Goal: Transaction & Acquisition: Book appointment/travel/reservation

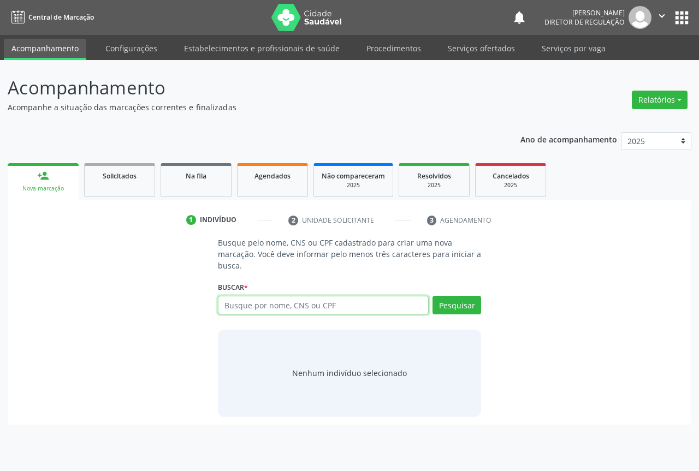
click at [238, 310] on input "text" at bounding box center [323, 305] width 211 height 19
click at [267, 296] on input "text" at bounding box center [323, 305] width 211 height 19
click at [265, 311] on input "text" at bounding box center [323, 305] width 211 height 19
type input "70000920998506"
click at [453, 316] on div "Pesquisar" at bounding box center [455, 309] width 52 height 26
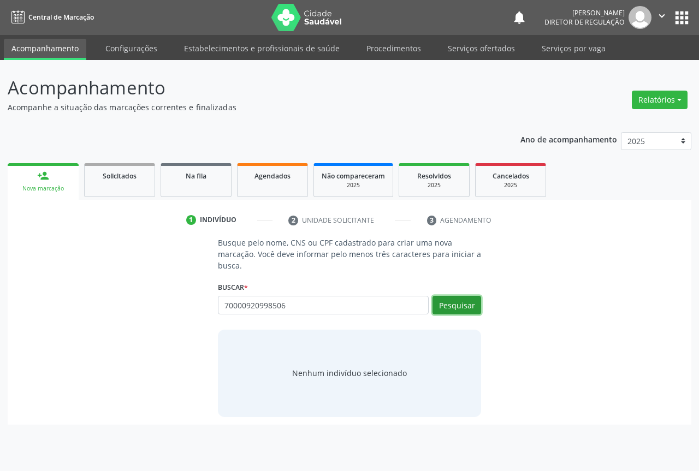
click at [454, 307] on button "Pesquisar" at bounding box center [456, 305] width 49 height 19
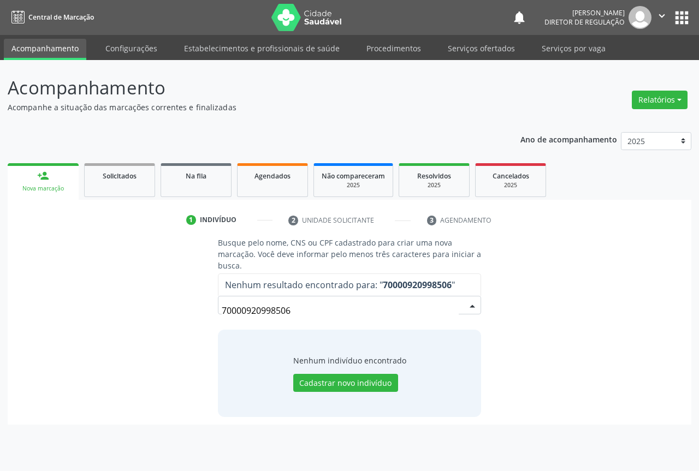
click at [288, 309] on input "70000920998506" at bounding box center [340, 311] width 237 height 22
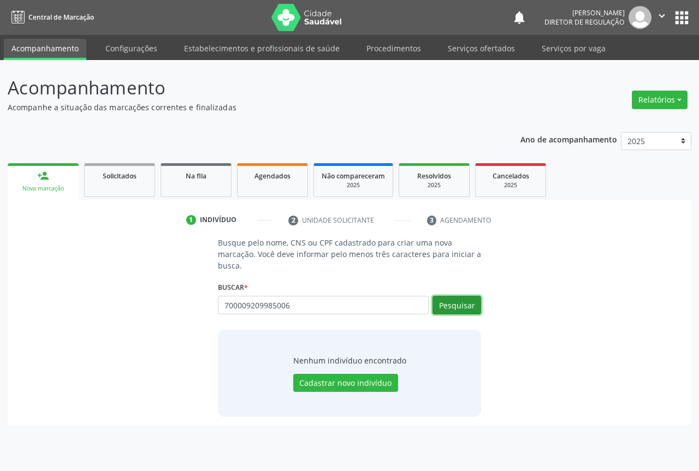
click at [464, 303] on button "Pesquisar" at bounding box center [456, 305] width 49 height 19
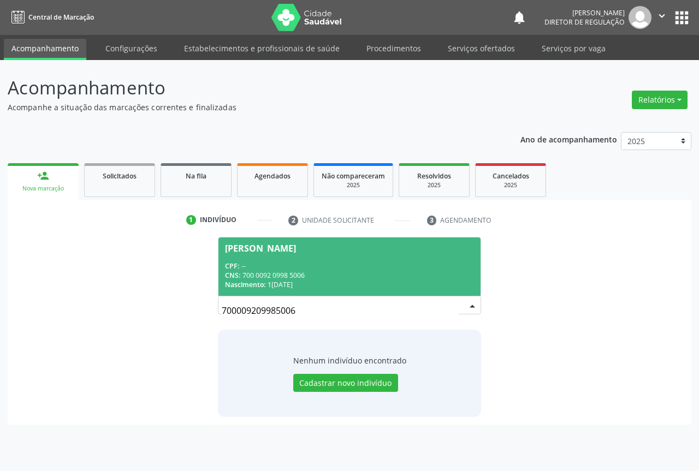
click at [331, 266] on div "CPF: --" at bounding box center [349, 266] width 249 height 9
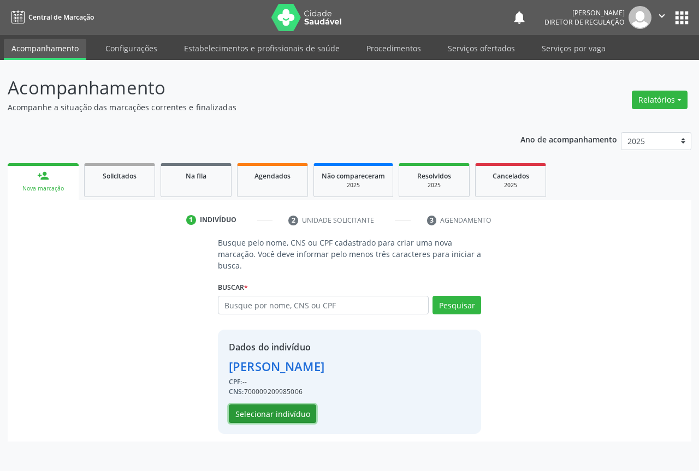
click at [286, 409] on button "Selecionar indivíduo" at bounding box center [272, 414] width 87 height 19
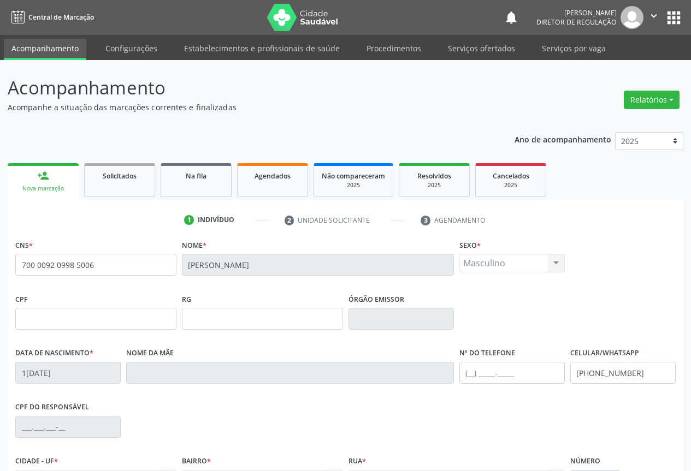
scroll to position [121, 0]
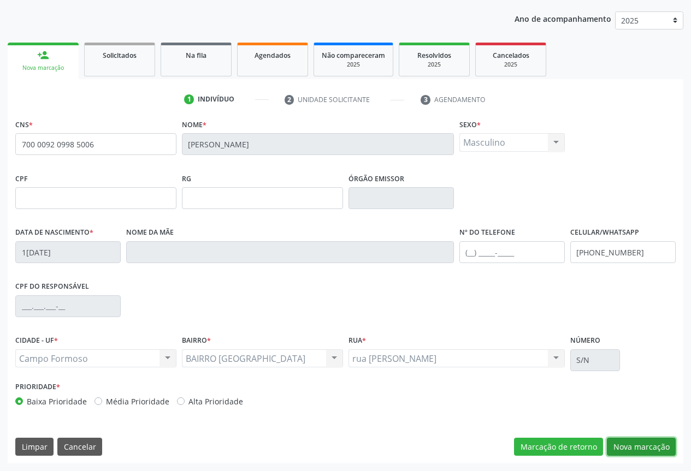
click at [649, 441] on button "Nova marcação" at bounding box center [641, 447] width 69 height 19
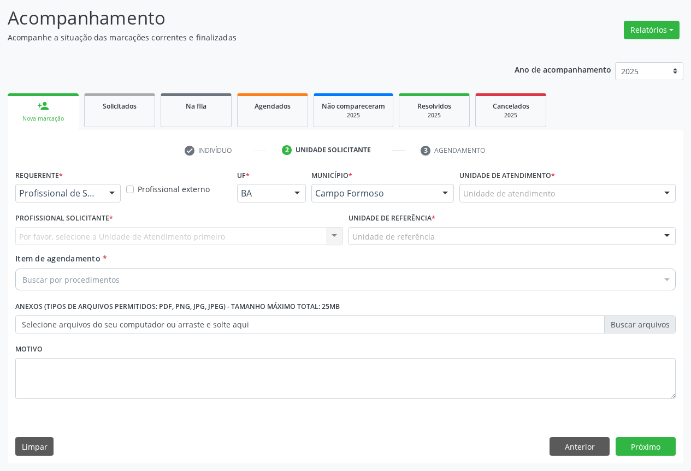
scroll to position [70, 0]
click at [105, 193] on div at bounding box center [112, 194] width 16 height 19
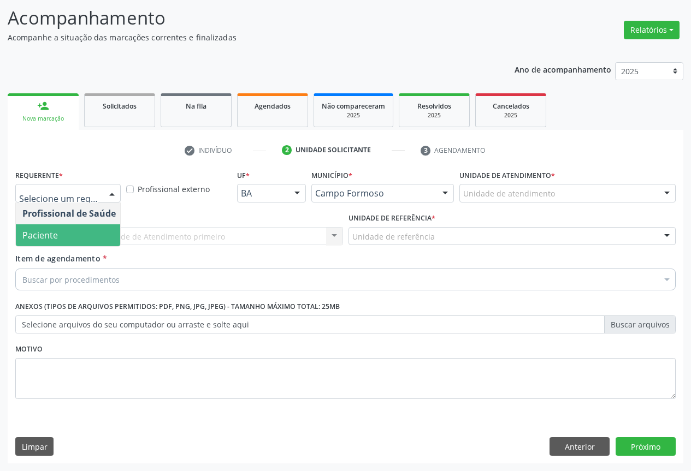
click at [87, 237] on span "Paciente" at bounding box center [69, 235] width 106 height 22
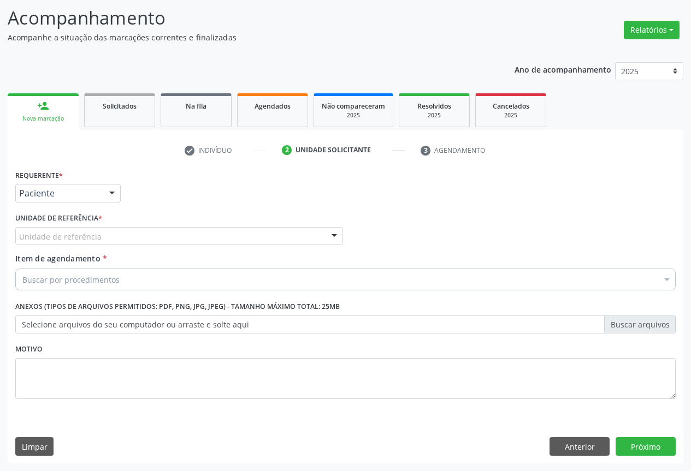
click at [206, 236] on div "Unidade de referência" at bounding box center [179, 236] width 328 height 19
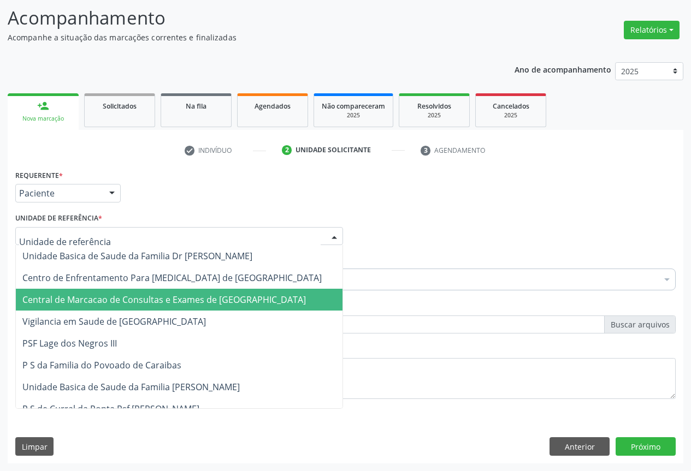
click at [206, 295] on span "Central de Marcacao de Consultas e Exames de [GEOGRAPHIC_DATA]" at bounding box center [163, 300] width 283 height 12
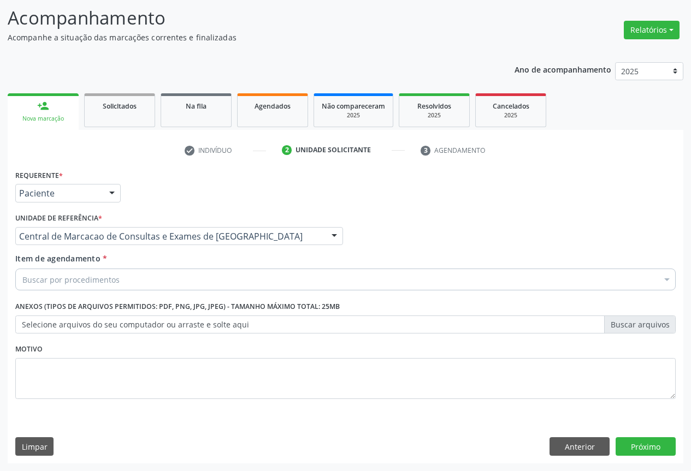
click at [215, 279] on div "Buscar por procedimentos" at bounding box center [345, 280] width 660 height 22
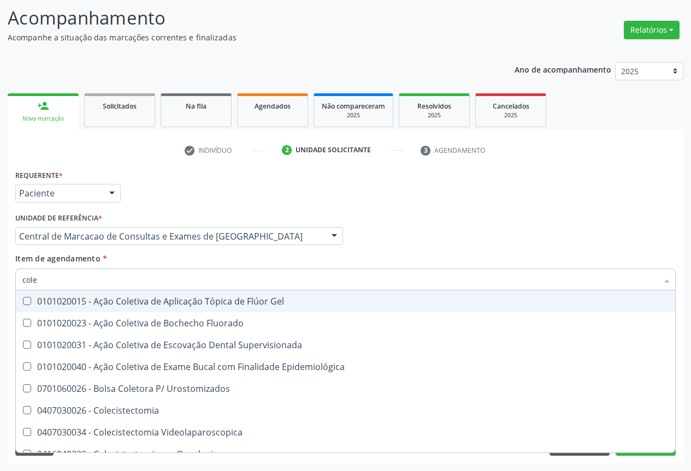
type input "coles"
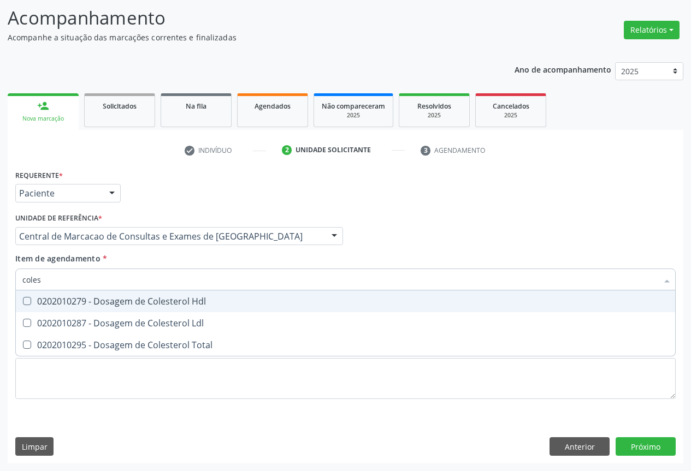
click at [117, 300] on div "0202010279 - Dosagem de Colesterol Hdl" at bounding box center [345, 301] width 646 height 9
checkbox Hdl "true"
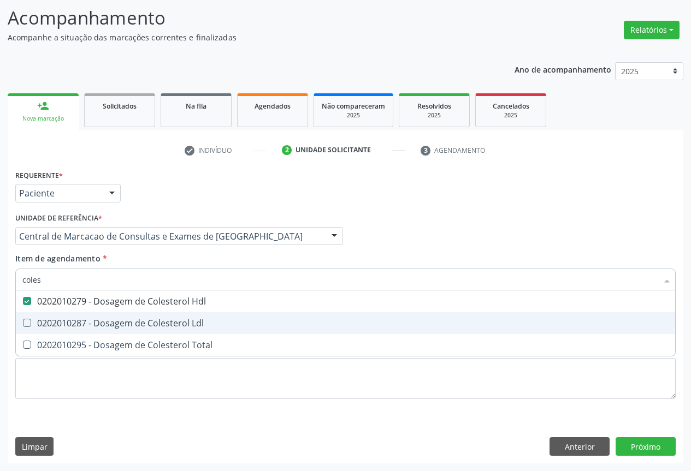
click at [123, 320] on div "0202010287 - Dosagem de Colesterol Ldl" at bounding box center [345, 323] width 646 height 9
checkbox Ldl "true"
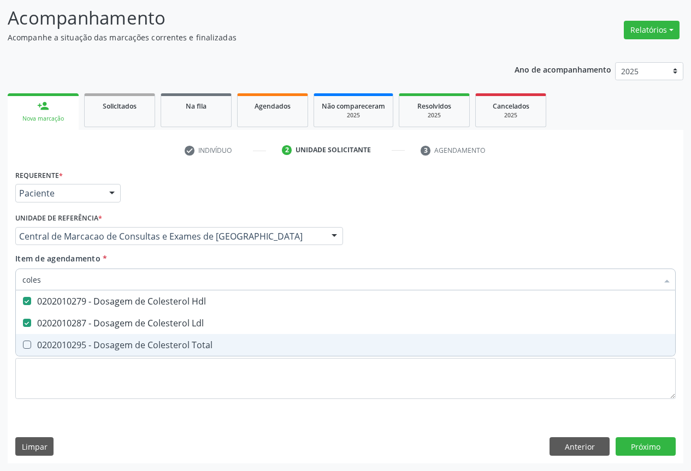
click at [130, 346] on div "0202010295 - Dosagem de Colesterol Total" at bounding box center [345, 345] width 646 height 9
checkbox Total "true"
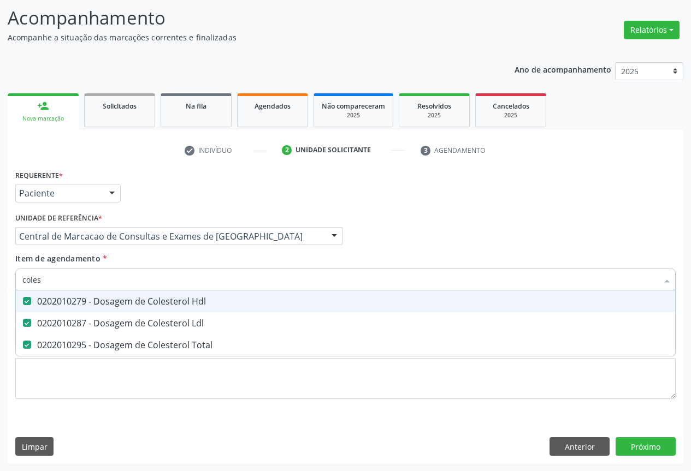
type input "coles"
click at [135, 263] on div "Item de agendamento * coles Desfazer seleção 0202010279 - Dosagem de Colesterol…" at bounding box center [345, 270] width 660 height 34
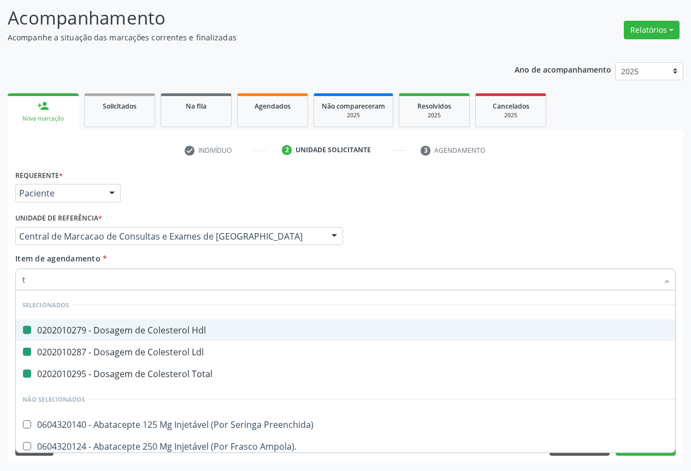
type input "tr"
checkbox Hdl "false"
checkbox Ldl "false"
checkbox Total "false"
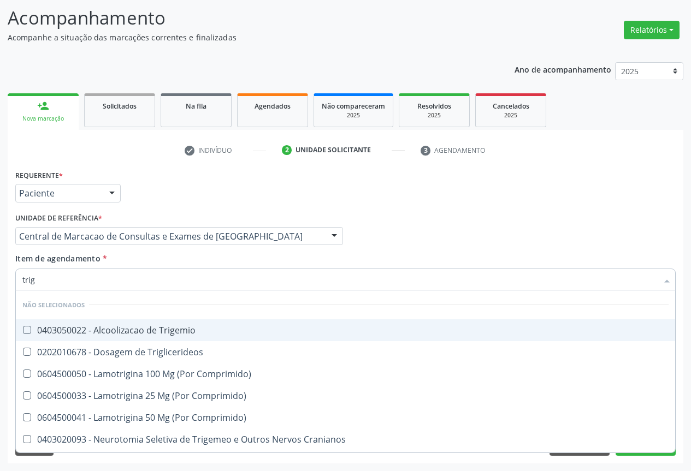
type input "trigl"
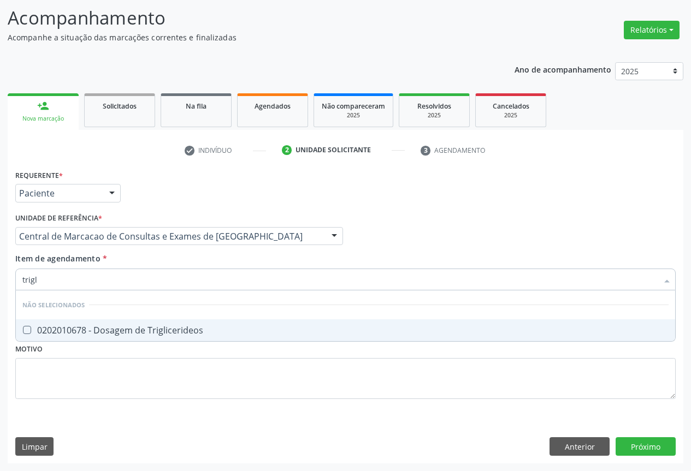
click at [127, 326] on div "0202010678 - Dosagem de Triglicerideos" at bounding box center [345, 330] width 646 height 9
checkbox Triglicerideos "true"
click at [141, 265] on div "Item de agendamento * trigl Desfazer seleção Não selecionados 0202010678 - Dosa…" at bounding box center [345, 270] width 660 height 34
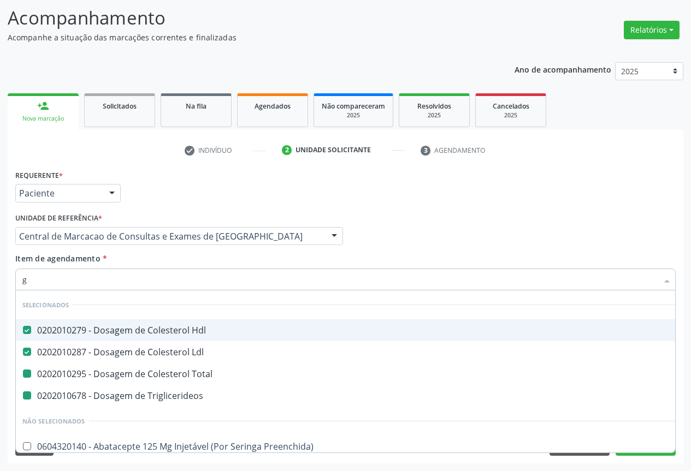
type input "gl"
checkbox Total "false"
checkbox Triglicerideos "false"
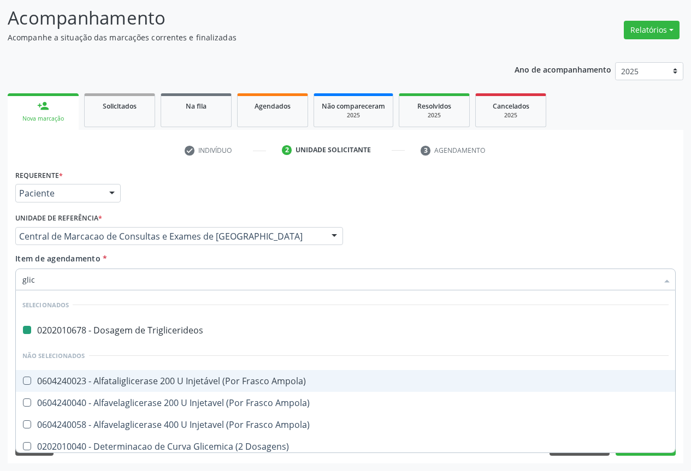
type input "glico"
checkbox Triglicerideos "false"
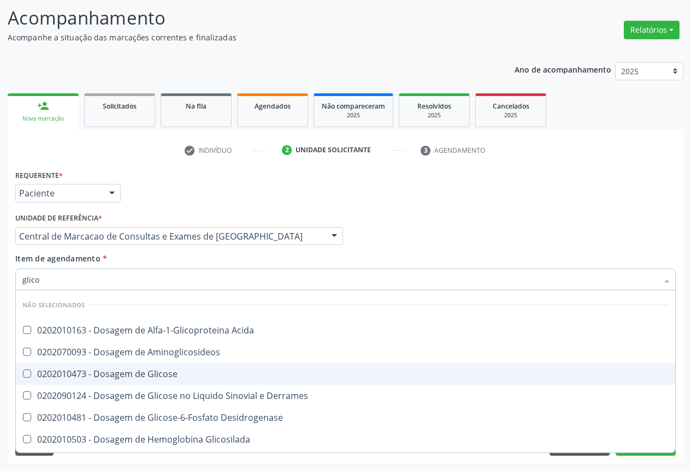
click at [185, 371] on div "0202010473 - Dosagem de Glicose" at bounding box center [345, 374] width 646 height 9
checkbox Glicose "true"
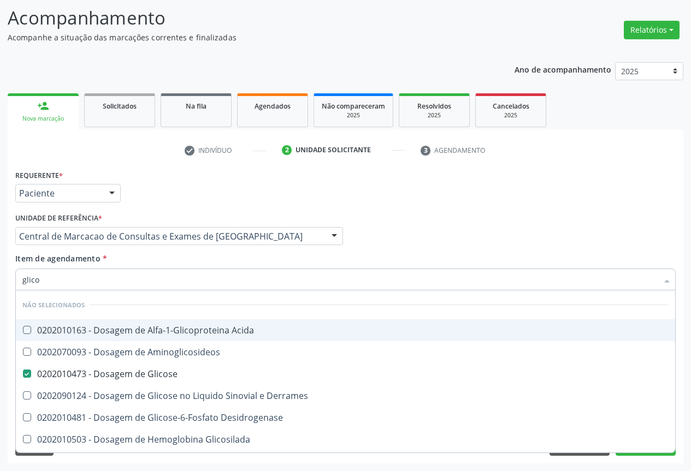
click at [165, 268] on div "Item de agendamento * glico Desfazer seleção Não selecionados 0202010163 - Dosa…" at bounding box center [345, 270] width 660 height 34
checkbox Acida "true"
checkbox Derrames "true"
checkbox Desidrogenase "true"
checkbox Aminoglicosideos "true"
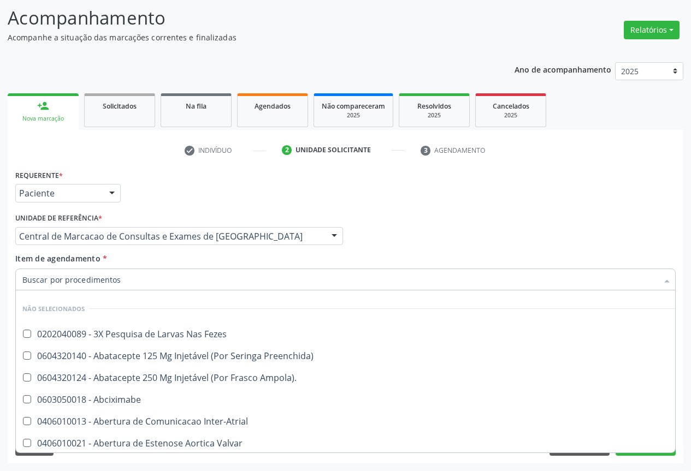
scroll to position [55, 0]
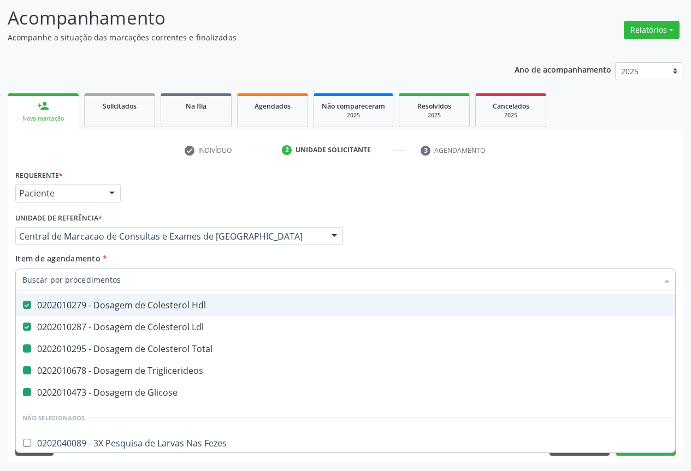
type input "h"
checkbox Total "false"
checkbox Triglicerideos "false"
checkbox Glicose "false"
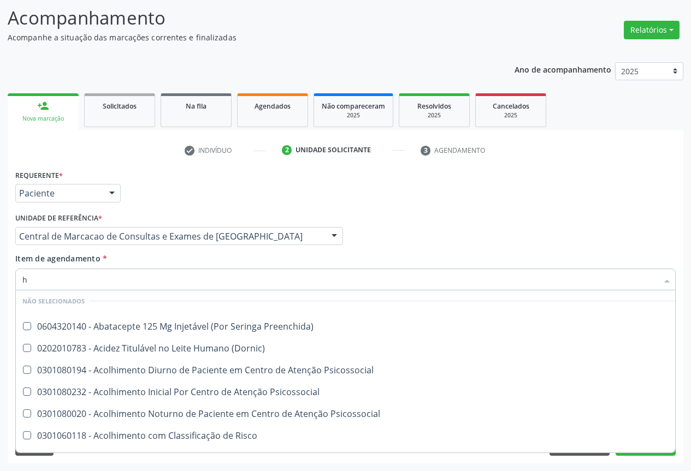
scroll to position [25, 0]
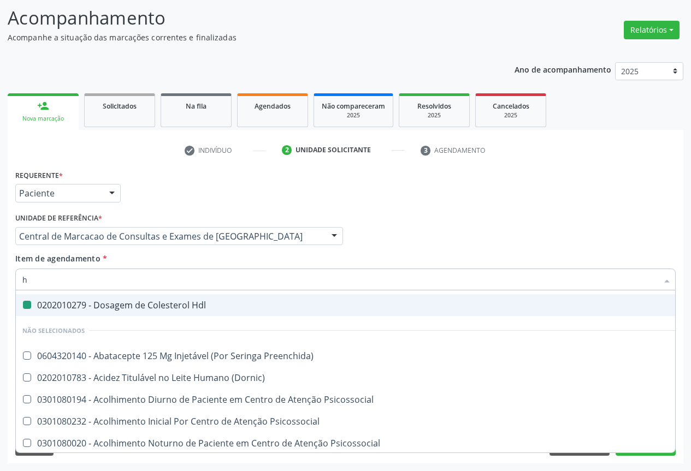
type input "he"
checkbox Hdl "false"
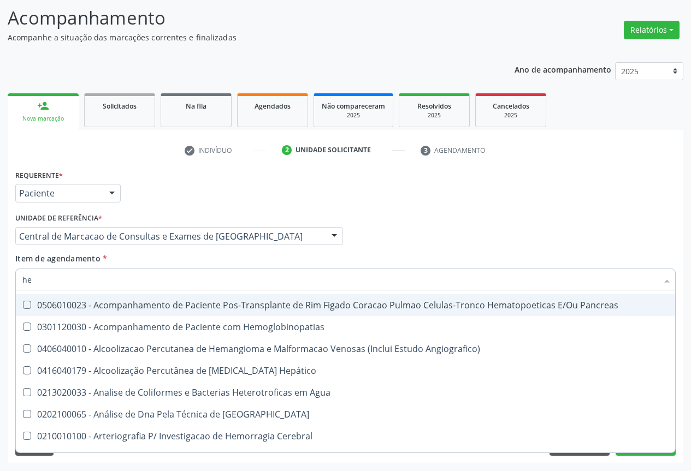
type input "hemogra"
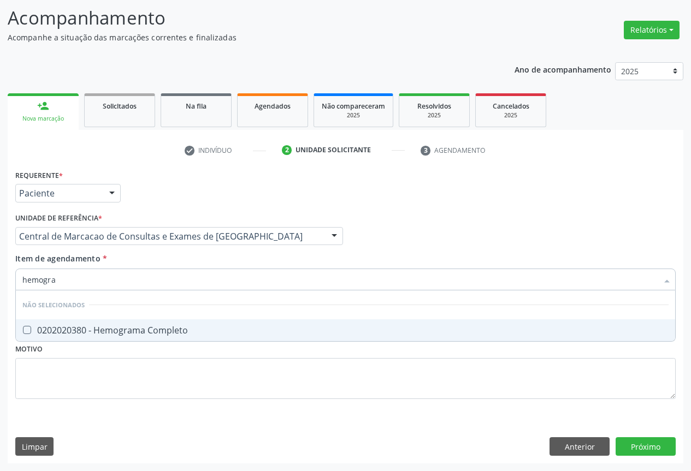
click at [138, 331] on div "0202020380 - Hemograma Completo" at bounding box center [345, 330] width 646 height 9
checkbox Completo "true"
click at [158, 253] on div "Item de agendamento * hemogra Desfazer seleção Não selecionados 0202020380 - He…" at bounding box center [345, 270] width 660 height 34
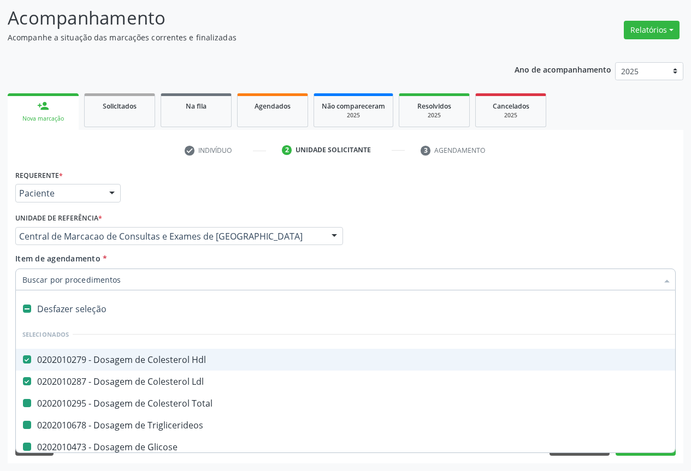
type input "p"
checkbox Total "false"
checkbox Triglicerideos "false"
checkbox Glicose "false"
checkbox Completo "false"
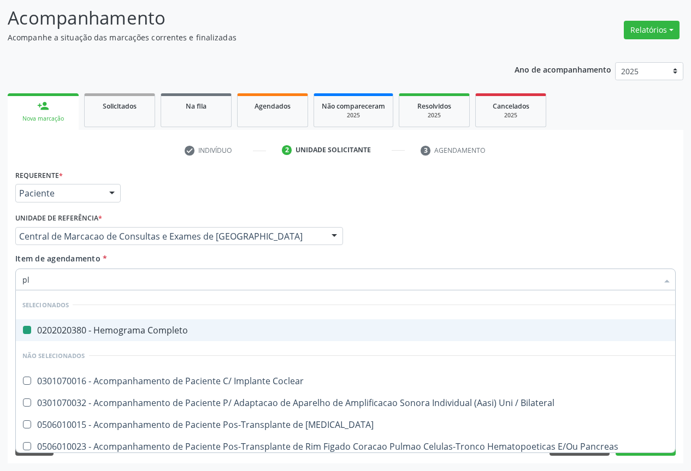
type input "pla"
checkbox Completo "false"
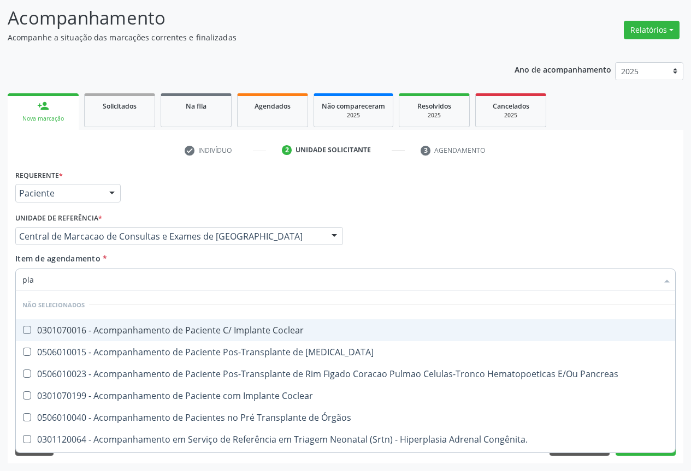
type input "plaq"
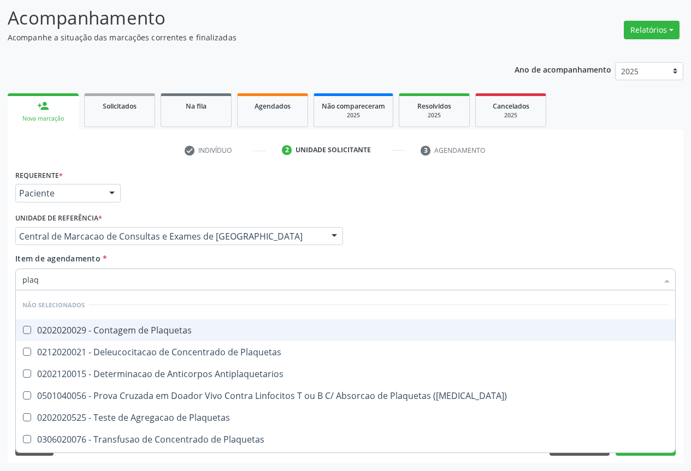
click at [141, 328] on div "0202020029 - Contagem de Plaquetas" at bounding box center [345, 330] width 646 height 9
checkbox Plaquetas "true"
click at [140, 264] on div "Item de agendamento * plaq Desfazer seleção Não selecionados 0202020029 - Conta…" at bounding box center [345, 270] width 660 height 34
checkbox Antiplaquetarios "true"
checkbox Match\) "true"
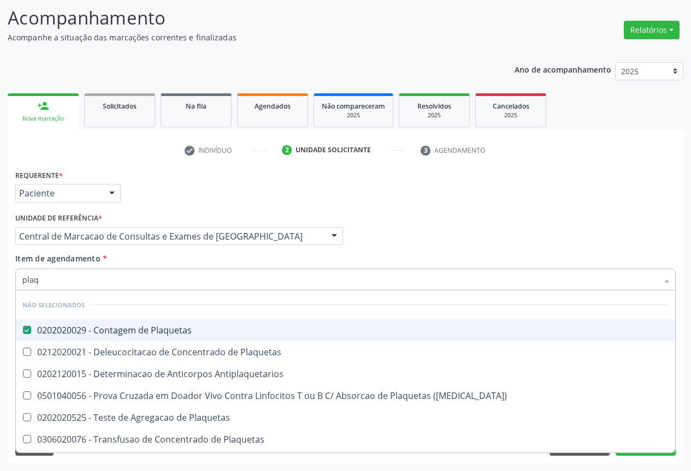
checkbox Plaquetas "true"
checkbox Aferese "true"
checkbox Plaquetas "true"
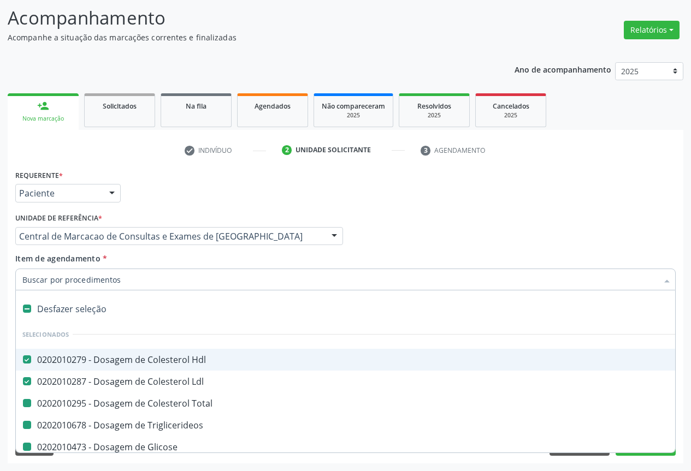
type input "u"
checkbox Total "false"
checkbox Triglicerideos "false"
checkbox Glicose "false"
checkbox Completo "false"
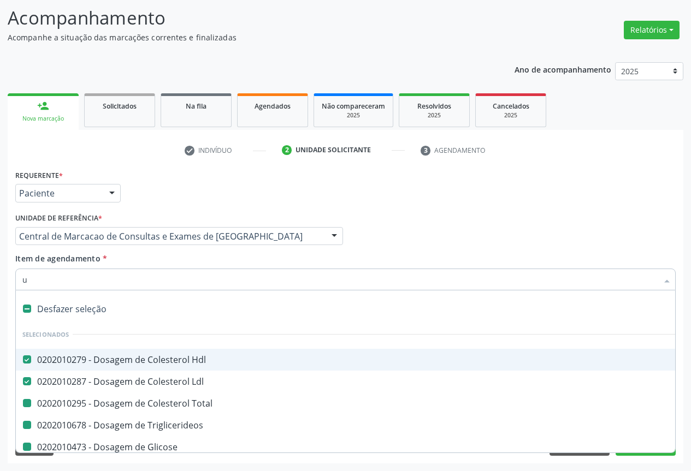
checkbox Plaquetas "false"
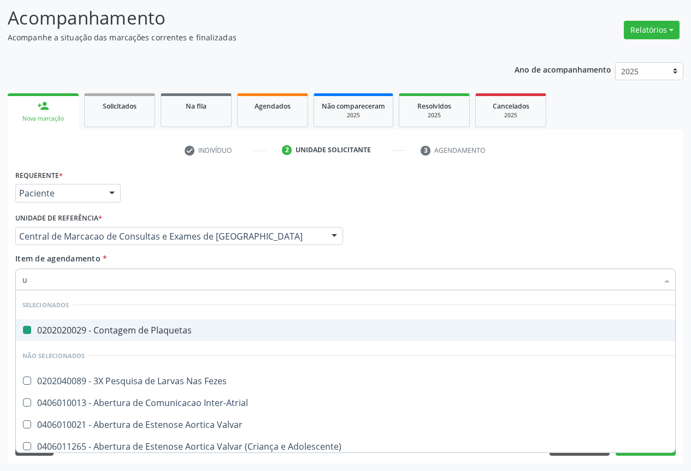
type input "ur"
checkbox Plaquetas "false"
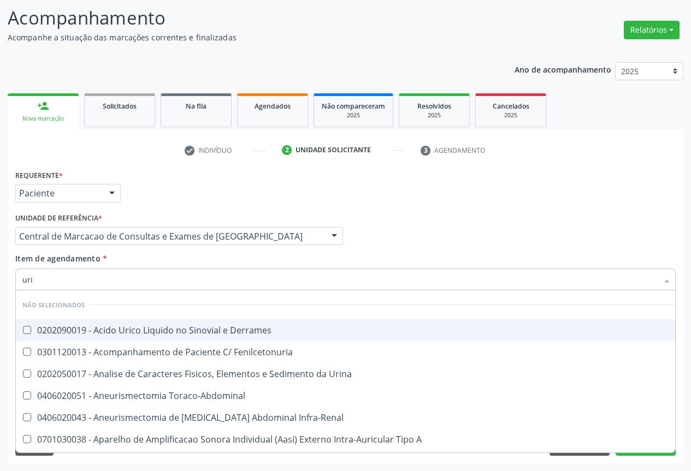
type input "urin"
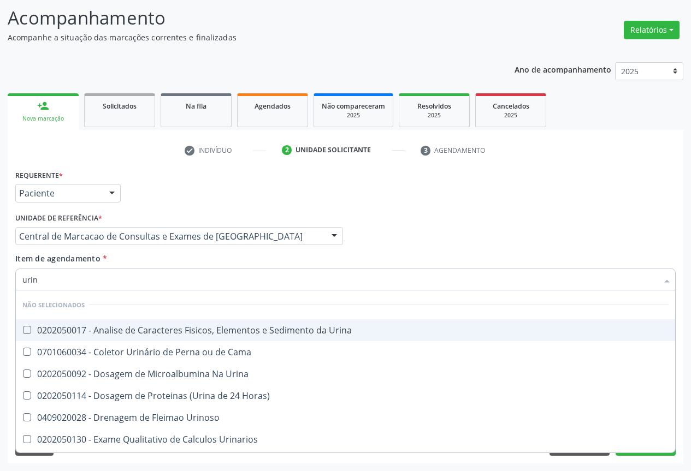
click at [161, 336] on span "0202050017 - Analise de Caracteres Fisicos, Elementos e Sedimento da Urina" at bounding box center [345, 330] width 659 height 22
checkbox Urina "true"
click at [157, 262] on div "Item de agendamento * urin Desfazer seleção Não selecionados 0202050017 - Anali…" at bounding box center [345, 270] width 660 height 34
checkbox Urina "true"
checkbox Horas\) "true"
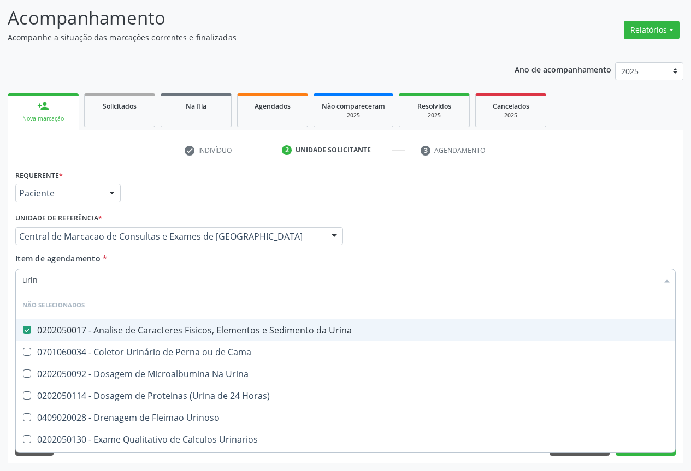
checkbox Urinoso "true"
checkbox Urinarios "true"
checkbox Quantitativa "true"
checkbox Delgada\) "true"
checkbox Cama "true"
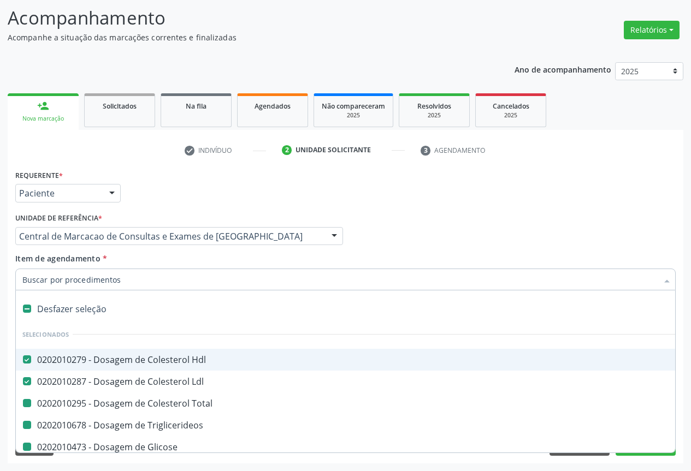
type input "f"
checkbox Total "false"
checkbox Triglicerideos "false"
checkbox Glicose "false"
checkbox Completo "false"
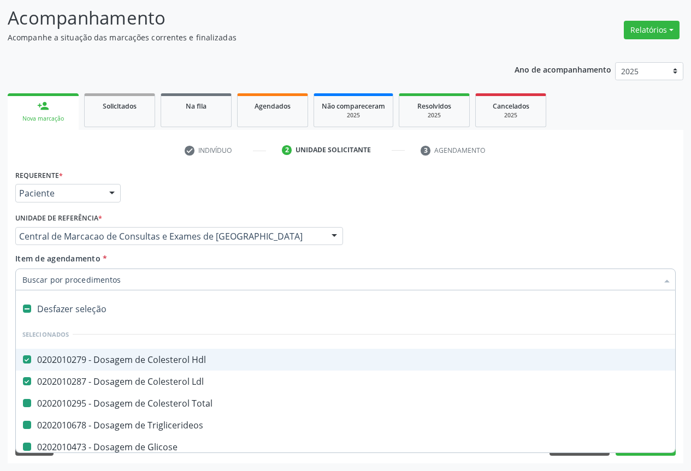
checkbox Plaquetas "false"
checkbox Urina "false"
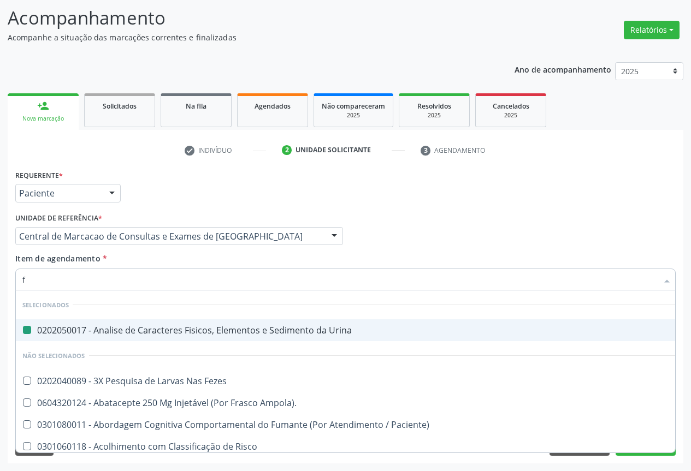
type input "fe"
checkbox Urina "false"
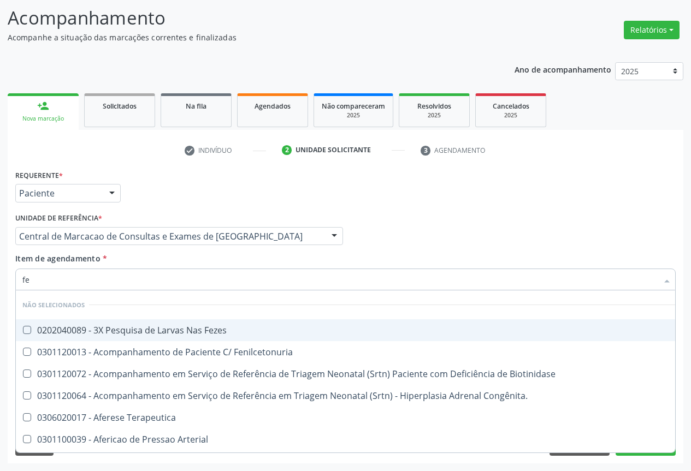
type input "fez"
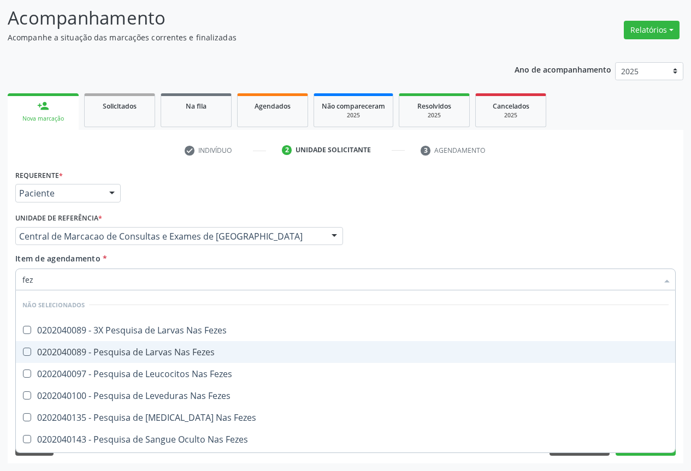
click at [157, 348] on div "0202040089 - Pesquisa de Larvas Nas Fezes" at bounding box center [345, 352] width 646 height 9
checkbox Fezes "true"
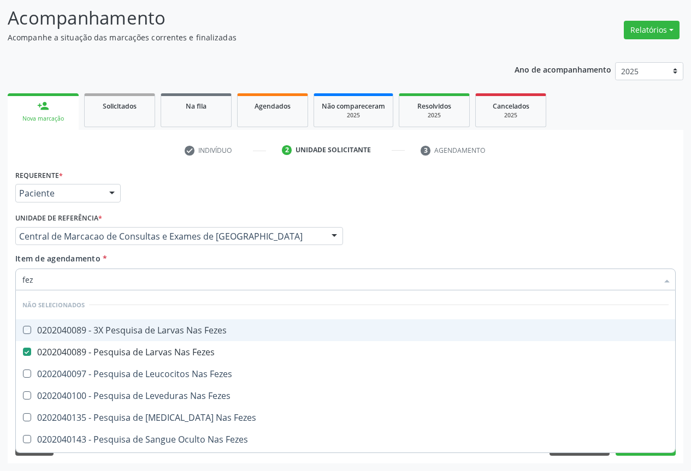
click at [184, 265] on div "Item de agendamento * fez Desfazer seleção Não selecionados 0202040089 - 3X Pes…" at bounding box center [345, 270] width 660 height 34
checkbox Fezes "true"
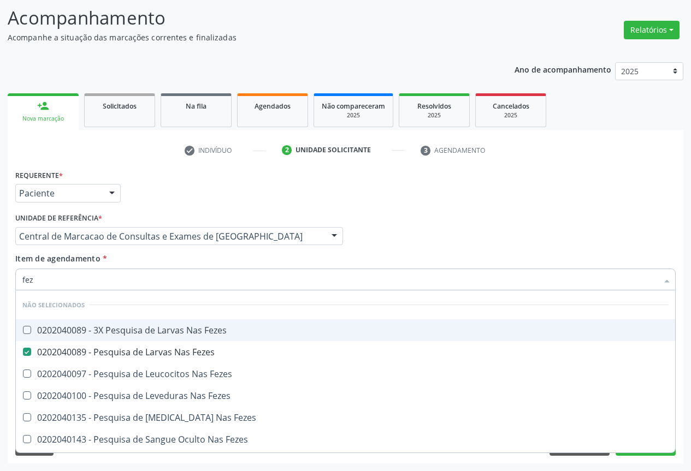
checkbox Fezes "true"
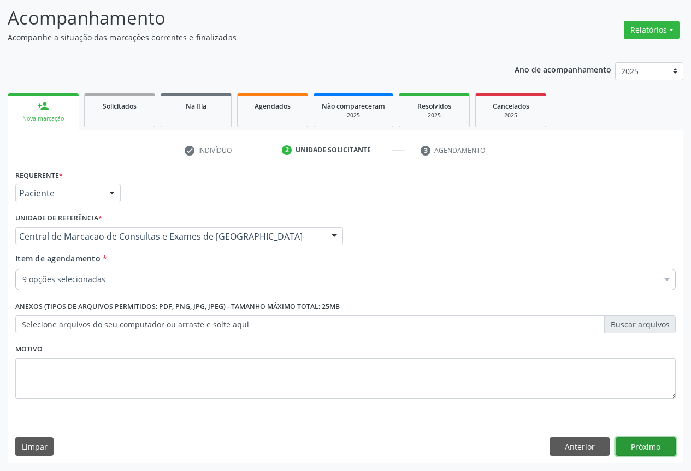
click at [646, 444] on button "Próximo" at bounding box center [645, 446] width 60 height 19
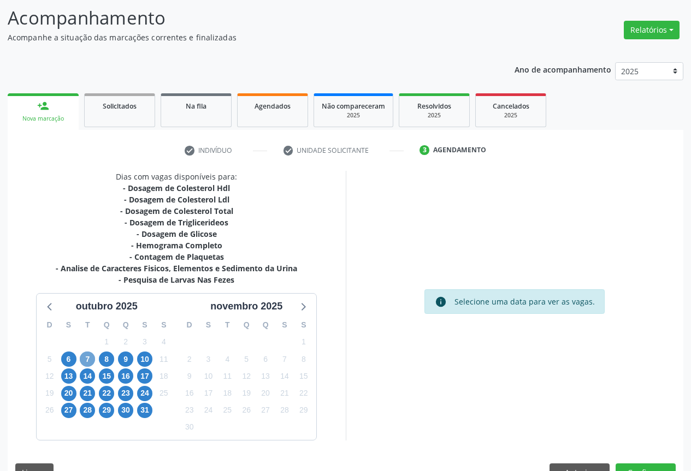
click at [85, 356] on span "7" at bounding box center [87, 359] width 15 height 15
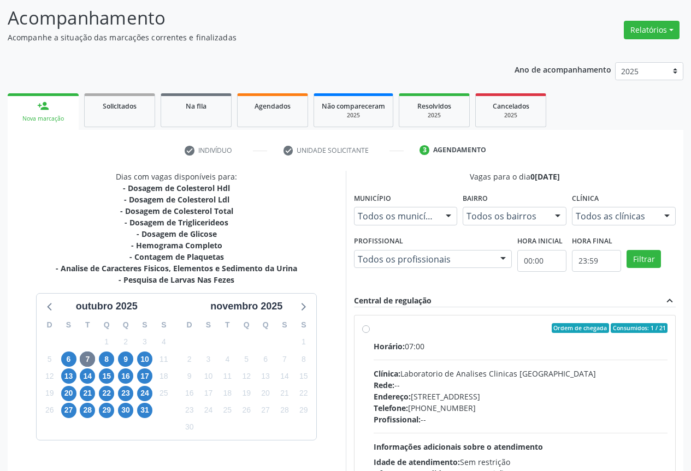
click at [480, 358] on div "Horário: 07:00 Clínica: Laboratorio de Analises Clinicas Sao Francisco Rede: --…" at bounding box center [520, 416] width 294 height 150
click at [370, 333] on input "Ordem de chegada Consumidos: 1 / 21 Horário: 07:00 Clínica: Laboratorio de Anal…" at bounding box center [366, 328] width 8 height 10
radio input "true"
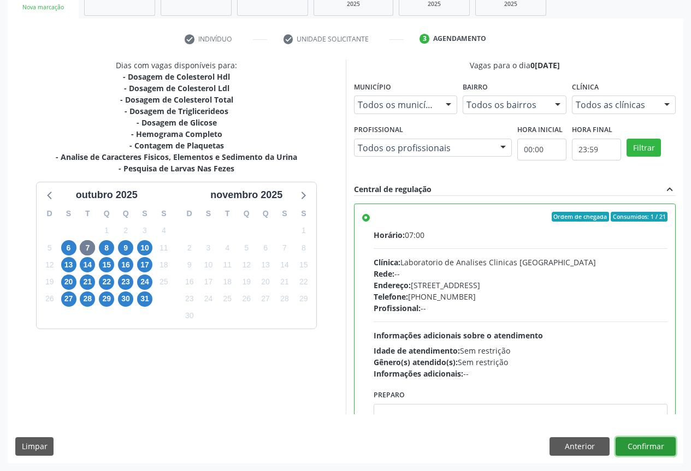
click at [648, 446] on button "Confirmar" at bounding box center [645, 446] width 60 height 19
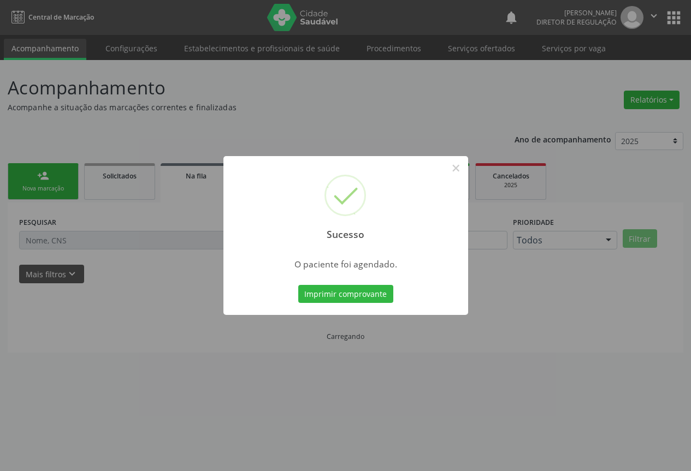
scroll to position [0, 0]
click at [302, 285] on button "Imprimir comprovante" at bounding box center [349, 294] width 95 height 19
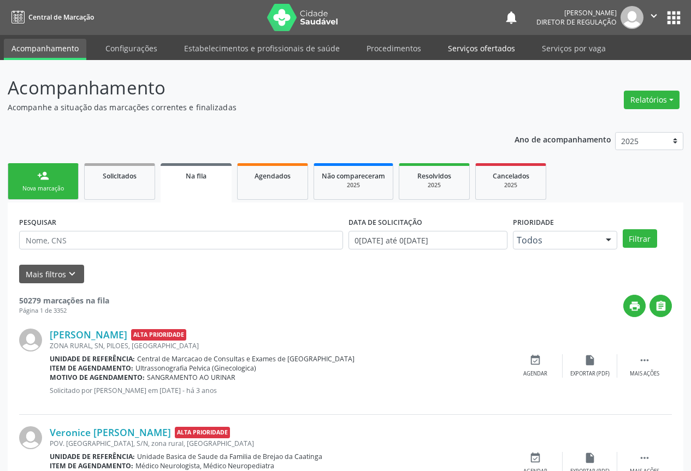
click at [468, 48] on link "Serviços ofertados" at bounding box center [481, 48] width 82 height 19
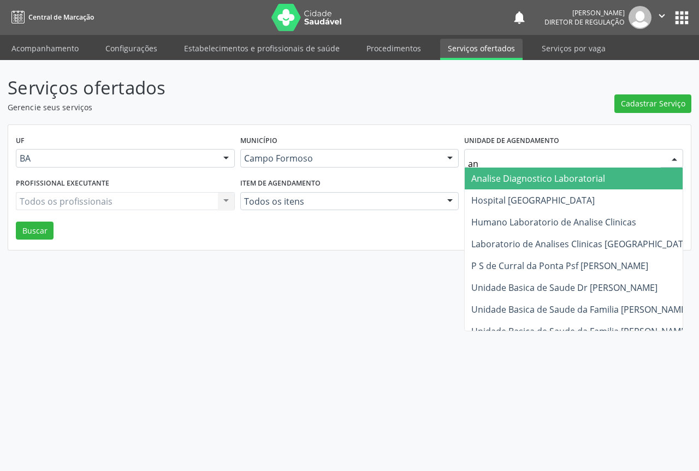
type input "ana"
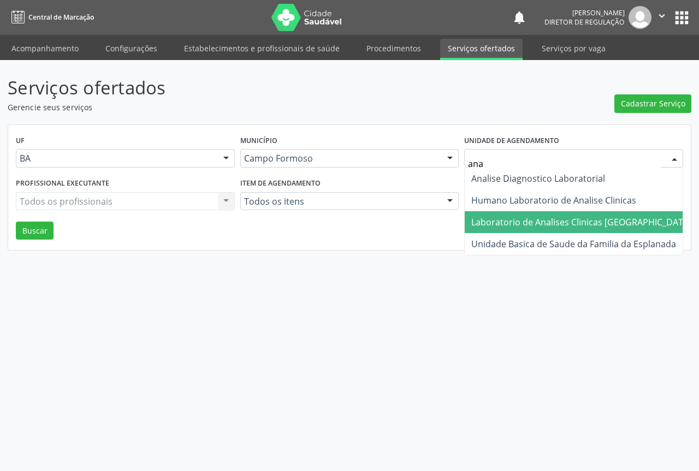
click at [501, 220] on span "Laboratorio de Analises Clinicas [GEOGRAPHIC_DATA]" at bounding box center [581, 222] width 220 height 12
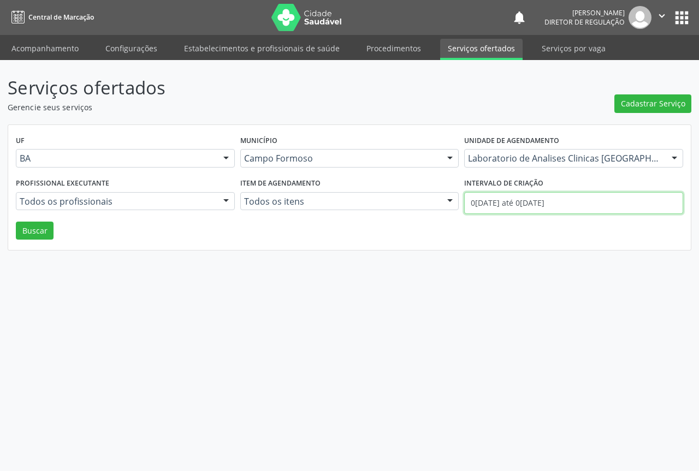
click at [489, 195] on input "01/10/2025 até 06/10/2025" at bounding box center [573, 203] width 219 height 22
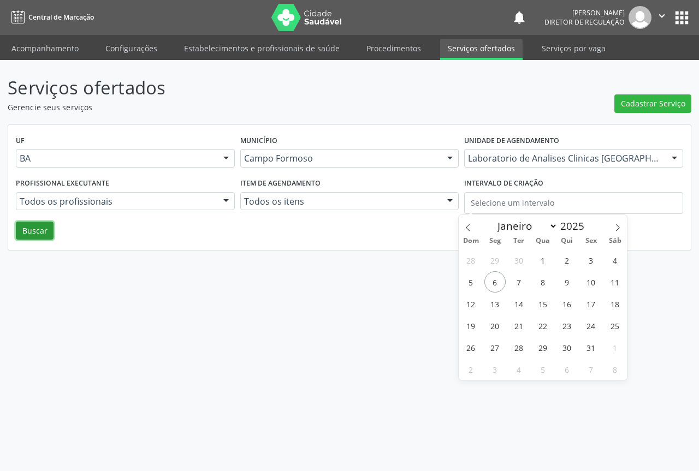
click at [35, 229] on button "Buscar" at bounding box center [35, 231] width 38 height 19
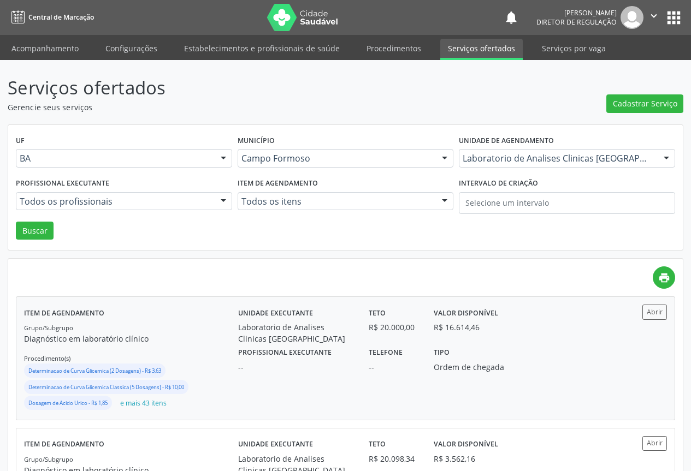
scroll to position [164, 0]
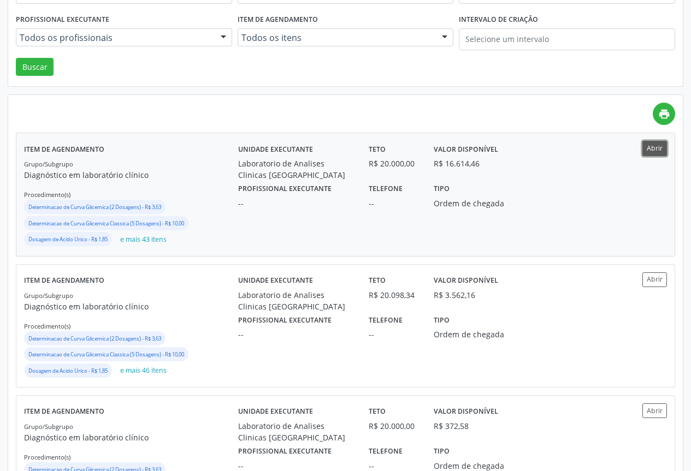
click at [651, 142] on button "Abrir" at bounding box center [654, 148] width 25 height 15
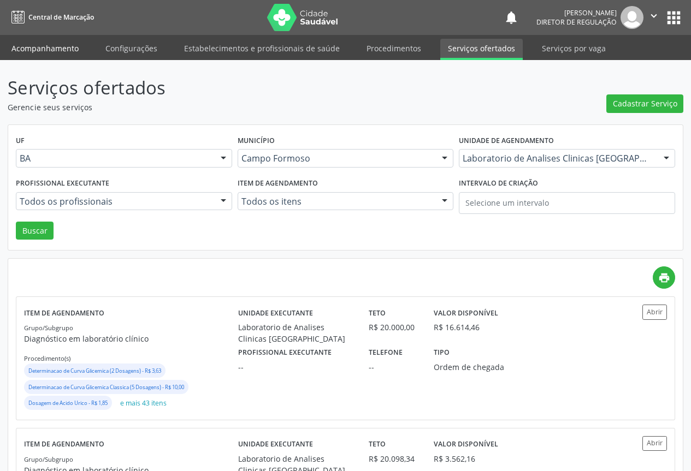
click at [15, 44] on link "Acompanhamento" at bounding box center [45, 48] width 82 height 19
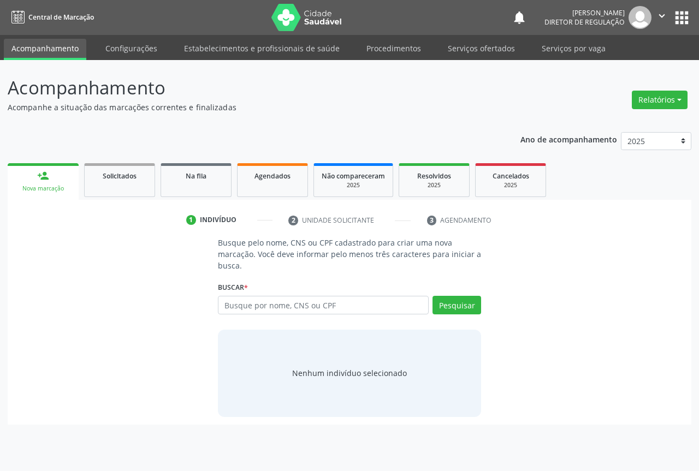
click at [231, 314] on div "Busque por nome, CNS ou CPF Nenhum resultado encontrado para: " " Digite nome, …" at bounding box center [349, 309] width 263 height 26
click at [239, 296] on input "text" at bounding box center [323, 305] width 211 height 19
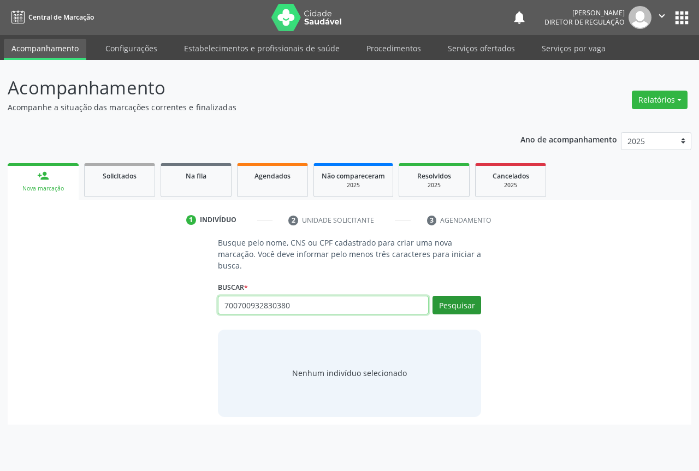
type input "700700932830380"
click at [459, 301] on button "Pesquisar" at bounding box center [456, 305] width 49 height 19
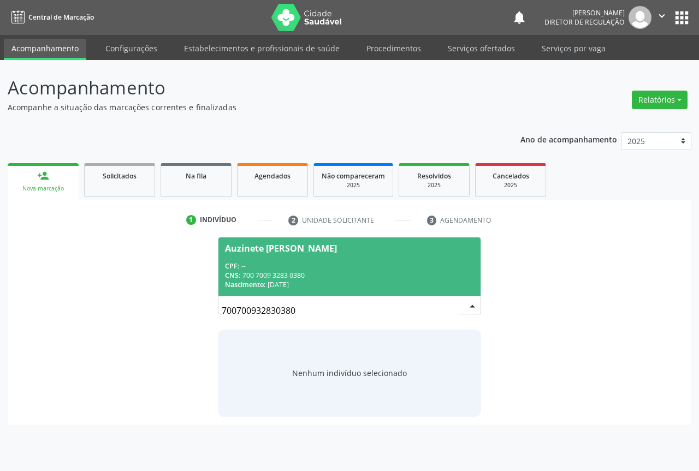
click at [277, 284] on div "Nascimento: 10/05/1971" at bounding box center [349, 284] width 249 height 9
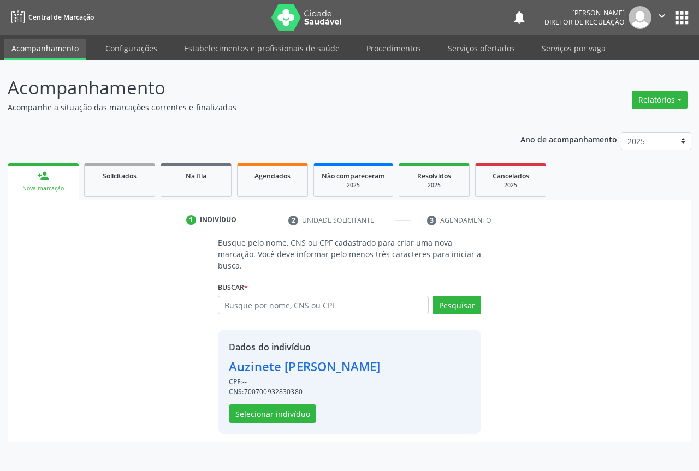
click at [259, 401] on div "Dados do indivíduo Auzinete Monteiro Ferraz CPF: -- CNS: 700700932830380 Seleci…" at bounding box center [304, 382] width 151 height 82
click at [258, 409] on button "Selecionar indivíduo" at bounding box center [272, 414] width 87 height 19
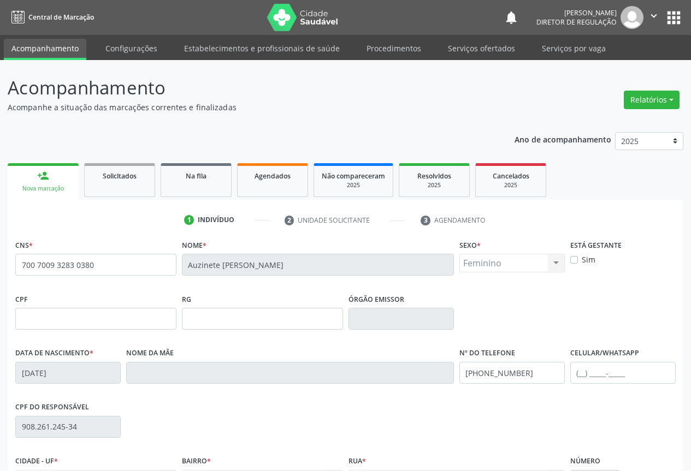
scroll to position [121, 0]
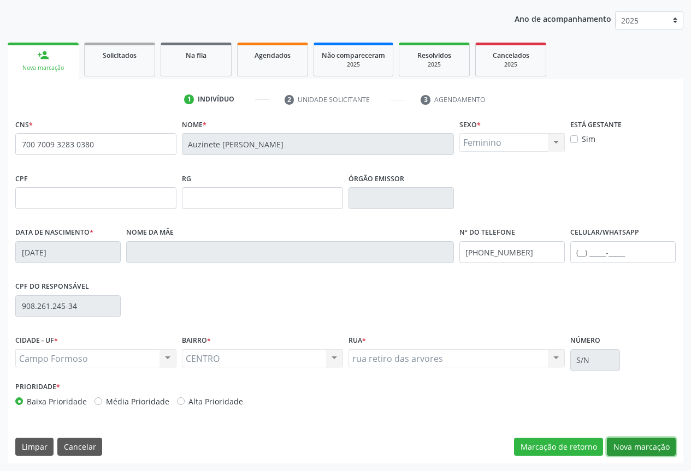
click at [638, 445] on button "Nova marcação" at bounding box center [641, 447] width 69 height 19
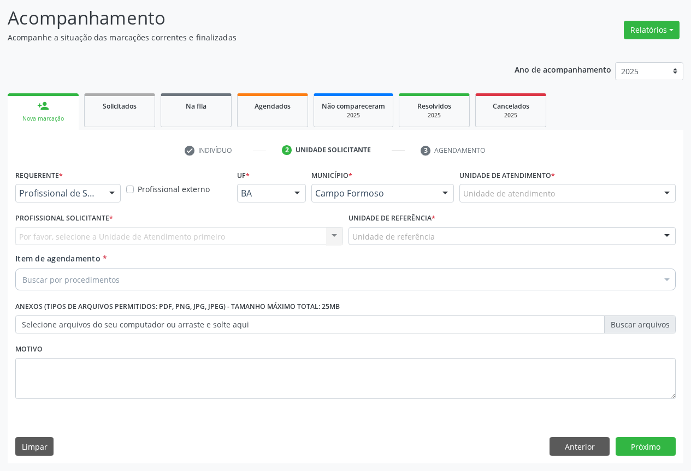
scroll to position [70, 0]
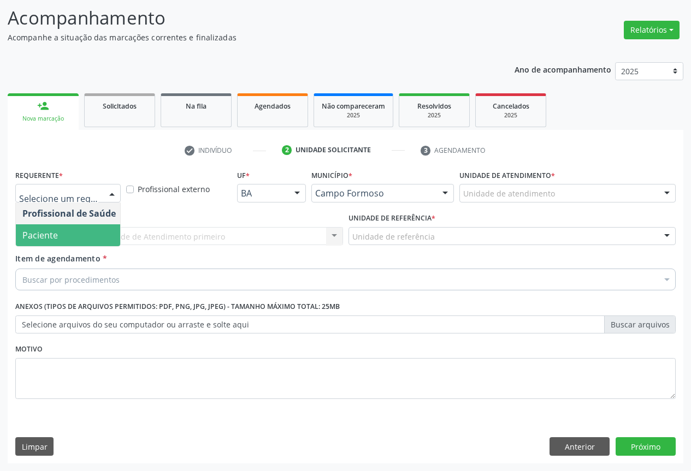
click at [84, 237] on span "Paciente" at bounding box center [69, 235] width 106 height 22
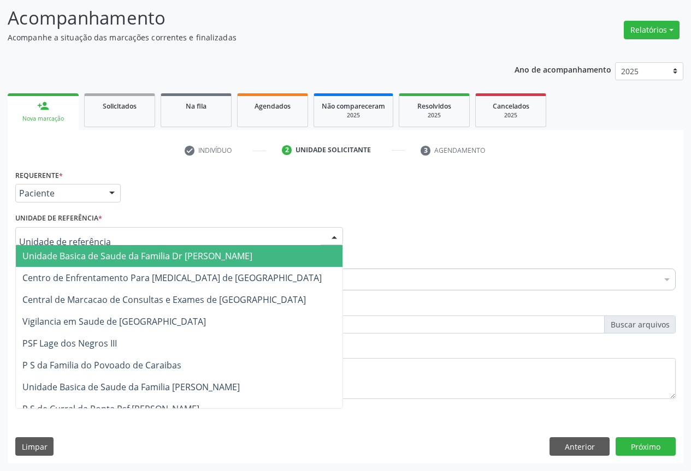
click at [201, 235] on div at bounding box center [179, 236] width 328 height 19
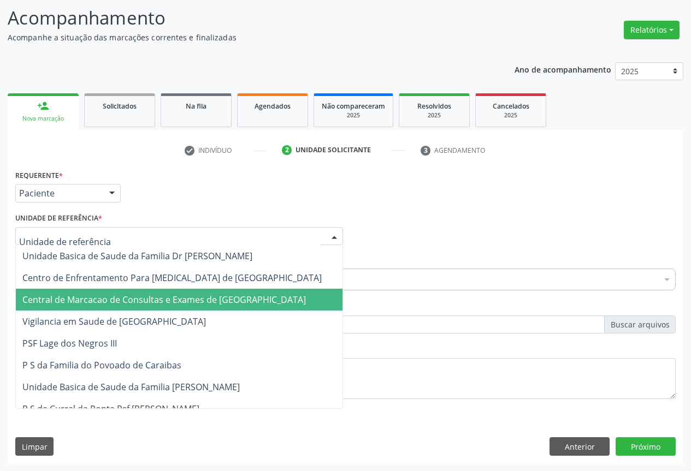
click at [186, 293] on span "Central de Marcacao de Consultas e Exames de [GEOGRAPHIC_DATA]" at bounding box center [179, 300] width 326 height 22
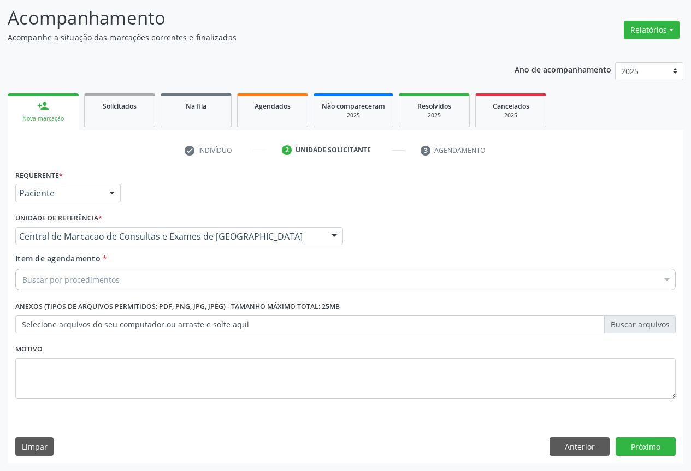
click at [253, 280] on div "Buscar por procedimentos" at bounding box center [345, 280] width 660 height 22
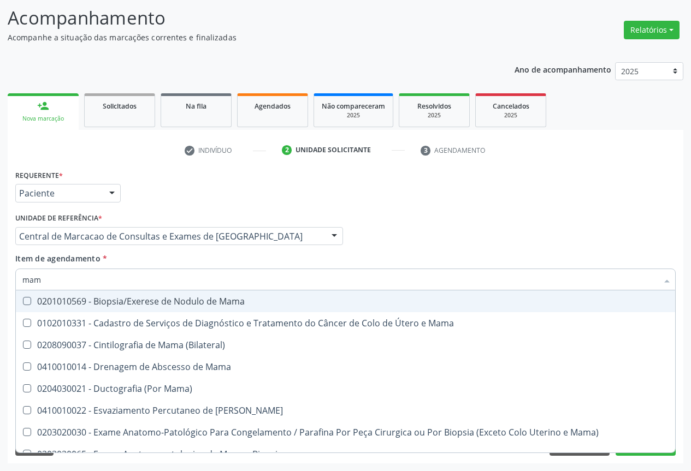
type input "mamo"
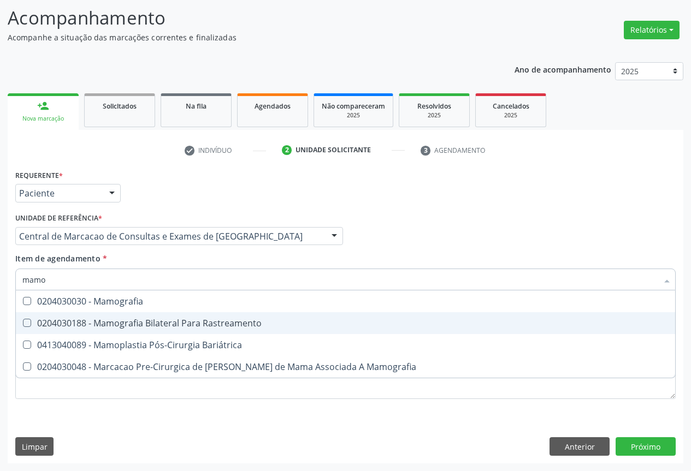
click at [231, 328] on div "0204030188 - Mamografia Bilateral Para Rastreamento" at bounding box center [345, 323] width 646 height 9
checkbox Rastreamento "true"
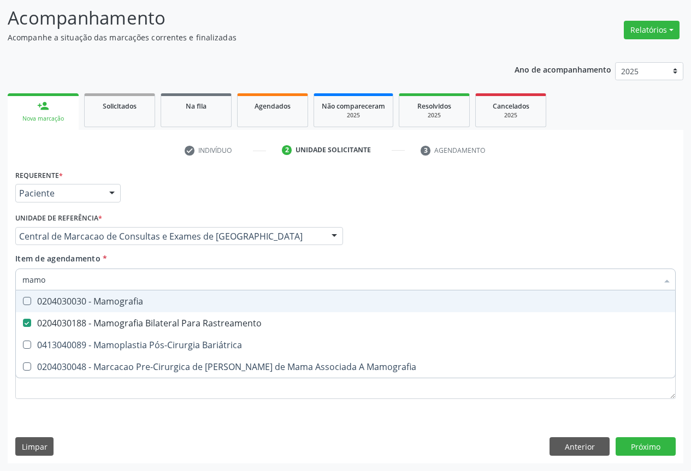
click at [501, 251] on div "Profissional Solicitante Por favor, selecione a Unidade de Atendimento primeiro…" at bounding box center [346, 231] width 666 height 43
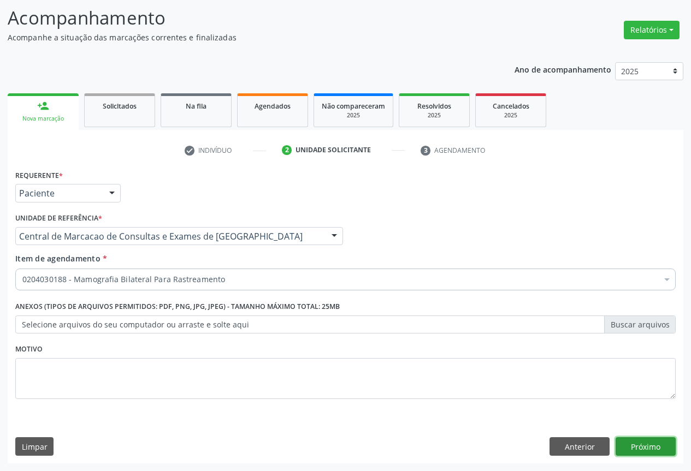
click at [656, 449] on button "Próximo" at bounding box center [645, 446] width 60 height 19
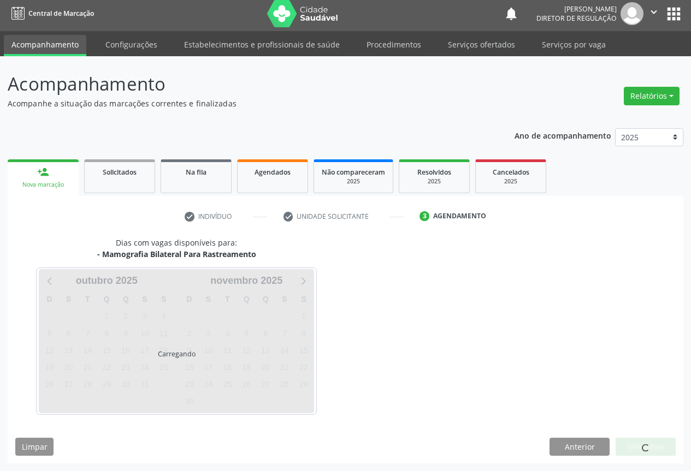
scroll to position [4, 0]
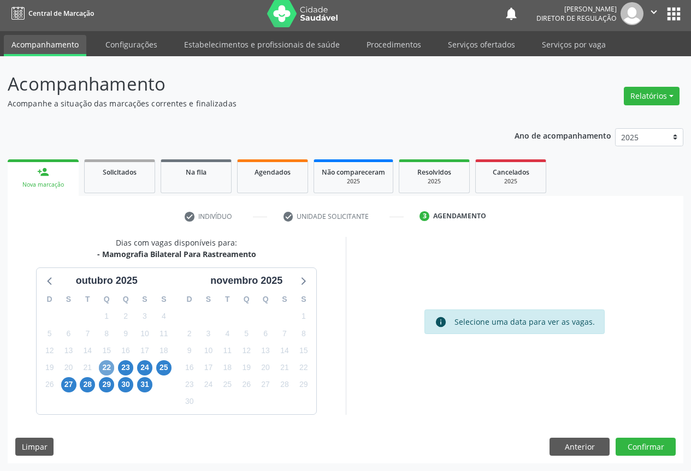
click at [103, 364] on span "22" at bounding box center [106, 367] width 15 height 15
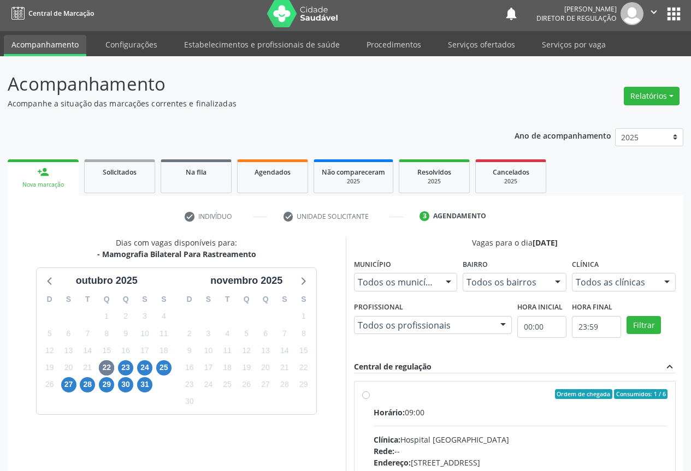
click at [485, 417] on div "Horário: 09:00" at bounding box center [520, 412] width 294 height 11
click at [370, 399] on input "Ordem de chegada Consumidos: 1 / 6 Horário: 09:00 Clínica: Hospital Sao Francis…" at bounding box center [366, 394] width 8 height 10
radio input "true"
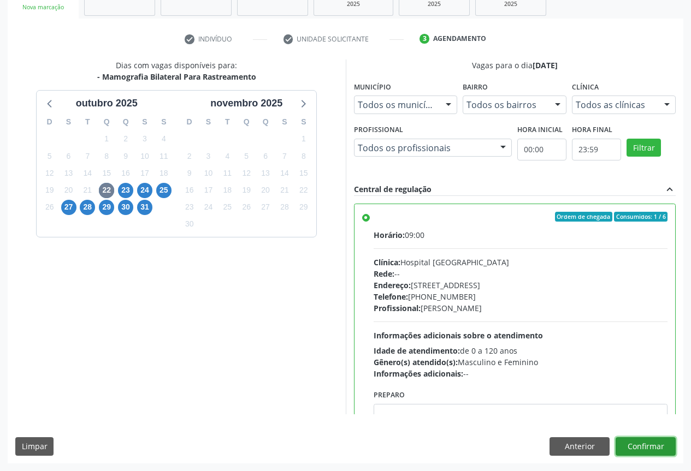
drag, startPoint x: 632, startPoint y: 443, endPoint x: 622, endPoint y: 432, distance: 14.7
click at [632, 443] on button "Confirmar" at bounding box center [645, 446] width 60 height 19
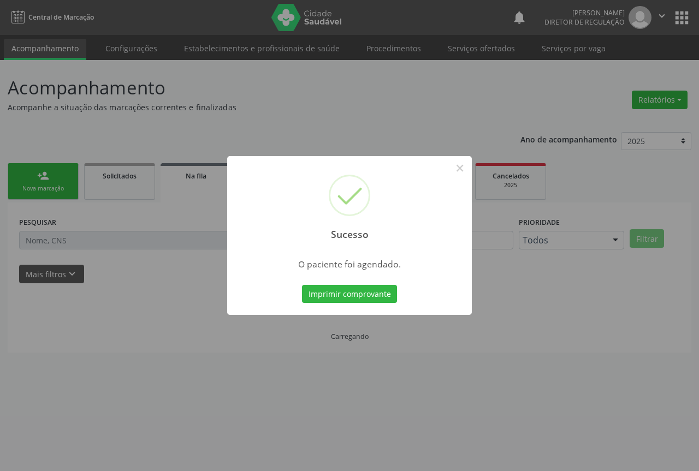
click at [302, 285] on button "Imprimir comprovante" at bounding box center [349, 294] width 95 height 19
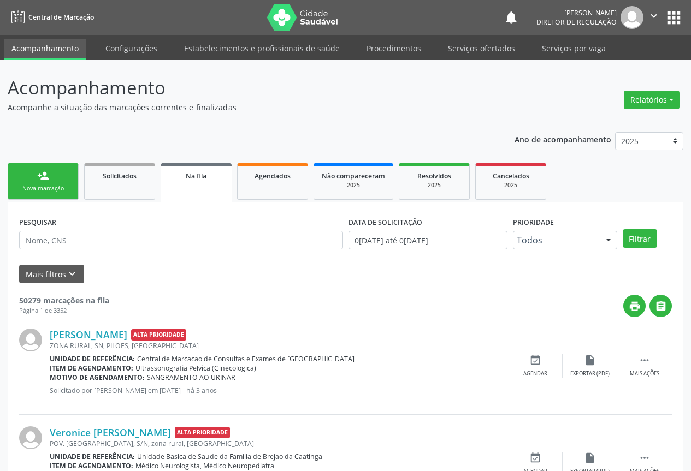
click at [36, 182] on link "person_add Nova marcação" at bounding box center [43, 181] width 71 height 37
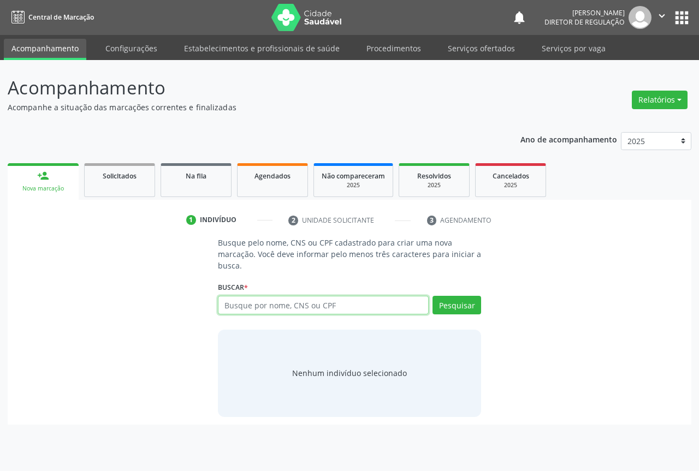
click at [260, 300] on input "text" at bounding box center [323, 305] width 211 height 19
type input "701807266823272"
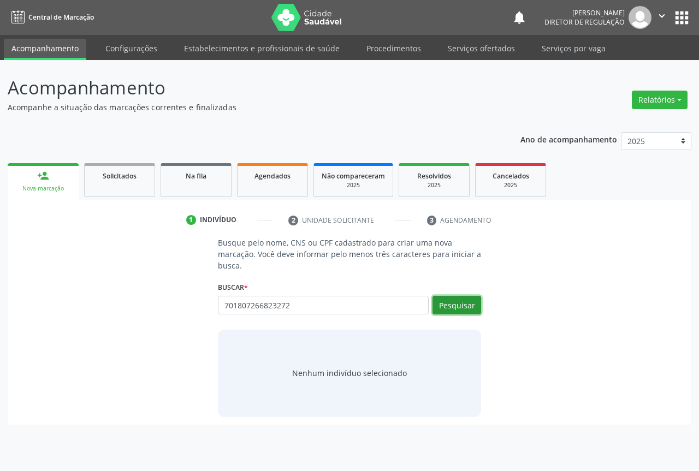
click at [464, 306] on button "Pesquisar" at bounding box center [456, 305] width 49 height 19
type input "701807266823272"
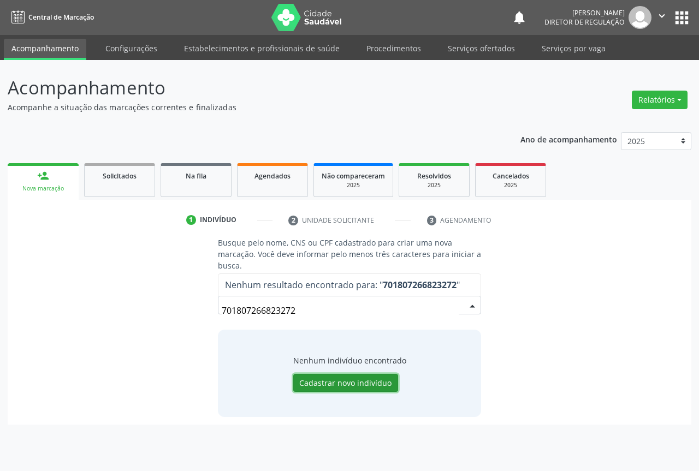
click at [331, 376] on button "Cadastrar novo indivíduo" at bounding box center [345, 383] width 105 height 19
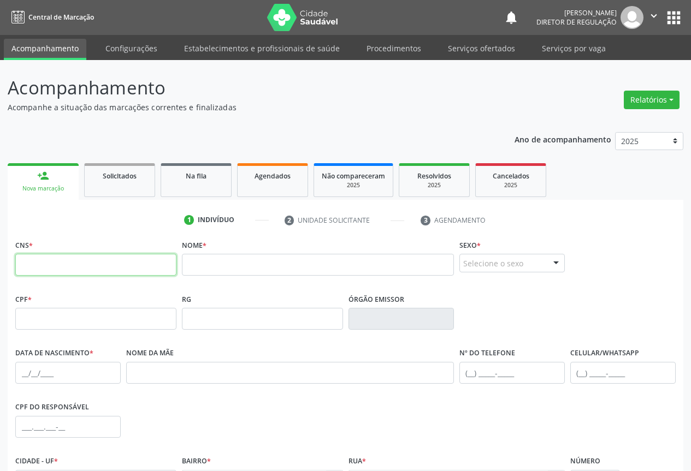
click at [105, 275] on input "text" at bounding box center [95, 265] width 161 height 22
type input "701 8072 6682 3272"
click at [242, 266] on input "text" at bounding box center [318, 265] width 272 height 22
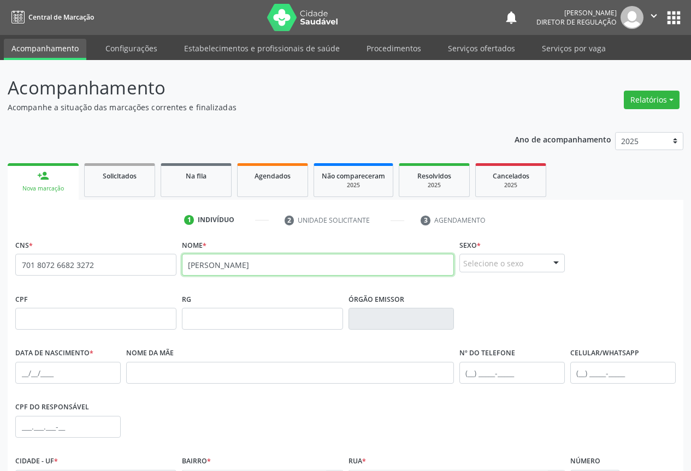
type input "IAGO BATISTA DA SILVA"
click at [515, 255] on div "Selecione o sexo" at bounding box center [511, 263] width 105 height 19
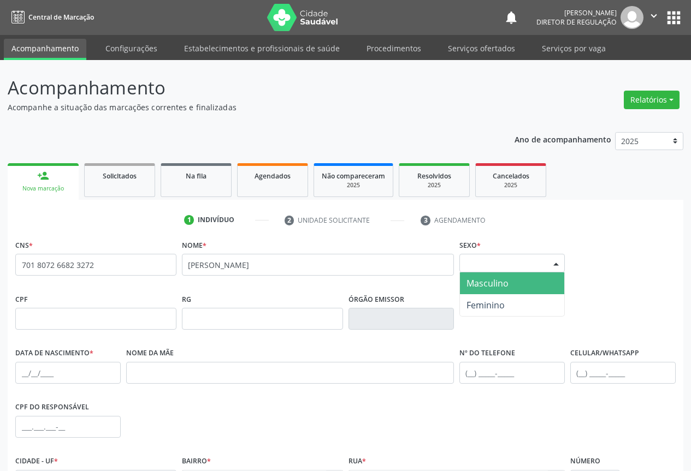
click at [515, 283] on span "Masculino" at bounding box center [512, 283] width 104 height 22
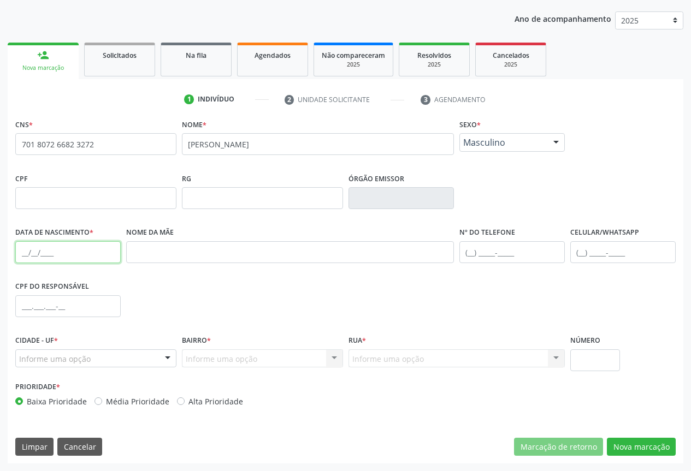
click at [42, 242] on input "text" at bounding box center [67, 252] width 105 height 22
type input "22/08/2008"
click at [597, 254] on input "text" at bounding box center [622, 252] width 105 height 22
type input "(74) 99114-3521"
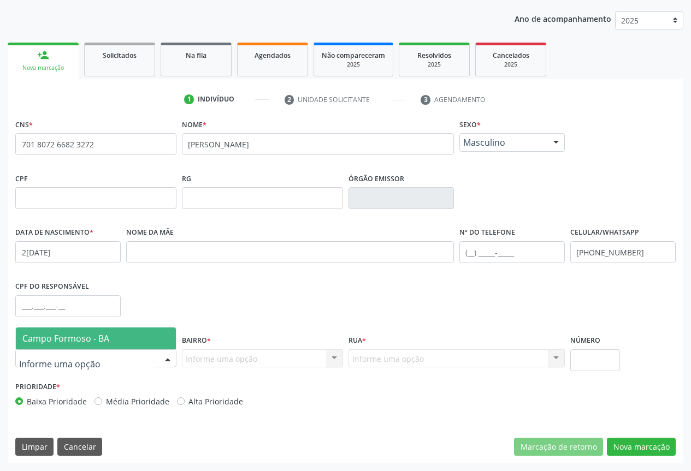
click at [114, 363] on div at bounding box center [95, 358] width 161 height 19
click at [126, 336] on span "Campo Formoso - BA" at bounding box center [96, 339] width 160 height 22
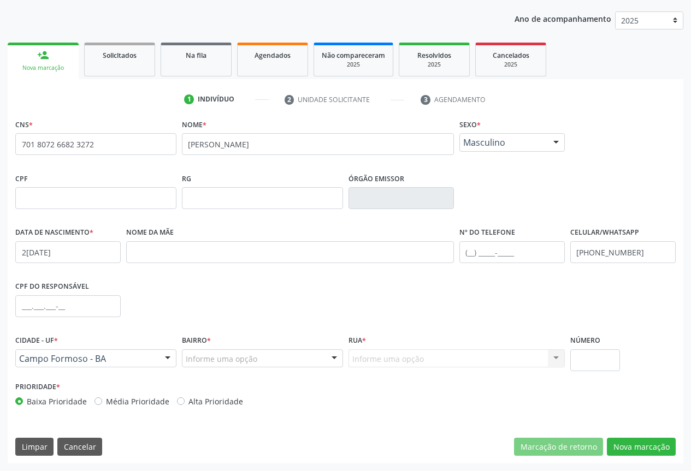
click at [257, 358] on div "Informe uma opção" at bounding box center [262, 358] width 161 height 19
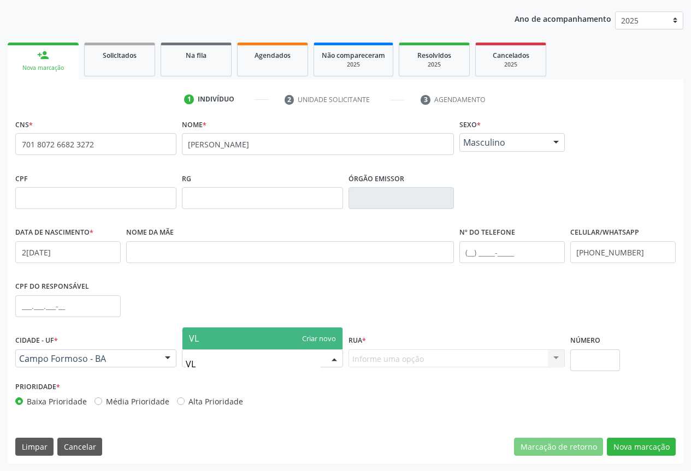
type input "V"
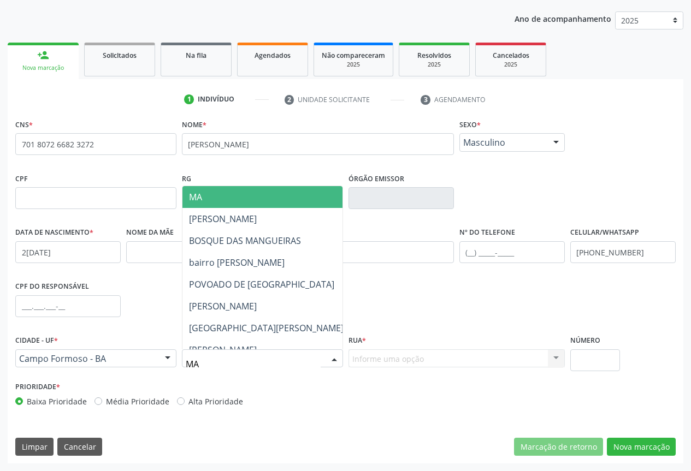
type input "MAR"
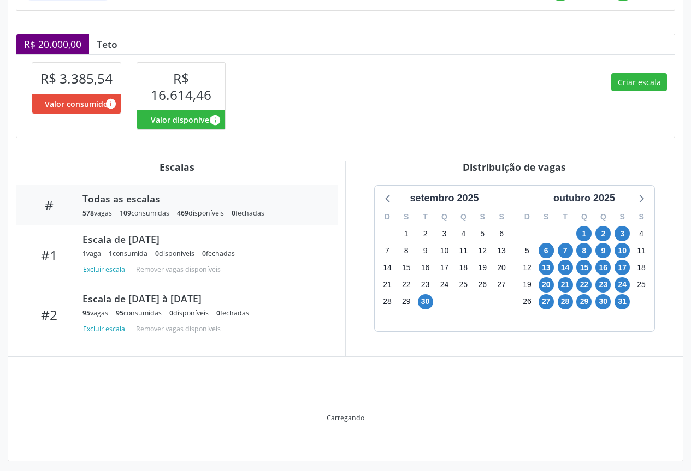
scroll to position [283, 0]
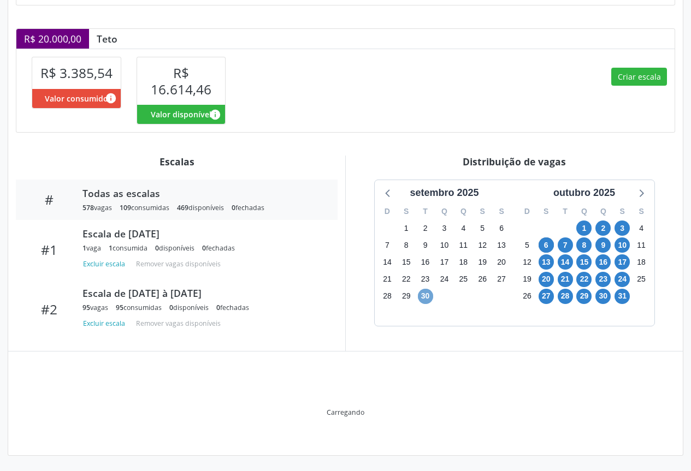
click at [421, 294] on span "30" at bounding box center [425, 296] width 15 height 15
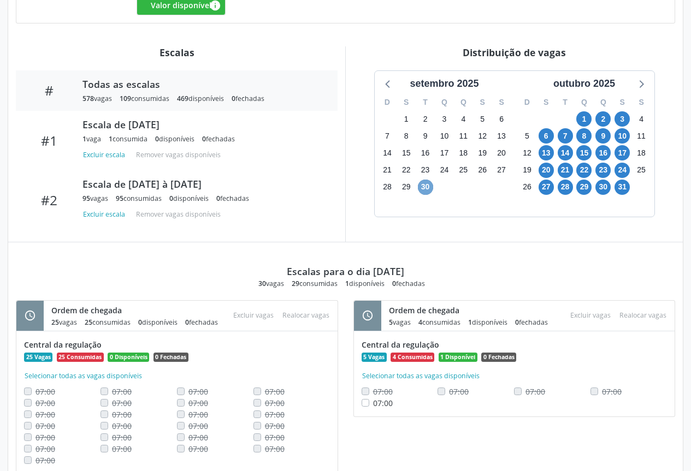
scroll to position [440, 0]
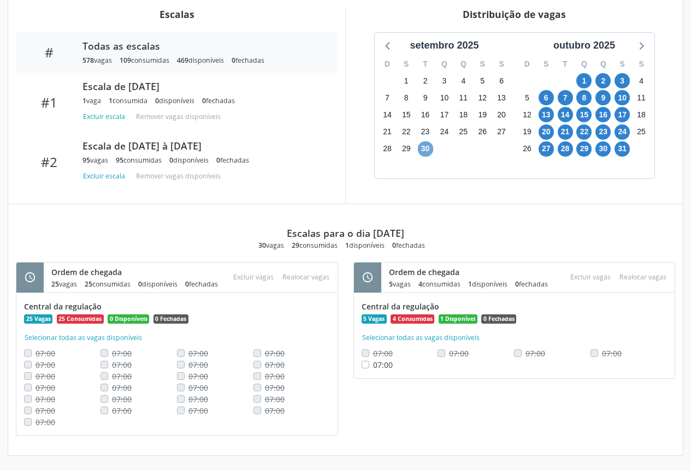
click at [424, 141] on span "30" at bounding box center [425, 148] width 15 height 15
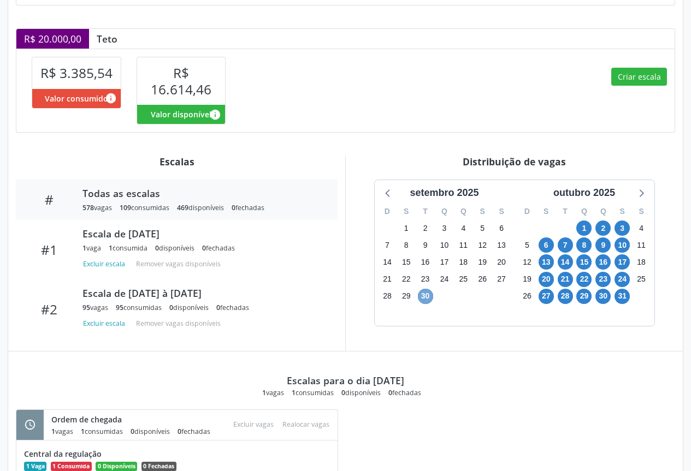
scroll to position [362, 0]
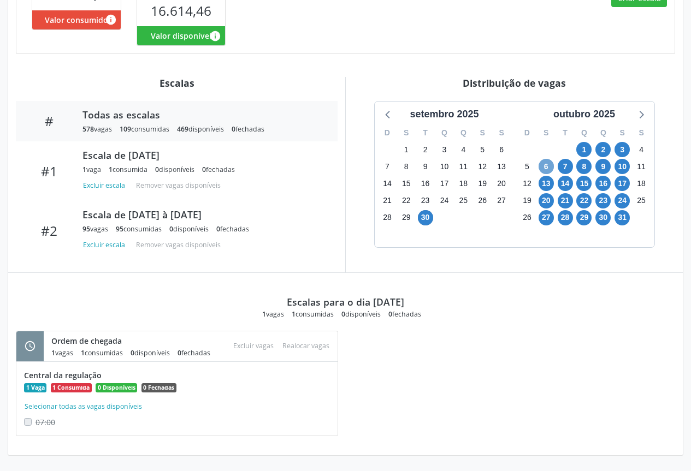
click at [542, 165] on span "6" at bounding box center [545, 166] width 15 height 15
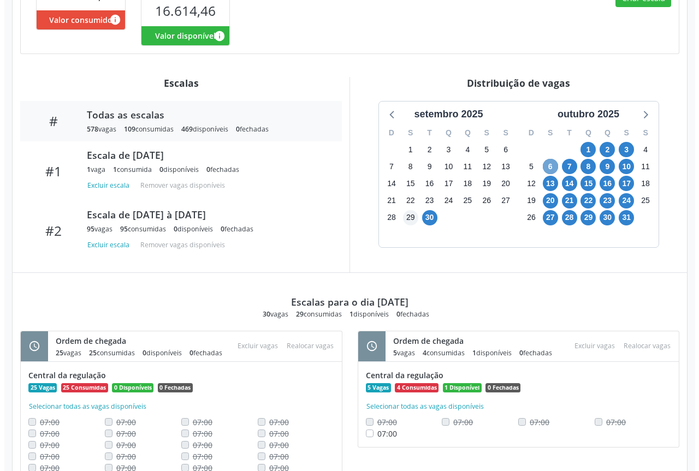
scroll to position [440, 0]
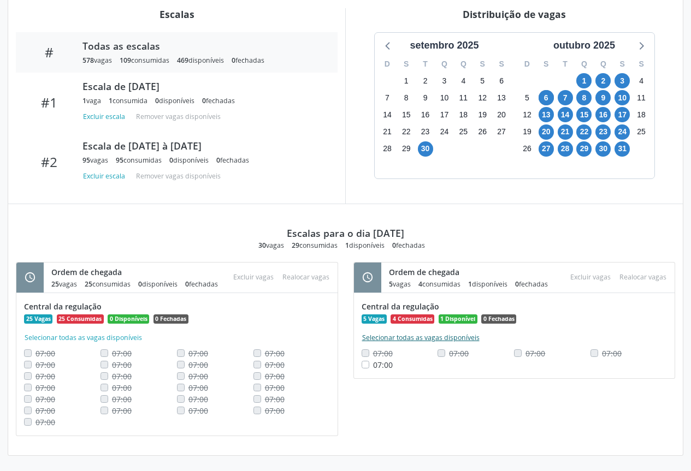
click at [450, 332] on button "Selecionar todas as vagas disponíveis" at bounding box center [420, 337] width 118 height 11
checkbox input "true"
click at [592, 272] on button "Excluir vagas" at bounding box center [590, 277] width 49 height 15
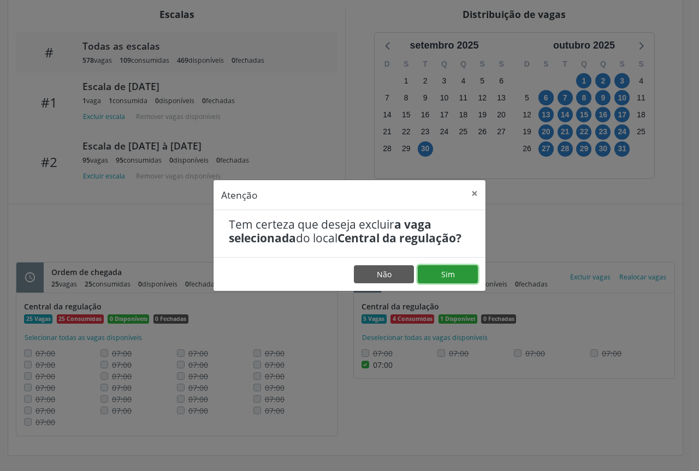
click at [453, 267] on button "Sim" at bounding box center [448, 274] width 60 height 19
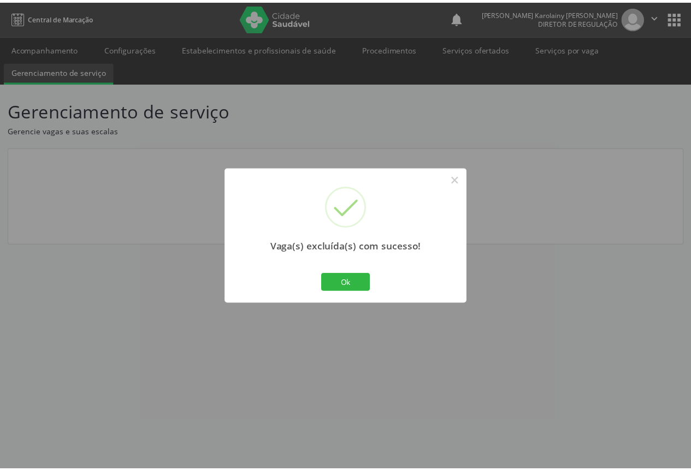
scroll to position [0, 0]
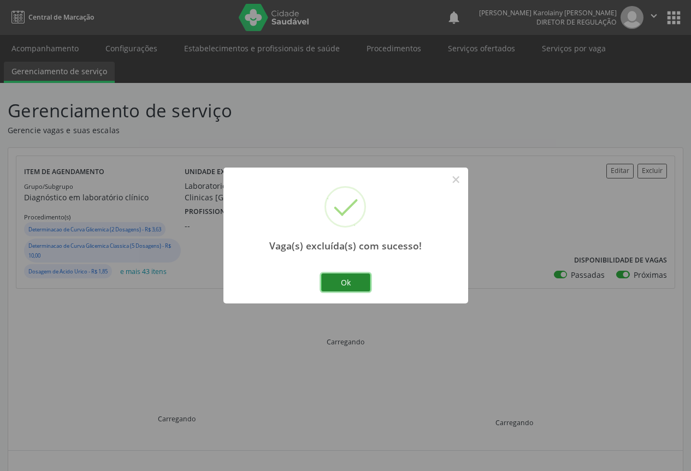
click at [354, 287] on button "Ok" at bounding box center [345, 283] width 49 height 19
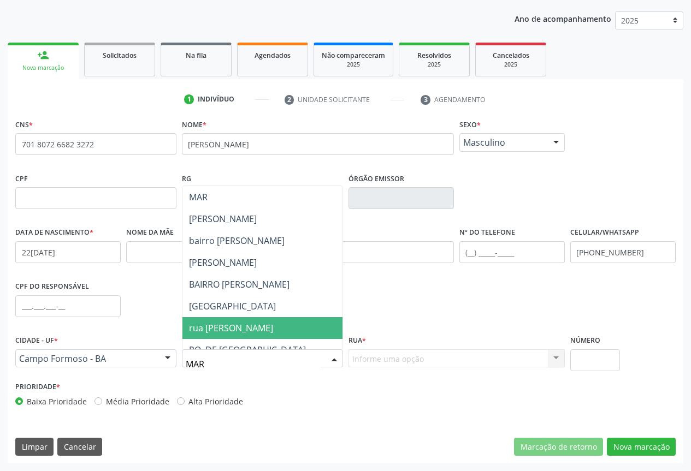
scroll to position [121, 0]
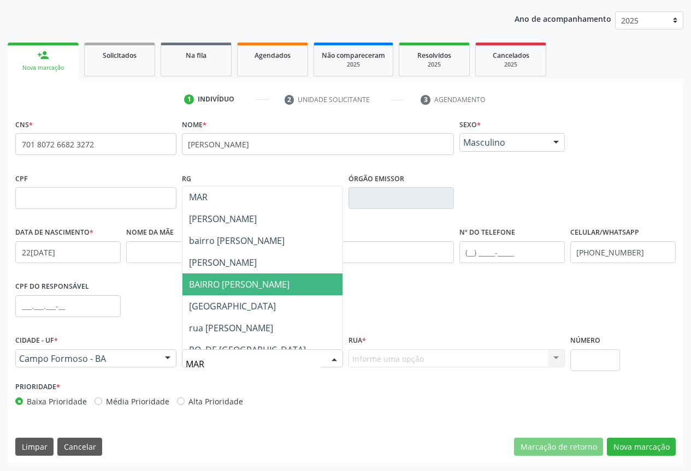
click at [263, 293] on span "BAIRRO MARIA JOANA" at bounding box center [272, 285] width 180 height 22
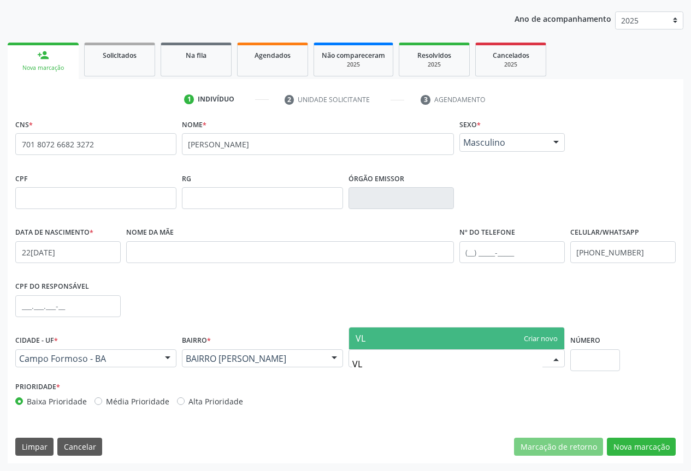
type input "V"
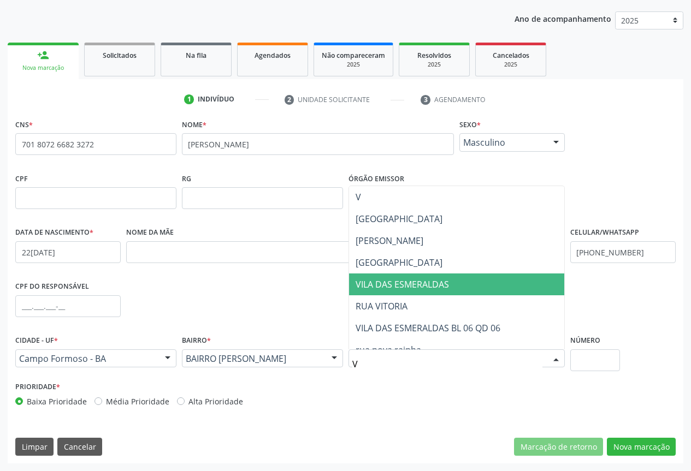
click at [391, 290] on span "VILA DAS ESMERALDAS" at bounding box center [456, 285] width 215 height 22
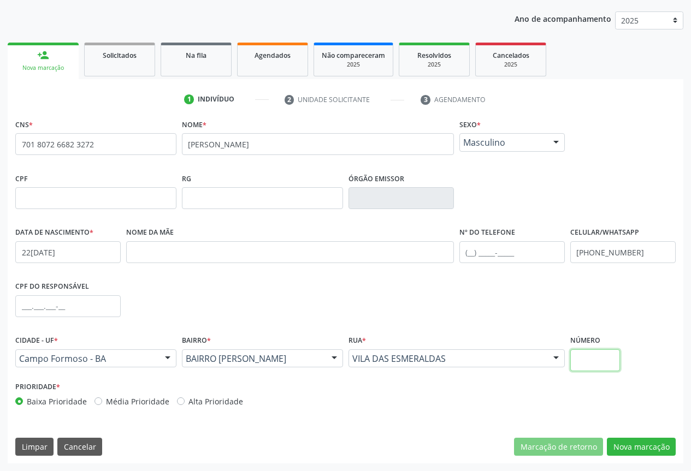
click at [603, 363] on input "text" at bounding box center [595, 360] width 50 height 22
type input "102"
click at [639, 444] on button "Nova marcação" at bounding box center [641, 447] width 69 height 19
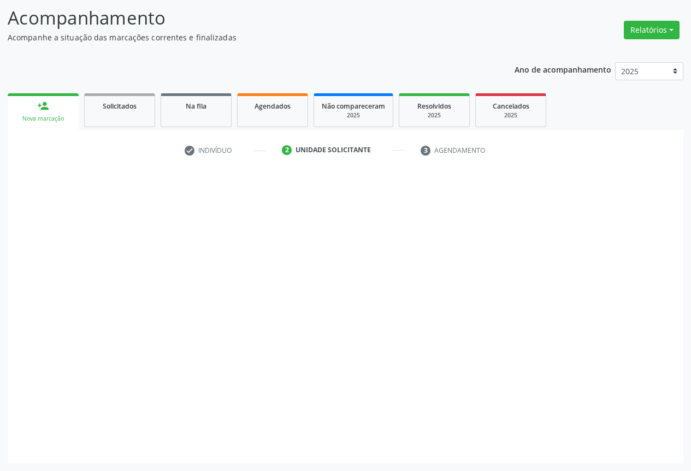
scroll to position [70, 0]
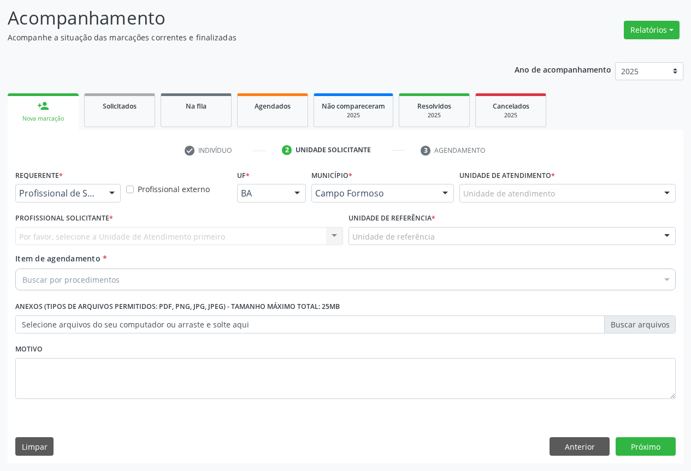
click at [67, 184] on div "Profissional de Saúde" at bounding box center [67, 193] width 105 height 19
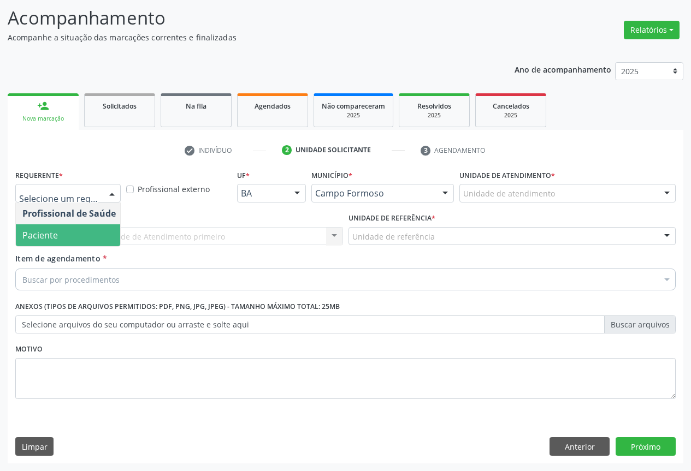
click at [61, 235] on span "Paciente" at bounding box center [69, 235] width 106 height 22
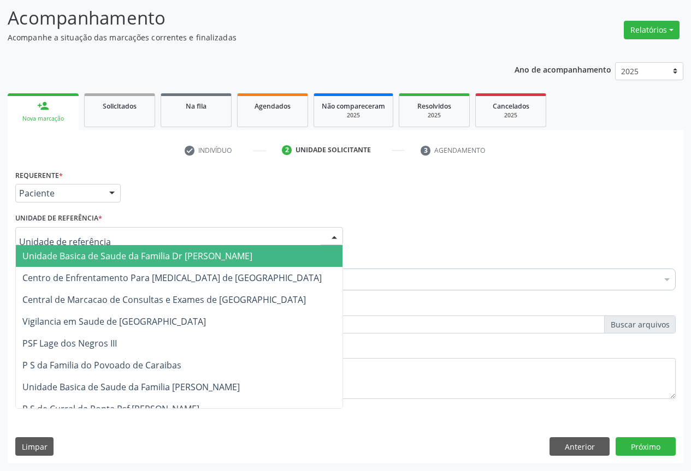
click at [235, 241] on div at bounding box center [179, 236] width 328 height 19
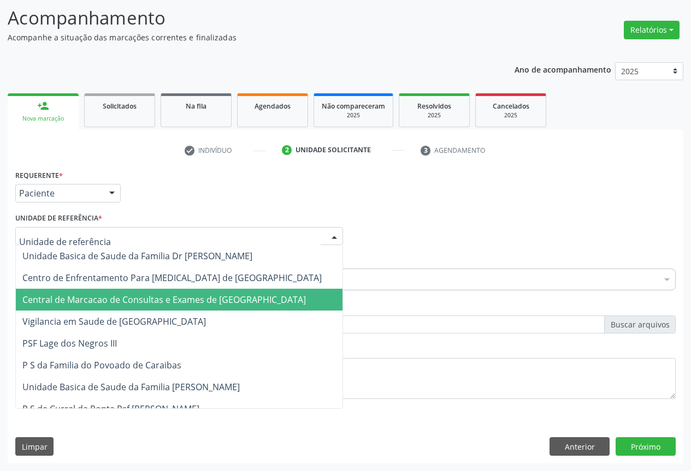
click at [211, 296] on span "Central de Marcacao de Consultas e Exames de [GEOGRAPHIC_DATA]" at bounding box center [163, 300] width 283 height 12
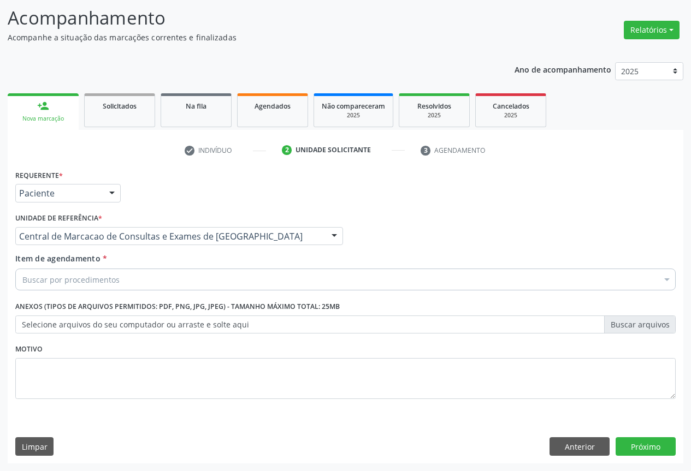
click at [248, 282] on div "Buscar por procedimentos" at bounding box center [345, 280] width 660 height 22
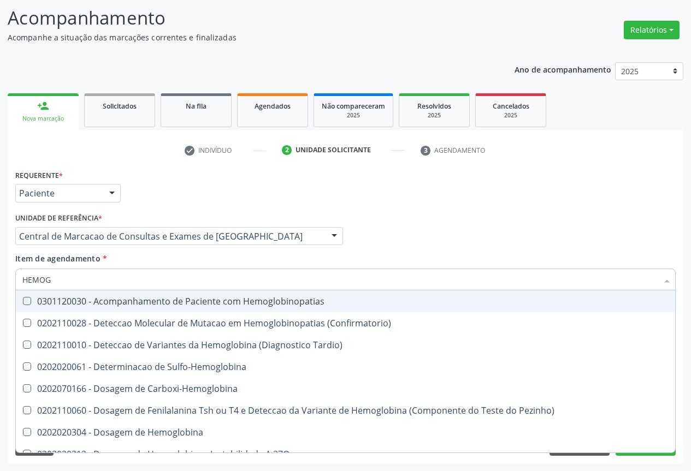
type input "HEMOGR"
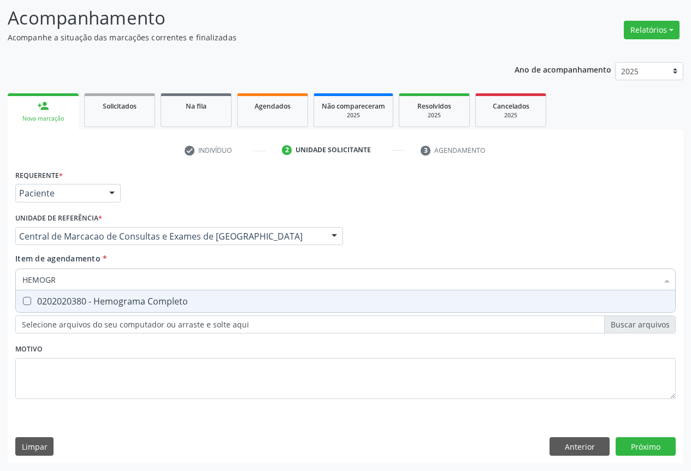
drag, startPoint x: 224, startPoint y: 300, endPoint x: 217, endPoint y: 262, distance: 39.4
click at [224, 298] on div "0202020380 - Hemograma Completo" at bounding box center [345, 301] width 646 height 9
checkbox Completo "true"
type input "HEMOGR"
click at [216, 253] on div "Item de agendamento * HEMOGR Desfazer seleção 0202020380 - Hemograma Completo N…" at bounding box center [345, 270] width 660 height 34
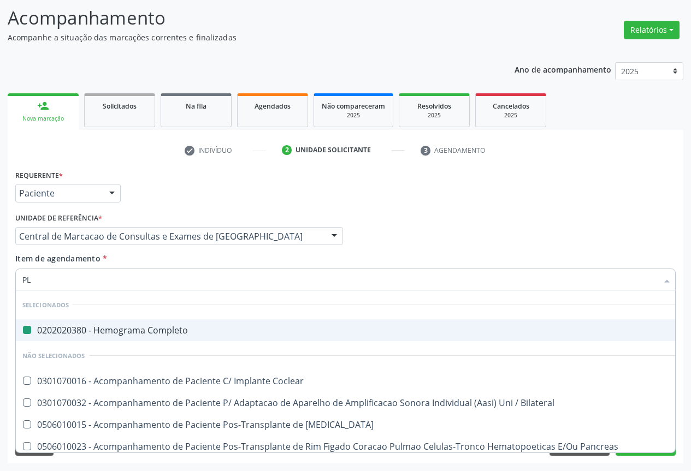
type input "PLA"
checkbox Completo "false"
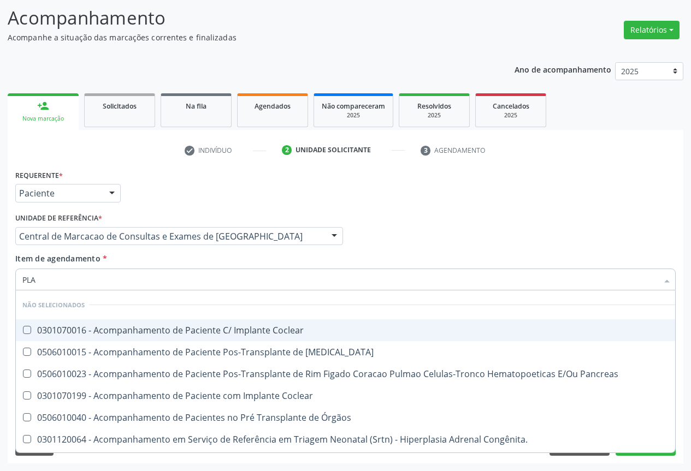
type input "PLAQ"
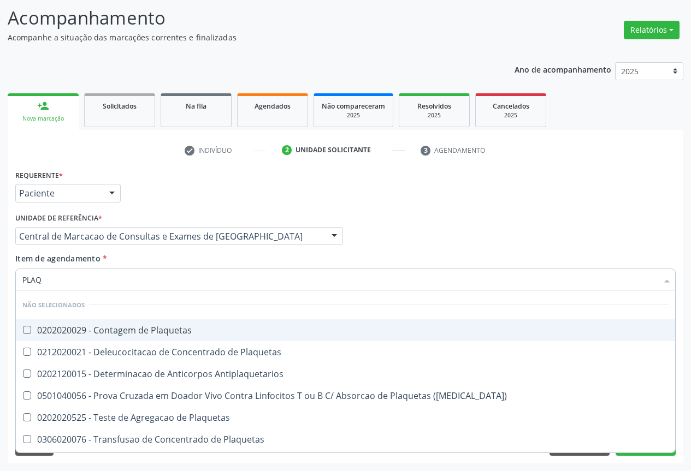
click at [200, 312] on li "Não selecionados" at bounding box center [345, 304] width 659 height 29
click at [199, 326] on div "0202020029 - Contagem de Plaquetas" at bounding box center [345, 330] width 646 height 9
checkbox Plaquetas "true"
click at [192, 267] on div "Item de agendamento * PLAQ Desfazer seleção Não selecionados 0202020029 - Conta…" at bounding box center [345, 270] width 660 height 34
checkbox Plaquetas "true"
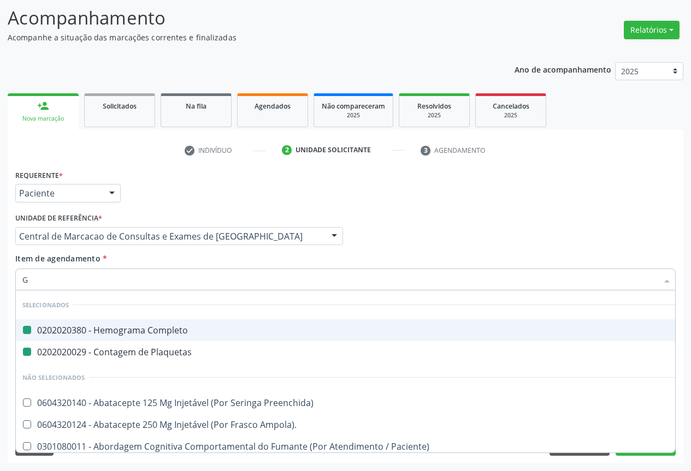
type input "GL"
checkbox Completo "false"
checkbox Plaquetas "false"
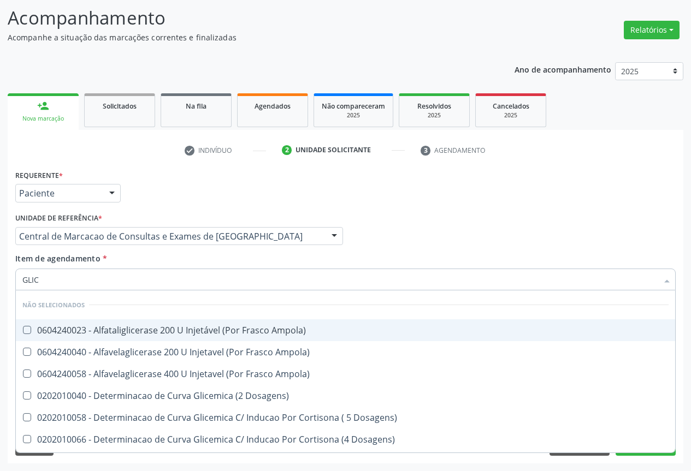
type input "GLICO"
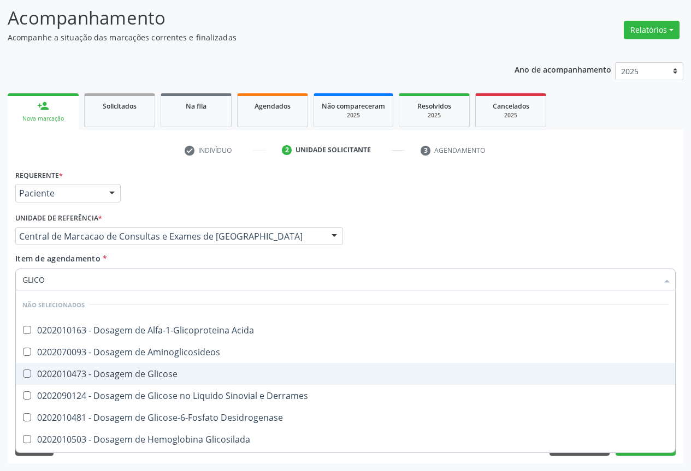
click at [182, 372] on div "0202010473 - Dosagem de Glicose" at bounding box center [345, 374] width 646 height 9
checkbox Glicose "true"
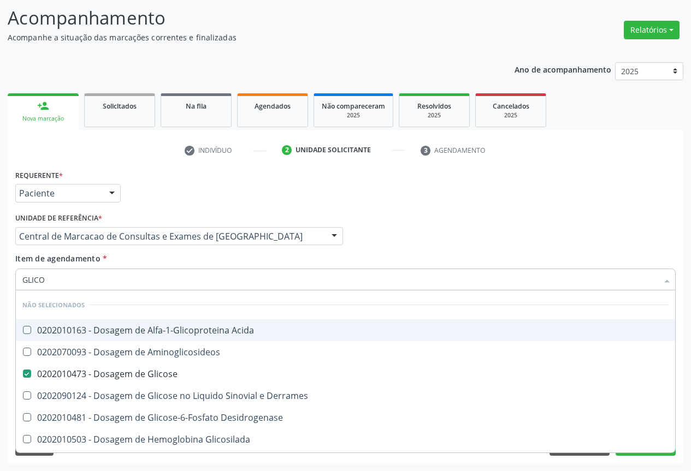
click at [181, 266] on div "Item de agendamento * GLICO Desfazer seleção Não selecionados 0202010163 - Dosa…" at bounding box center [345, 270] width 660 height 34
checkbox Acida "true"
checkbox Aminoglicosideos "true"
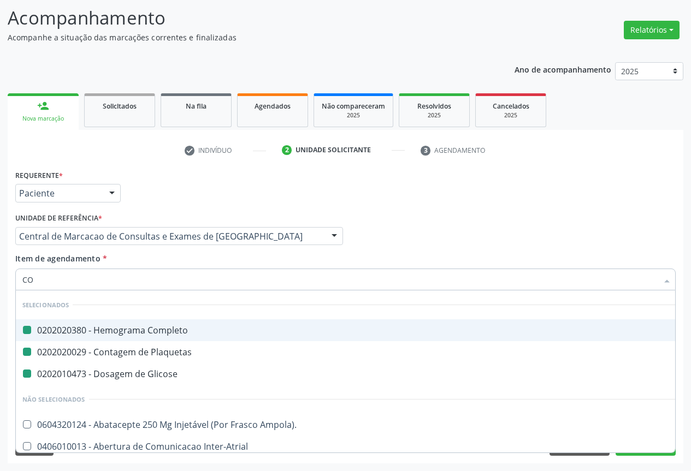
type input "COL"
checkbox Completo "false"
checkbox Plaquetas "false"
checkbox Glicose "false"
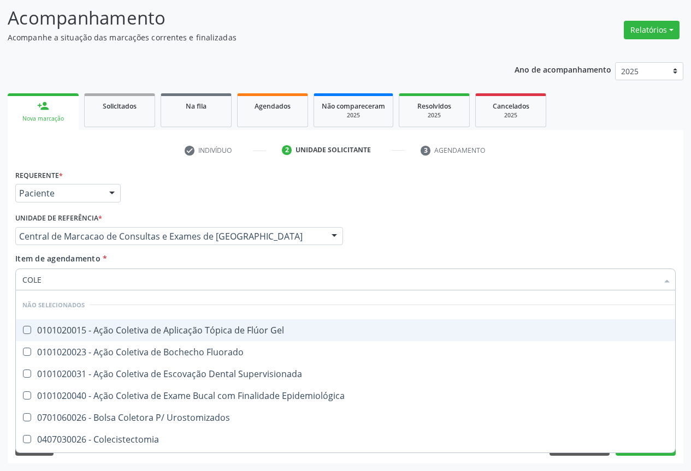
type input "COLES"
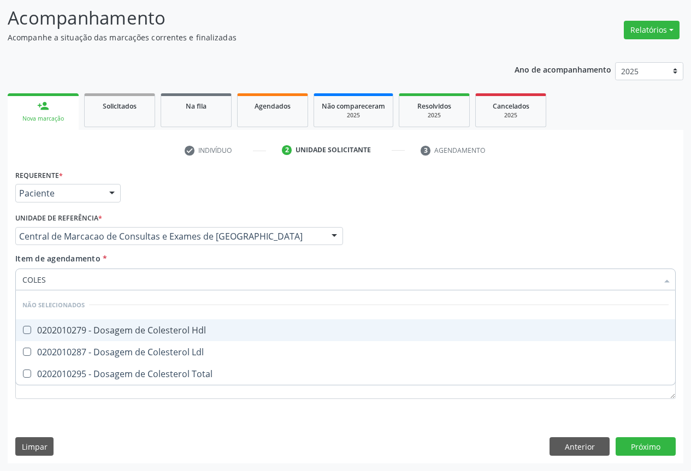
click at [186, 340] on span "0202010279 - Dosagem de Colesterol Hdl" at bounding box center [345, 330] width 659 height 22
checkbox Hdl "true"
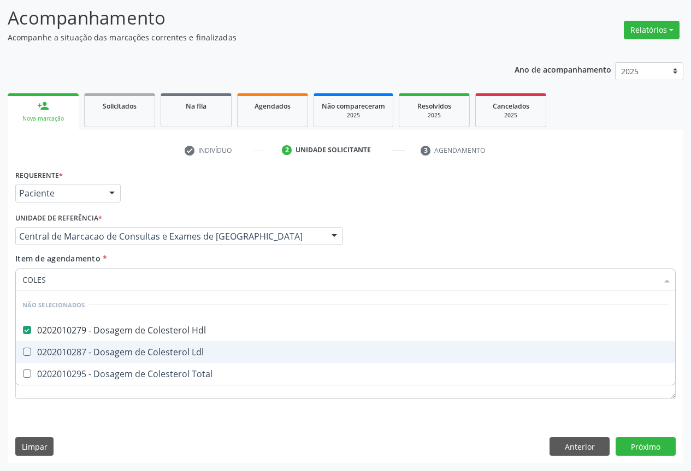
click at [186, 357] on div "0202010287 - Dosagem de Colesterol Ldl" at bounding box center [345, 352] width 646 height 9
checkbox Ldl "true"
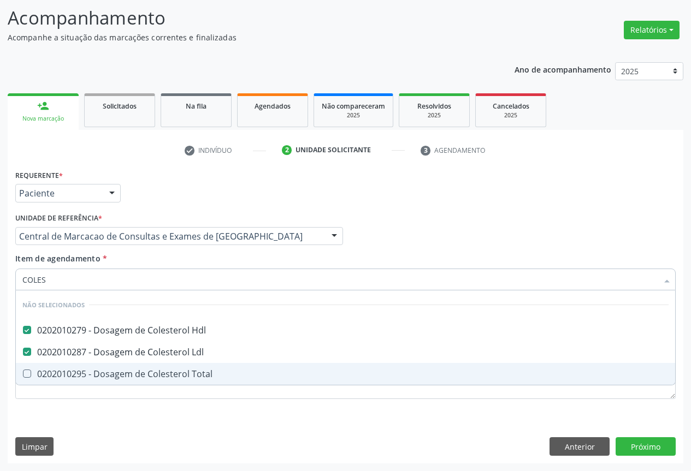
click at [187, 377] on div "0202010295 - Dosagem de Colesterol Total" at bounding box center [345, 374] width 646 height 9
checkbox Total "true"
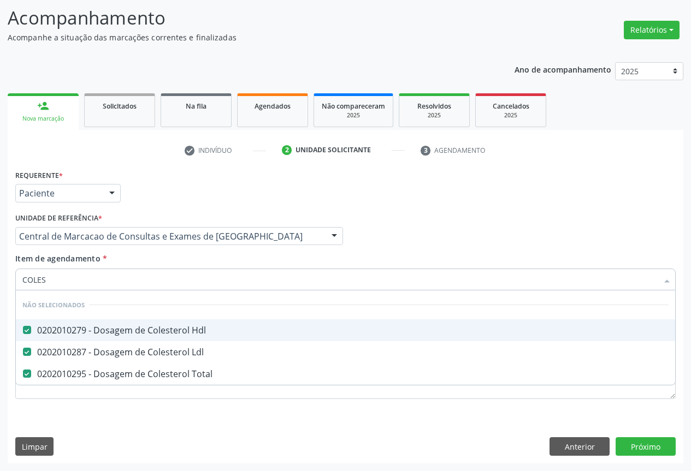
click at [174, 265] on div "Item de agendamento * COLES Desfazer seleção Não selecionados 0202010279 - Dosa…" at bounding box center [345, 270] width 660 height 34
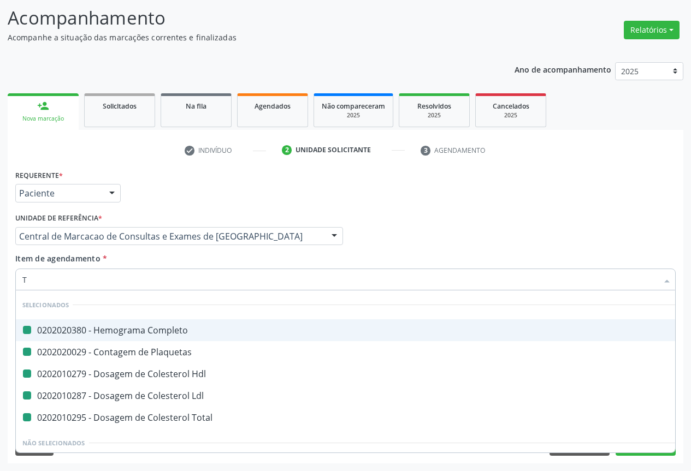
type input "TR"
checkbox Completo "false"
checkbox Plaquetas "false"
checkbox Hdl "false"
checkbox Ldl "false"
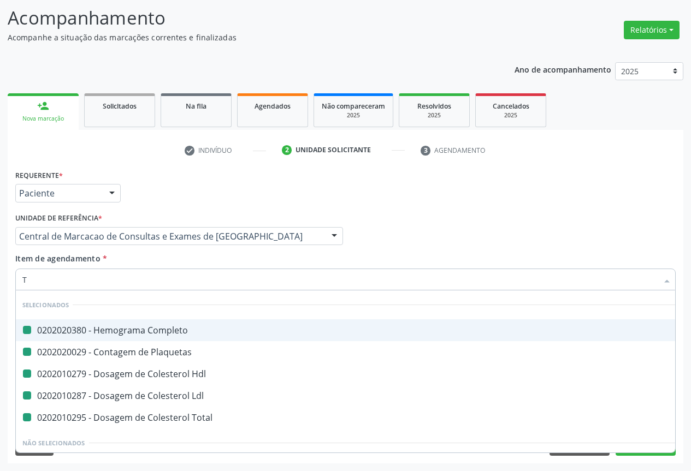
checkbox Total "false"
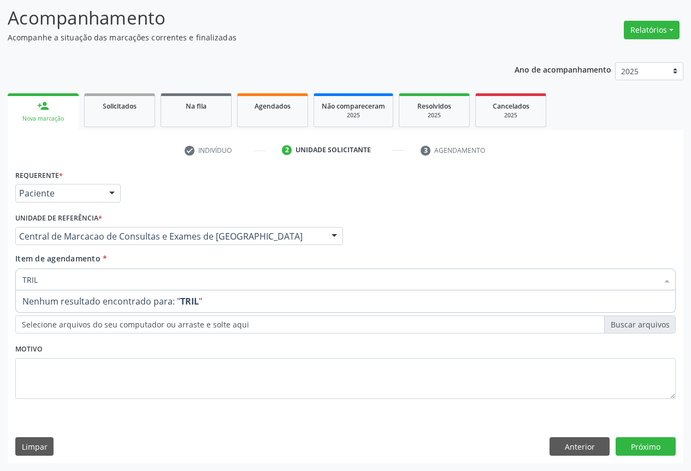
click at [32, 277] on input "TRIL" at bounding box center [339, 280] width 635 height 22
type input "TRIGL"
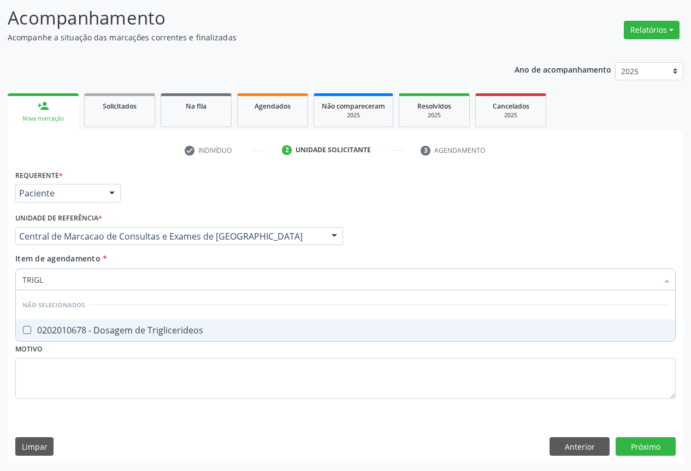
click at [104, 330] on div "0202010678 - Dosagem de Triglicerideos" at bounding box center [345, 330] width 646 height 9
checkbox Triglicerideos "true"
click at [136, 264] on div "Item de agendamento * TRIGL Desfazer seleção Não selecionados 0202010678 - Dosa…" at bounding box center [345, 270] width 660 height 34
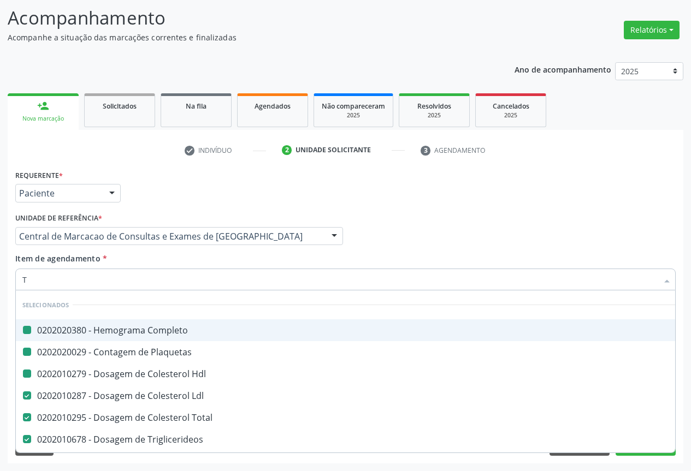
type input "TG"
checkbox Completo "false"
checkbox Plaquetas "false"
checkbox Hdl "false"
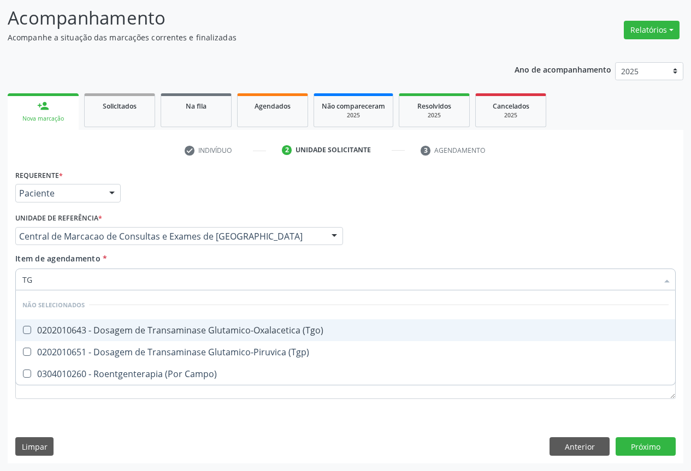
click at [165, 331] on div "0202010643 - Dosagem de Transaminase Glutamico-Oxalacetica (Tgo)" at bounding box center [345, 330] width 646 height 9
checkbox \(Tgo\) "true"
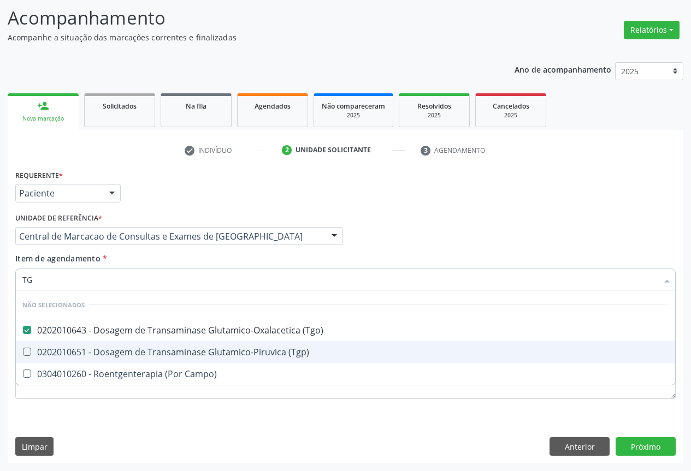
click at [165, 348] on div "0202010651 - Dosagem de Transaminase Glutamico-Piruvica (Tgp)" at bounding box center [345, 352] width 646 height 9
checkbox \(Tgp\) "true"
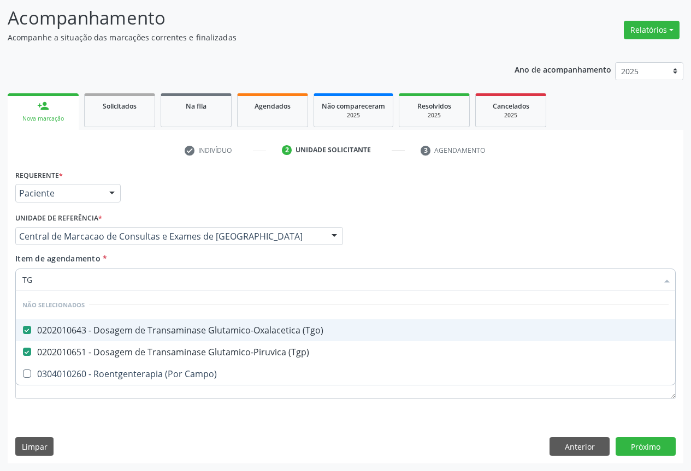
click at [161, 259] on div "Item de agendamento * TG Desfazer seleção Não selecionados 0202010643 - Dosagem…" at bounding box center [345, 270] width 660 height 34
checkbox Campo\) "true"
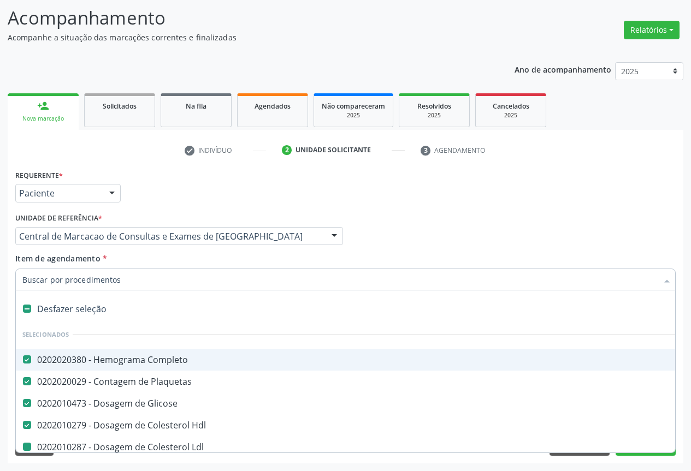
type input "U"
checkbox Ldl "false"
checkbox Total "false"
checkbox Triglicerideos "false"
checkbox \(Tgo\) "false"
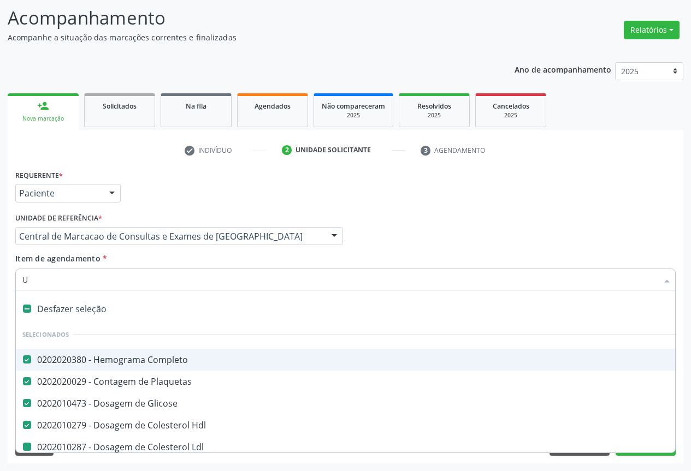
checkbox \(Tgp\) "false"
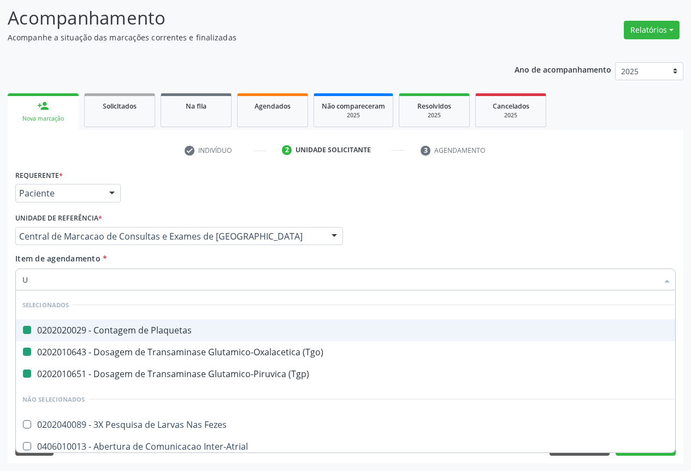
type input "UR"
checkbox Plaquetas "false"
checkbox \(Tgo\) "false"
checkbox \(Tgp\) "false"
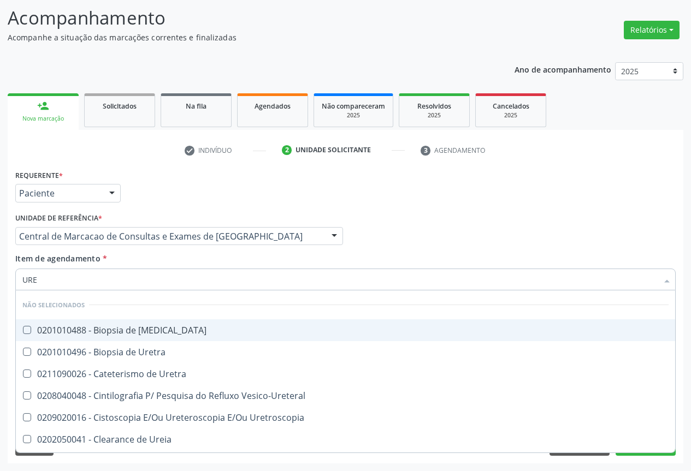
type input "UREI"
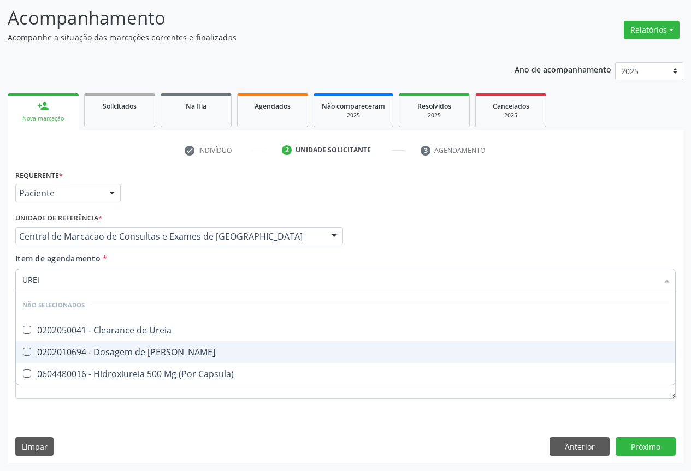
click at [158, 349] on div "0202010694 - Dosagem de [PERSON_NAME]" at bounding box center [345, 352] width 646 height 9
checkbox Ureia "true"
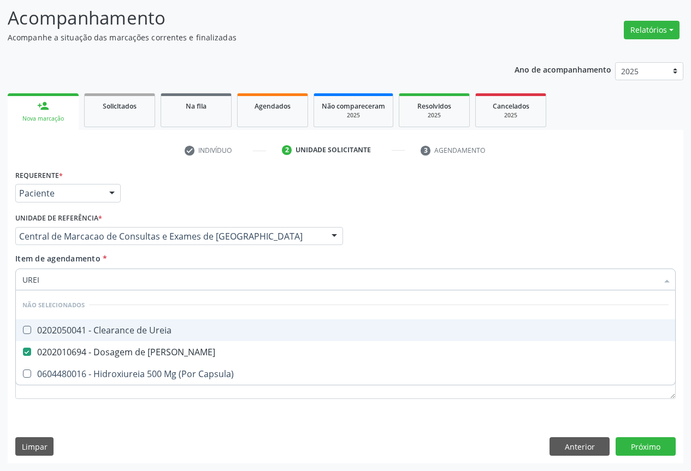
click at [160, 266] on div "Item de agendamento * [PERSON_NAME] seleção Não selecionados 0202050041 - Clear…" at bounding box center [345, 270] width 660 height 34
checkbox Ureia "true"
checkbox Capsula\) "true"
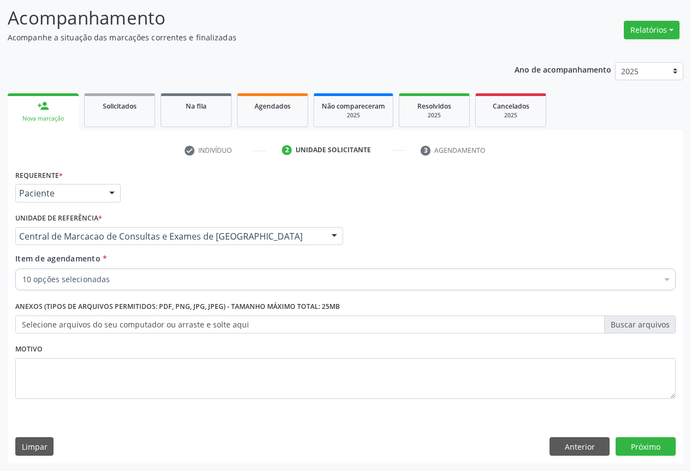
click at [154, 286] on div "10 opções selecionadas" at bounding box center [345, 280] width 660 height 22
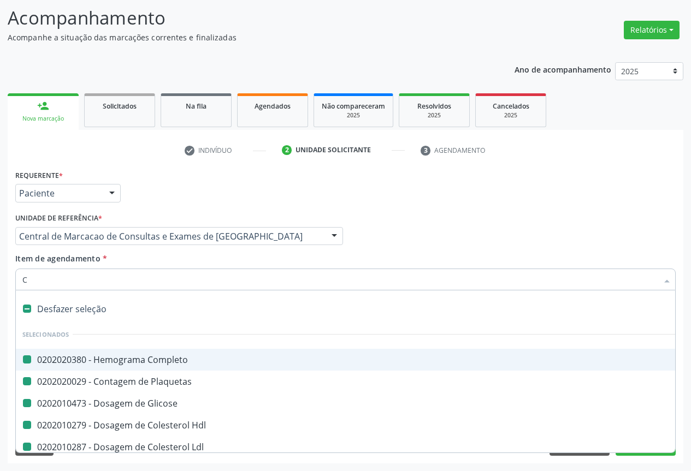
type input "CR"
checkbox Completo "false"
checkbox Plaquetas "false"
checkbox Glicose "false"
checkbox Hdl "false"
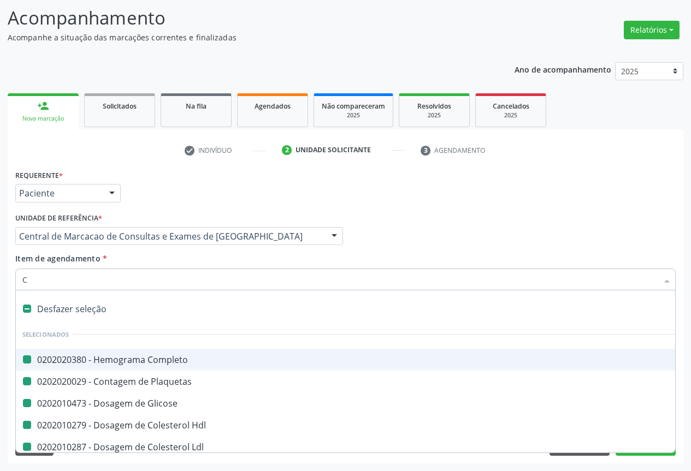
checkbox Ldl "false"
checkbox Total "false"
checkbox Triglicerideos "false"
checkbox \(Tgo\) "false"
checkbox \(Tgp\) "false"
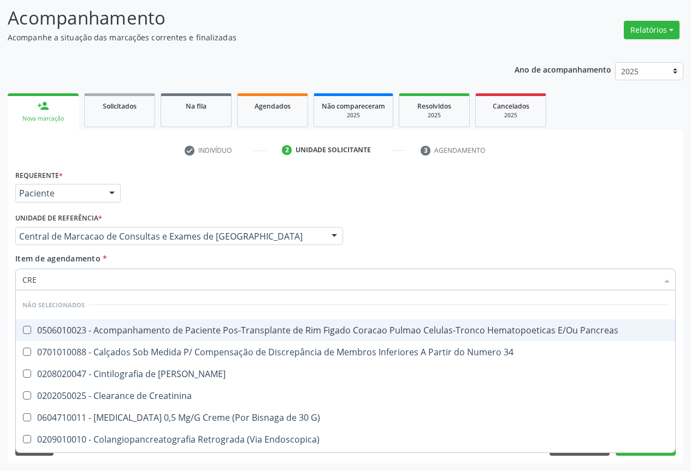
type input "CREA"
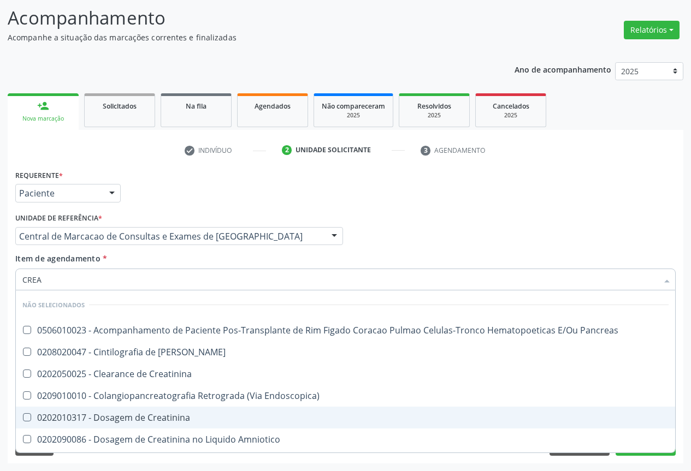
drag, startPoint x: 147, startPoint y: 415, endPoint x: 153, endPoint y: 403, distance: 13.2
click at [147, 415] on div "0202010317 - Dosagem de Creatinina" at bounding box center [345, 417] width 646 height 9
checkbox Creatinina "true"
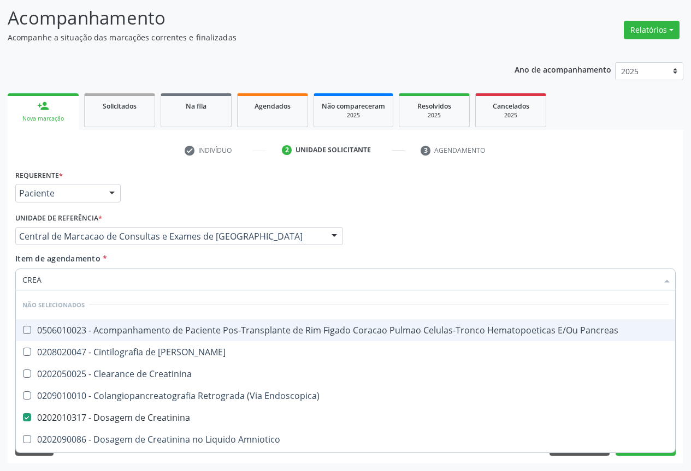
click at [155, 266] on div "Item de agendamento * CREA Desfazer seleção Não selecionados 0506010023 - Acomp…" at bounding box center [345, 270] width 660 height 34
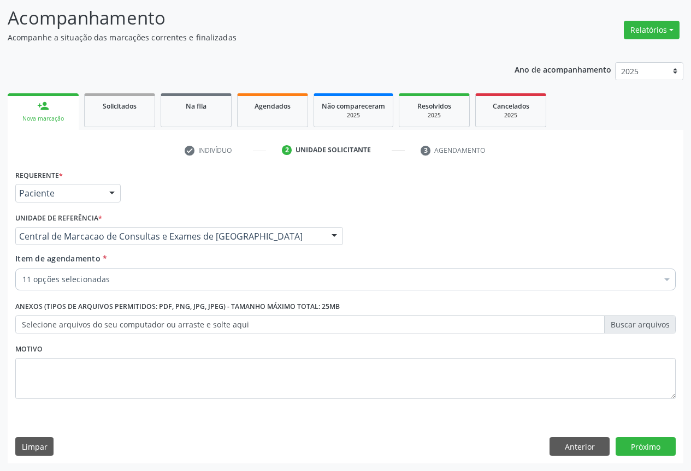
checkbox Completo "true"
checkbox Plaquetas "true"
checkbox Glicose "true"
checkbox Hdl "true"
checkbox Total "true"
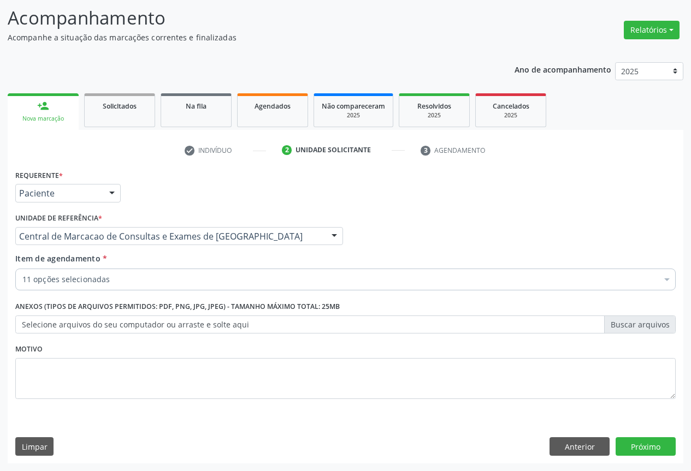
checkbox Triglicerideos "true"
checkbox \(Tgo\) "true"
checkbox \(Tgp\) "true"
checkbox Ureia "true"
checkbox Creatinina "true"
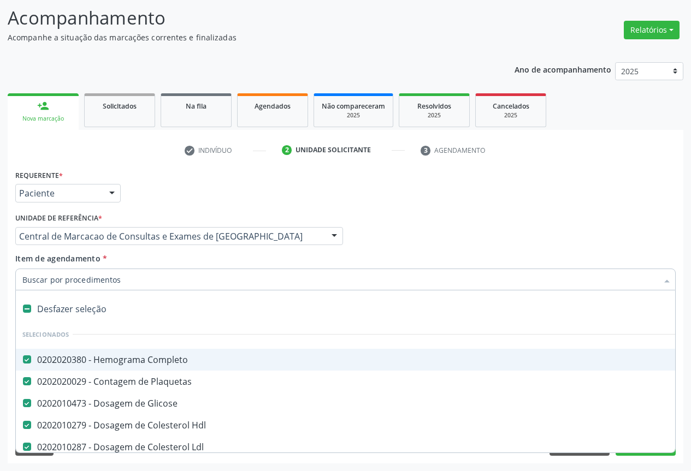
type input "U"
checkbox Total "false"
checkbox Triglicerideos "false"
checkbox \(Tgo\) "false"
checkbox \(Tgp\) "false"
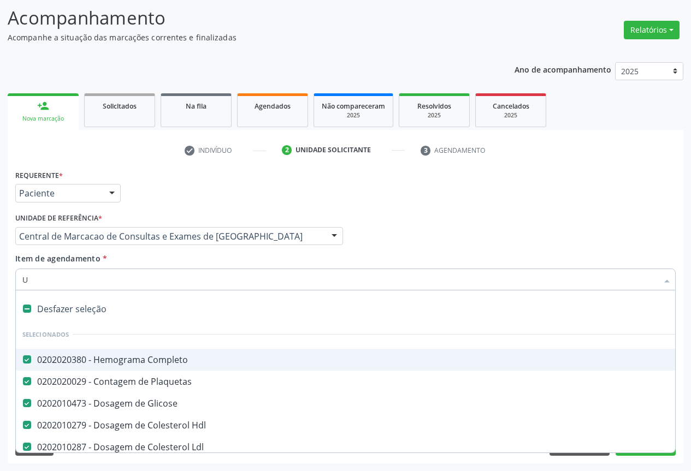
checkbox Ureia "false"
checkbox Creatinina "false"
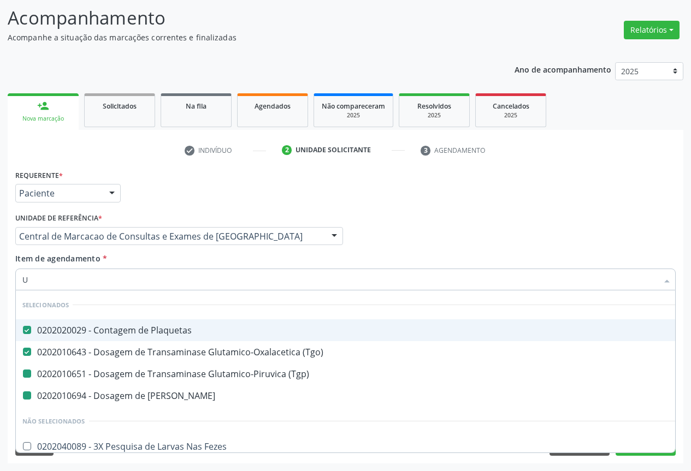
type input "UR"
checkbox \(Tgp\) "false"
checkbox Ureia "false"
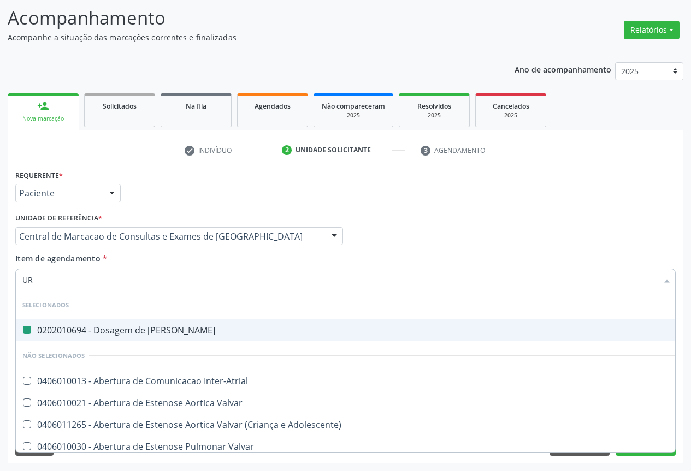
type input "URI"
checkbox Ureia "false"
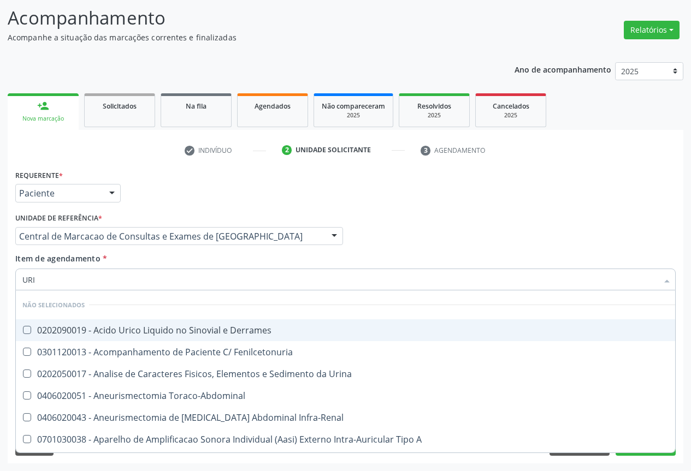
type input "URIN"
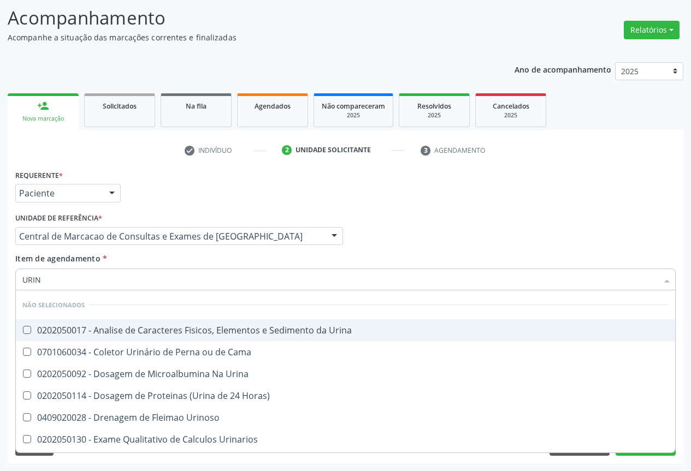
click at [165, 327] on div "0202050017 - Analise de Caracteres Fisicos, Elementos e Sedimento da Urina" at bounding box center [345, 330] width 646 height 9
checkbox Urina "true"
click at [165, 265] on div "Item de agendamento * URIN Desfazer seleção Não selecionados 0202050017 - Anali…" at bounding box center [345, 270] width 660 height 34
checkbox Urina "true"
checkbox Horas\) "true"
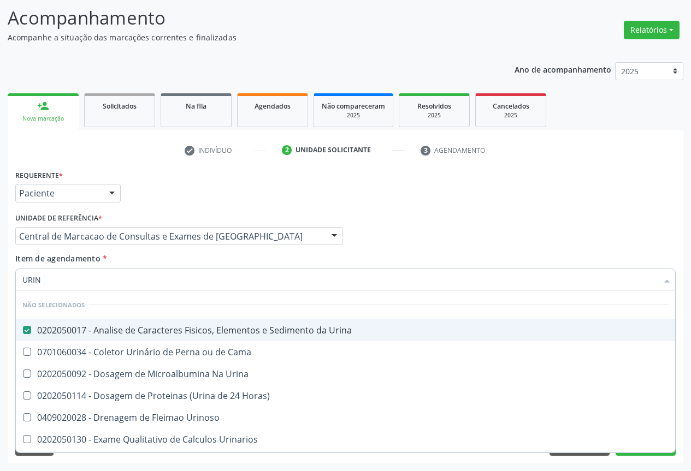
checkbox Urinarios "true"
checkbox Quantitativa "true"
checkbox Delgada\) "true"
checkbox Urina "true"
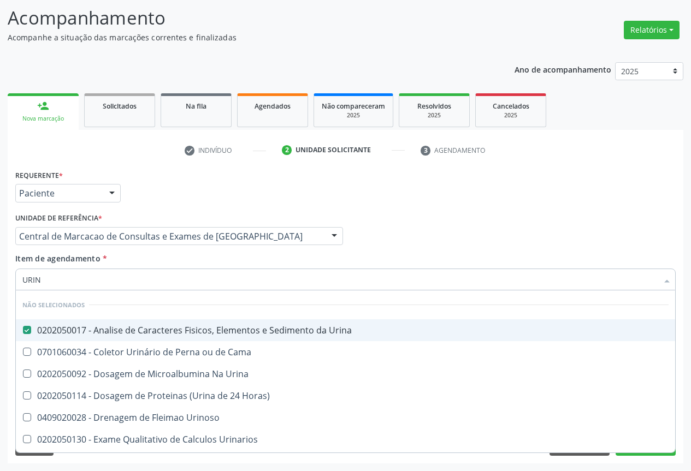
checkbox Urina "true"
checkbox Urinoso "true"
checkbox Cama "true"
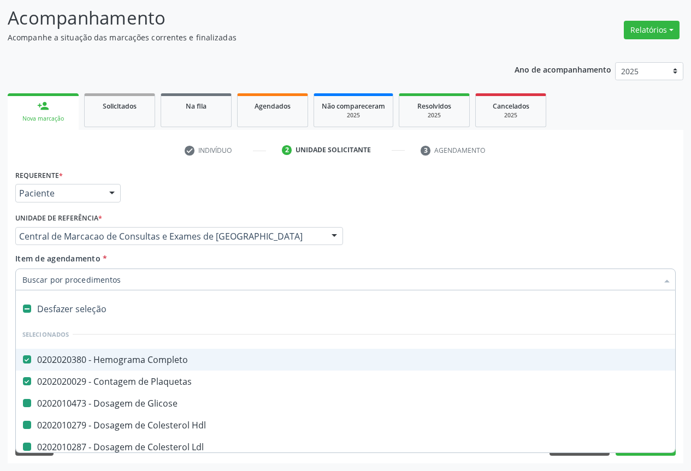
type input "F"
checkbox Glicose "false"
checkbox Hdl "false"
checkbox Total "false"
checkbox Triglicerideos "false"
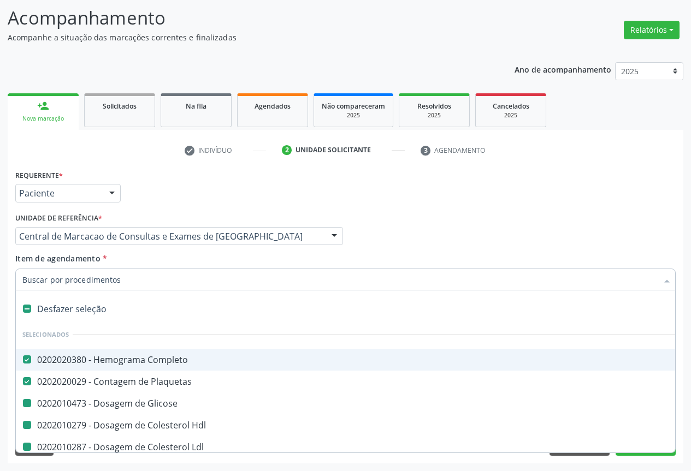
checkbox \(Tgo\) "false"
checkbox \(Tgp\) "false"
checkbox Ureia "false"
checkbox Creatinina "false"
checkbox Urina "false"
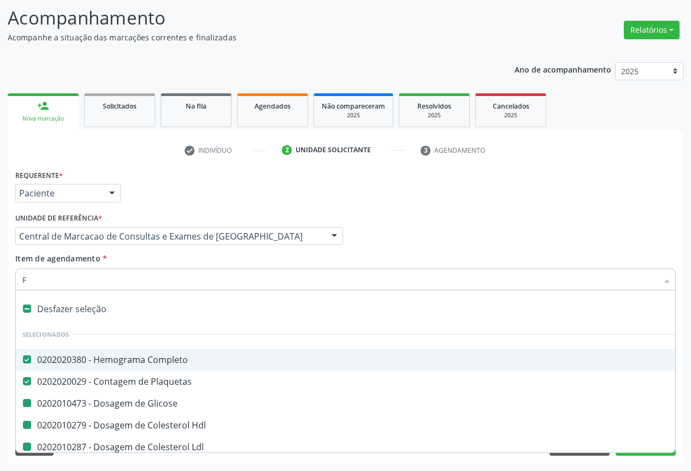
checkbox Ldl "false"
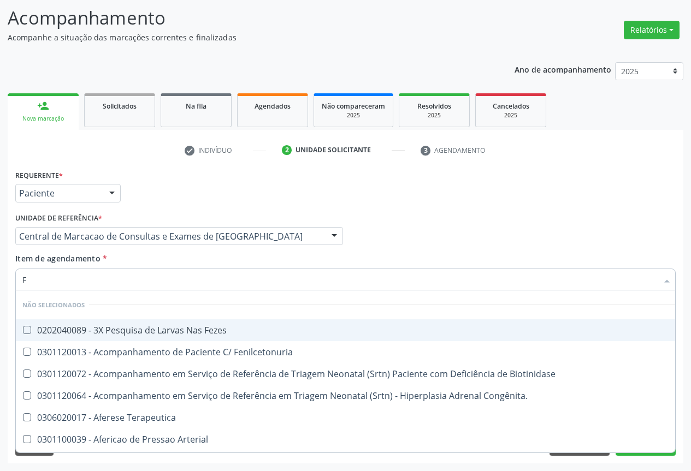
type input "FE"
checkbox Fezes "false"
type input "FEZ"
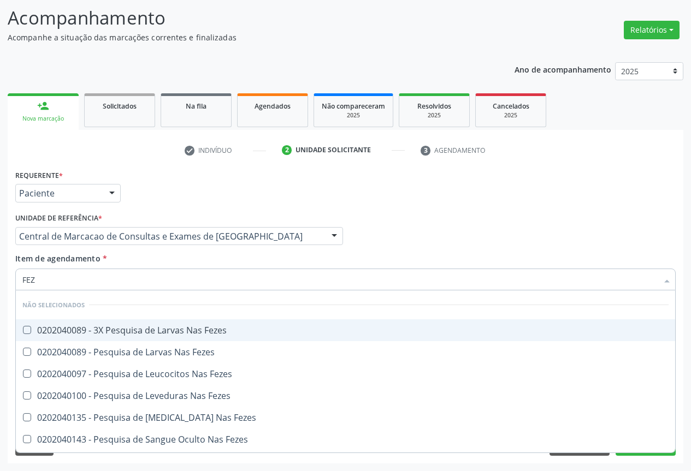
click at [155, 328] on div "0202040089 - 3X Pesquisa de Larvas Nas Fezes" at bounding box center [345, 330] width 646 height 9
checkbox Fezes "true"
click at [168, 263] on div "Item de agendamento * FEZ Desfazer seleção Não selecionados 0202040089 - 3X Pes…" at bounding box center [345, 270] width 660 height 34
checkbox Fezes "true"
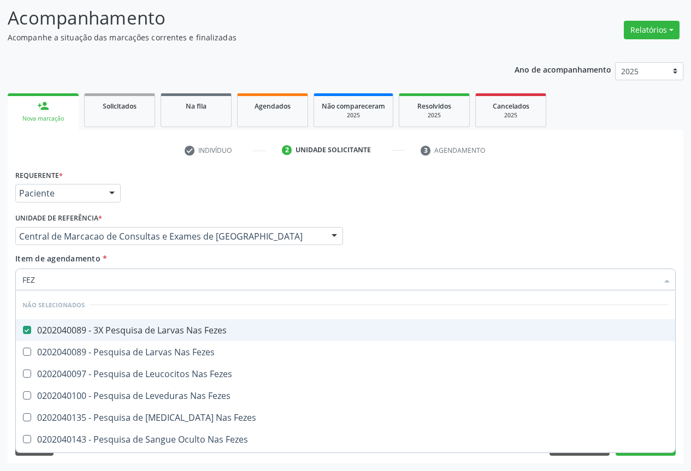
checkbox Fezes "true"
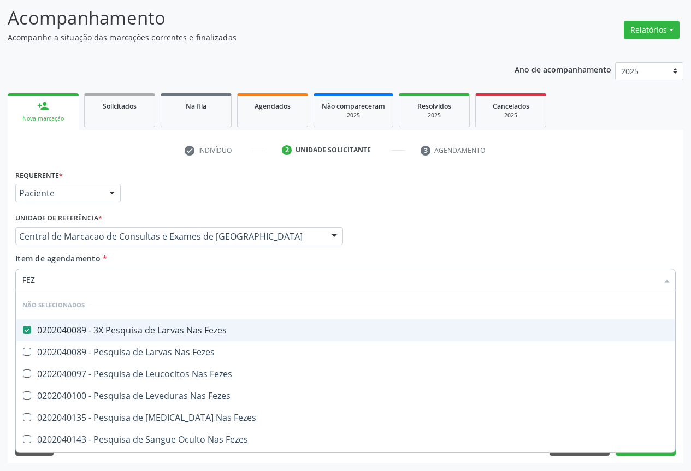
checkbox Fezes "true"
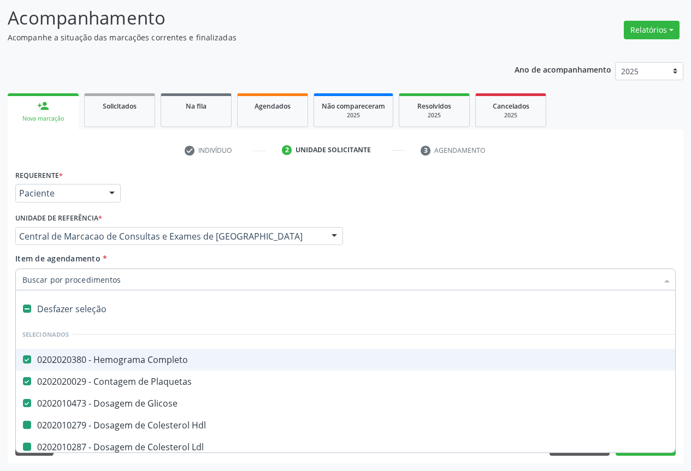
type input "F"
checkbox Hdl "false"
checkbox Total "false"
checkbox Triglicerideos "false"
checkbox \(Tgo\) "false"
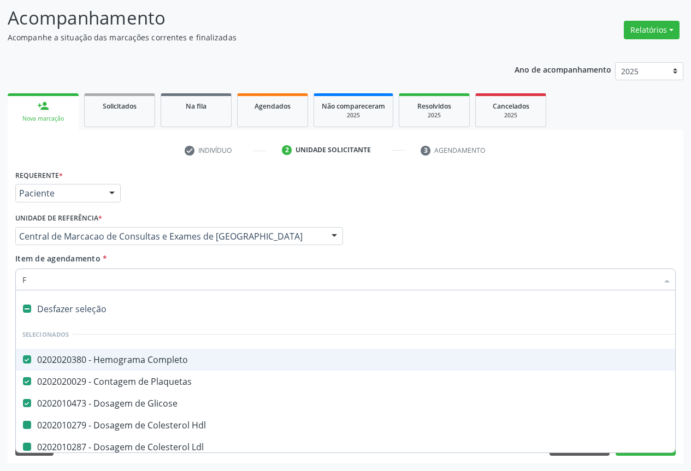
checkbox \(Tgp\) "false"
checkbox Ldl "false"
checkbox Ureia "false"
checkbox Creatinina "false"
checkbox Urina "false"
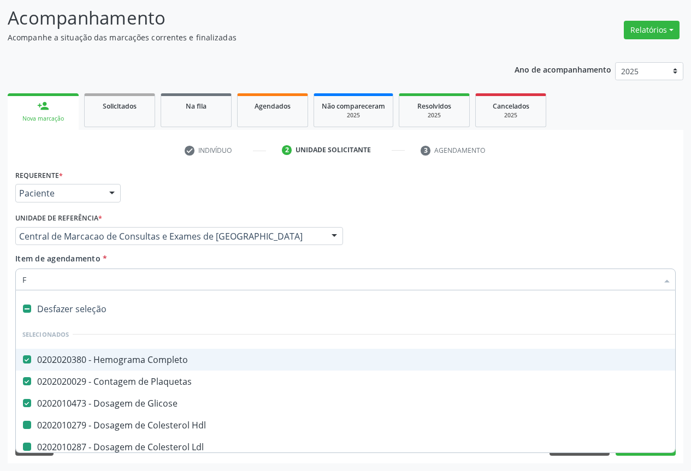
checkbox Fezes "false"
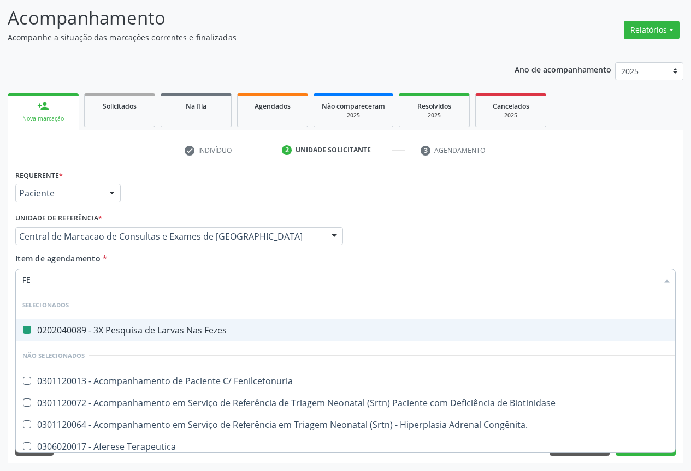
type input "FER"
checkbox Fezes "false"
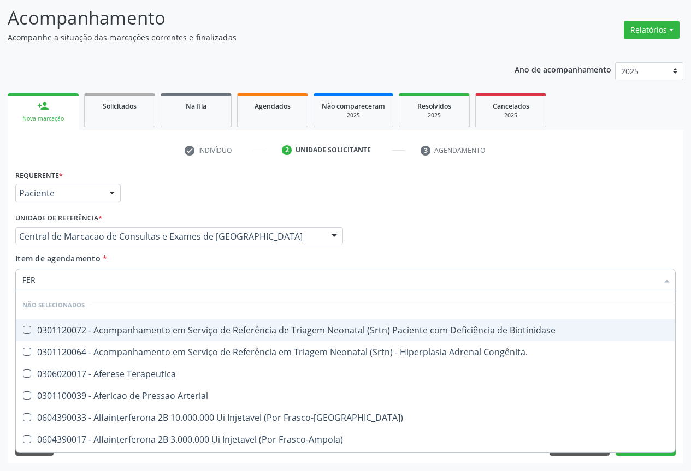
type input "FERR"
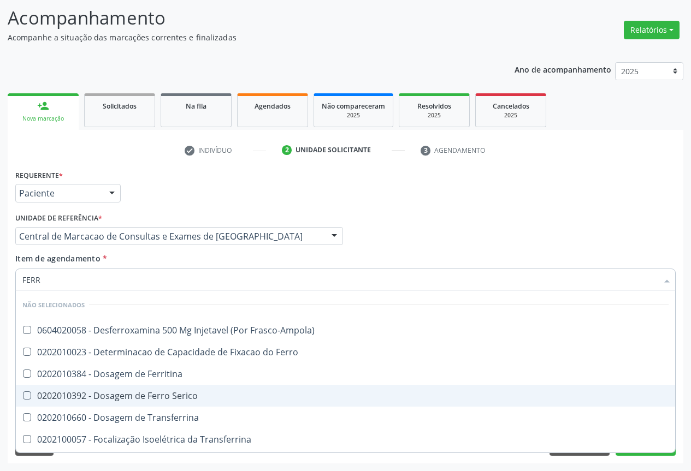
click at [185, 393] on div "0202010392 - Dosagem de Ferro Serico" at bounding box center [345, 395] width 646 height 9
checkbox Serico "true"
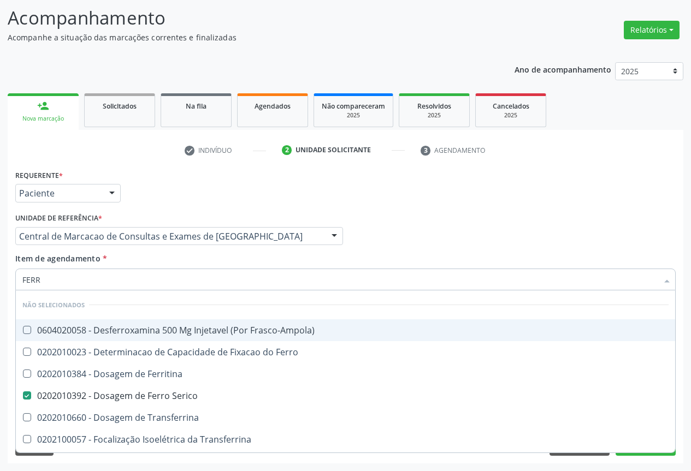
click at [185, 269] on input "FERR" at bounding box center [339, 280] width 635 height 22
click at [626, 241] on div "Profissional Solicitante Por favor, selecione a Unidade de Atendimento primeiro…" at bounding box center [346, 231] width 666 height 43
checkbox Frasco-Ampola\) "true"
checkbox Transferrina "true"
checkbox Ml\) "true"
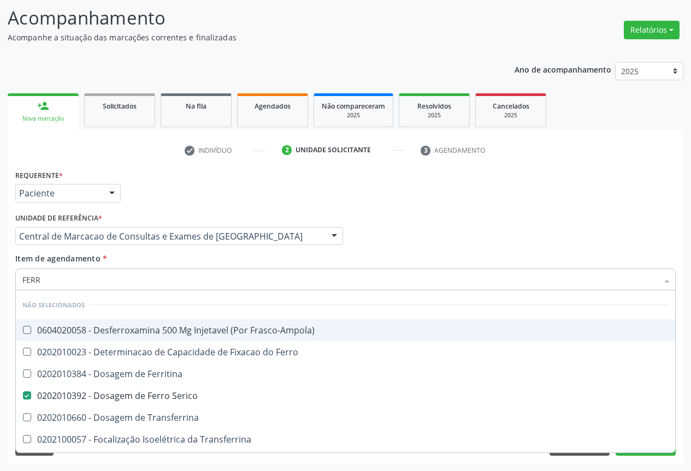
checkbox \(Nefroplastia\) "true"
checkbox Transferrina "true"
checkbox Ferritina "true"
checkbox Ferro "true"
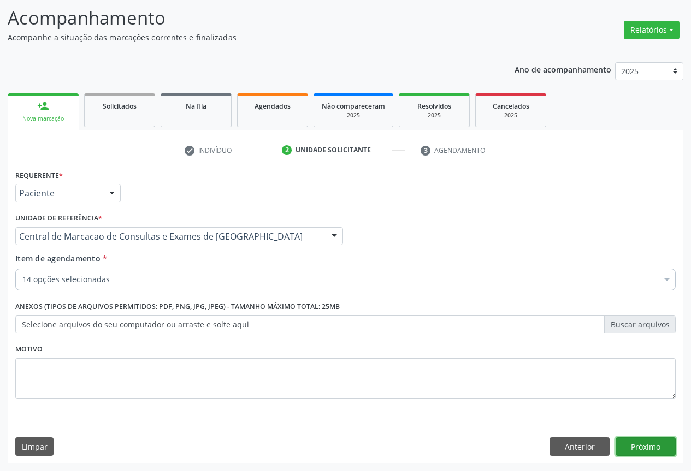
click at [654, 444] on button "Próximo" at bounding box center [645, 446] width 60 height 19
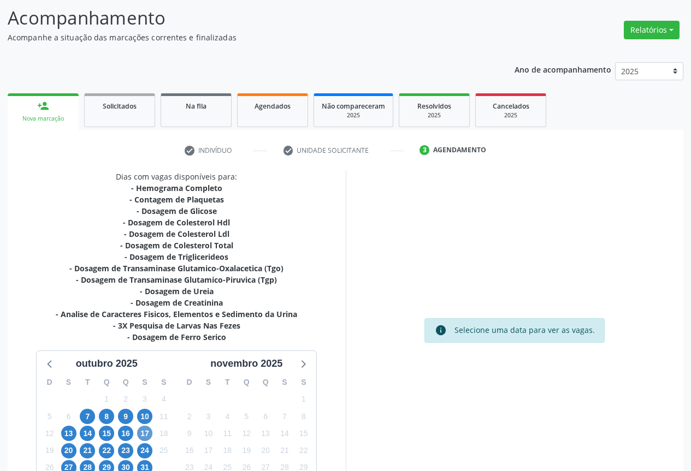
scroll to position [153, 0]
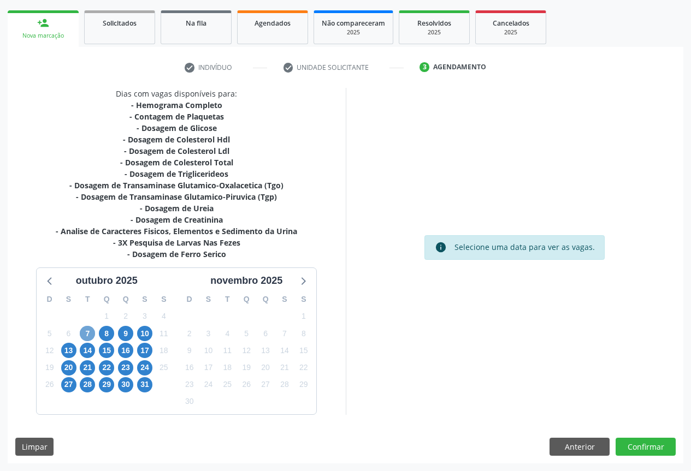
click at [88, 331] on span "7" at bounding box center [87, 333] width 15 height 15
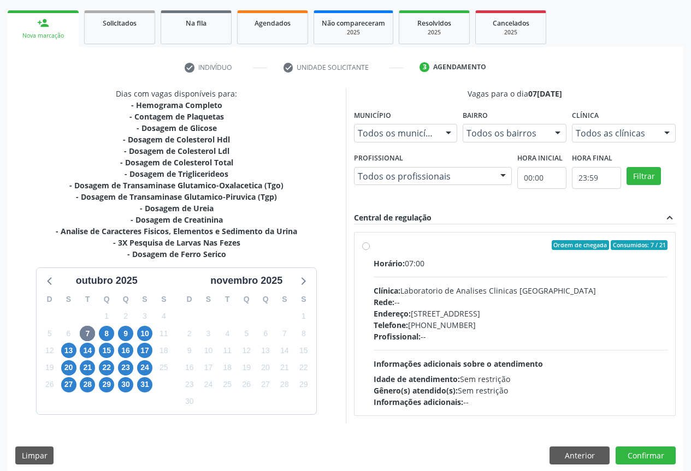
click at [455, 360] on span "Informações adicionais sobre o atendimento" at bounding box center [457, 364] width 169 height 10
click at [370, 250] on input "Ordem de chegada Consumidos: 7 / 21 Horário: 07:00 Clínica: Laboratorio de Anal…" at bounding box center [366, 245] width 8 height 10
radio input "true"
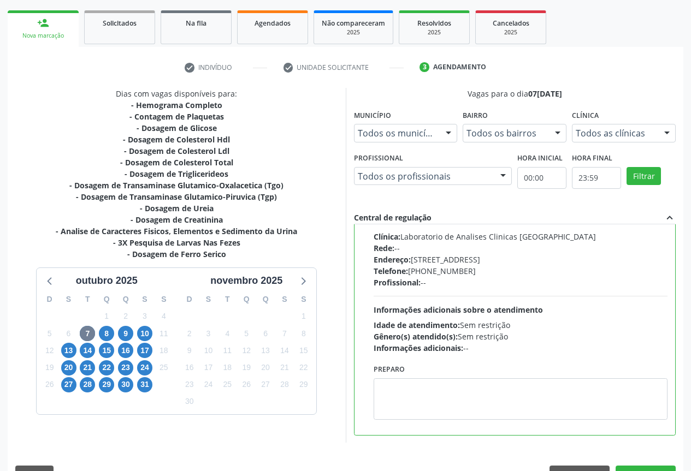
scroll to position [181, 0]
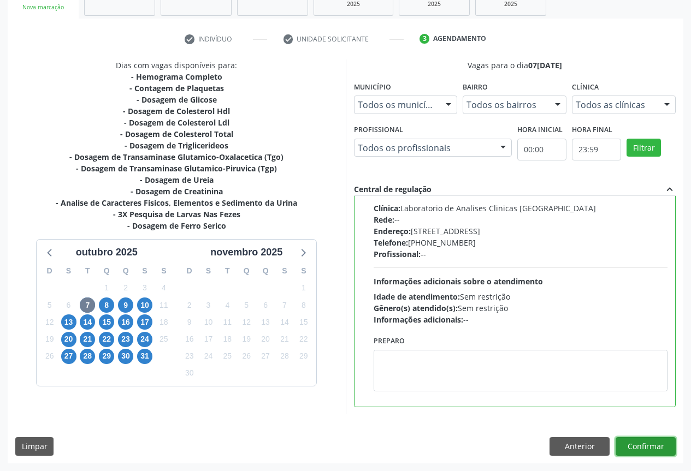
click at [646, 452] on button "Confirmar" at bounding box center [645, 446] width 60 height 19
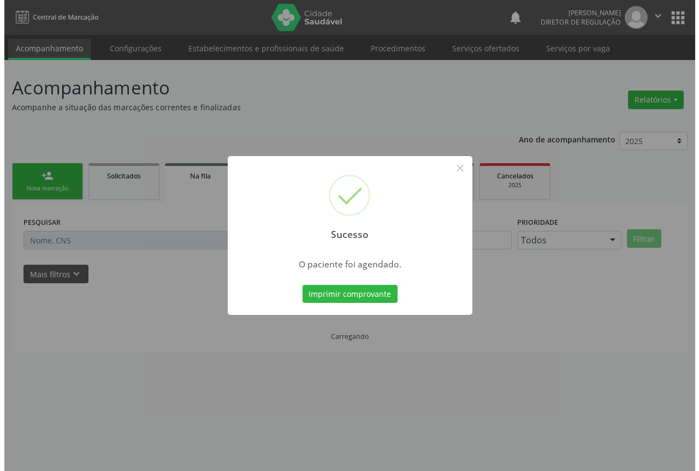
scroll to position [0, 0]
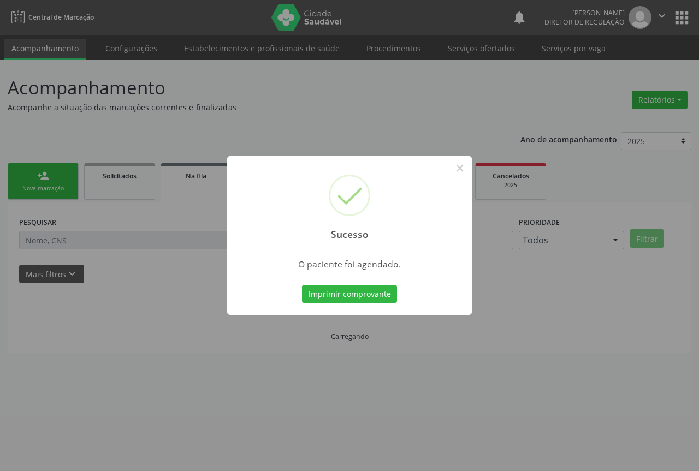
click at [302, 285] on button "Imprimir comprovante" at bounding box center [349, 294] width 95 height 19
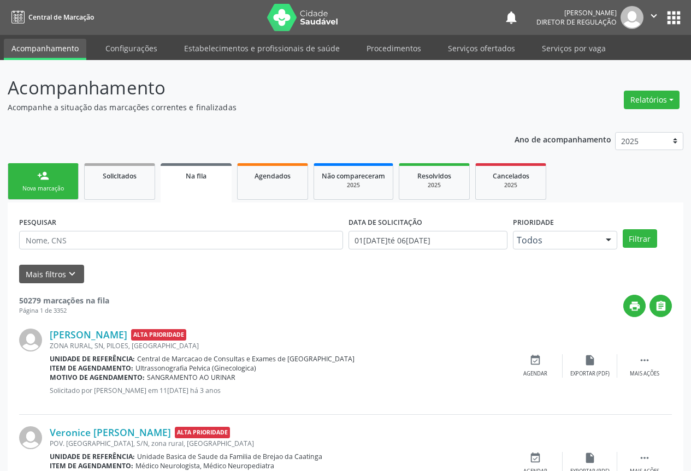
click at [32, 179] on link "person_add Nova marcação" at bounding box center [43, 181] width 71 height 37
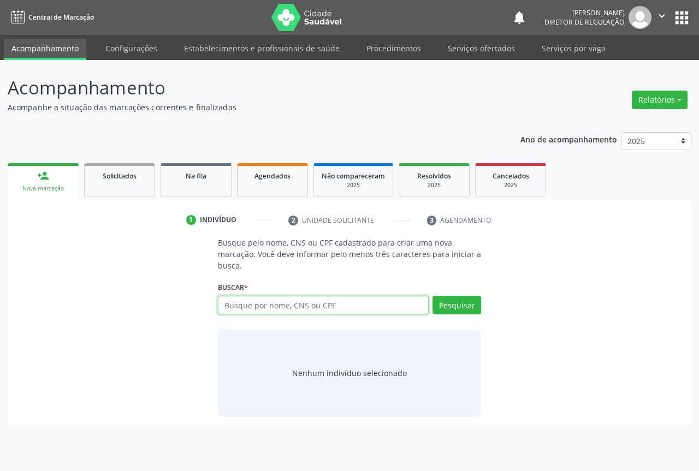
click at [289, 300] on input "text" at bounding box center [323, 305] width 211 height 19
click at [418, 304] on input "707405054893375" at bounding box center [323, 305] width 211 height 19
type input "707405054893375"
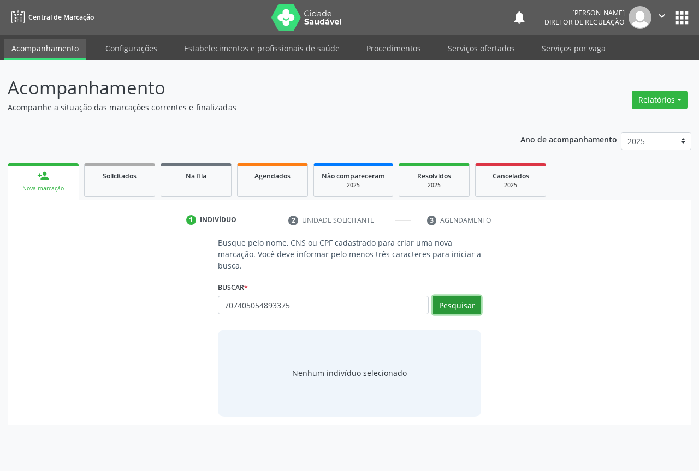
click at [460, 306] on button "Pesquisar" at bounding box center [456, 305] width 49 height 19
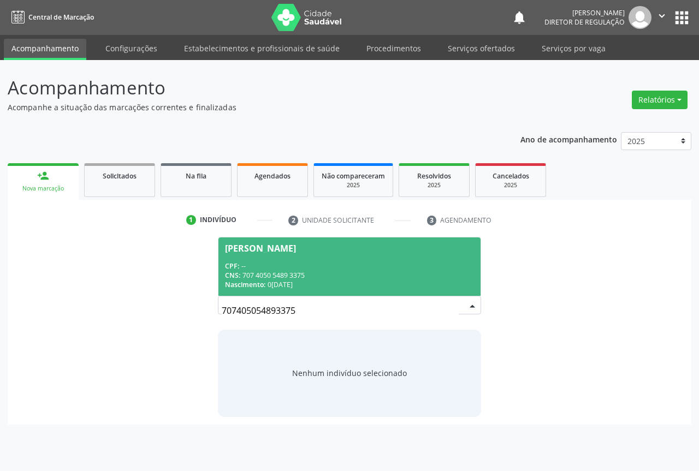
click at [357, 280] on div "CNS: 707 4050 5489 3375" at bounding box center [349, 275] width 249 height 9
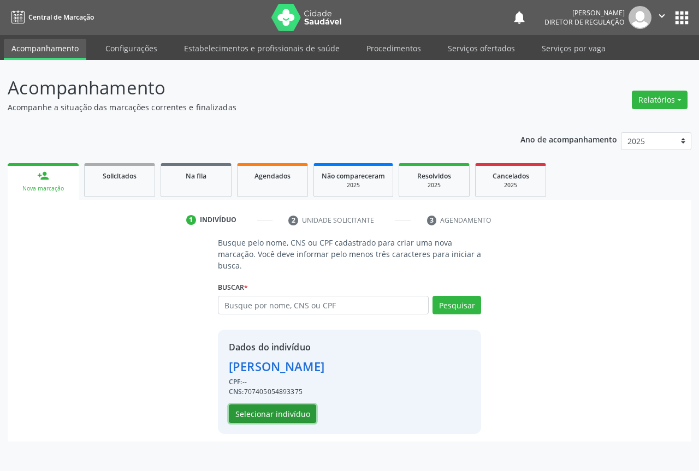
click at [259, 419] on button "Selecionar indivíduo" at bounding box center [272, 414] width 87 height 19
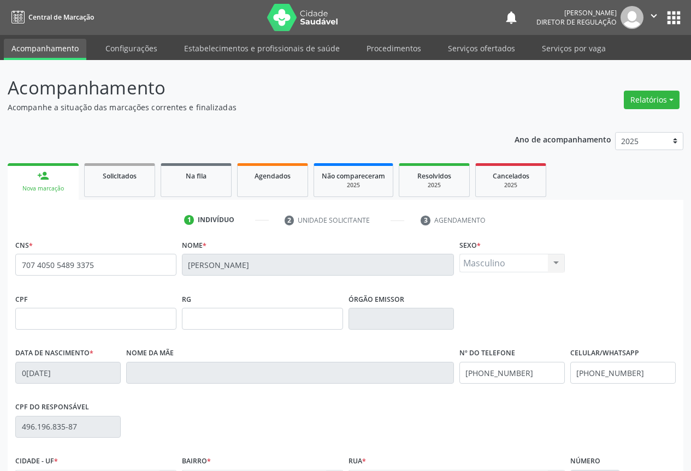
scroll to position [121, 0]
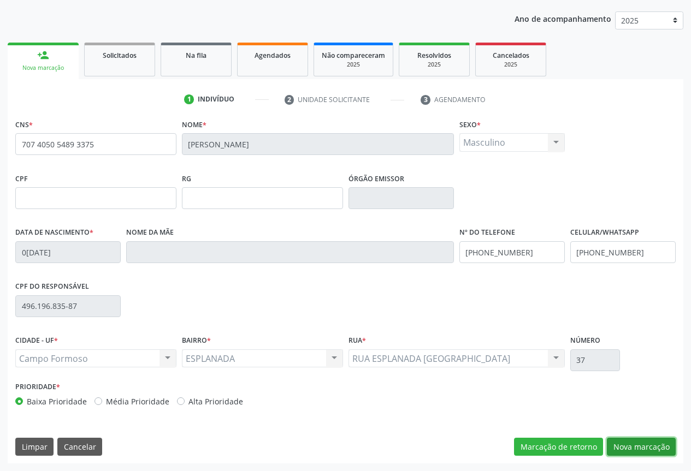
click at [634, 441] on button "Nova marcação" at bounding box center [641, 447] width 69 height 19
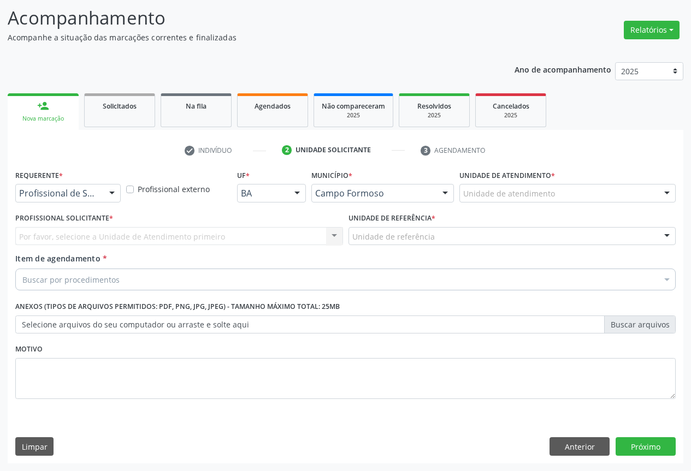
scroll to position [70, 0]
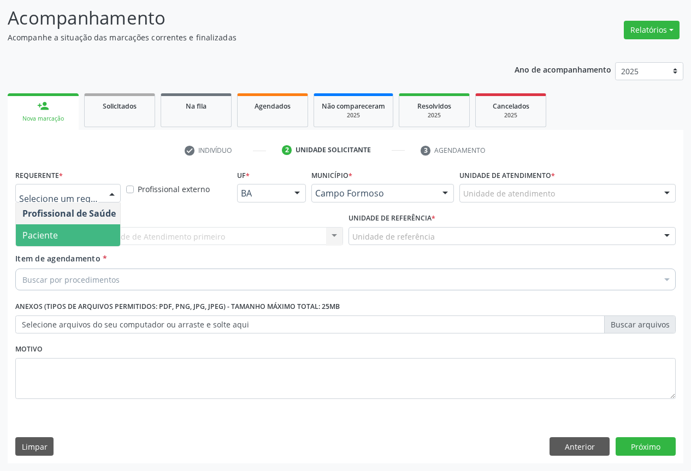
click at [89, 235] on span "Paciente" at bounding box center [69, 235] width 106 height 22
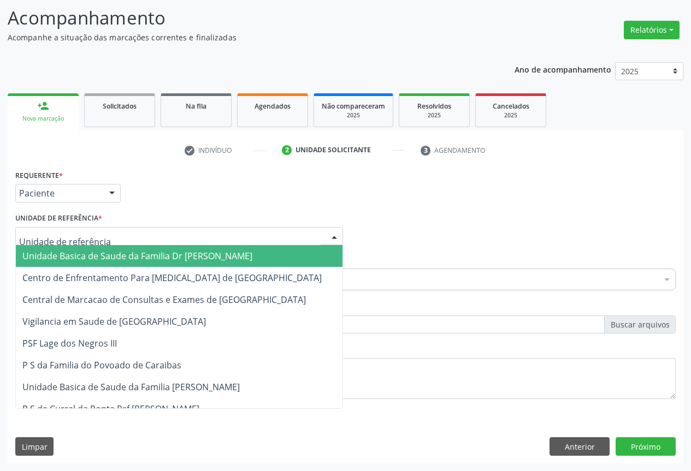
click at [175, 230] on div at bounding box center [179, 236] width 328 height 19
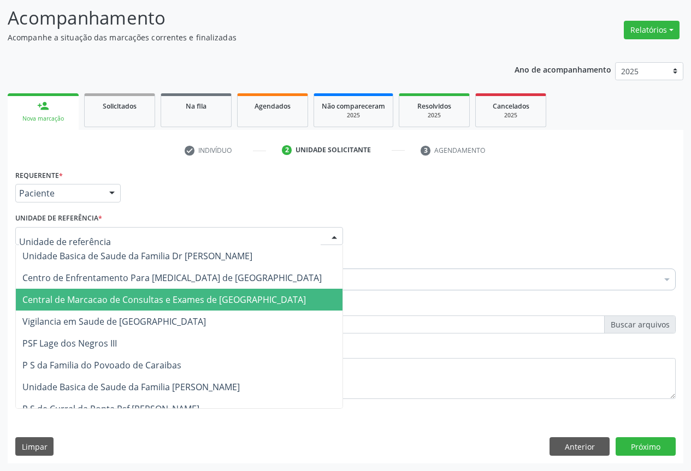
click at [176, 293] on span "Central de Marcacao de Consultas e Exames de [GEOGRAPHIC_DATA]" at bounding box center [179, 300] width 326 height 22
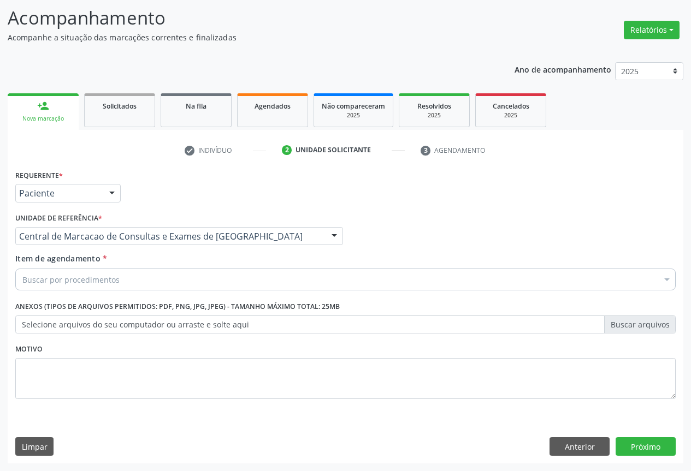
click at [209, 271] on div "Buscar por procedimentos" at bounding box center [345, 280] width 660 height 22
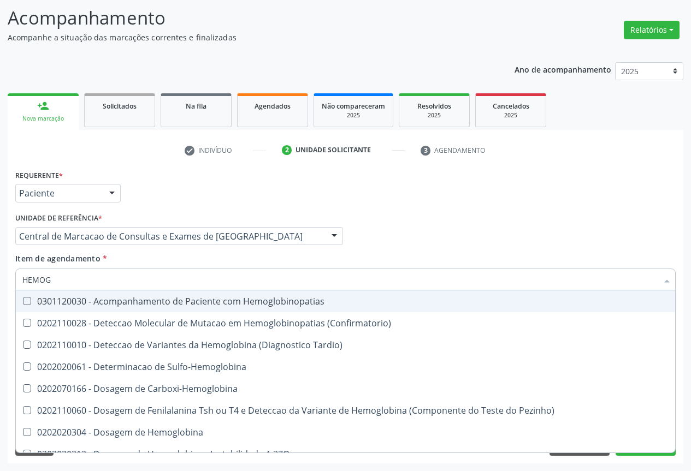
type input "HEMOGR"
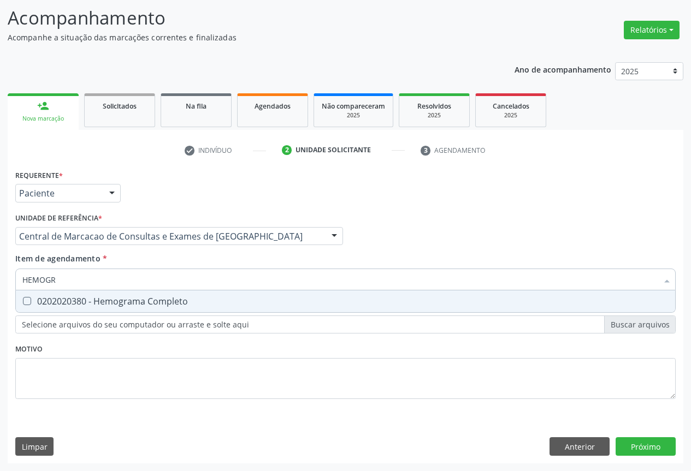
click at [180, 299] on div "0202020380 - Hemograma Completo" at bounding box center [345, 301] width 646 height 9
checkbox Completo "true"
type input "HEMOGR"
click at [177, 261] on div "Item de agendamento * HEMOGR Desfazer seleção 0202020380 - Hemograma Completo N…" at bounding box center [345, 270] width 660 height 34
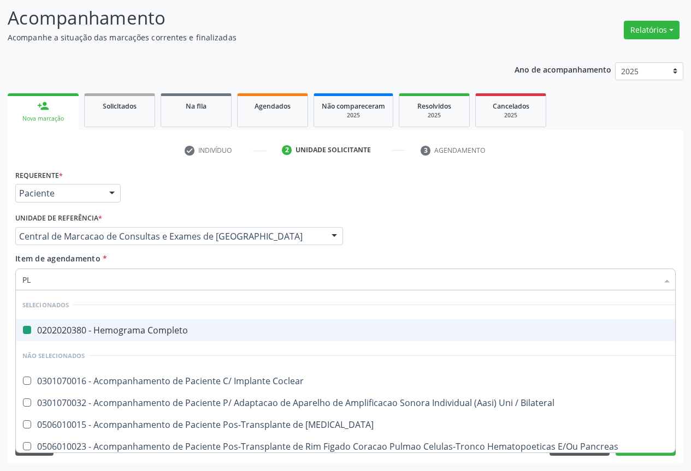
type input "PLA"
checkbox Completo "false"
type input "PLAQ"
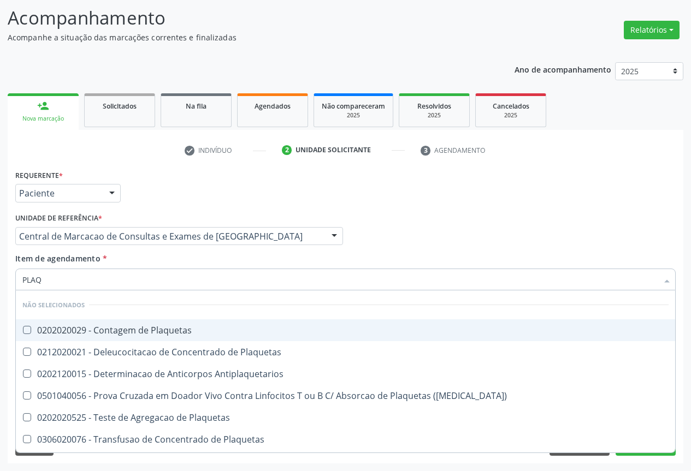
click at [167, 326] on div "0202020029 - Contagem de Plaquetas" at bounding box center [345, 330] width 646 height 9
checkbox Plaquetas "true"
click at [152, 254] on div "Item de agendamento * PLAQ Desfazer seleção Não selecionados 0202020029 - Conta…" at bounding box center [345, 270] width 660 height 34
checkbox Plaquetas "true"
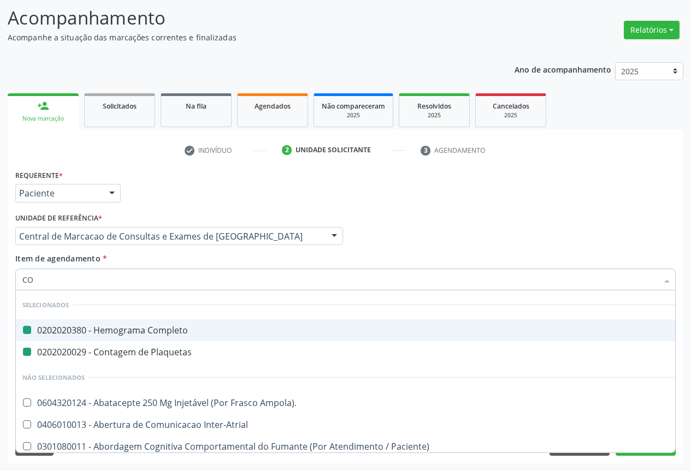
type input "COL"
checkbox Completo "false"
checkbox Plaquetas "false"
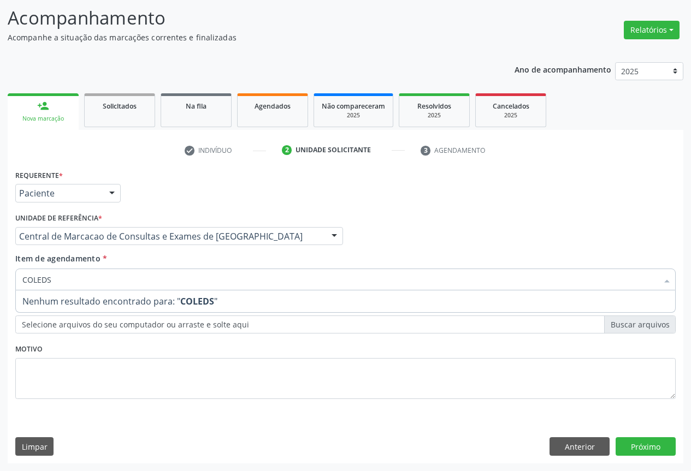
click at [46, 280] on input "COLEDS" at bounding box center [339, 280] width 635 height 22
type input "COLES"
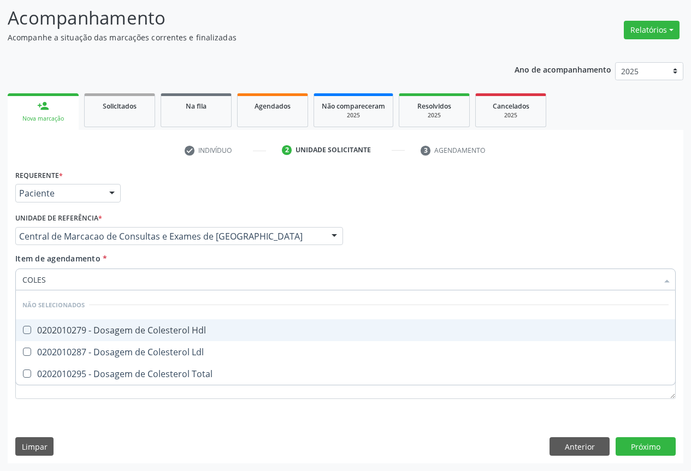
click at [90, 318] on li "Não selecionados" at bounding box center [345, 304] width 659 height 29
click at [120, 335] on div "0202010279 - Dosagem de Colesterol Hdl" at bounding box center [345, 330] width 646 height 9
checkbox Hdl "true"
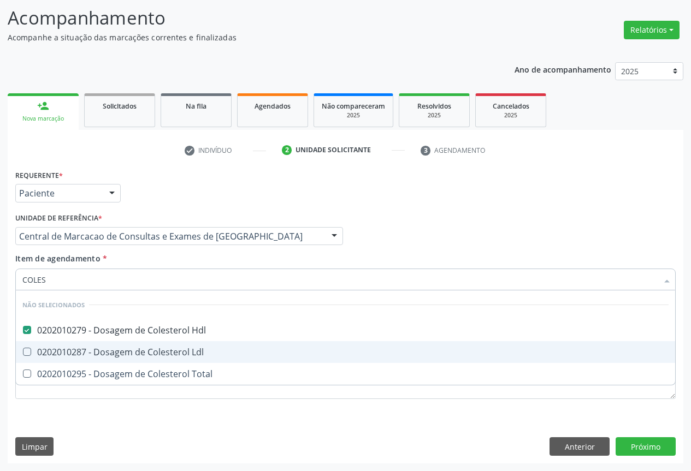
click at [120, 356] on div "0202010287 - Dosagem de Colesterol Ldl" at bounding box center [345, 352] width 646 height 9
checkbox Ldl "true"
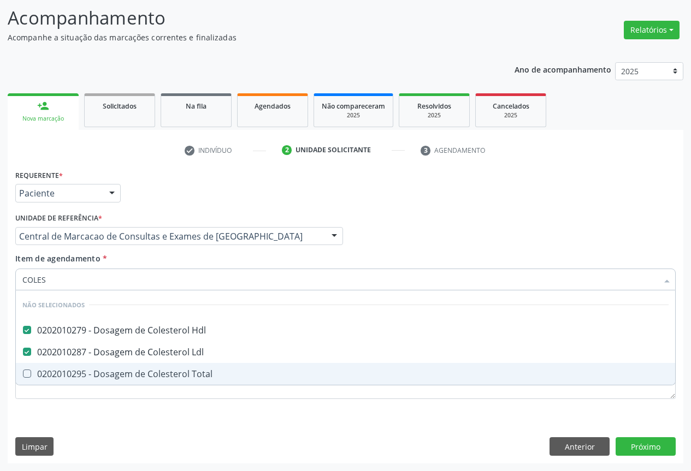
click at [121, 376] on div "0202010295 - Dosagem de Colesterol Total" at bounding box center [345, 374] width 646 height 9
checkbox Total "true"
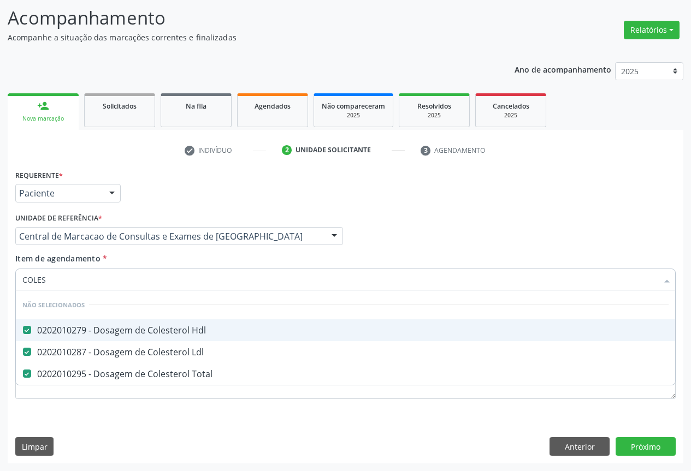
click at [157, 256] on div "Item de agendamento * COLES Desfazer seleção Não selecionados 0202010279 - Dosa…" at bounding box center [345, 270] width 660 height 34
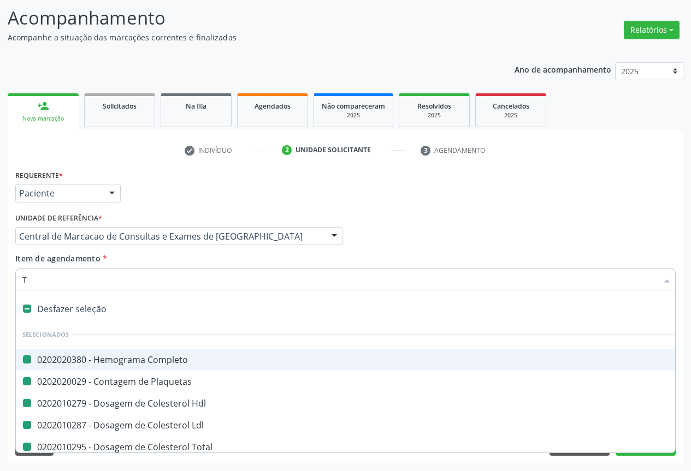
type input "TR"
checkbox Completo "false"
checkbox Plaquetas "false"
checkbox Hdl "false"
checkbox Ldl "false"
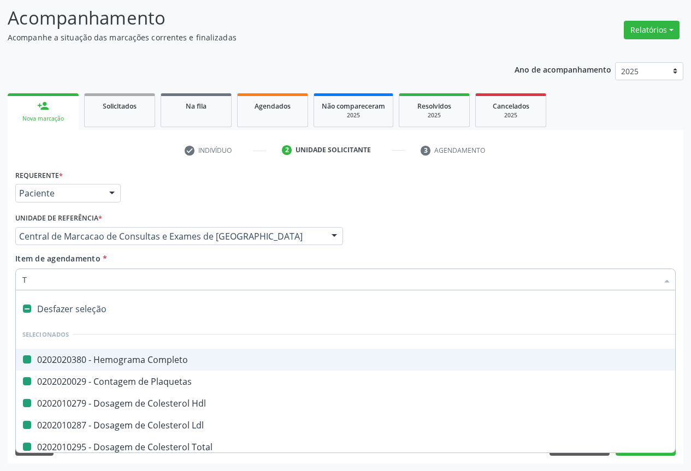
checkbox Total "false"
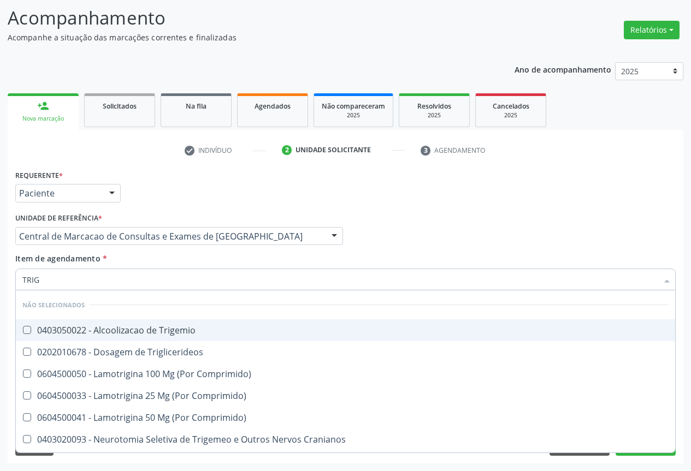
type input "TRIGL"
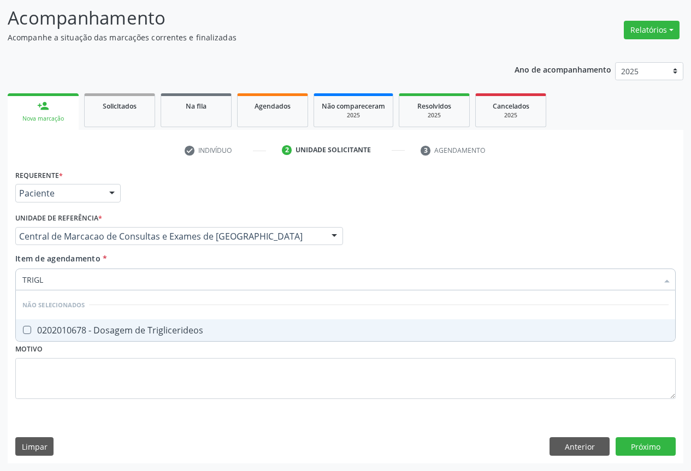
click at [139, 326] on div "0202010678 - Dosagem de Triglicerideos" at bounding box center [345, 330] width 646 height 9
checkbox Triglicerideos "true"
click at [142, 257] on div "Item de agendamento * TRIGL Desfazer seleção Não selecionados 0202010678 - Dosa…" at bounding box center [345, 270] width 660 height 34
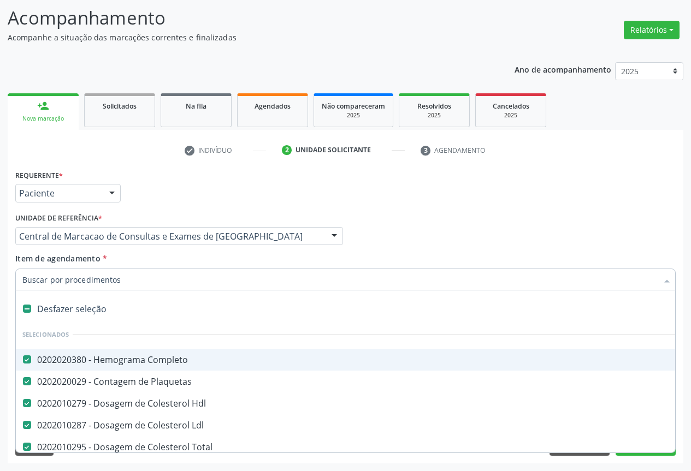
scroll to position [55, 0]
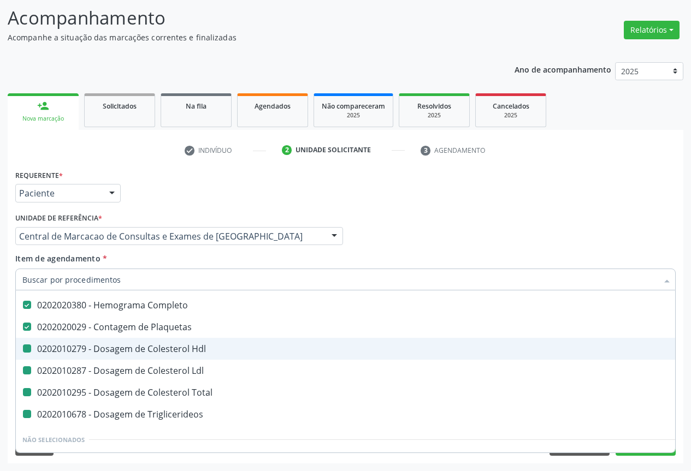
type input "U"
checkbox Hdl "false"
checkbox Ldl "false"
checkbox Total "false"
checkbox Triglicerideos "false"
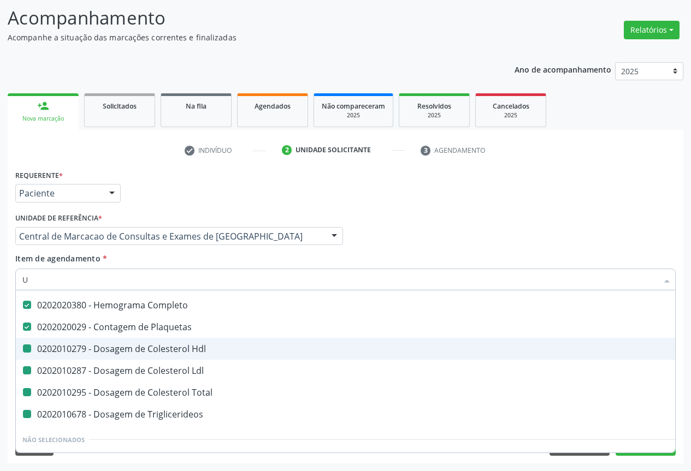
scroll to position [25, 0]
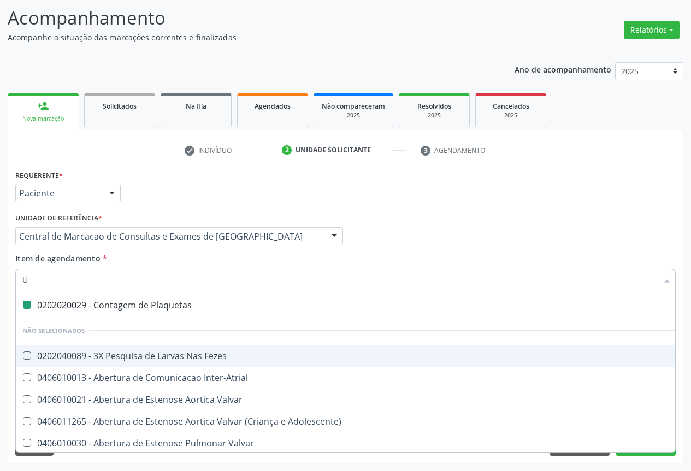
type input "UR"
checkbox Plaquetas "false"
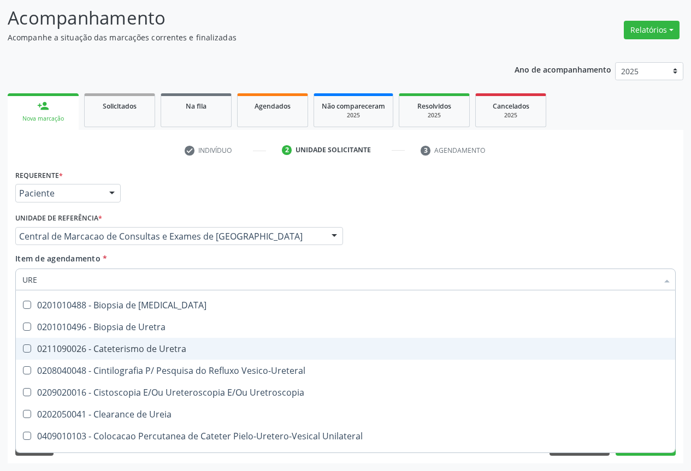
type input "UREI"
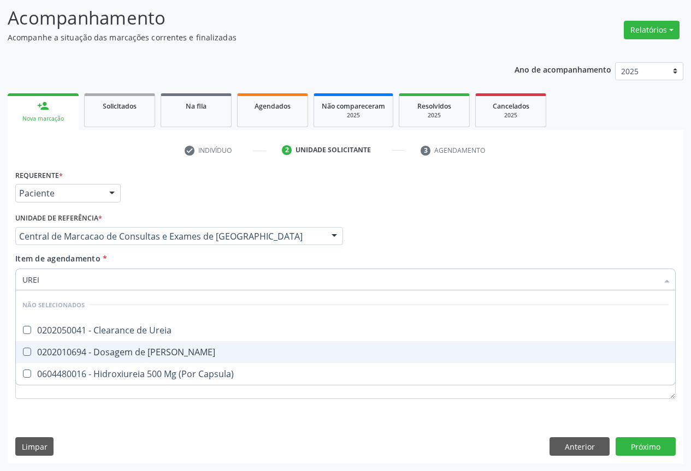
click at [159, 359] on span "0202010694 - Dosagem de [PERSON_NAME]" at bounding box center [345, 352] width 659 height 22
checkbox Ureia "true"
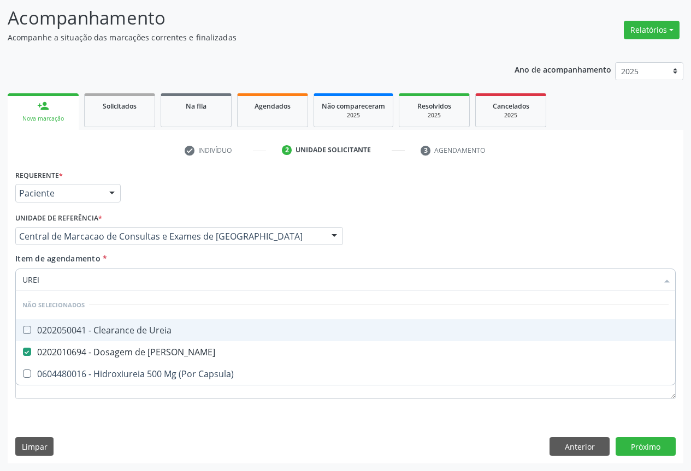
click at [179, 264] on div "Item de agendamento * [PERSON_NAME] seleção Não selecionados 0202050041 - Clear…" at bounding box center [345, 270] width 660 height 34
checkbox Ureia "true"
checkbox Capsula\) "true"
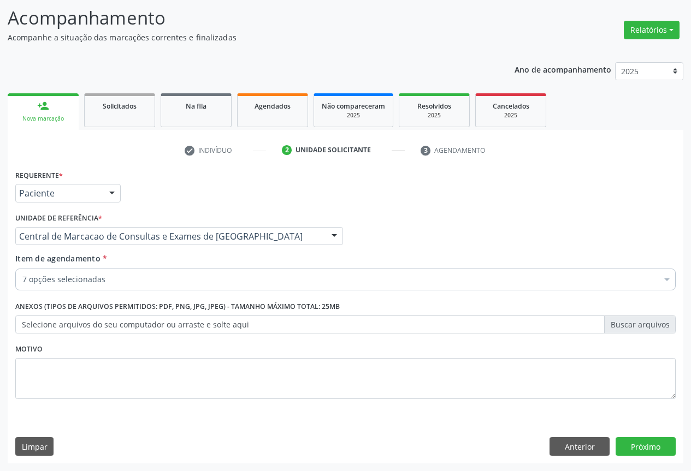
click at [165, 287] on div "7 opções selecionadas" at bounding box center [345, 280] width 660 height 22
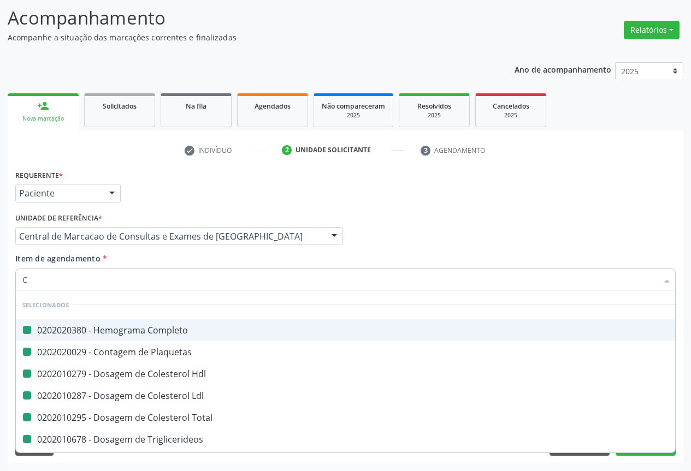
type input "CR"
checkbox Completo "false"
checkbox Hdl "false"
checkbox Plaquetas "false"
checkbox Ldl "false"
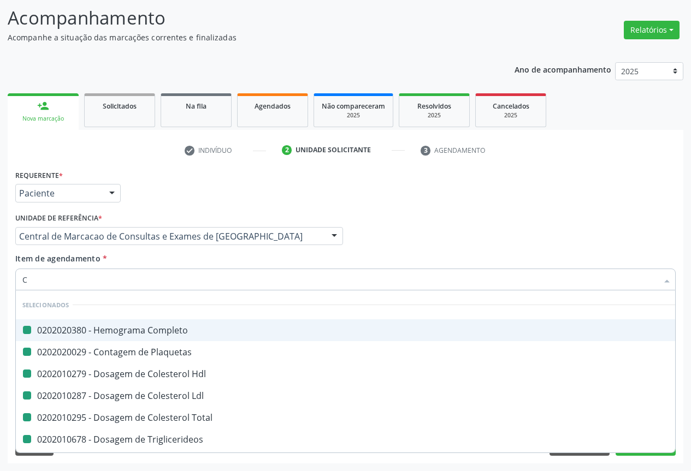
checkbox Total "false"
checkbox Triglicerideos "false"
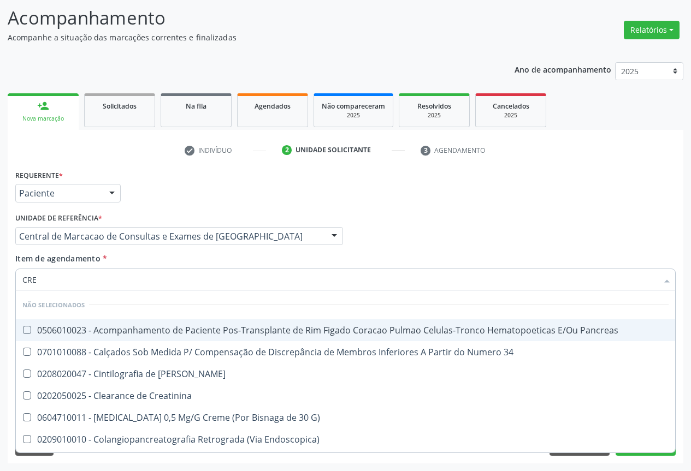
type input "CREA"
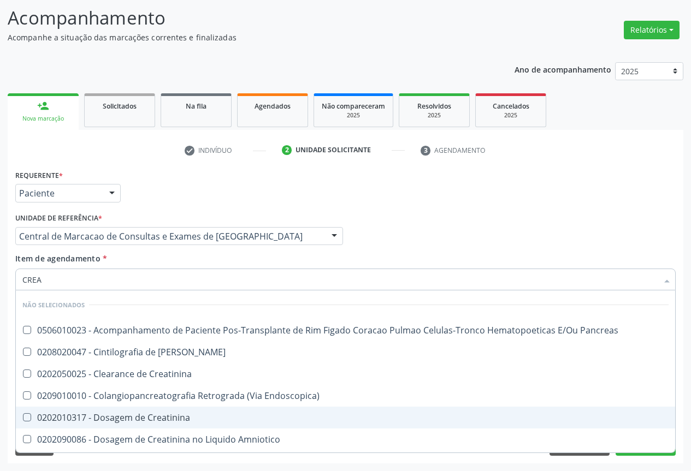
click at [151, 411] on span "0202010317 - Dosagem de Creatinina" at bounding box center [345, 418] width 659 height 22
checkbox Creatinina "true"
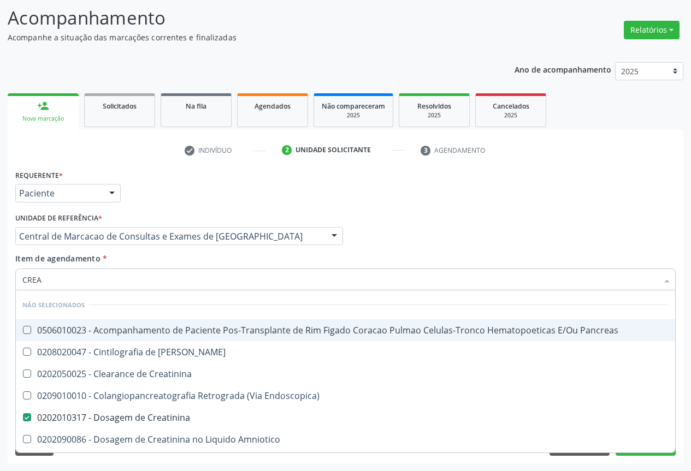
click at [163, 260] on div "Item de agendamento * CREA Desfazer seleção Não selecionados 0506010023 - Acomp…" at bounding box center [345, 270] width 660 height 34
checkbox Pancreas "true"
checkbox Creatinina "true"
checkbox Pancreas "true"
checkbox Endoscopica\) "true"
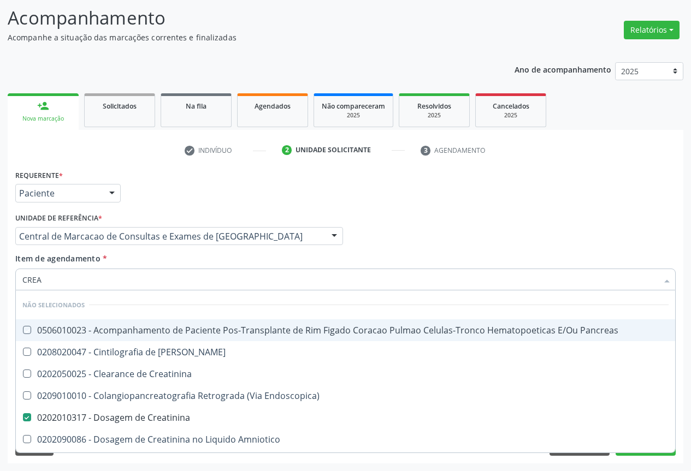
checkbox Amniotico "true"
checkbox Mb "true"
checkbox \(Cpk\) "true"
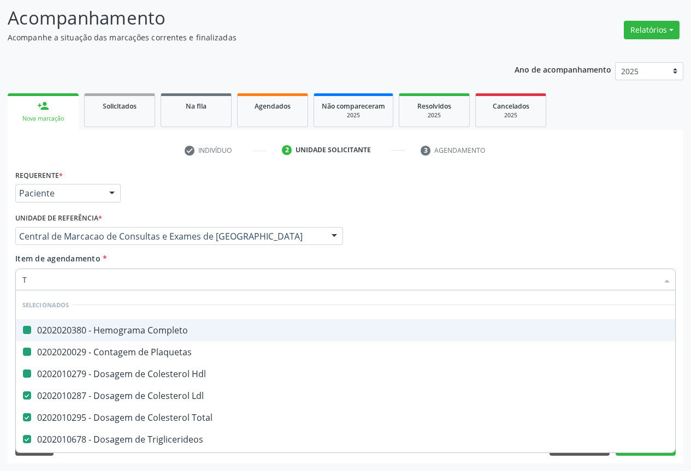
type input "TG"
checkbox Completo "false"
checkbox Hdl "false"
checkbox Plaquetas "false"
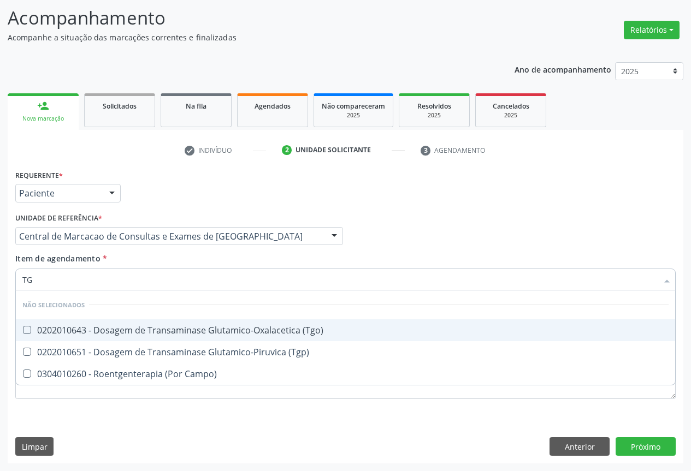
click at [171, 326] on div "0202010643 - Dosagem de Transaminase Glutamico-Oxalacetica (Tgo)" at bounding box center [345, 330] width 646 height 9
checkbox \(Tgo\) "true"
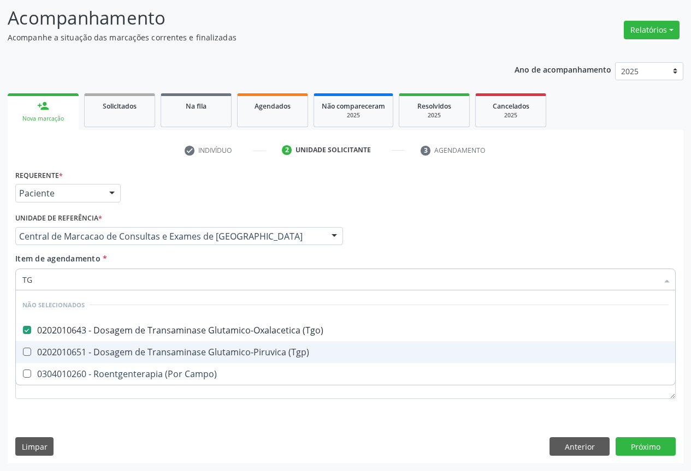
click at [171, 349] on div "0202010651 - Dosagem de Transaminase Glutamico-Piruvica (Tgp)" at bounding box center [345, 352] width 646 height 9
checkbox \(Tgp\) "true"
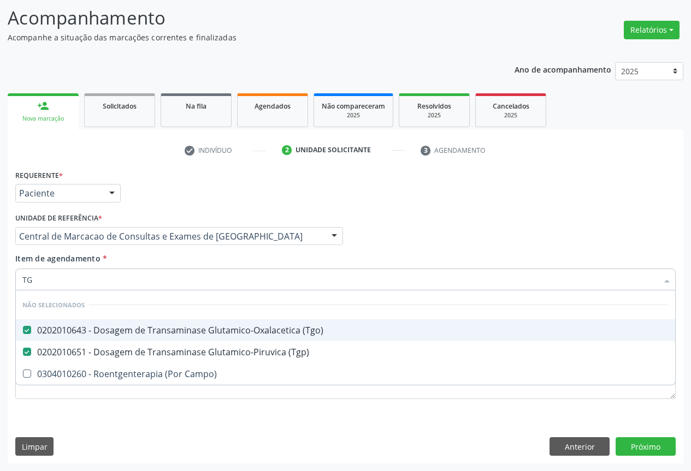
click at [173, 267] on div "Item de agendamento * TG Desfazer seleção Não selecionados 0202010643 - Dosagem…" at bounding box center [345, 270] width 660 height 34
checkbox Campo\) "true"
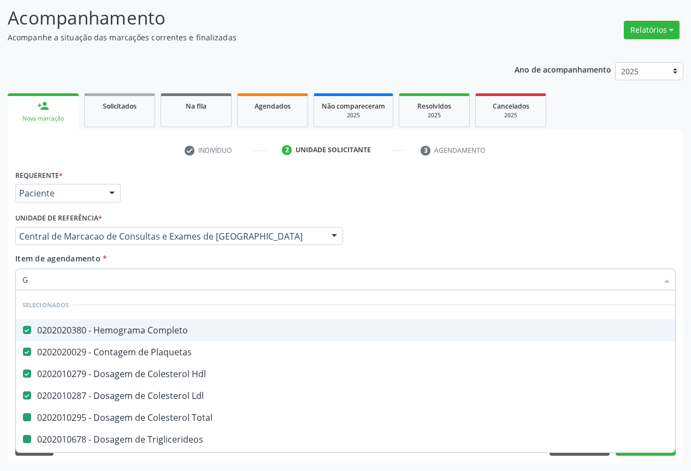
type input "GL"
checkbox Total "false"
checkbox Triglicerideos "false"
checkbox Ureia "false"
checkbox Creatinina "false"
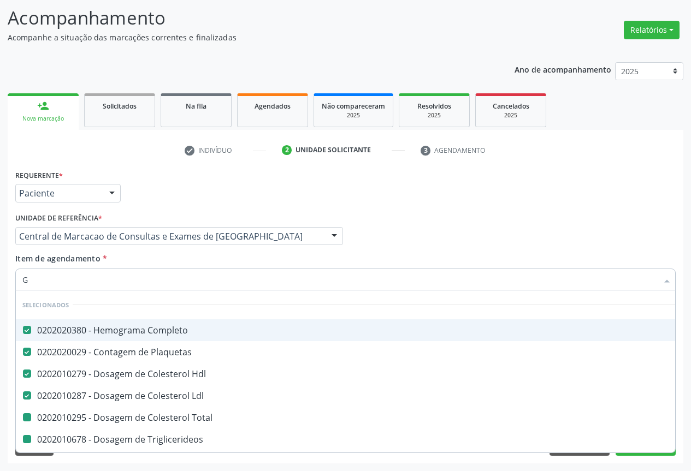
checkbox \(Tgo\) "false"
checkbox \(Tgp\) "false"
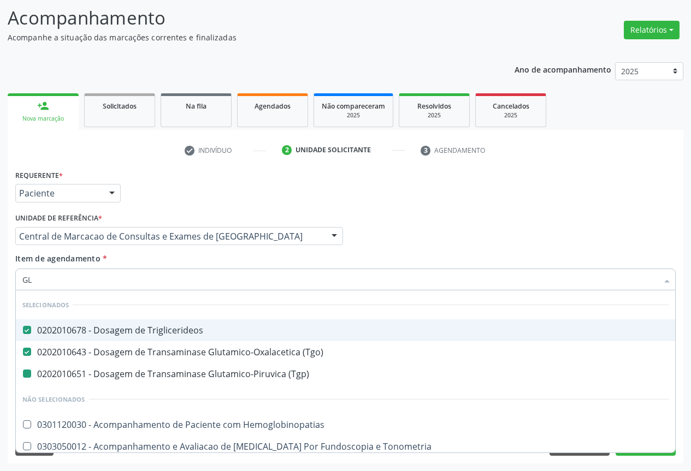
type input "GLI"
checkbox \(Tgp\) "false"
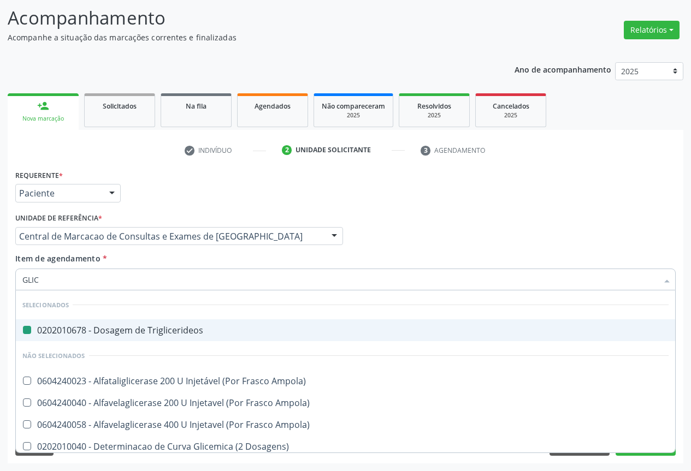
type input "GLICO"
checkbox Triglicerideos "false"
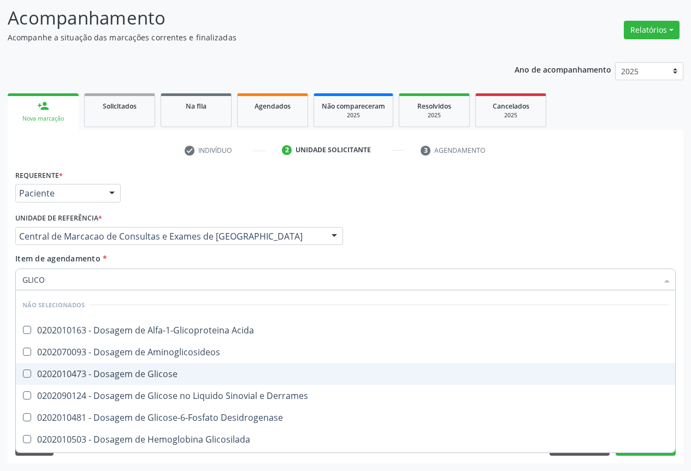
click at [139, 371] on div "0202010473 - Dosagem de Glicose" at bounding box center [345, 374] width 646 height 9
checkbox Glicose "true"
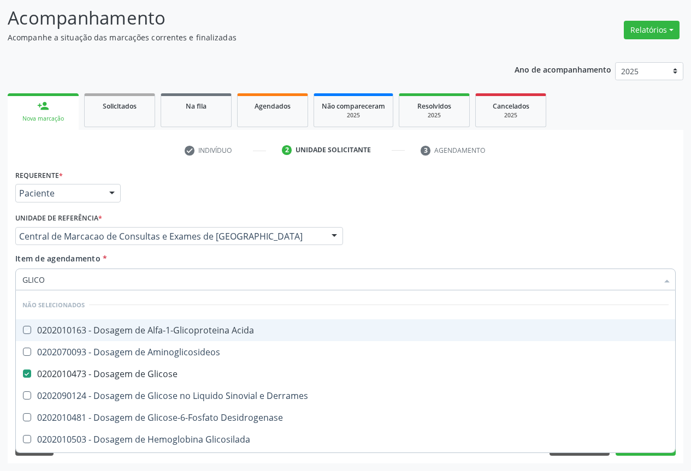
click at [156, 260] on div "Item de agendamento * GLICO Desfazer seleção Não selecionados 0202010163 - Dosa…" at bounding box center [345, 270] width 660 height 34
checkbox Acida "true"
checkbox Desidrogenase "true"
checkbox Glicosilada "true"
checkbox Quantitativa "true"
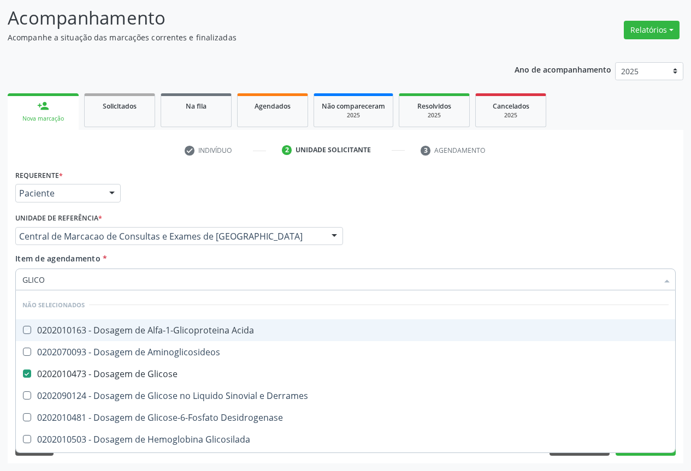
checkbox Urina "true"
checkbox Glicose "true"
checkbox Derrames "true"
checkbox Aminoglicosideos "true"
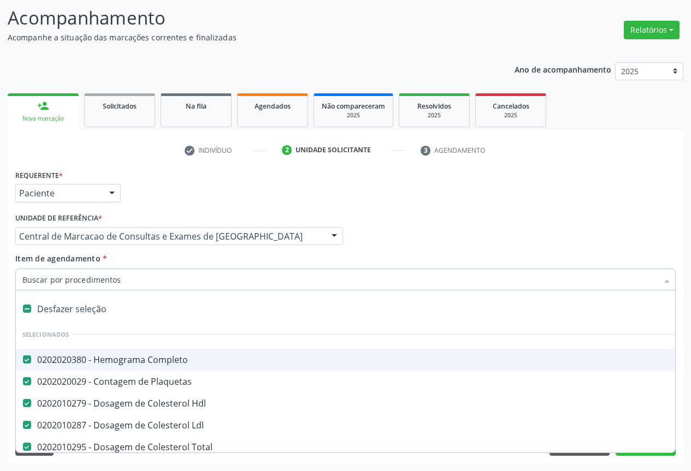
type input "T"
checkbox Glicose "false"
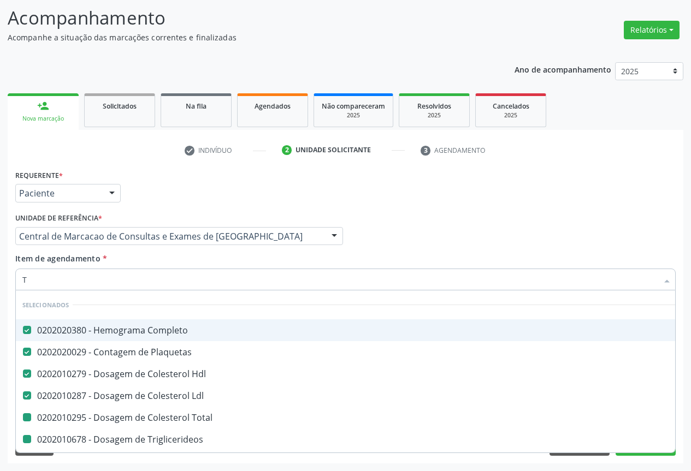
type input "TE"
checkbox Total "false"
checkbox Triglicerideos "false"
checkbox Creatinina "false"
checkbox \(Tgo\) "false"
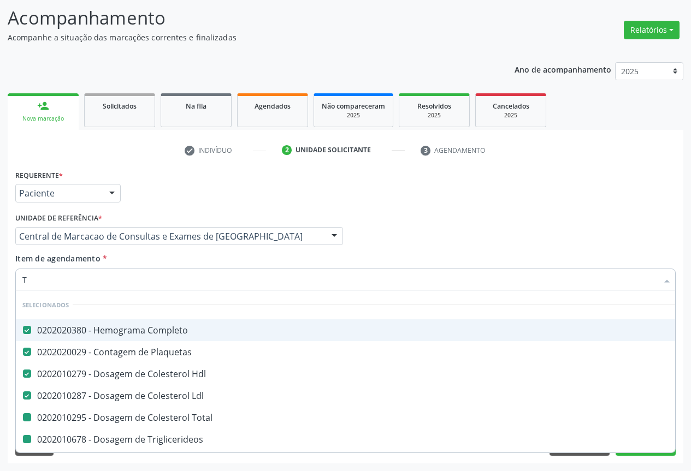
checkbox \(Tgp\) "false"
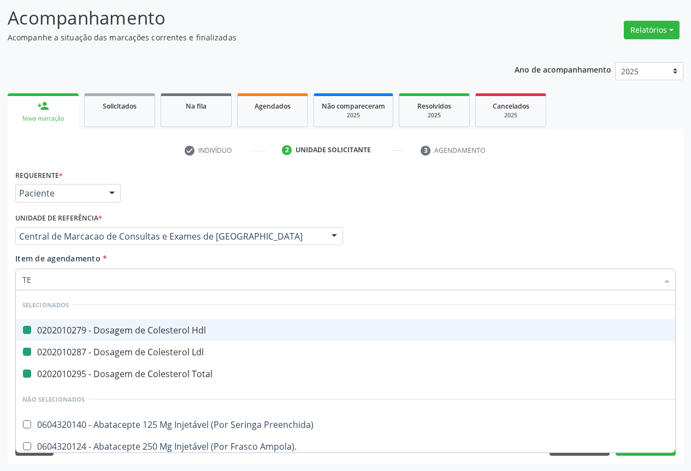
type input "TEM"
checkbox Hdl "false"
checkbox Total "false"
checkbox Ldl "false"
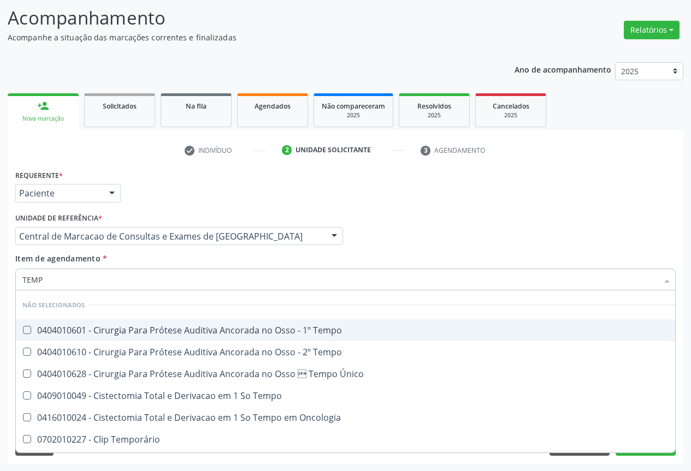
type input "TEMPO"
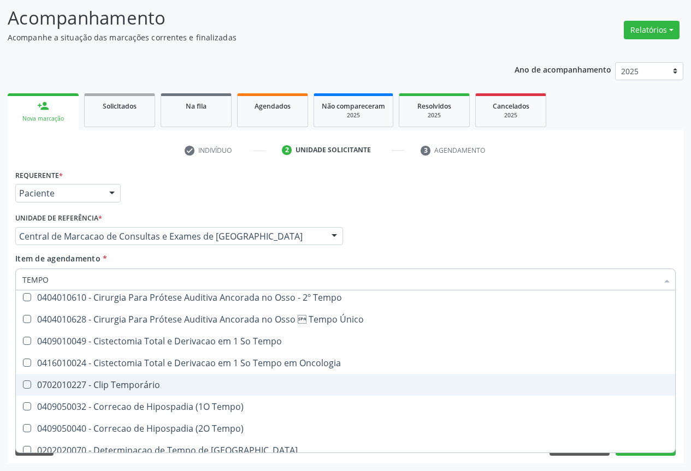
scroll to position [164, 0]
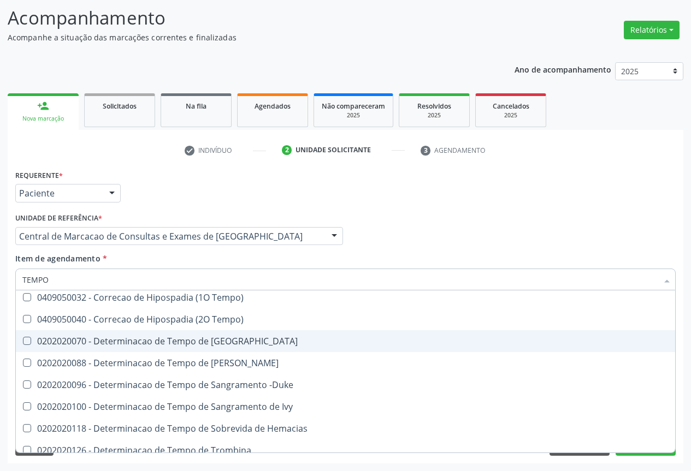
click at [286, 348] on span "0202020070 - Determinacao de Tempo de [GEOGRAPHIC_DATA]" at bounding box center [413, 341] width 794 height 22
checkbox Coagulacao "true"
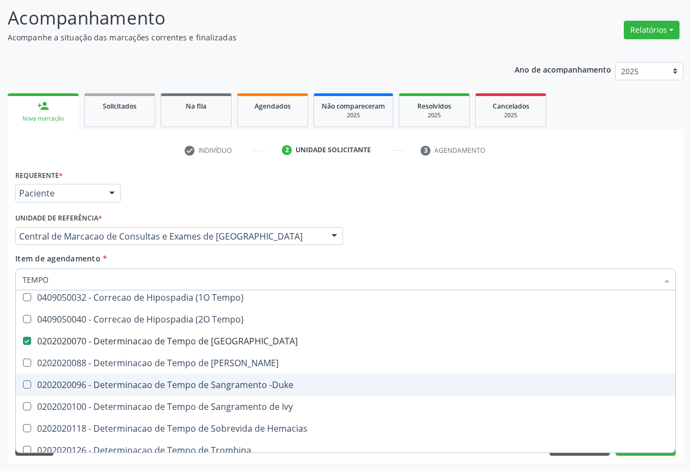
click at [314, 389] on div "0202020096 - Determinacao de Tempo de Sangramento -Duke" at bounding box center [412, 385] width 781 height 9
checkbox -Duke "true"
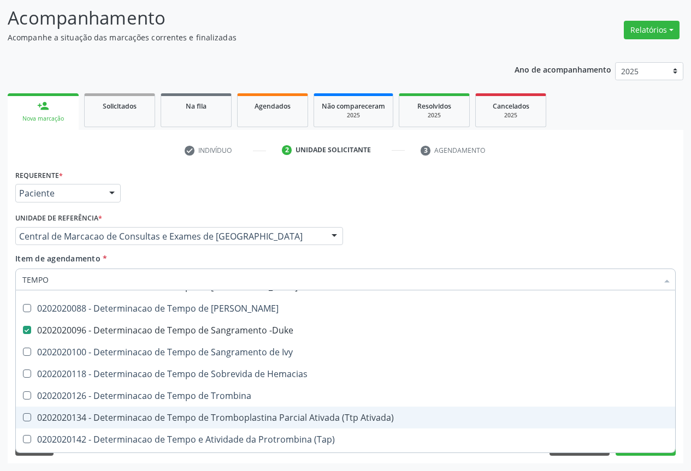
click at [321, 413] on div "0202020134 - Determinacao de Tempo de Tromboplastina Parcial Ativada (Ttp Ativa…" at bounding box center [412, 417] width 781 height 9
checkbox Ativada\) "true"
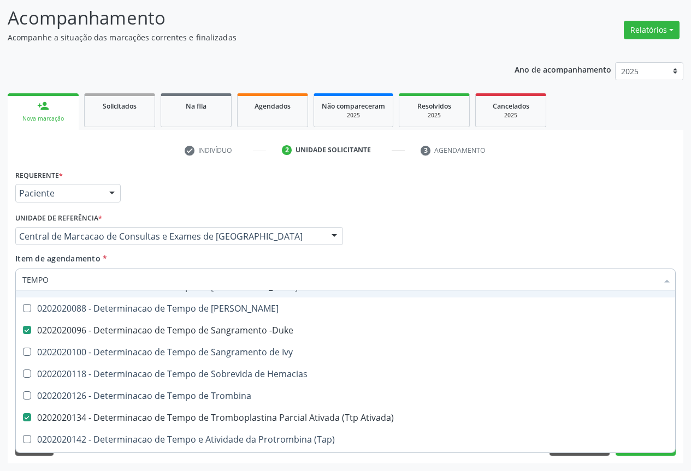
click at [392, 245] on div "Profissional Solicitante Por favor, selecione a Unidade de Atendimento primeiro…" at bounding box center [346, 231] width 666 height 43
checkbox Tempo "true"
checkbox Único "true"
checkbox Oncologia "true"
checkbox Temporário "true"
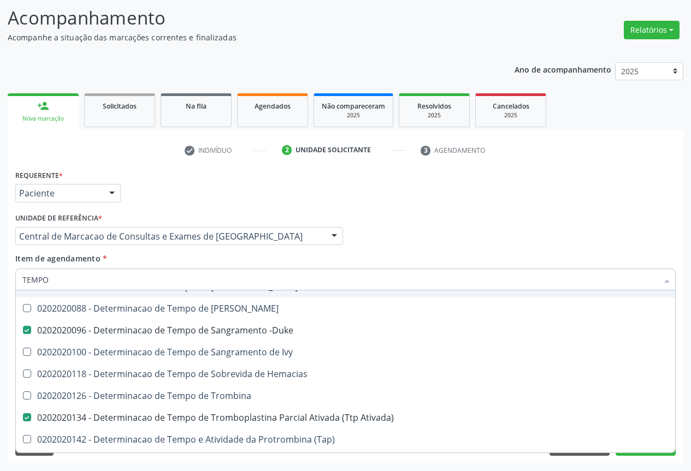
checkbox Tempo\) "true"
checkbox Tempo "true"
checkbox Hemacias "true"
checkbox Trombina "true"
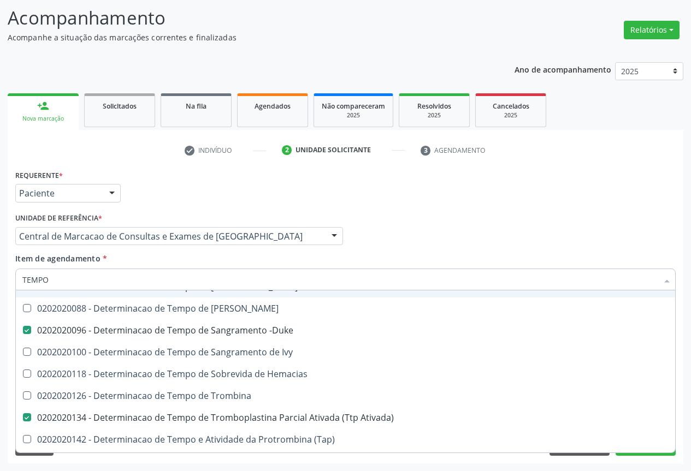
checkbox Ivy "true"
checkbox Euglobulina "true"
checkbox Tempo "true"
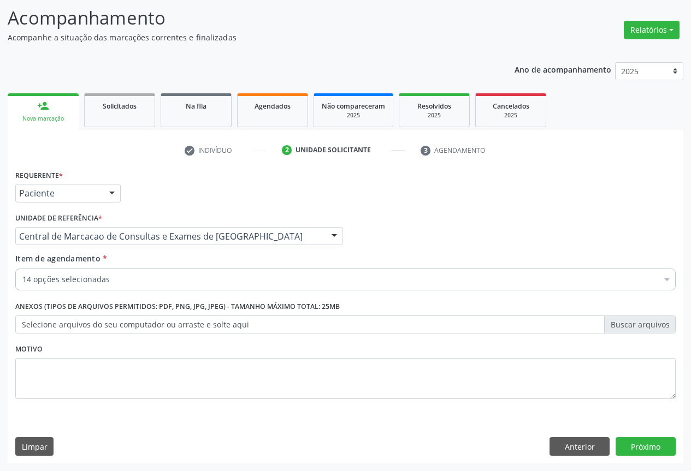
scroll to position [0, 0]
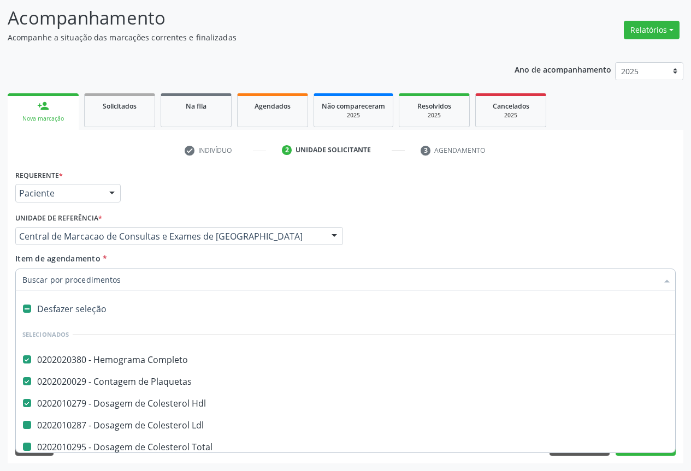
type input "V"
checkbox Total "false"
checkbox Triglicerideos "false"
checkbox Ureia "false"
checkbox Creatinina "false"
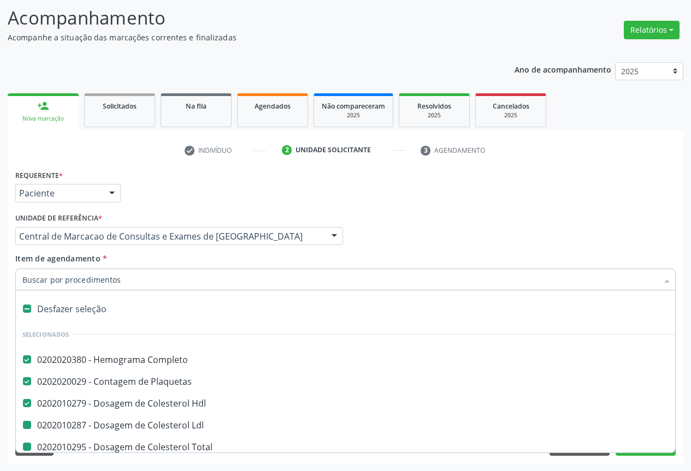
checkbox \(Tgo\) "false"
checkbox Glicose "false"
checkbox -Duke "false"
checkbox Ativada\) "false"
checkbox Coagulacao "false"
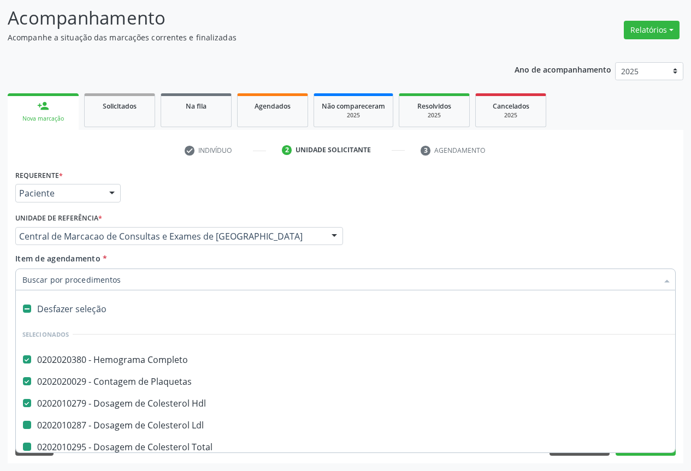
checkbox \(Tgp\) "false"
checkbox Ldl "false"
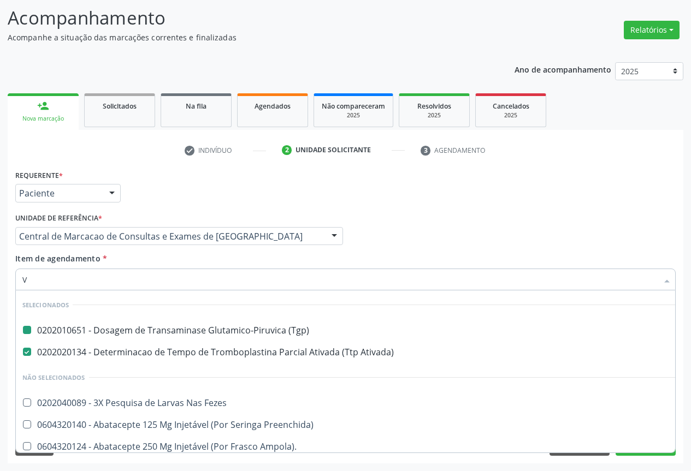
type input "VH"
checkbox \(Tgp\) "false"
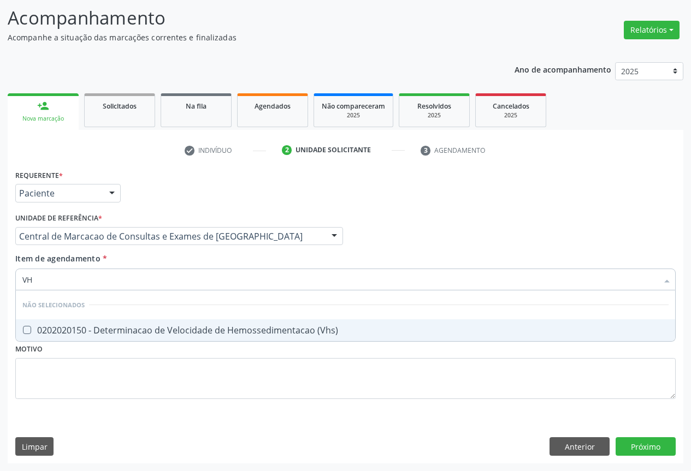
type input "VHS"
click at [290, 335] on div "0202020150 - Determinacao de Velocidade de Hemossedimentacao (Vhs)" at bounding box center [345, 330] width 646 height 9
checkbox \(Vhs\) "true"
click at [269, 264] on div "Item de agendamento * VHS Desfazer seleção Não selecionados 0202020150 - Determ…" at bounding box center [345, 270] width 660 height 34
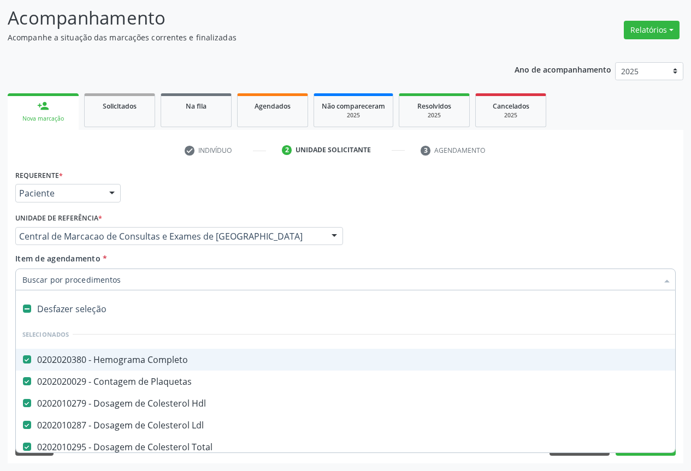
type input "R"
checkbox \(Vhs\) "false"
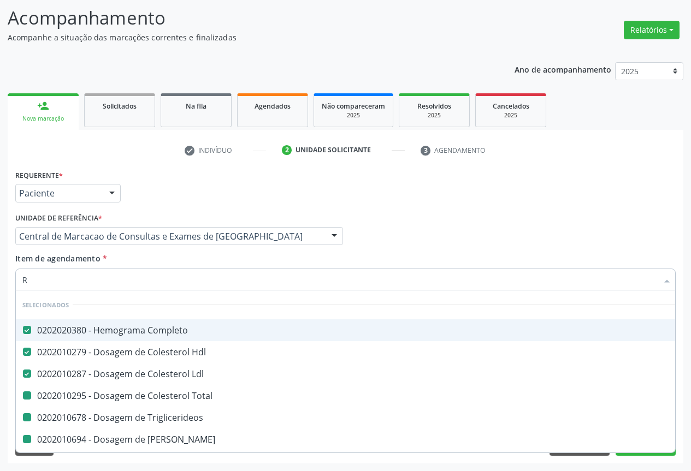
type input "RE"
checkbox Total "false"
checkbox Triglicerideos "false"
checkbox Ureia "false"
checkbox Creatinina "false"
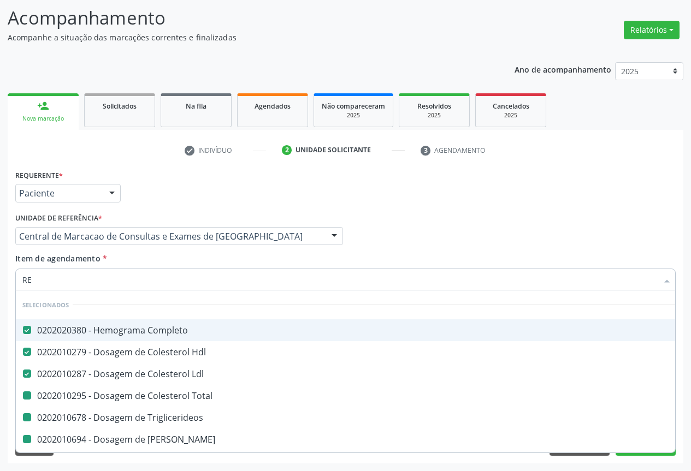
checkbox \(Tgo\) "false"
checkbox \(Tgp\) "false"
checkbox Coagulacao "false"
checkbox -Duke "false"
checkbox Ativada\) "false"
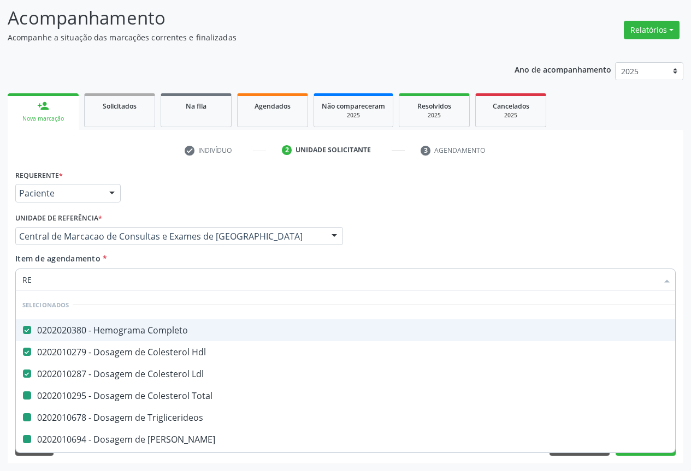
checkbox \(Vhs\) "false"
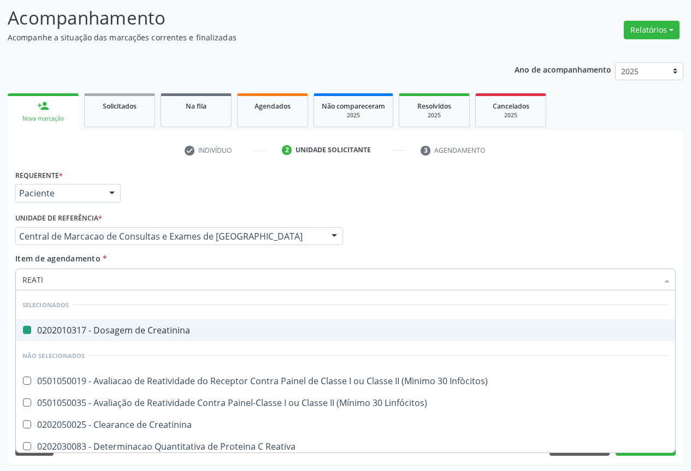
type input "REATIV"
checkbox Creatinina "false"
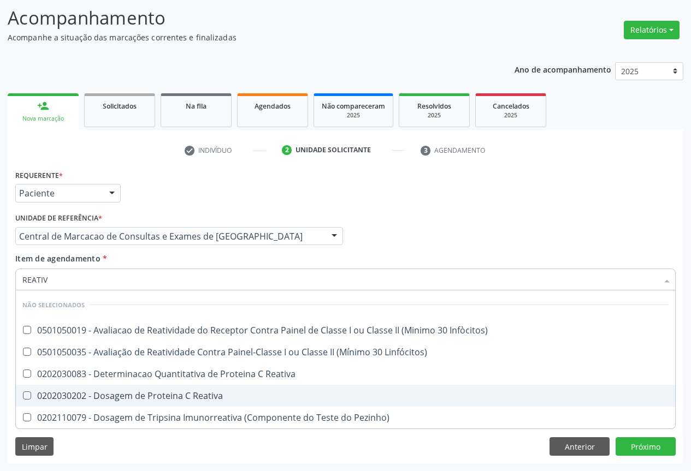
click at [241, 391] on span "0202030202 - Dosagem de Proteina C Reativa" at bounding box center [345, 396] width 659 height 22
checkbox Reativa "true"
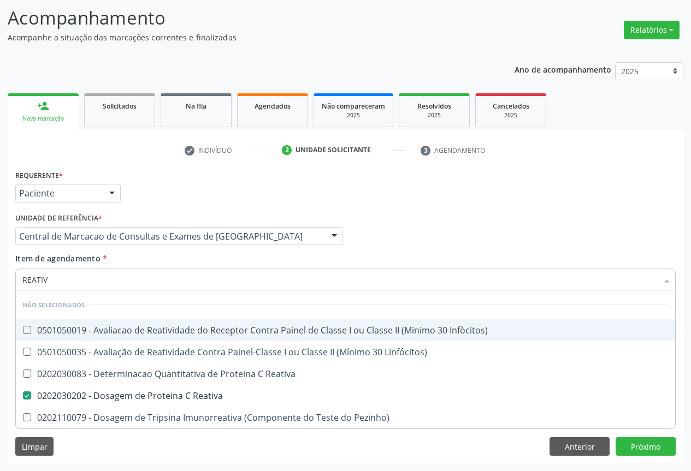
click at [231, 258] on div "Item de agendamento * REATIV Desfazer seleção Não selecionados 0501050019 - Ava…" at bounding box center [345, 270] width 660 height 34
checkbox Infòcitos\) "true"
checkbox Pezinho\) "true"
checkbox Reativa "true"
checkbox Linfócitos\) "true"
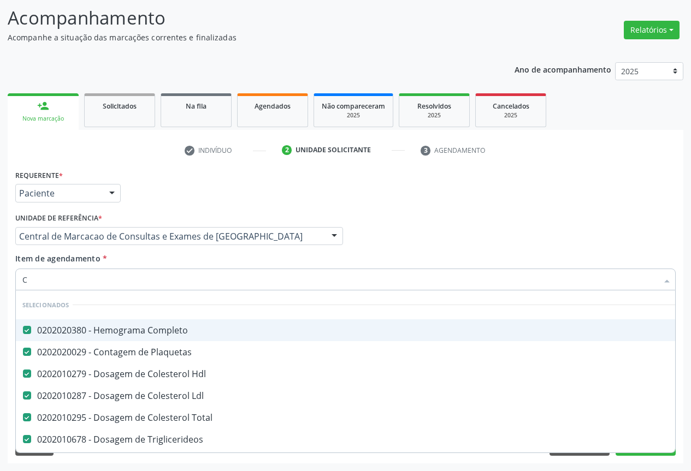
type input "CA"
checkbox \(Tgo\) "false"
checkbox \(Tgp\) "false"
checkbox Glicose "false"
checkbox Coagulacao "false"
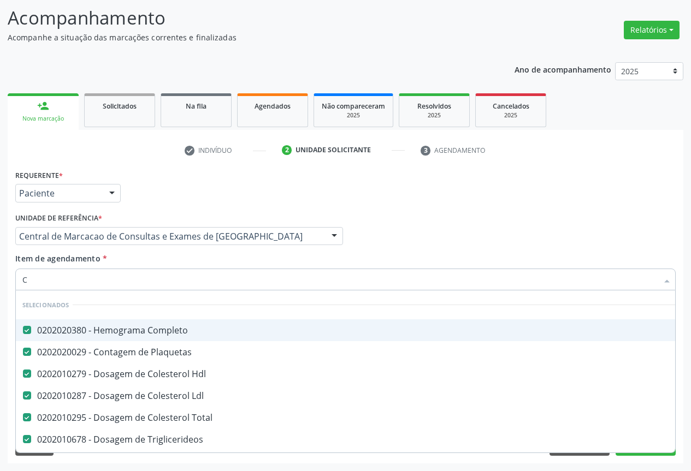
checkbox -Duke "false"
checkbox Ativada\) "false"
checkbox \(Vhs\) "false"
checkbox Reativa "false"
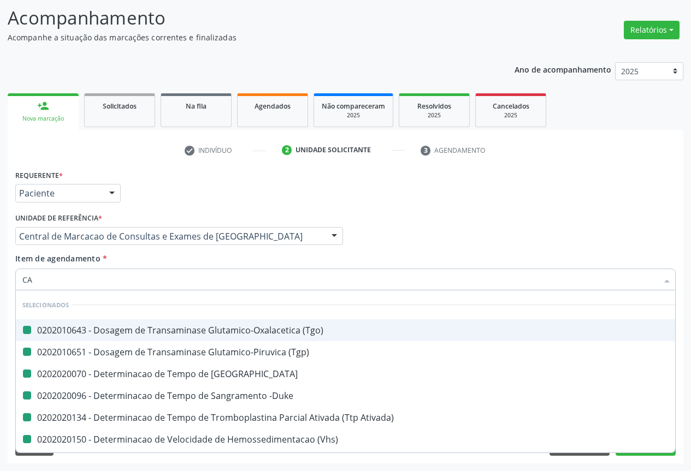
type input "CAL"
checkbox \(Tgo\) "false"
checkbox -Duke "false"
checkbox Ativada\) "false"
checkbox Coagulacao "false"
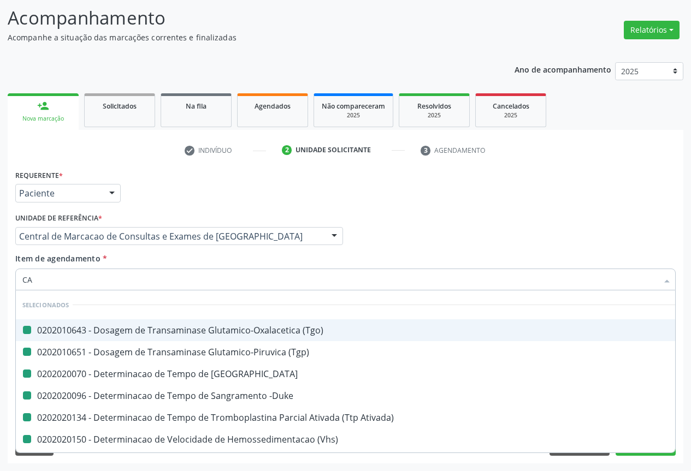
checkbox \(Tgp\) "false"
checkbox \(Vhs\) "false"
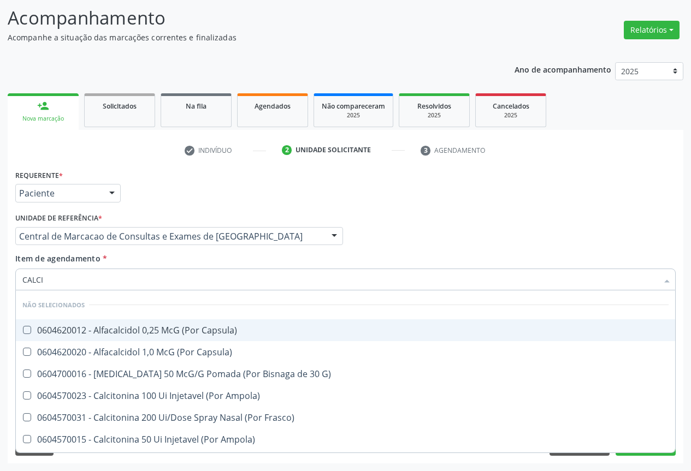
type input "CALCIO"
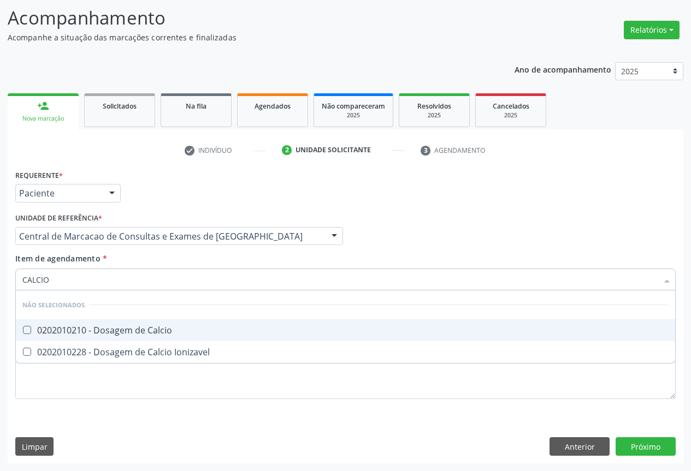
click at [207, 329] on div "0202010210 - Dosagem de Calcio" at bounding box center [345, 330] width 646 height 9
checkbox Calcio "true"
click at [185, 264] on div "Item de agendamento * CALCIO Desfazer seleção Não selecionados 0202010210 - Dos…" at bounding box center [345, 270] width 660 height 34
checkbox Ionizavel "true"
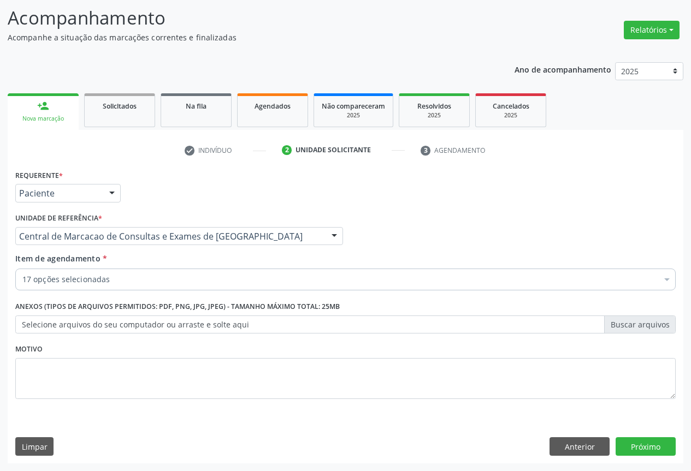
click at [185, 287] on div "17 opções selecionadas" at bounding box center [345, 280] width 660 height 22
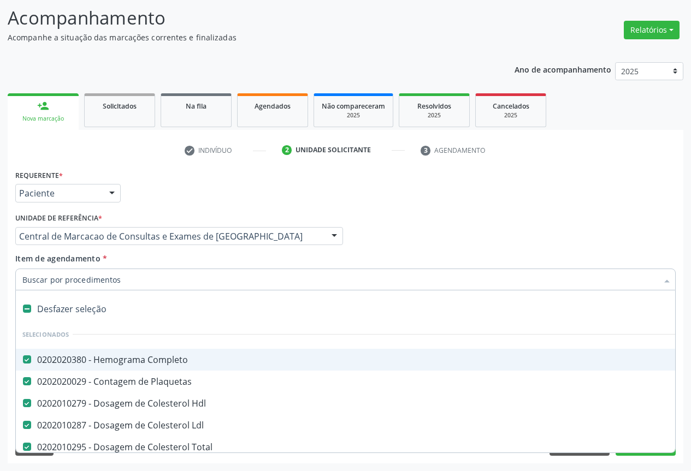
type input "U"
checkbox Creatinina "false"
checkbox \(Tgo\) "false"
checkbox \(Tgp\) "false"
checkbox Glicose "false"
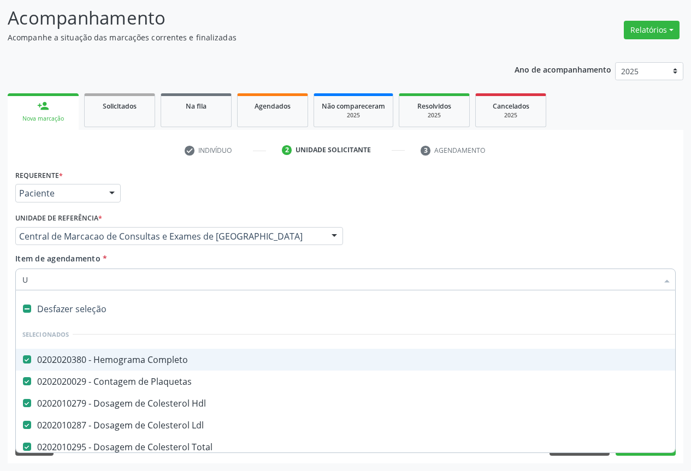
checkbox Coagulacao "false"
checkbox -Duke "false"
checkbox Ativada\) "false"
checkbox \(Vhs\) "false"
checkbox Reativa "false"
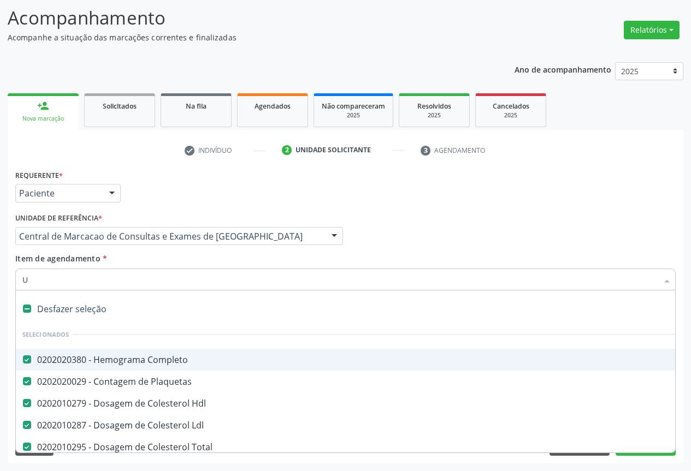
checkbox Calcio "false"
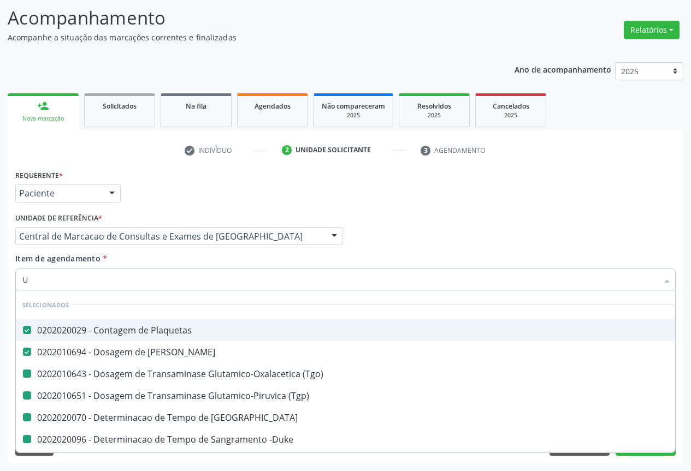
type input "UR"
checkbox \(Tgo\) "false"
checkbox \(Tgp\) "false"
checkbox Coagulacao "false"
checkbox -Duke "false"
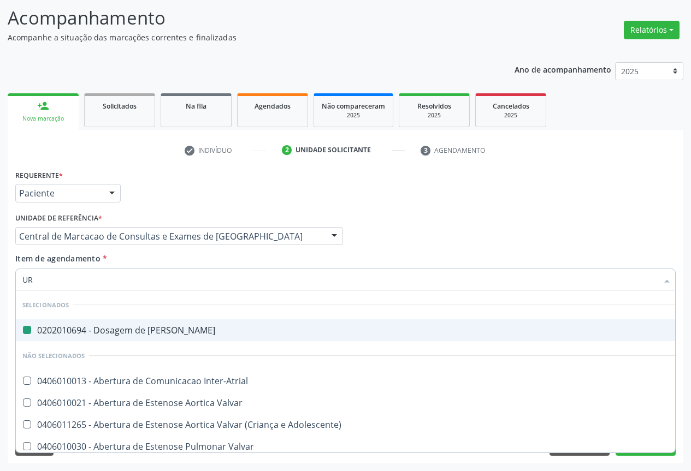
type input "URN"
checkbox Ureia "false"
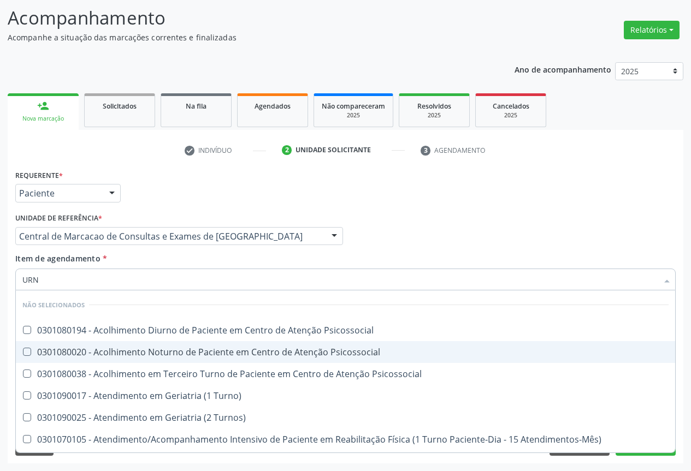
type input "UR"
checkbox Psicossocial "true"
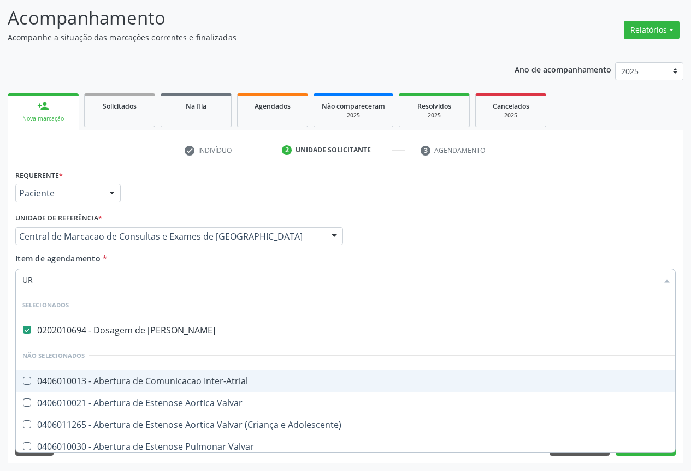
type input "URI"
checkbox Ureia "false"
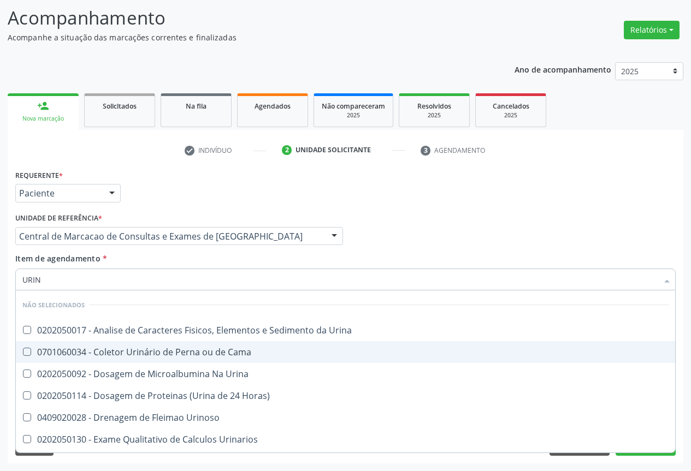
type input "URINA"
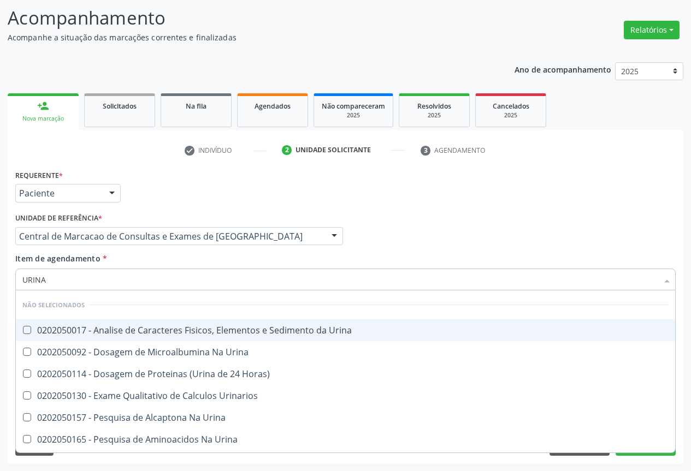
click at [216, 332] on div "0202050017 - Analise de Caracteres Fisicos, Elementos e Sedimento da Urina" at bounding box center [345, 330] width 646 height 9
checkbox Urina "true"
click at [213, 260] on div "Item de agendamento * URINA Desfazer seleção Não selecionados 0202050017 - Anal…" at bounding box center [345, 270] width 660 height 34
checkbox Horas\) "true"
checkbox Urinarios "true"
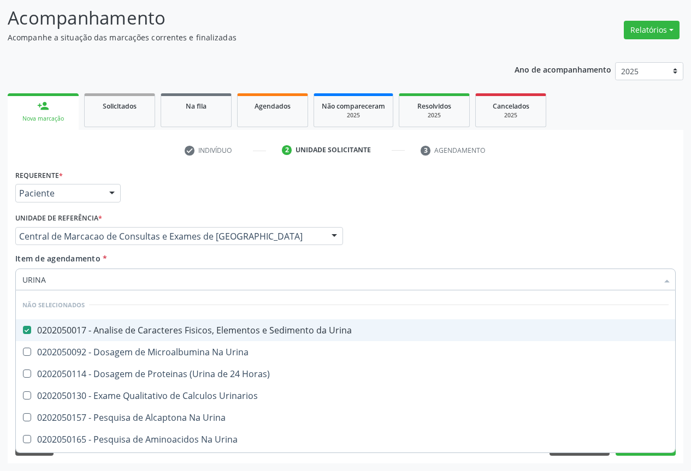
checkbox Urina "true"
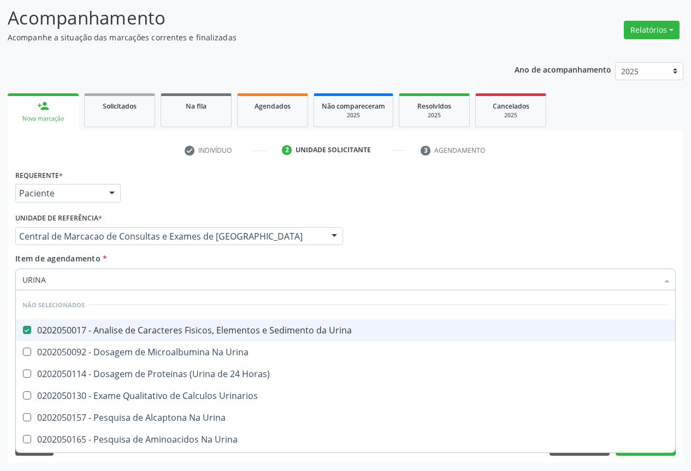
checkbox Urina "true"
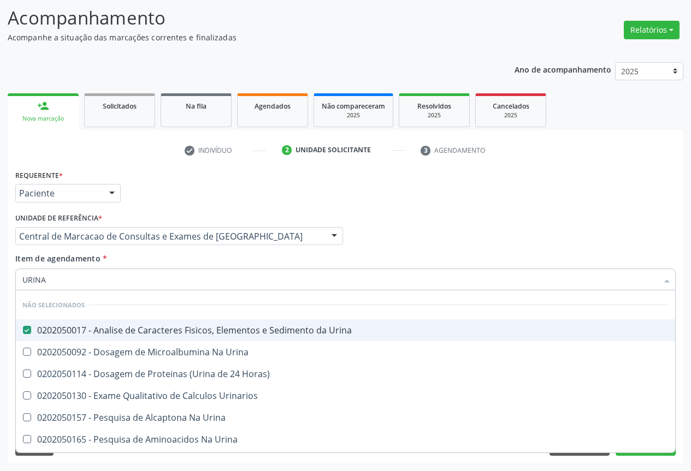
checkbox Urina "true"
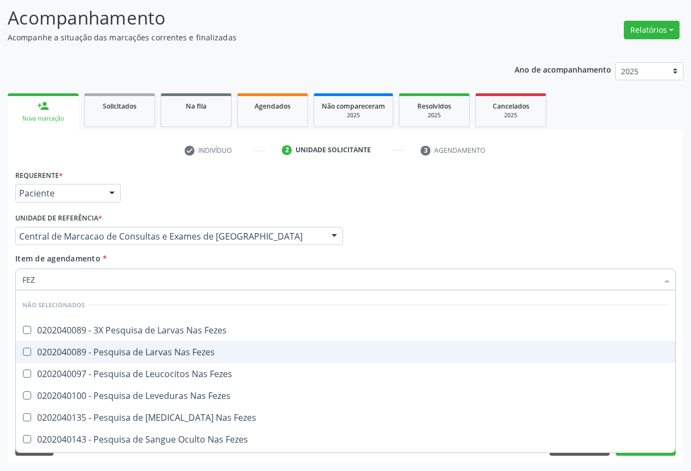
click at [209, 342] on span "0202040089 - Pesquisa de Larvas Nas Fezes" at bounding box center [345, 352] width 659 height 22
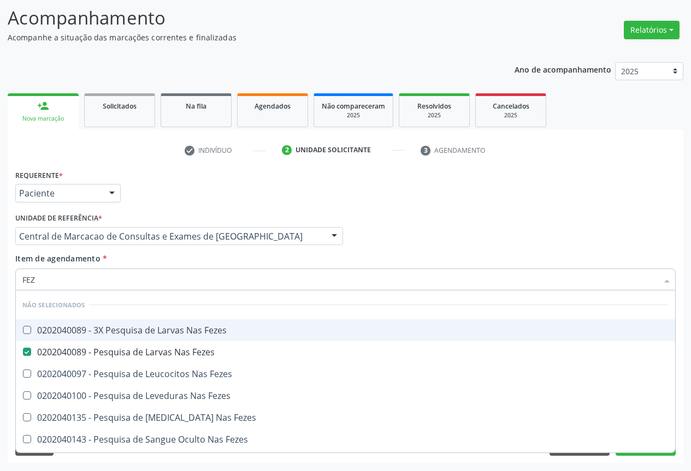
click at [223, 253] on div "Item de agendamento * FEZ Desfazer seleção Não selecionados 0202040089 - 3X Pes…" at bounding box center [345, 270] width 660 height 34
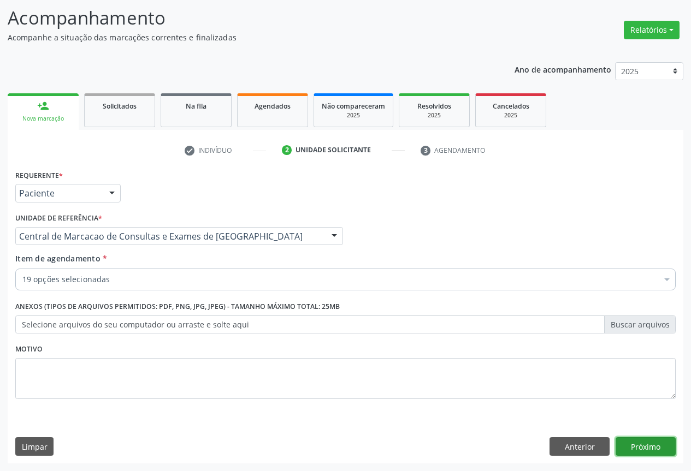
click at [634, 442] on button "Próximo" at bounding box center [645, 446] width 60 height 19
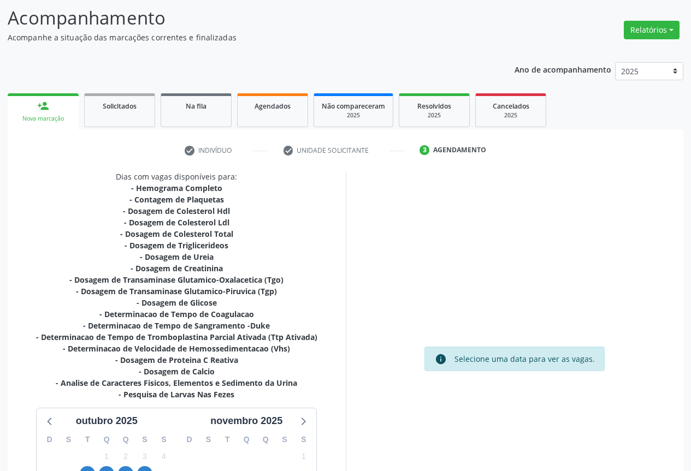
scroll to position [210, 0]
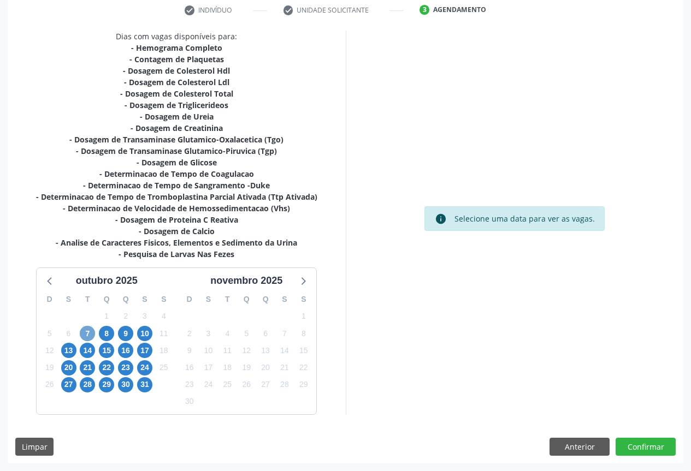
click at [81, 335] on span "7" at bounding box center [87, 333] width 15 height 15
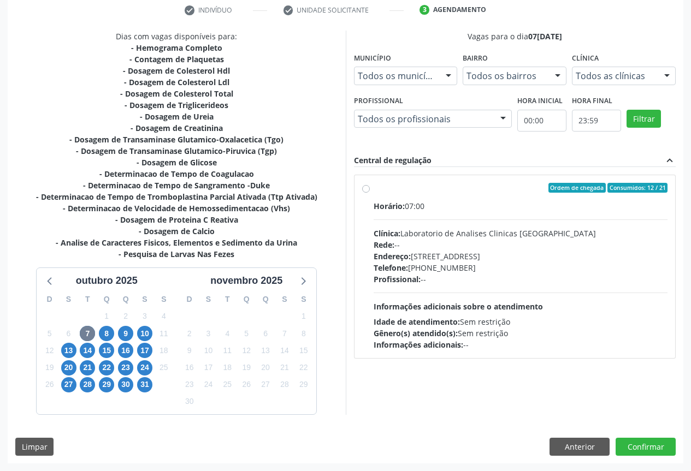
click at [505, 330] on div "Gênero(s) atendido(s): Sem restrição" at bounding box center [520, 333] width 294 height 11
click at [370, 193] on input "Ordem de chegada Consumidos: 12 / 21 Horário: 07:00 Clínica: Laboratorio de Ana…" at bounding box center [366, 188] width 8 height 10
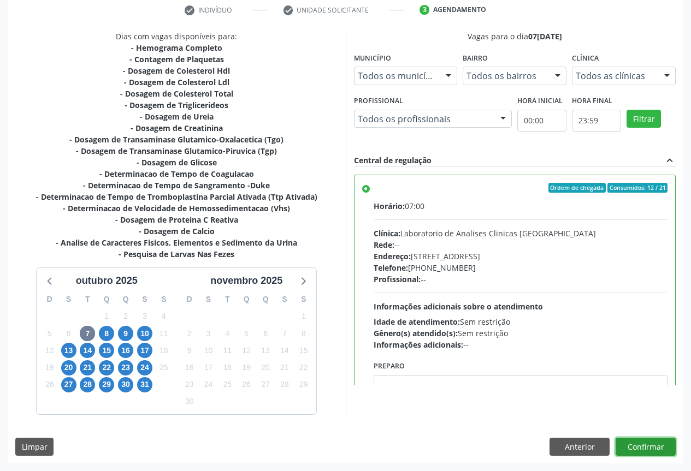
click at [640, 451] on button "Confirmar" at bounding box center [645, 447] width 60 height 19
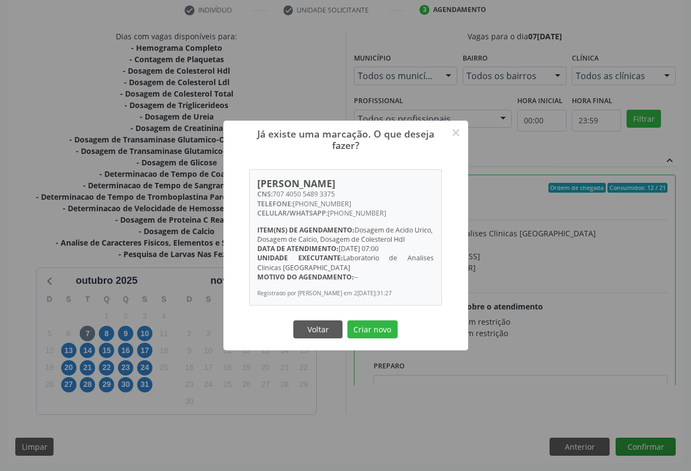
click at [347, 320] on button "Criar novo" at bounding box center [372, 329] width 50 height 19
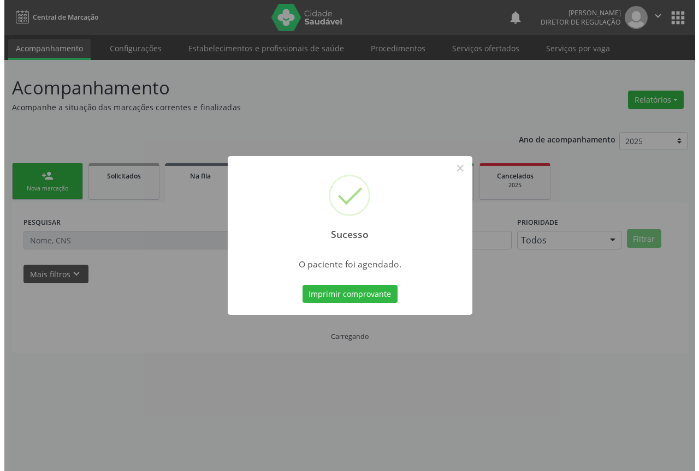
scroll to position [0, 0]
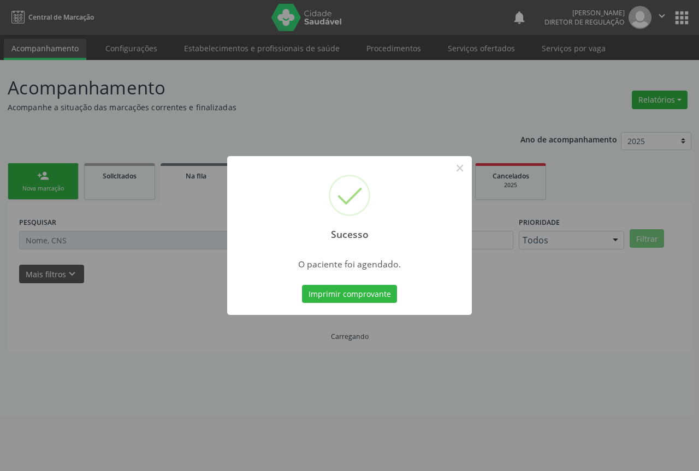
click at [302, 285] on button "Imprimir comprovante" at bounding box center [349, 294] width 95 height 19
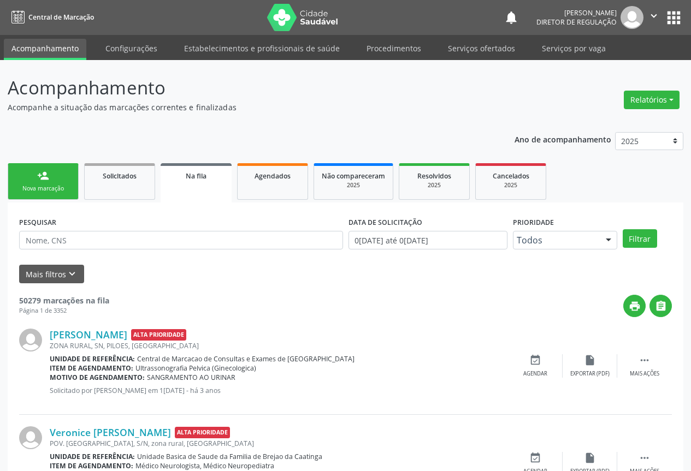
click at [47, 187] on div "Nova marcação" at bounding box center [43, 189] width 55 height 8
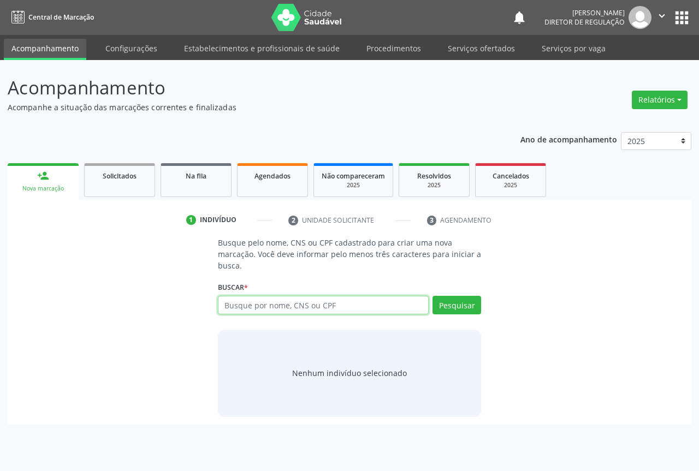
click at [271, 306] on input "text" at bounding box center [323, 305] width 211 height 19
type input "702409010030021"
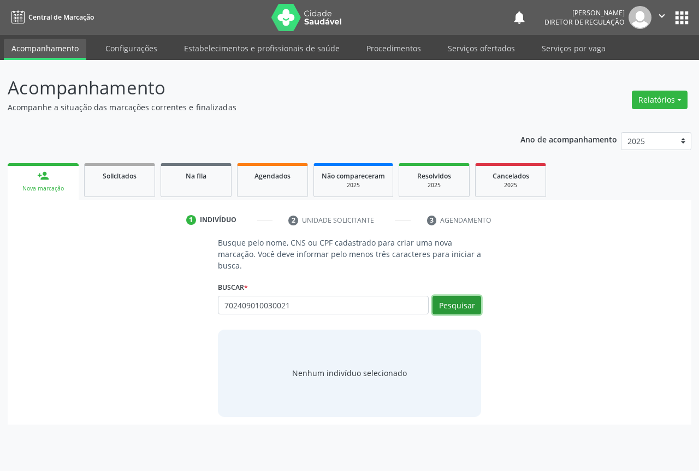
click at [456, 301] on button "Pesquisar" at bounding box center [456, 305] width 49 height 19
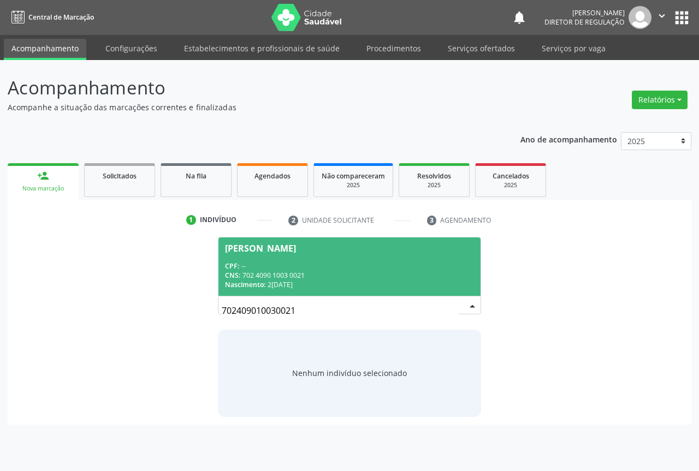
click at [363, 254] on span "[PERSON_NAME] CPF: -- CNS: 702 4090 1003 0021 Nascimento: 2[DATE]" at bounding box center [349, 266] width 262 height 58
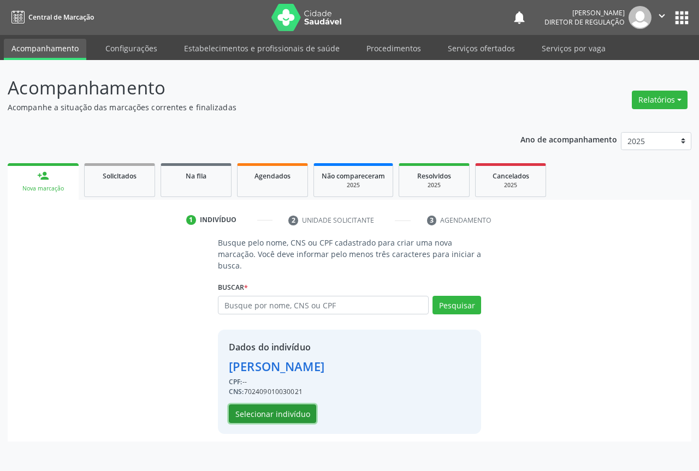
click at [254, 411] on button "Selecionar indivíduo" at bounding box center [272, 414] width 87 height 19
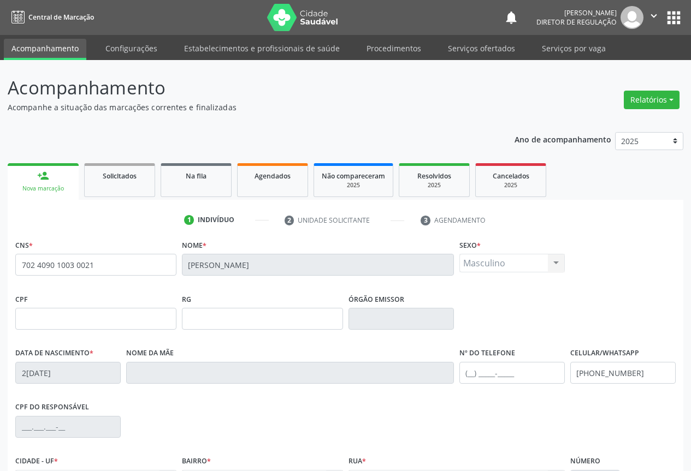
scroll to position [109, 0]
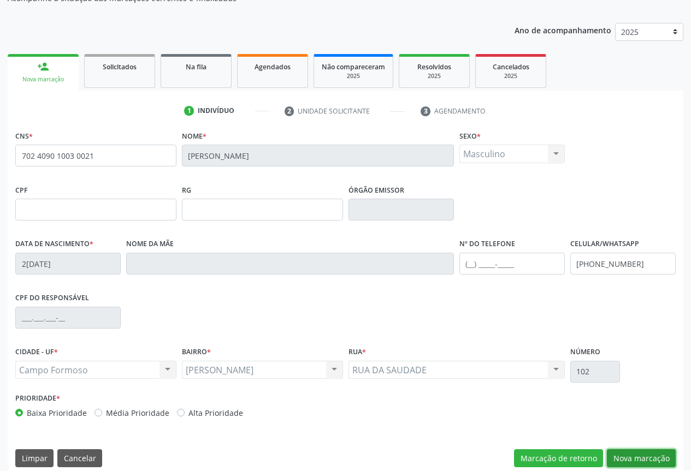
click at [656, 453] on button "Nova marcação" at bounding box center [641, 458] width 69 height 19
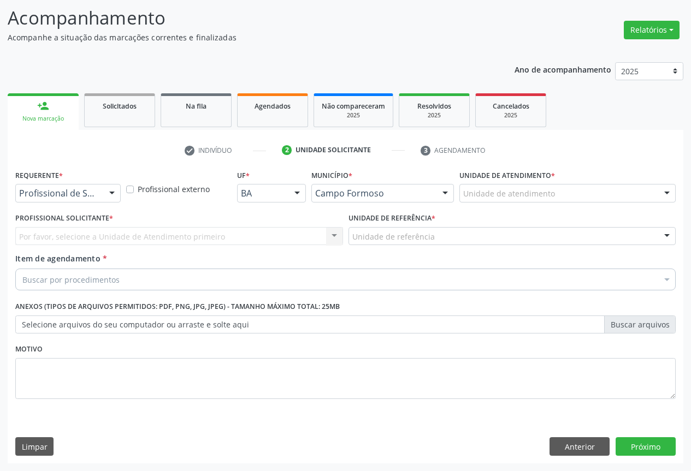
scroll to position [70, 0]
click at [86, 185] on div at bounding box center [67, 193] width 105 height 19
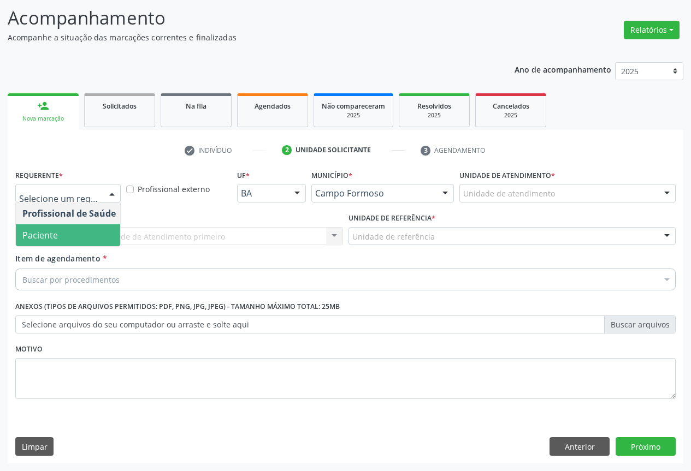
click at [85, 240] on span "Paciente" at bounding box center [69, 235] width 106 height 22
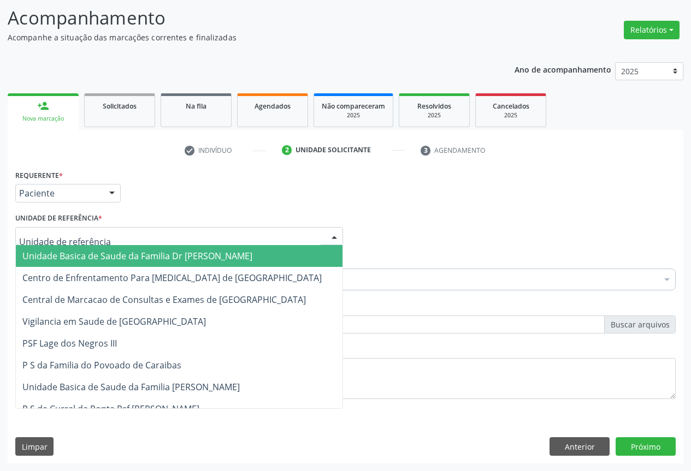
click at [183, 239] on div at bounding box center [179, 236] width 328 height 19
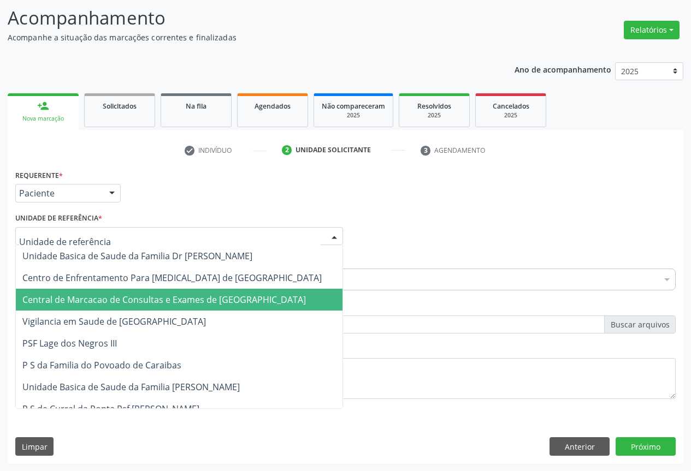
drag, startPoint x: 181, startPoint y: 287, endPoint x: 179, endPoint y: 293, distance: 6.9
click at [179, 293] on span "Central de Marcacao de Consultas e Exames de [GEOGRAPHIC_DATA]" at bounding box center [179, 300] width 326 height 22
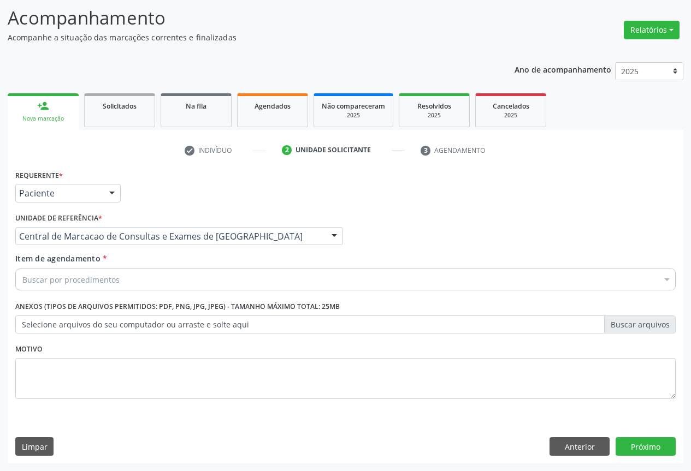
click at [192, 282] on div "Buscar por procedimentos" at bounding box center [345, 280] width 660 height 22
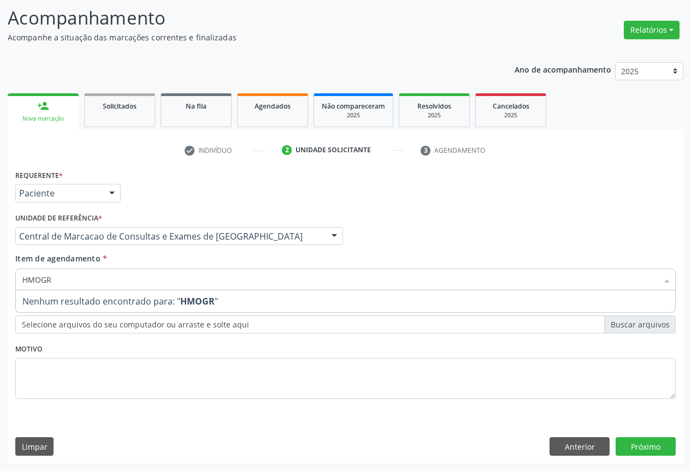
click at [29, 277] on input "HMOGR" at bounding box center [339, 280] width 635 height 22
type input "HEMOGR"
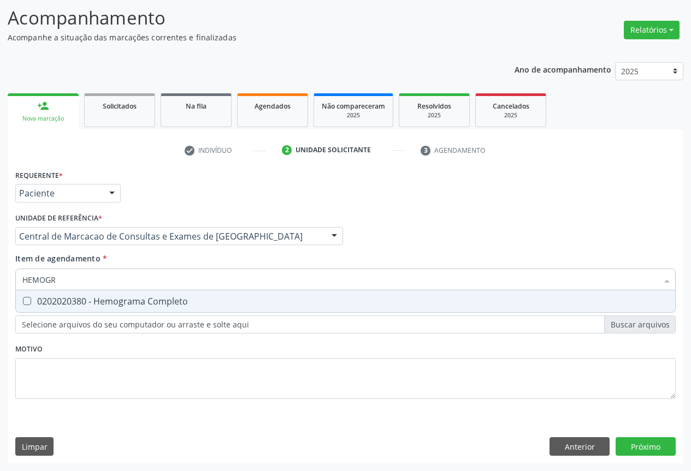
click at [140, 307] on span "0202020380 - Hemograma Completo" at bounding box center [345, 301] width 659 height 22
checkbox Completo "true"
type input "HEMOGR"
click at [156, 264] on div "Item de agendamento * HEMOGR Desfazer seleção 0202020380 - Hemograma Completo N…" at bounding box center [345, 270] width 660 height 34
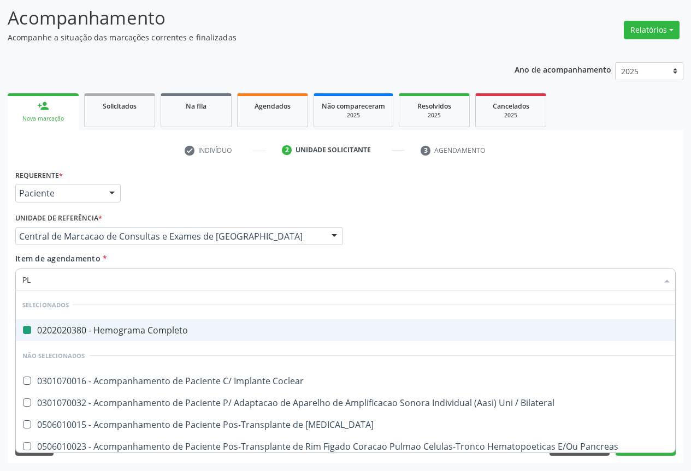
type input "PLA"
checkbox Completo "false"
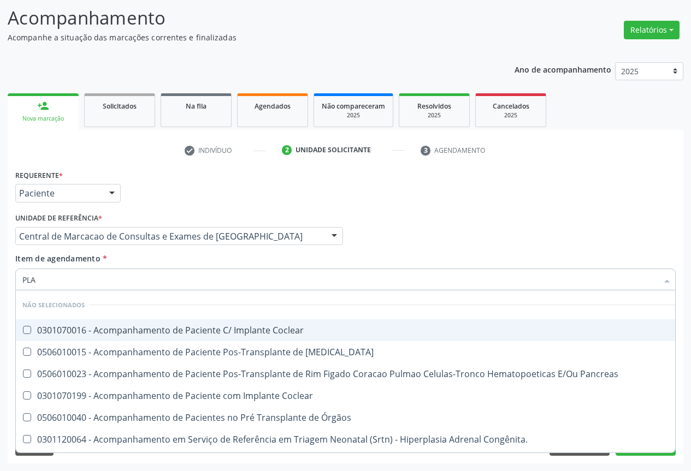
type input "PLAQ"
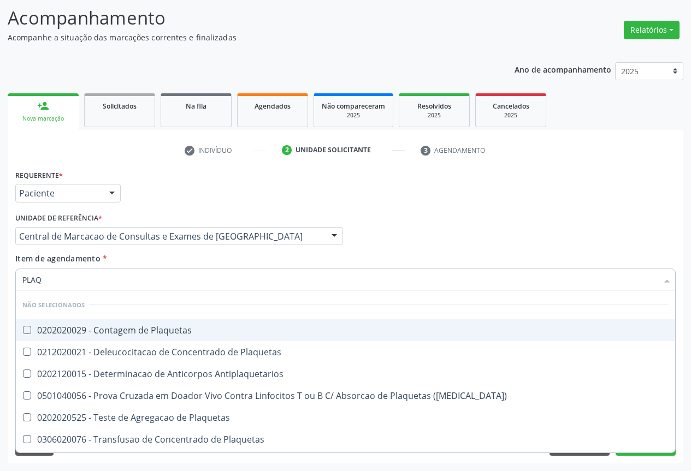
click at [170, 330] on div "0202020029 - Contagem de Plaquetas" at bounding box center [345, 330] width 646 height 9
checkbox Plaquetas "true"
click at [185, 268] on div "Item de agendamento * PLAQ Desfazer seleção Não selecionados 0202020029 - Conta…" at bounding box center [345, 270] width 660 height 34
checkbox Plaquetas "true"
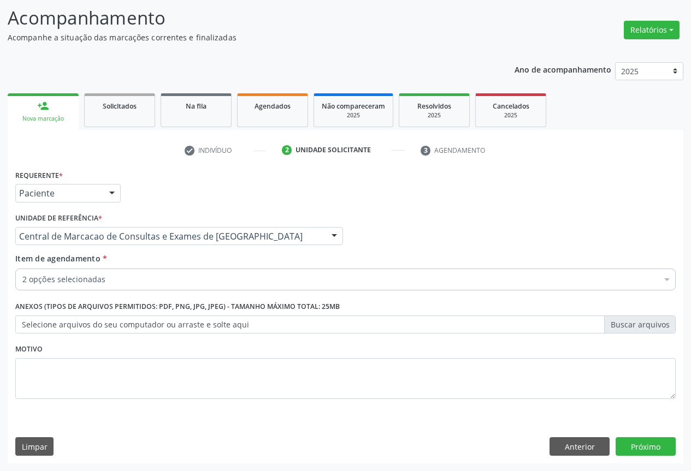
click at [175, 288] on div "2 opções selecionadas" at bounding box center [345, 280] width 660 height 22
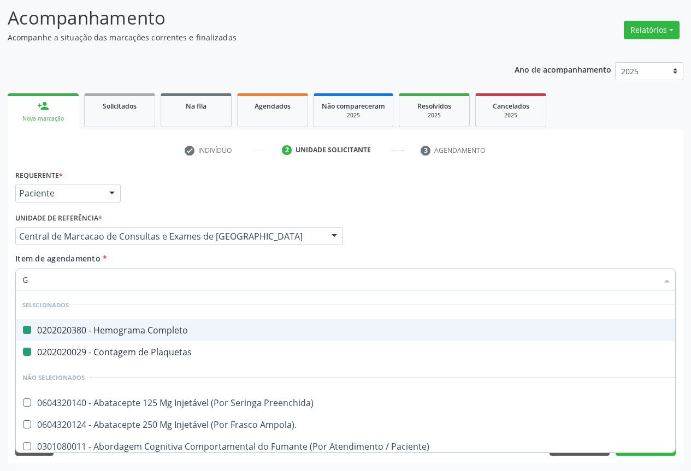
type input "GL"
checkbox Completo "false"
checkbox Plaquetas "false"
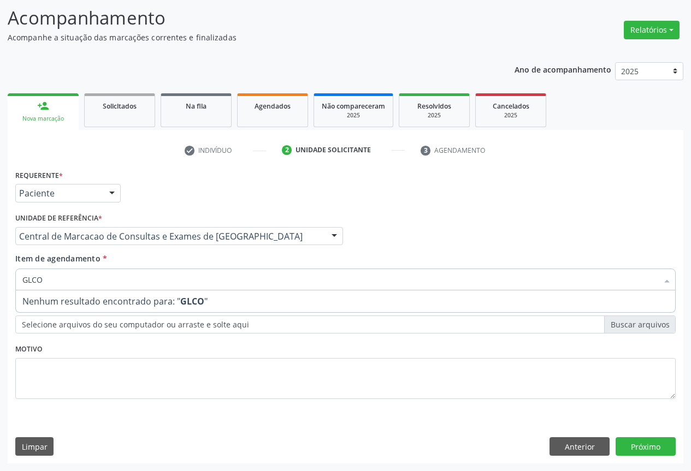
click at [31, 282] on input "GLCO" at bounding box center [339, 280] width 635 height 22
type input "GLICO"
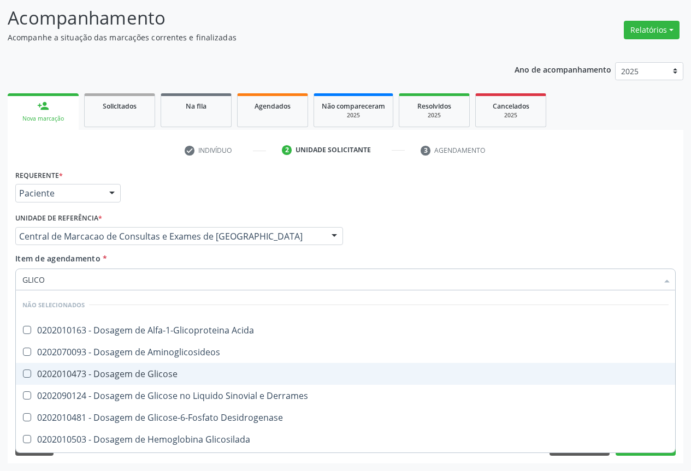
click at [207, 369] on span "0202010473 - Dosagem de Glicose" at bounding box center [345, 374] width 659 height 22
checkbox Glicose "true"
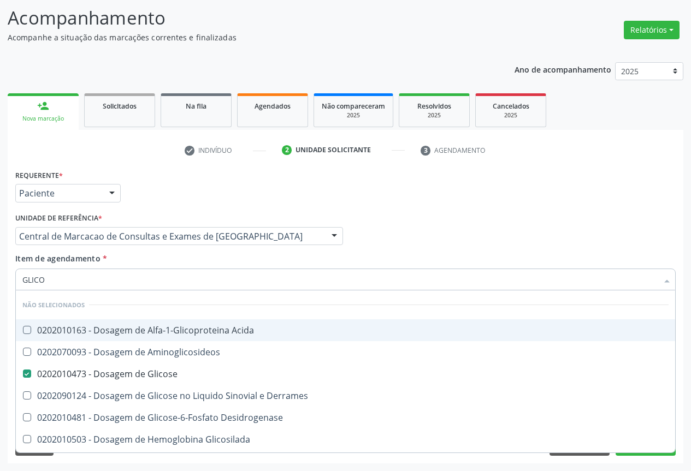
type input "GLICO"
click at [191, 266] on div "Item de agendamento * GLICO Desfazer seleção Não selecionados 0202010163 - Dosa…" at bounding box center [345, 270] width 660 height 34
checkbox Acida "true"
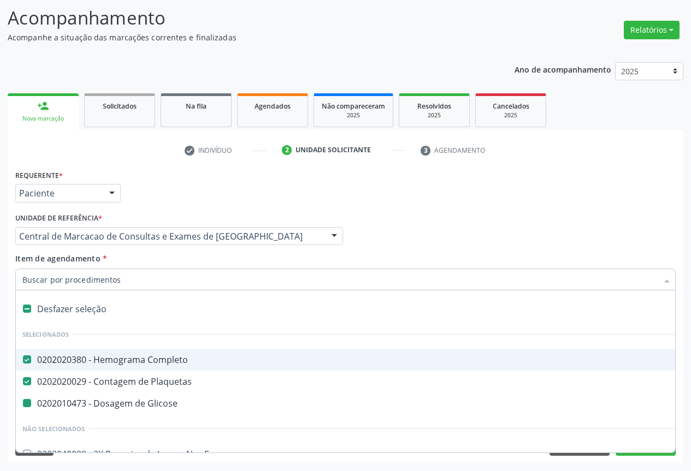
type input "U"
checkbox Glicose "false"
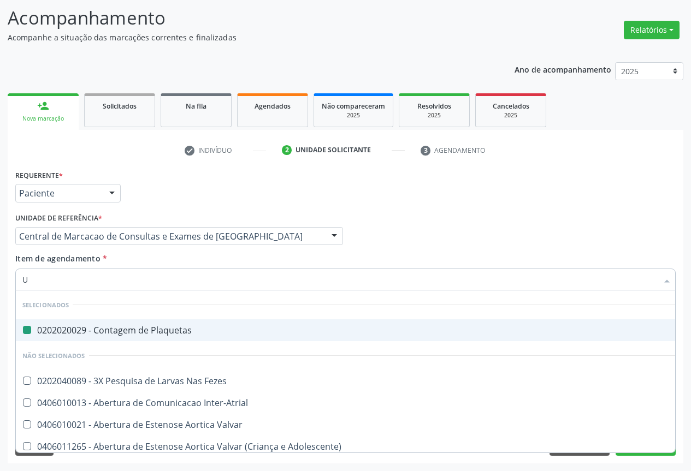
type input "UR"
checkbox Plaquetas "false"
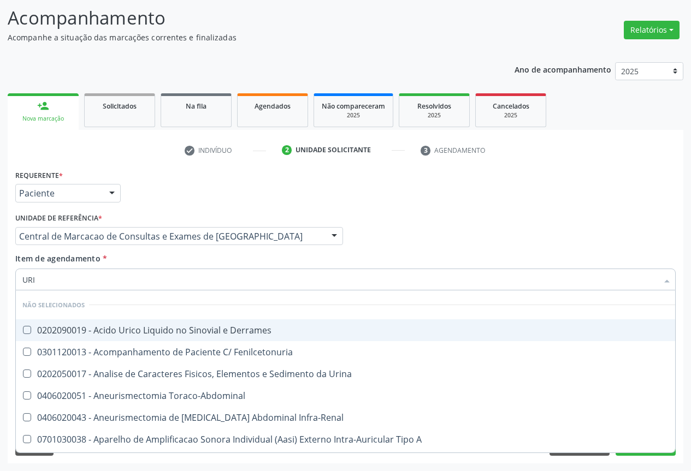
type input "URIN"
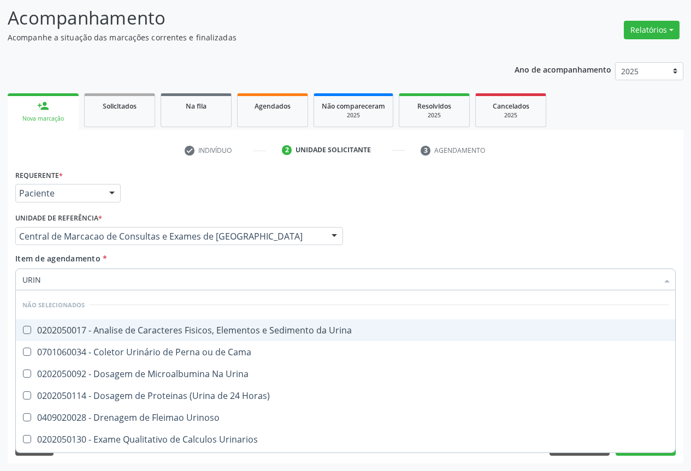
click at [204, 330] on div "0202050017 - Analise de Caracteres Fisicos, Elementos e Sedimento da Urina" at bounding box center [345, 330] width 646 height 9
checkbox Urina "true"
click at [199, 270] on input "URIN" at bounding box center [339, 280] width 635 height 22
click at [200, 259] on div "Item de agendamento * URIN Desfazer seleção Não selecionados 0202050017 - Anali…" at bounding box center [345, 270] width 660 height 34
checkbox Urina "true"
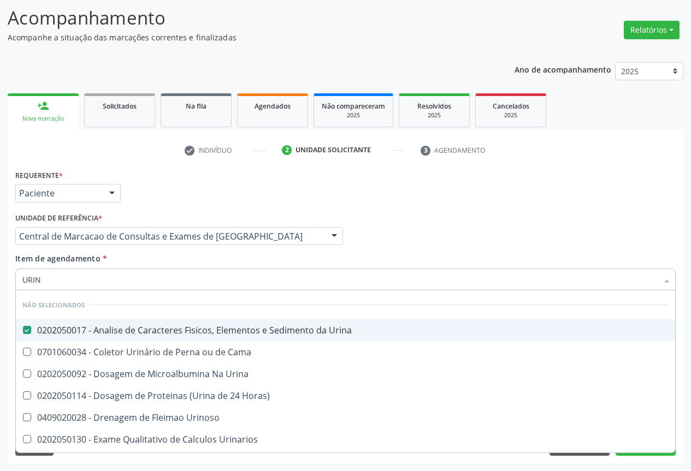
checkbox Horas\) "true"
checkbox Cama "true"
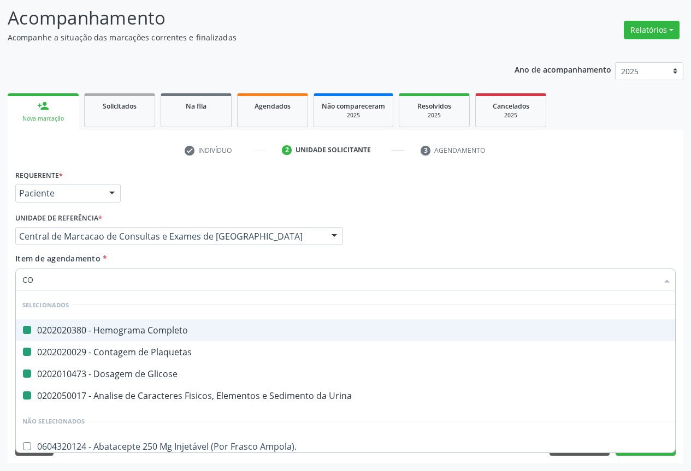
type input "COL"
checkbox Completo "false"
checkbox Glicose "false"
checkbox Urina "false"
checkbox Plaquetas "false"
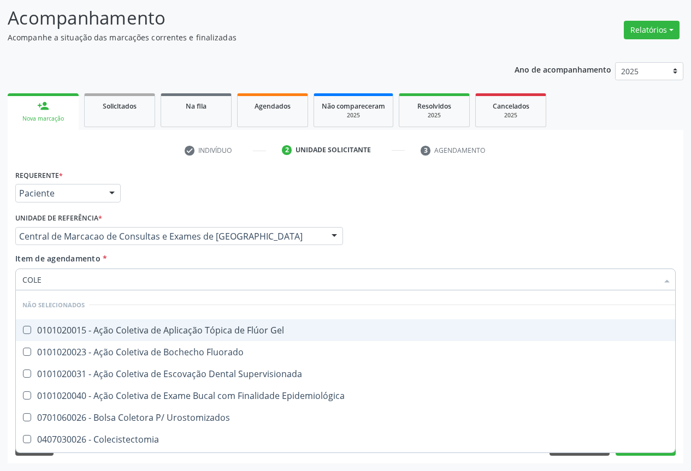
type input "COLES"
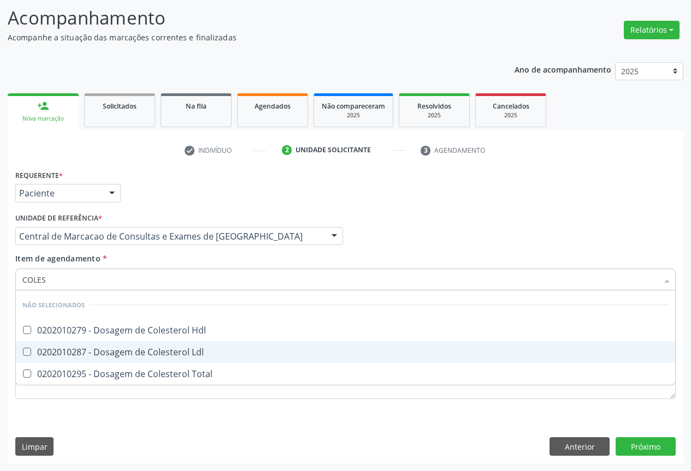
click at [199, 343] on span "0202010287 - Dosagem de Colesterol Ldl" at bounding box center [345, 352] width 659 height 22
checkbox Ldl "true"
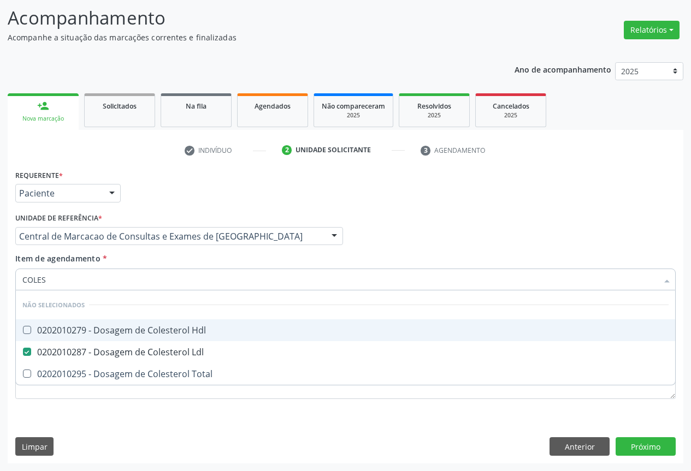
click at [199, 329] on div "0202010279 - Dosagem de Colesterol Hdl" at bounding box center [345, 330] width 646 height 9
checkbox Hdl "true"
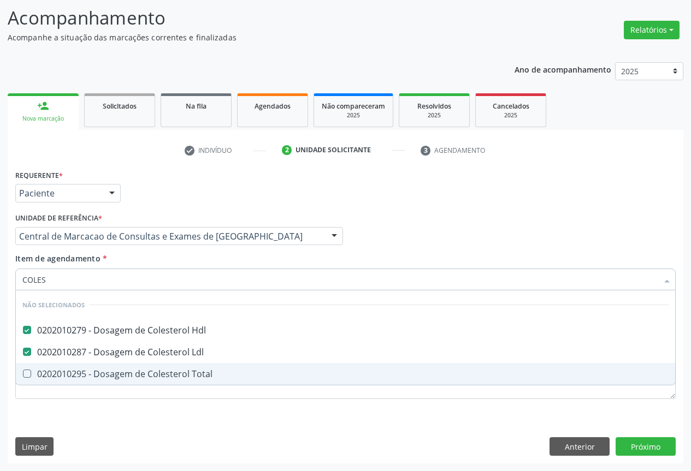
click at [186, 366] on span "0202010295 - Dosagem de Colesterol Total" at bounding box center [345, 374] width 659 height 22
checkbox Total "true"
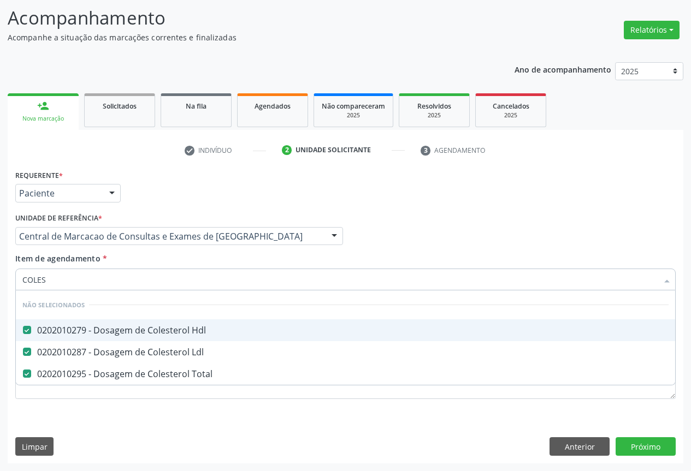
click at [198, 264] on div "Item de agendamento * COLES Desfazer seleção Não selecionados 0202010279 - Dosa…" at bounding box center [345, 270] width 660 height 34
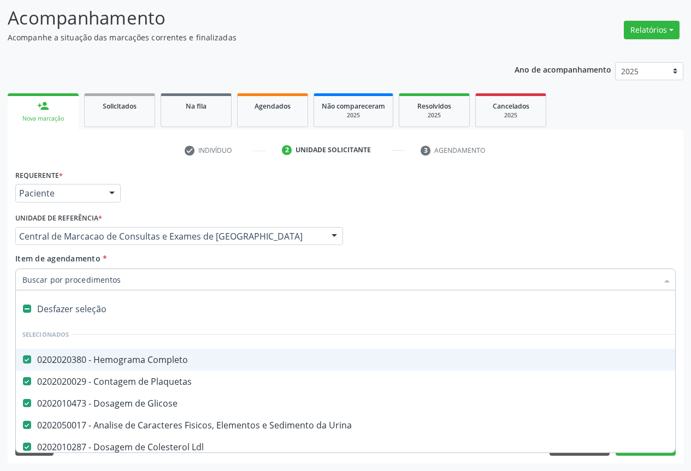
scroll to position [109, 0]
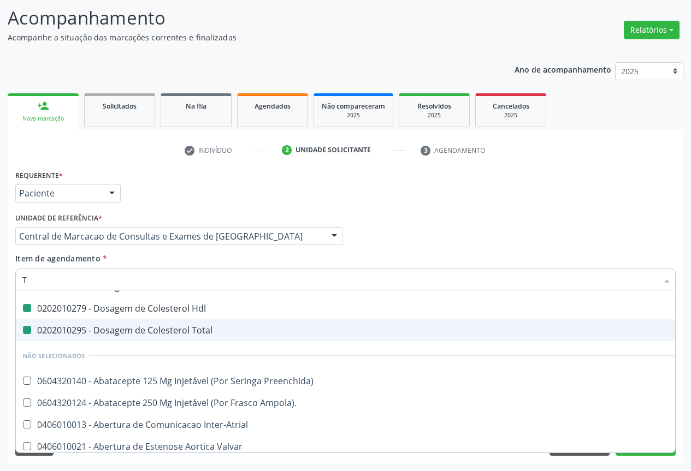
type input "TR"
checkbox Completo "false"
checkbox Urina "false"
checkbox Plaquetas "false"
checkbox Ldl "false"
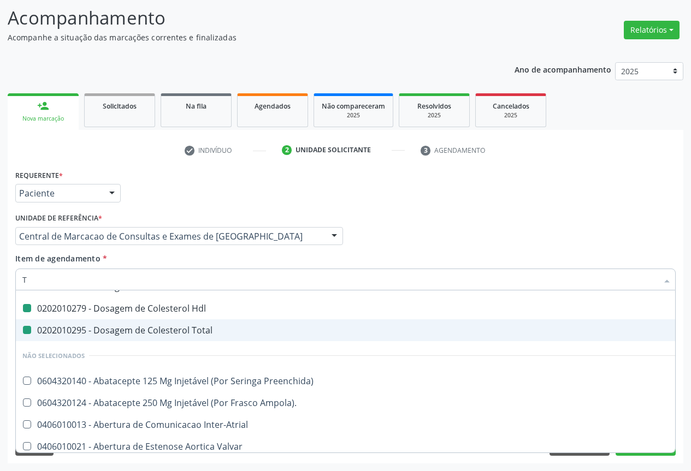
checkbox Hdl "false"
checkbox Total "false"
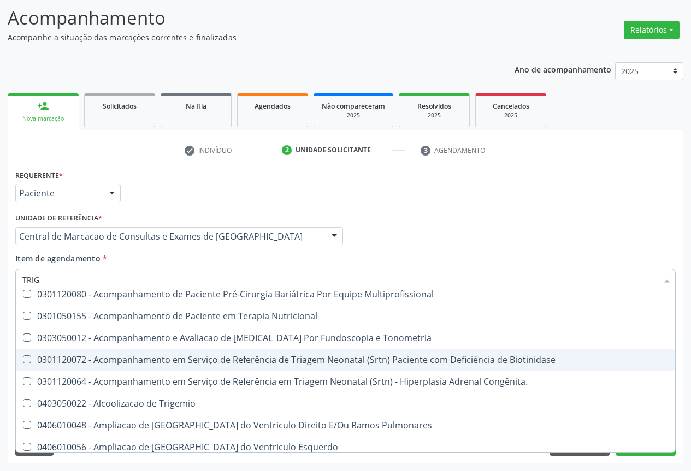
scroll to position [20, 0]
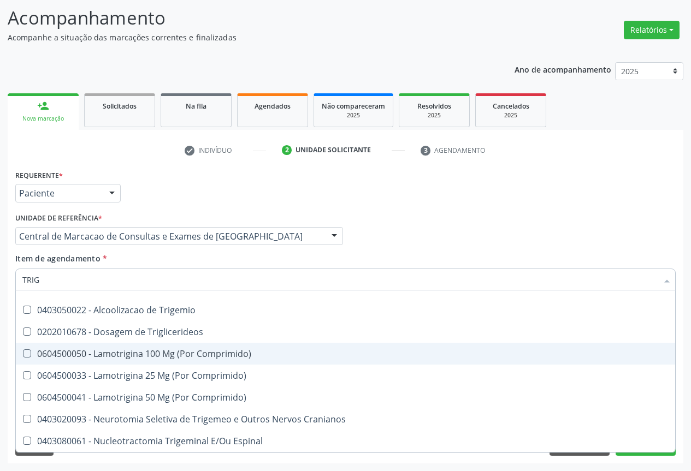
type input "TRIGL"
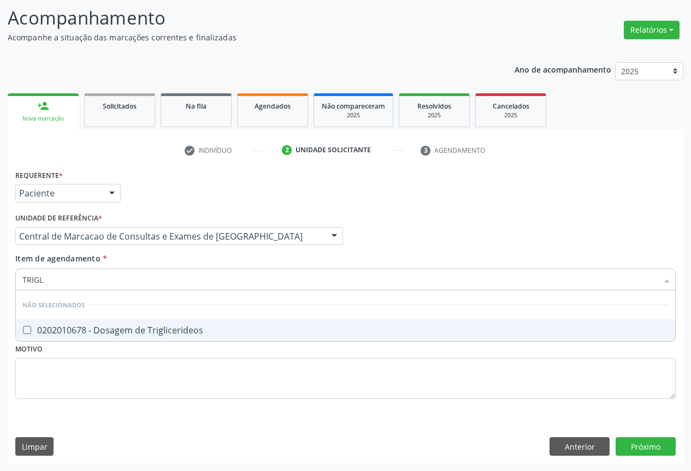
scroll to position [0, 0]
click at [199, 337] on span "0202010678 - Dosagem de Triglicerideos" at bounding box center [345, 330] width 659 height 22
checkbox Triglicerideos "true"
click at [196, 261] on div "Item de agendamento * TRIGL Desfazer seleção Não selecionados 0202010678 - Dosa…" at bounding box center [345, 270] width 660 height 34
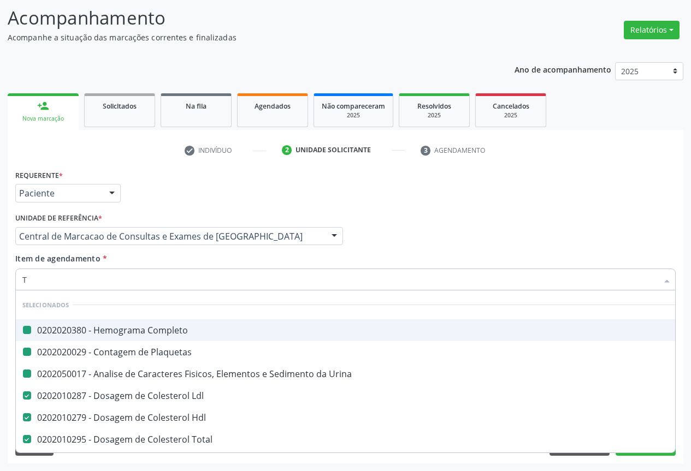
type input "TG"
checkbox Completo "false"
checkbox Plaquetas "false"
checkbox Urina "false"
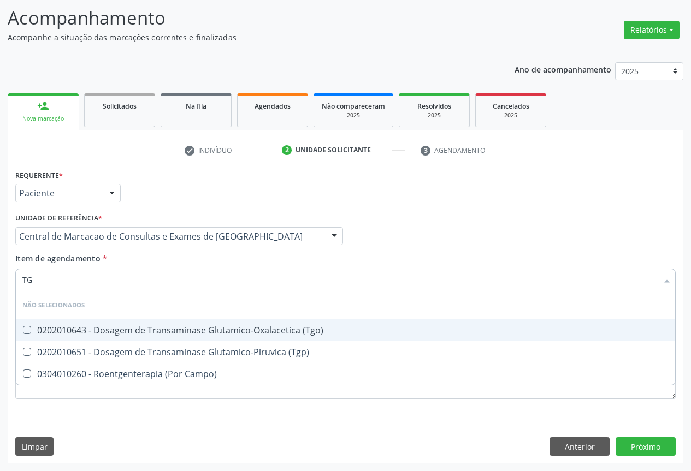
click at [211, 326] on div "0202010643 - Dosagem de Transaminase Glutamico-Oxalacetica (Tgo)" at bounding box center [345, 330] width 646 height 9
checkbox \(Tgo\) "true"
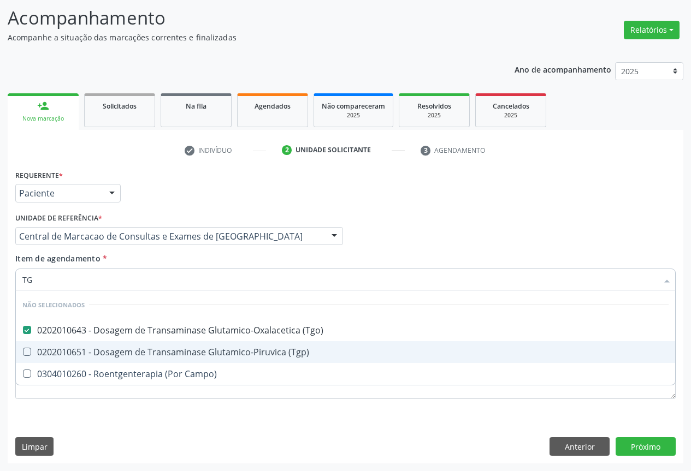
click at [212, 348] on div "0202010651 - Dosagem de Transaminase Glutamico-Piruvica (Tgp)" at bounding box center [345, 352] width 646 height 9
checkbox \(Tgp\) "true"
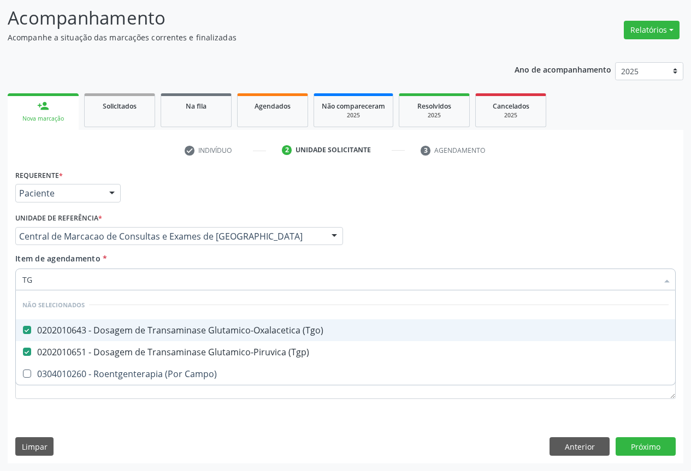
click at [208, 267] on div "Item de agendamento * TG Desfazer seleção Não selecionados 0202010643 - Dosagem…" at bounding box center [345, 270] width 660 height 34
checkbox Campo\) "true"
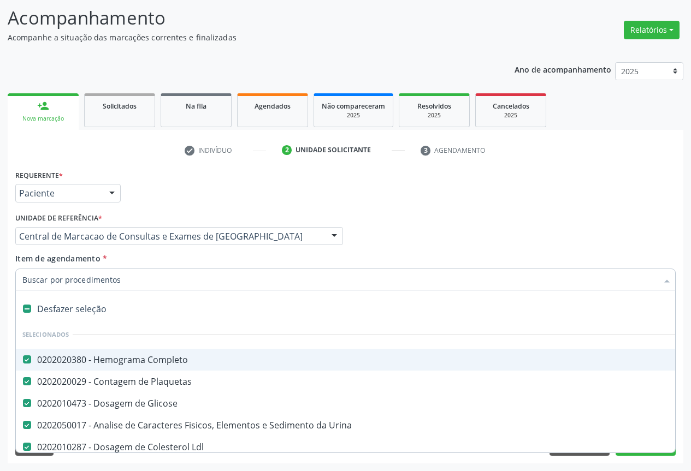
type input "U"
checkbox Hdl "false"
checkbox Total "false"
checkbox Triglicerideos "false"
checkbox \(Tgo\) "false"
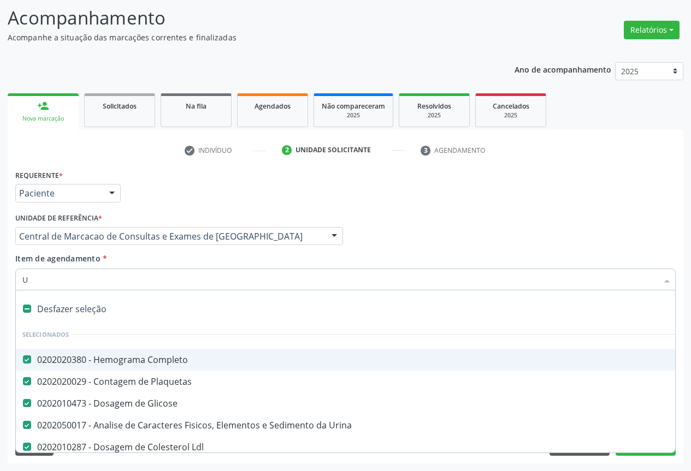
checkbox \(Tgp\) "false"
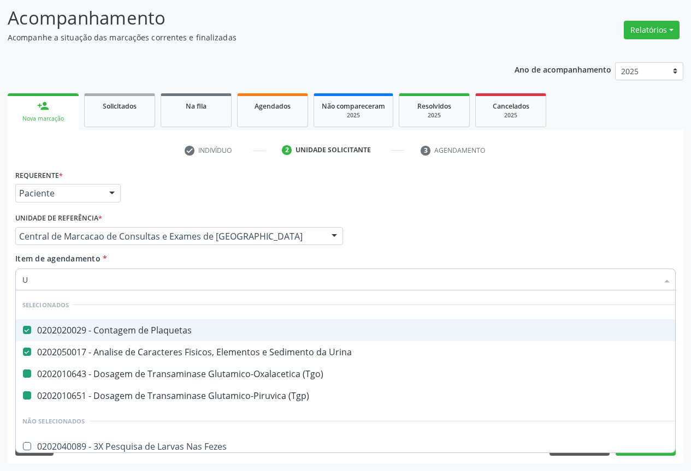
type input "UR"
checkbox \(Tgo\) "false"
checkbox \(Tgp\) "false"
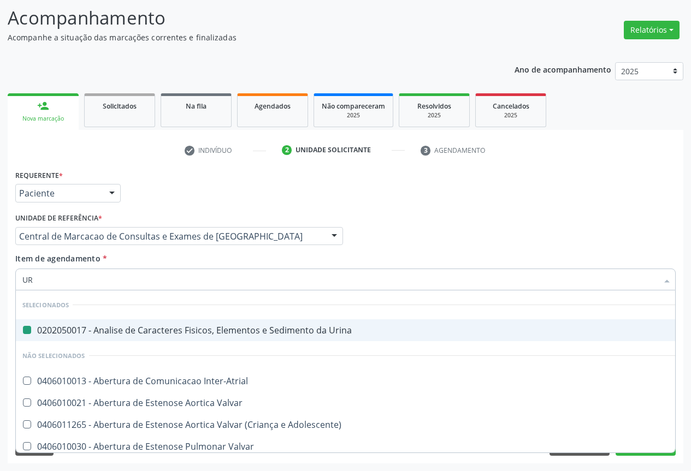
type input "URE"
checkbox Urina "false"
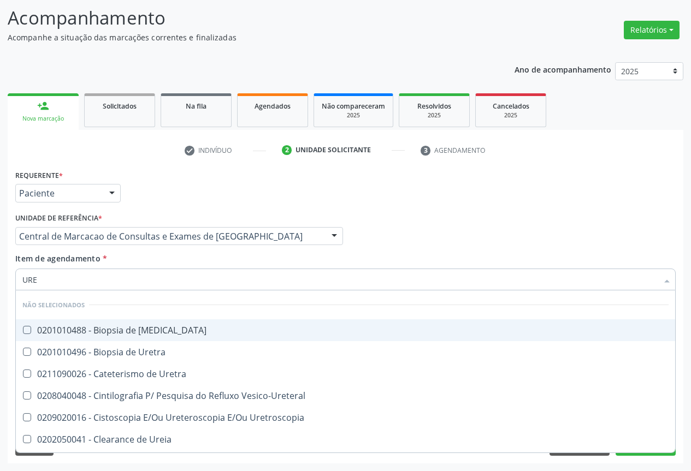
type input "UREI"
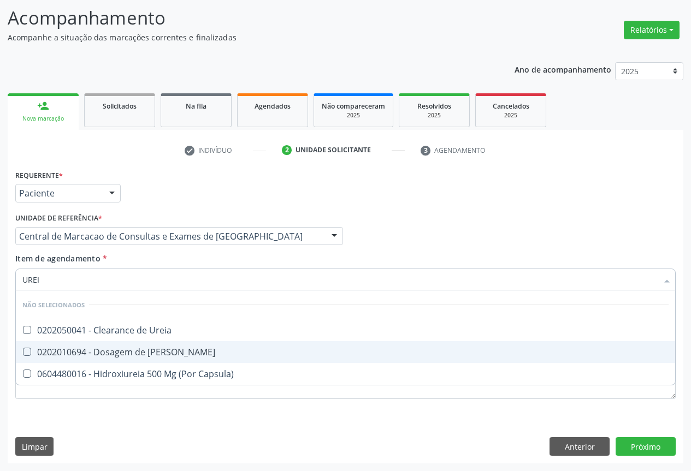
click at [193, 348] on div "0202010694 - Dosagem de [PERSON_NAME]" at bounding box center [345, 352] width 646 height 9
checkbox Ureia "true"
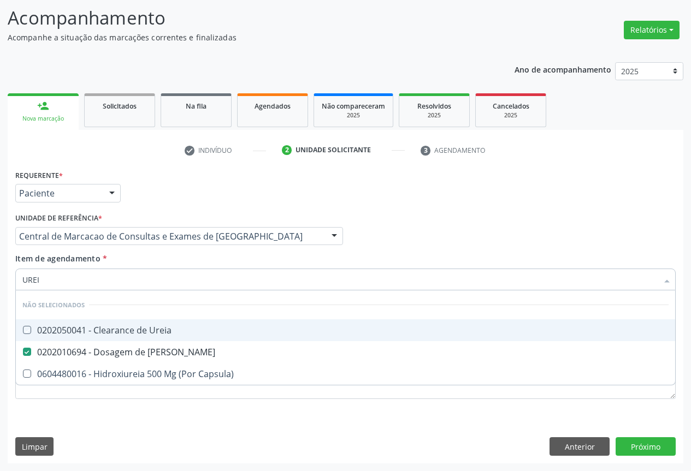
click at [192, 265] on div "Item de agendamento * [PERSON_NAME] seleção Não selecionados 0202050041 - Clear…" at bounding box center [345, 270] width 660 height 34
checkbox Ureia "true"
checkbox Capsula\) "true"
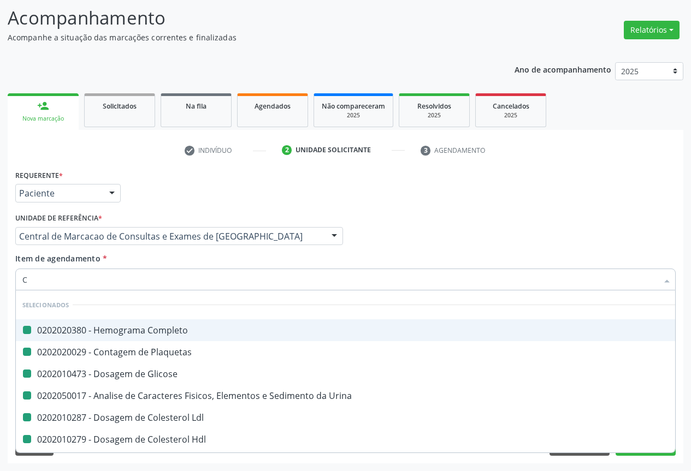
type input "CR"
checkbox Completo "false"
checkbox Glicose "false"
checkbox Plaquetas "false"
checkbox Urina "false"
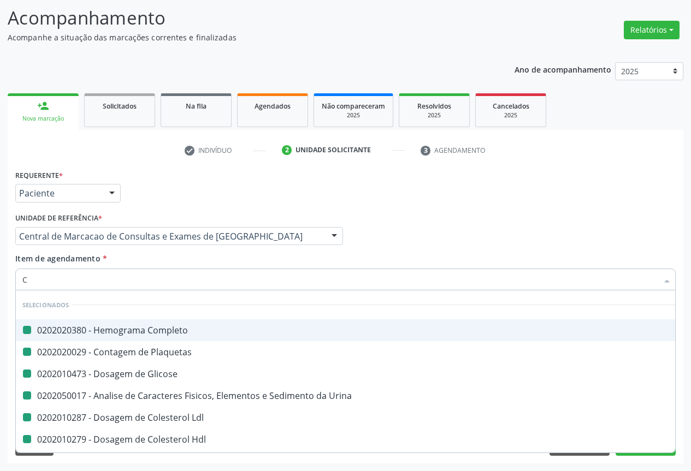
checkbox Ldl "false"
checkbox Hdl "false"
checkbox Total "false"
checkbox Triglicerideos "false"
checkbox \(Tgo\) "false"
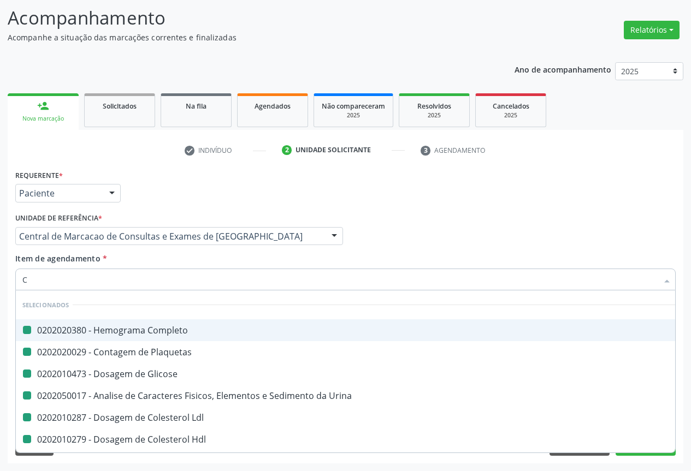
checkbox \(Tgp\) "false"
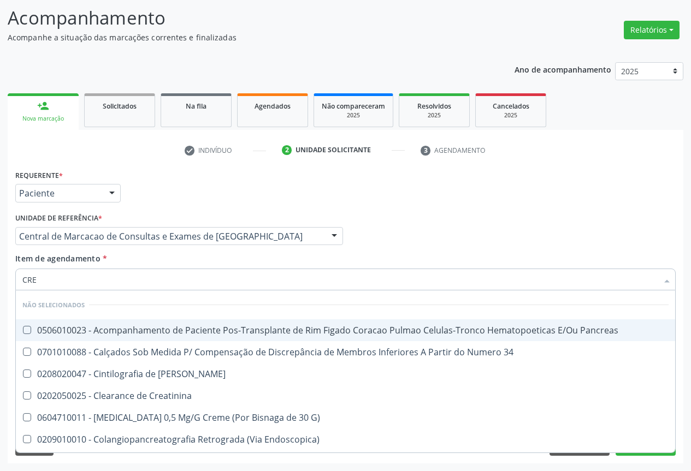
type input "CREA"
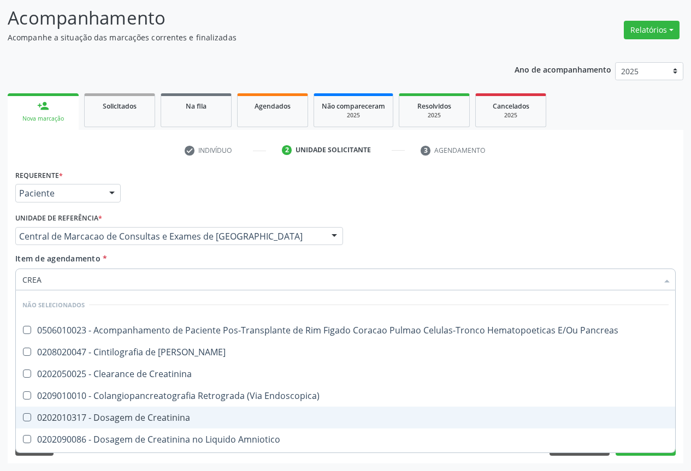
click at [187, 413] on div "0202010317 - Dosagem de Creatinina" at bounding box center [345, 417] width 646 height 9
checkbox Creatinina "true"
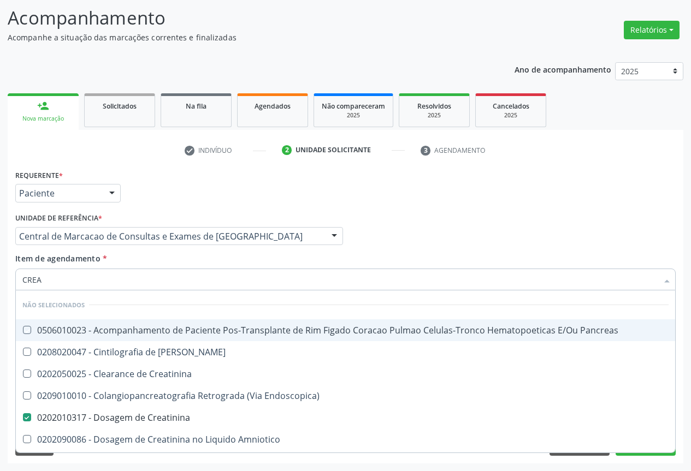
click at [195, 267] on div "Item de agendamento * CREA Desfazer seleção Não selecionados 0506010023 - Acomp…" at bounding box center [345, 270] width 660 height 34
checkbox Pancreas "true"
checkbox Creatinina "true"
checkbox Pancreas "true"
checkbox Endoscopica\) "true"
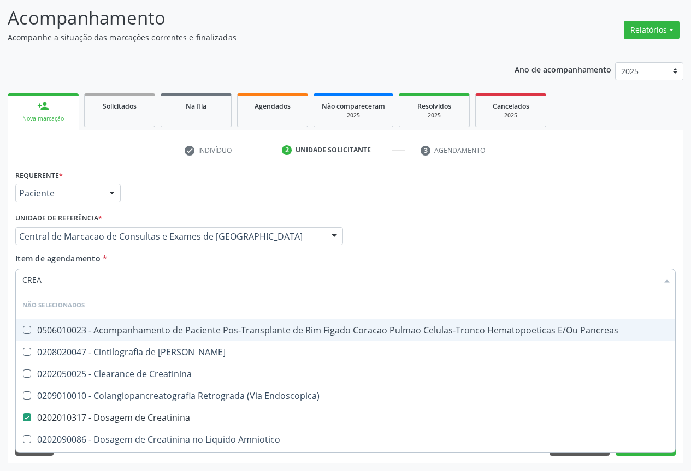
checkbox Amniotico "true"
checkbox \(Cpk\) "true"
checkbox Mb "true"
checkbox Oncologia "true"
checkbox Rim "true"
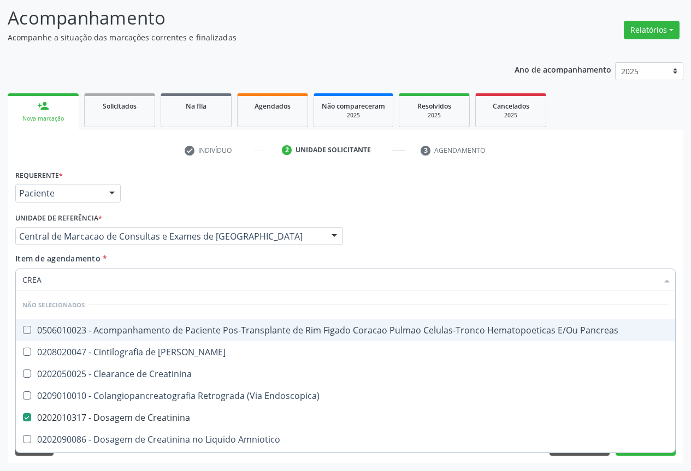
checkbox Rim-Pancreas "true"
checkbox Rim "true"
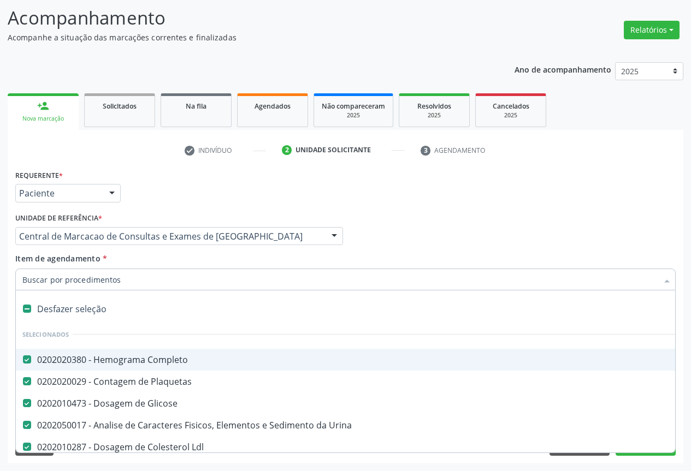
scroll to position [164, 0]
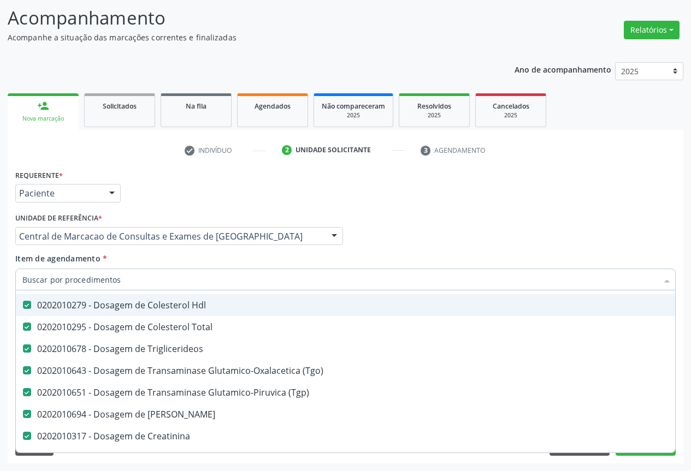
click at [489, 218] on div "Profissional Solicitante Por favor, selecione a Unidade de Atendimento primeiro…" at bounding box center [346, 231] width 666 height 43
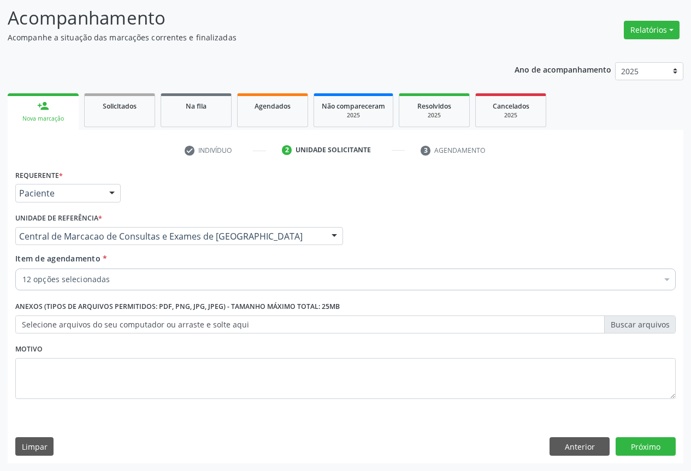
scroll to position [0, 0]
click at [659, 445] on button "Próximo" at bounding box center [645, 446] width 60 height 19
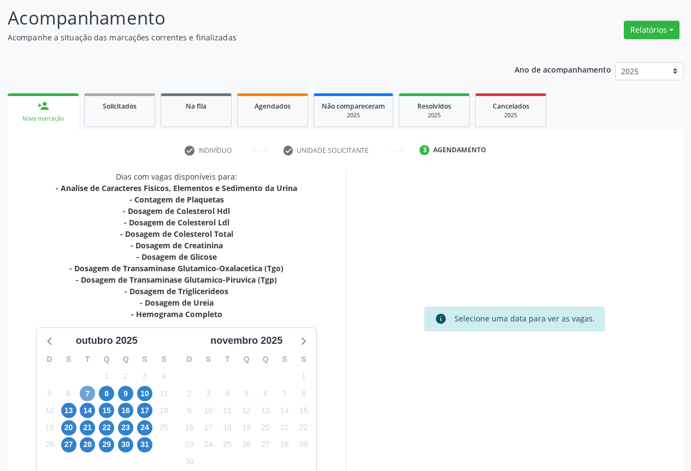
click at [86, 395] on span "7" at bounding box center [87, 393] width 15 height 15
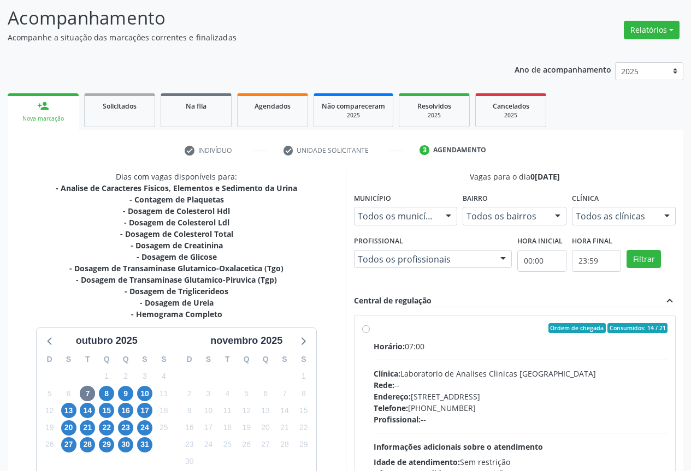
click at [500, 360] on div "Horário: 07:00 Clínica: Laboratorio de Analises Clinicas [GEOGRAPHIC_DATA] Rede…" at bounding box center [520, 416] width 294 height 150
click at [370, 333] on input "Ordem de chegada Consumidos: 14 / 21 Horário: 07:00 Clínica: Laboratorio de Ana…" at bounding box center [366, 328] width 8 height 10
radio input "true"
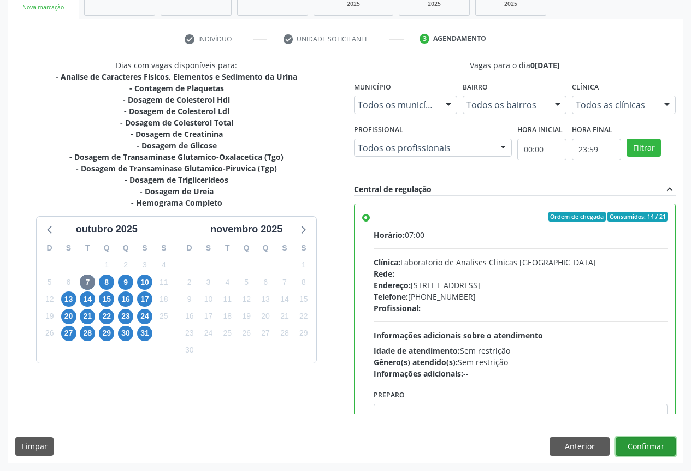
click at [633, 443] on button "Confirmar" at bounding box center [645, 446] width 60 height 19
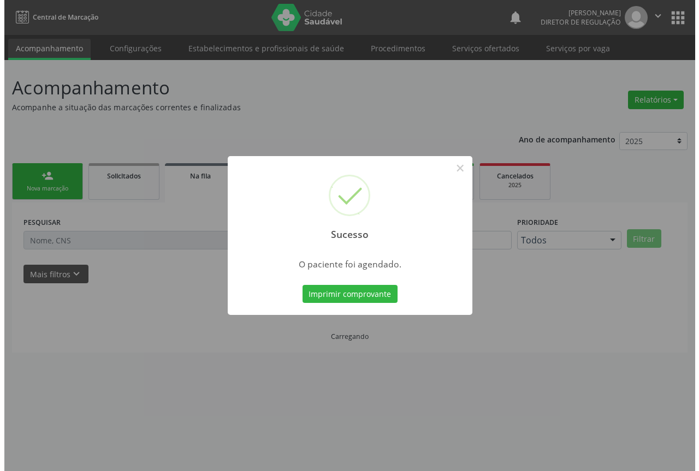
scroll to position [0, 0]
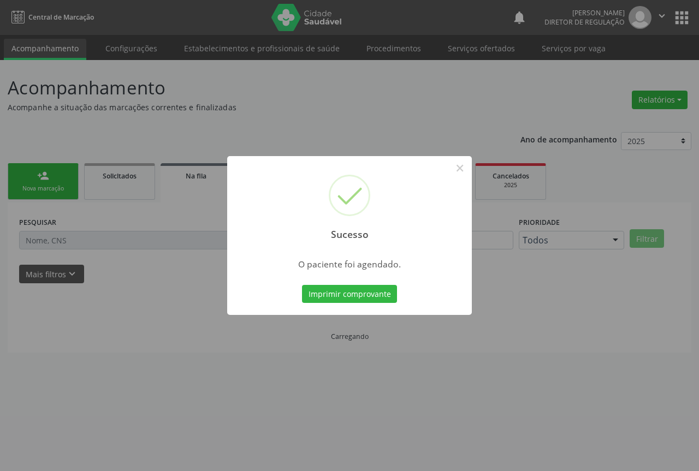
click at [302, 285] on button "Imprimir comprovante" at bounding box center [349, 294] width 95 height 19
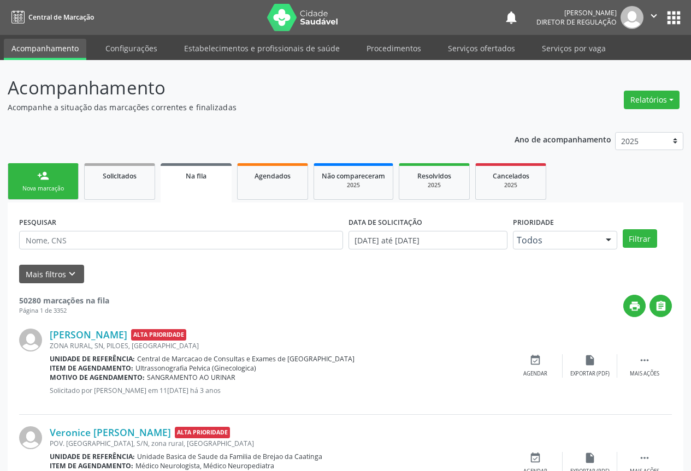
click at [49, 194] on link "person_add Nova marcação" at bounding box center [43, 181] width 71 height 37
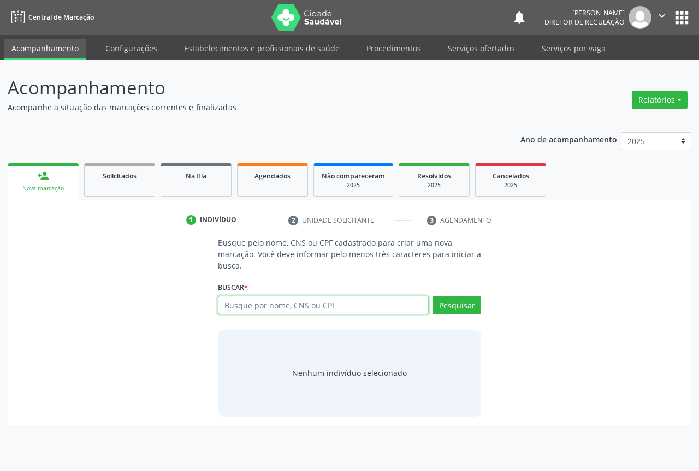
click at [261, 311] on input "text" at bounding box center [323, 305] width 211 height 19
type input "708408266919662"
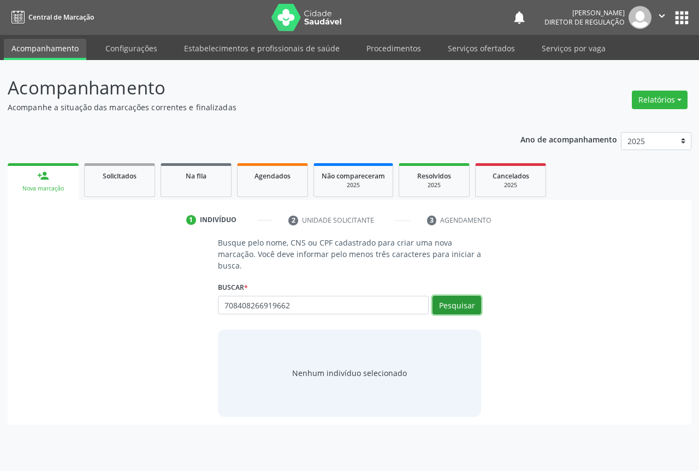
drag, startPoint x: 460, startPoint y: 307, endPoint x: 454, endPoint y: 307, distance: 5.5
click at [459, 307] on button "Pesquisar" at bounding box center [456, 305] width 49 height 19
type input "708408266919662"
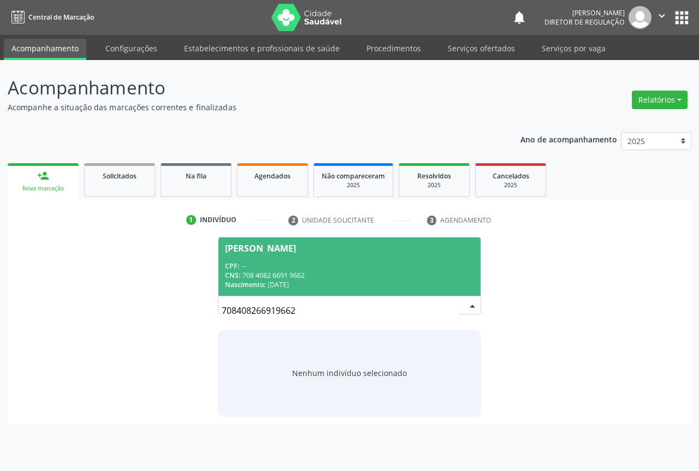
click at [301, 269] on div "CPF: --" at bounding box center [349, 266] width 249 height 9
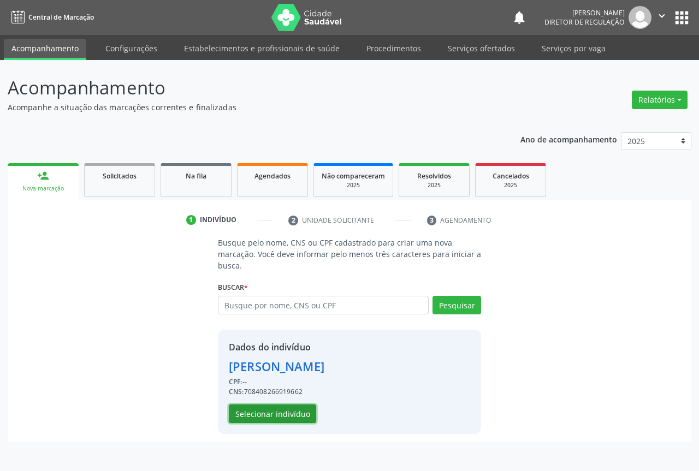
click at [284, 414] on button "Selecionar indivíduo" at bounding box center [272, 414] width 87 height 19
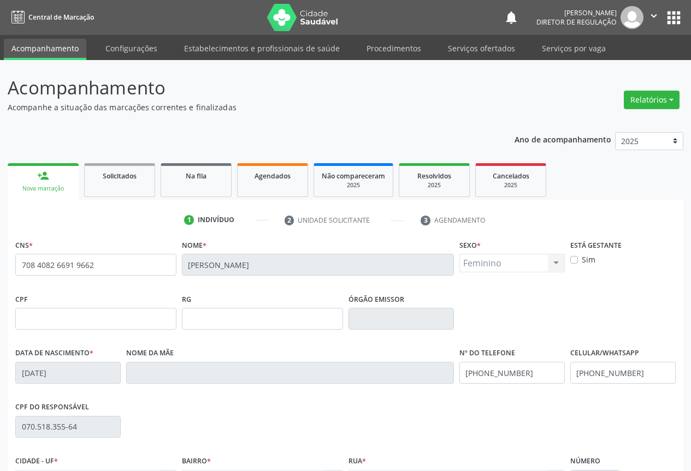
scroll to position [121, 0]
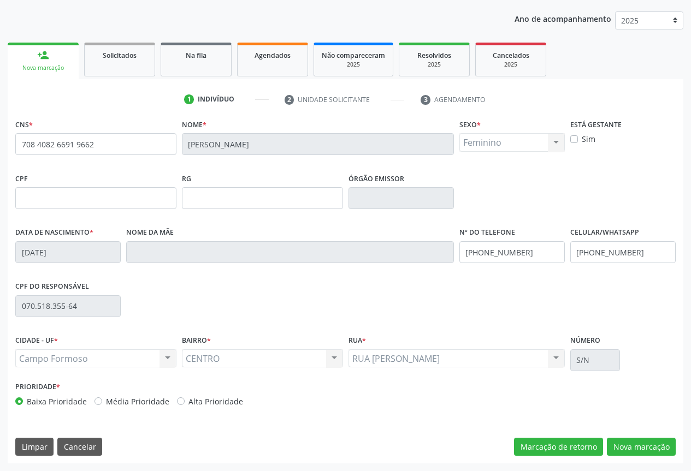
click at [675, 442] on div "CNS * 708 4082 6691 9662 [GEOGRAPHIC_DATA] * [PERSON_NAME] * Feminino Masculino…" at bounding box center [345, 289] width 675 height 347
click at [651, 446] on button "Nova marcação" at bounding box center [641, 447] width 69 height 19
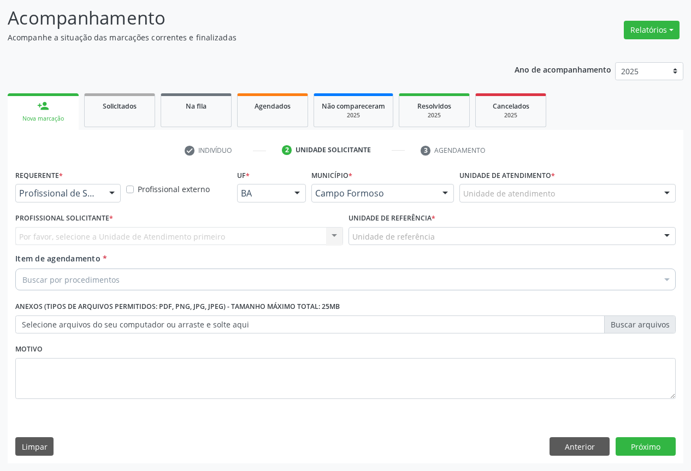
scroll to position [70, 0]
click at [108, 195] on div at bounding box center [112, 194] width 16 height 19
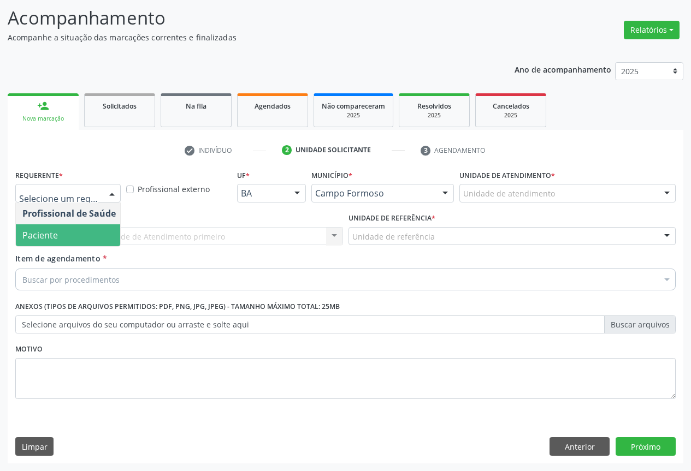
click at [105, 240] on span "Paciente" at bounding box center [69, 235] width 106 height 22
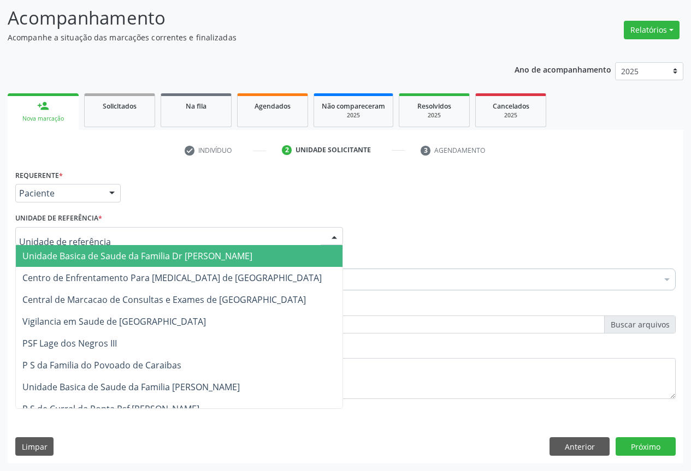
click at [154, 236] on div at bounding box center [179, 236] width 328 height 19
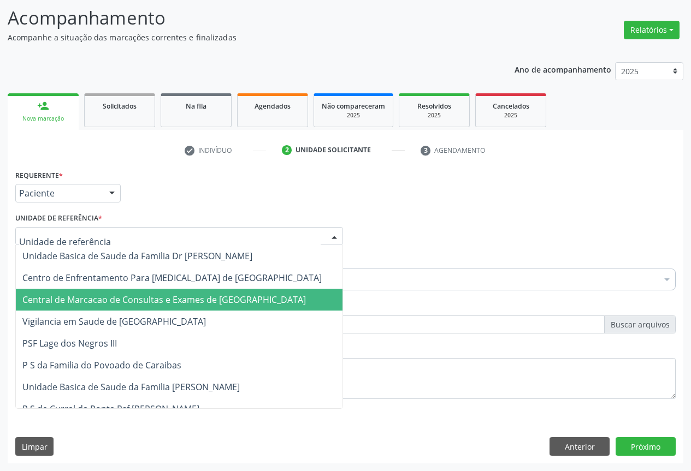
click at [205, 294] on span "Central de Marcacao de Consultas e Exames de [GEOGRAPHIC_DATA]" at bounding box center [163, 300] width 283 height 12
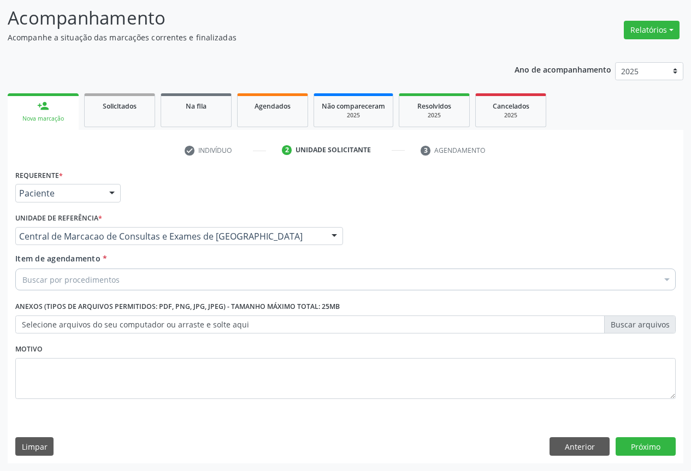
click at [229, 282] on div "Buscar por procedimentos" at bounding box center [345, 280] width 660 height 22
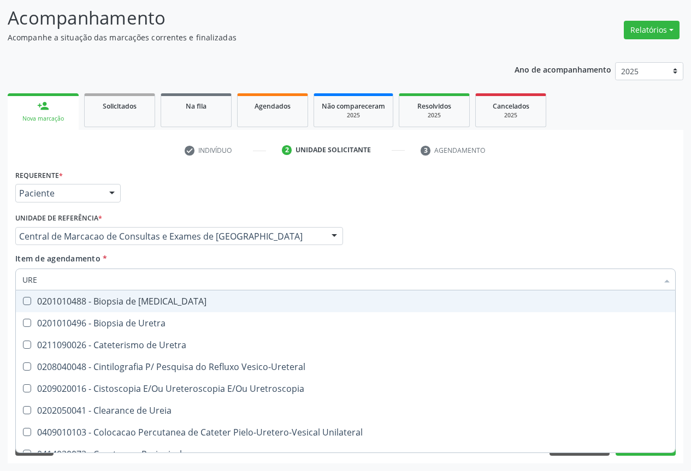
type input "UREI"
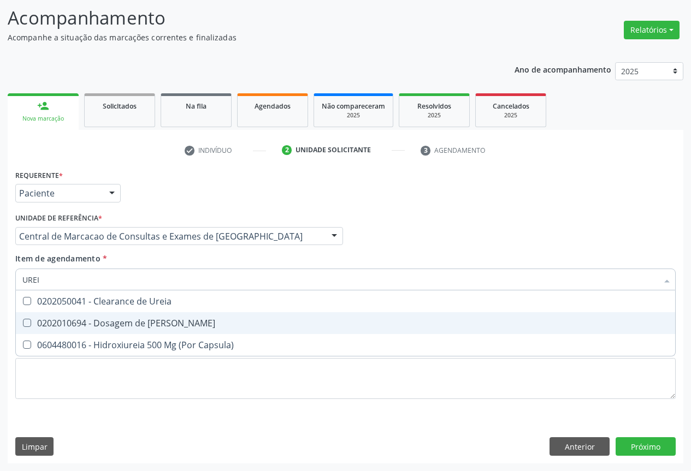
click at [173, 314] on span "0202010694 - Dosagem de [PERSON_NAME]" at bounding box center [345, 323] width 659 height 22
checkbox Ureia "true"
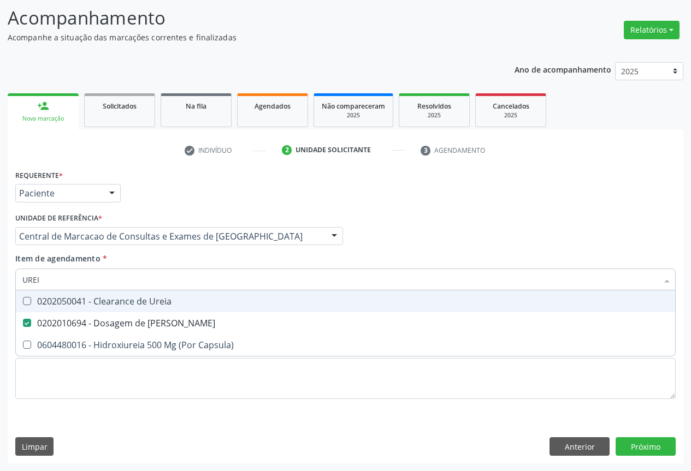
type input "UREI"
click at [173, 256] on div "Item de agendamento * [PERSON_NAME] seleção 0202050041 - Clearance de Ureia 020…" at bounding box center [345, 270] width 660 height 34
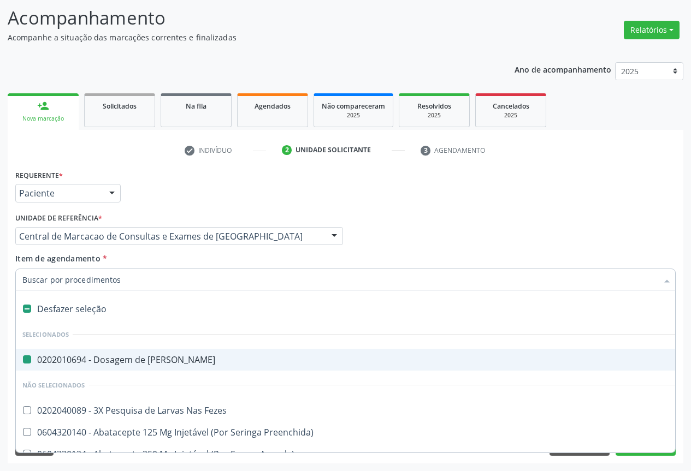
type input "C"
checkbox Ureia "false"
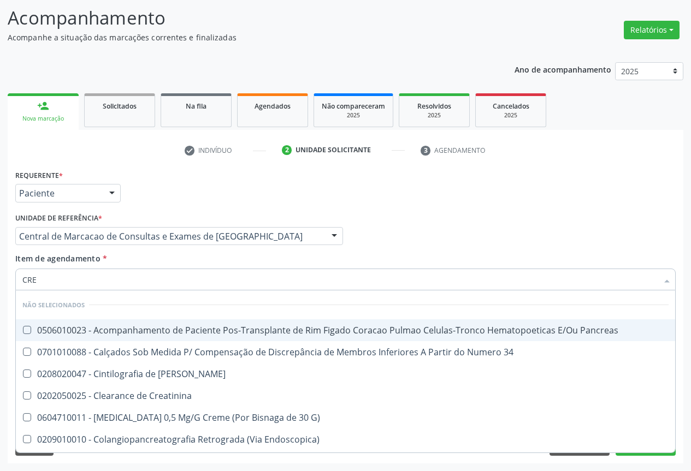
type input "CREA"
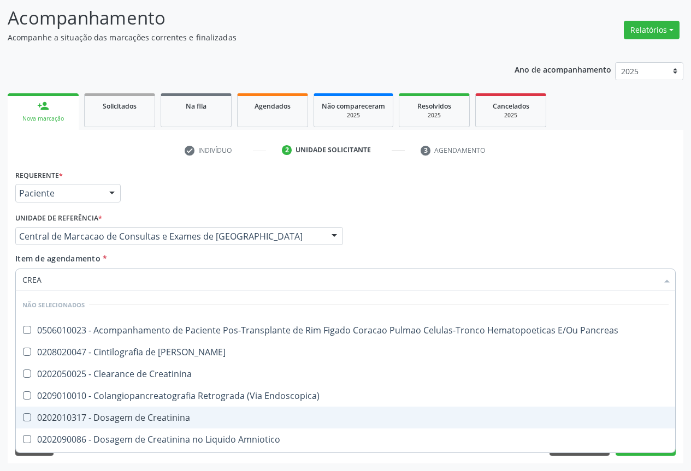
click at [159, 410] on span "0202010317 - Dosagem de Creatinina" at bounding box center [345, 418] width 659 height 22
checkbox Creatinina "true"
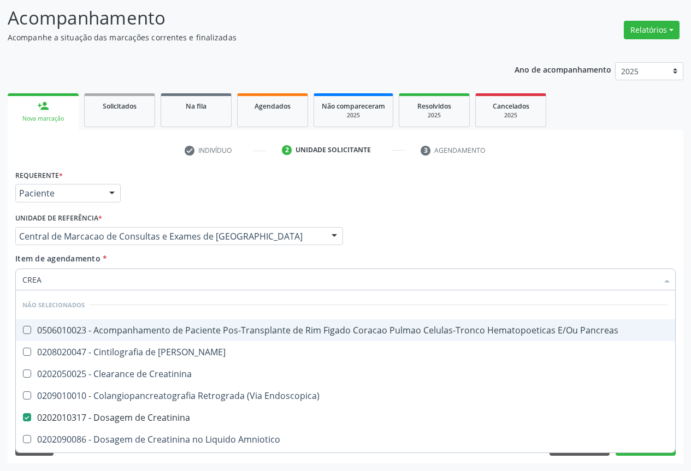
type input "CREA"
click at [152, 264] on div "Item de agendamento * CREA Desfazer seleção Não selecionados 0506010023 - Acomp…" at bounding box center [345, 270] width 660 height 34
checkbox Pancreas "true"
checkbox Creatinina "false"
checkbox Pancreas "true"
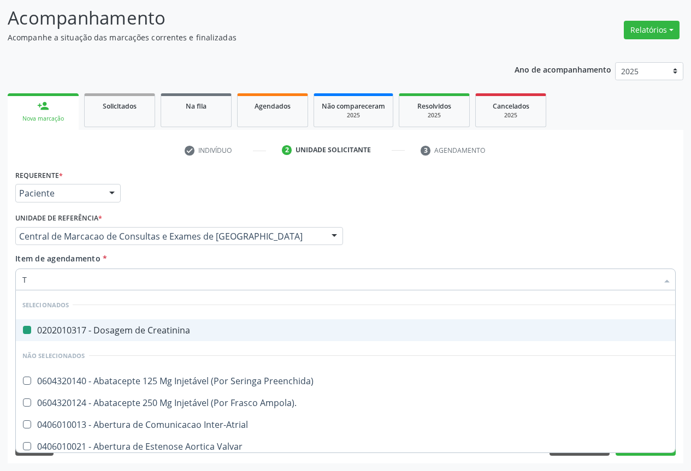
type input "TG"
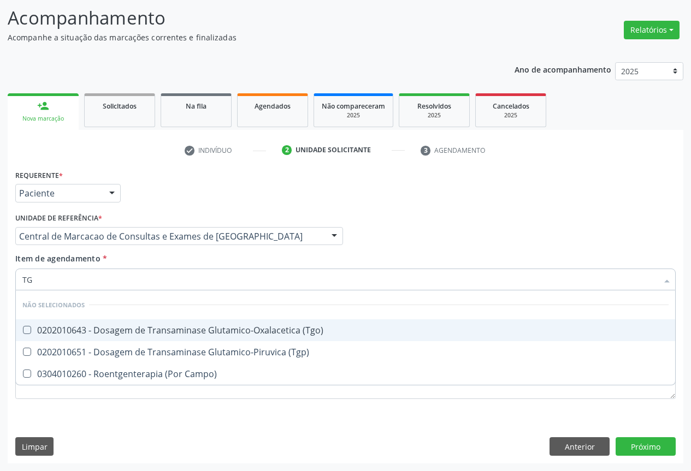
click at [147, 327] on div "0202010643 - Dosagem de Transaminase Glutamico-Oxalacetica (Tgo)" at bounding box center [345, 330] width 646 height 9
checkbox \(Tgo\) "true"
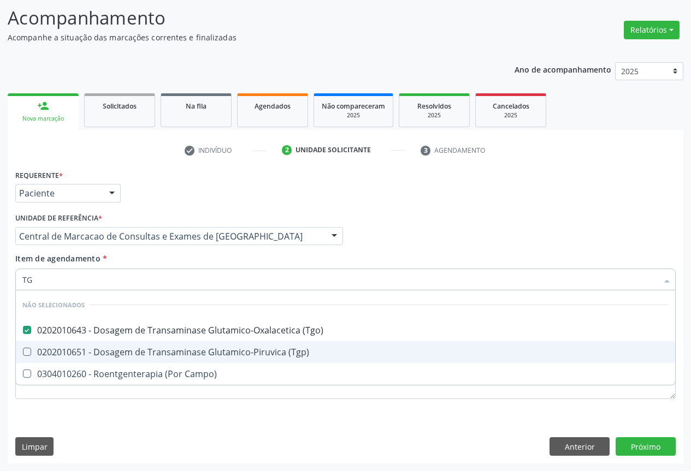
click at [147, 345] on span "0202010651 - Dosagem de Transaminase Glutamico-Piruvica (Tgp)" at bounding box center [345, 352] width 659 height 22
checkbox \(Tgp\) "true"
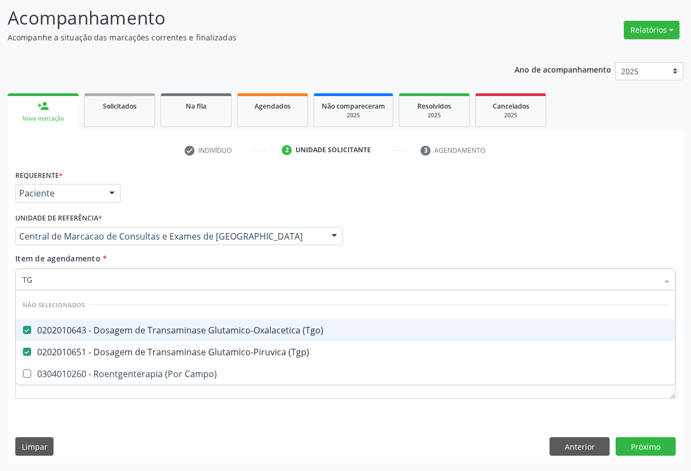
click at [160, 256] on div "Item de agendamento * TG Desfazer seleção Não selecionados 0202010643 - Dosagem…" at bounding box center [345, 270] width 660 height 34
checkbox Campo\) "true"
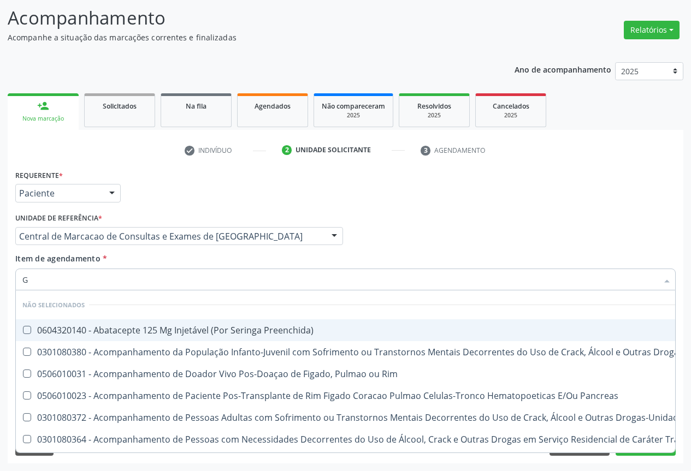
type input "GA"
checkbox Preenchida\) "false"
checkbox Rim "false"
checkbox \(Uai\)\ "false"
checkbox Pancreas "false"
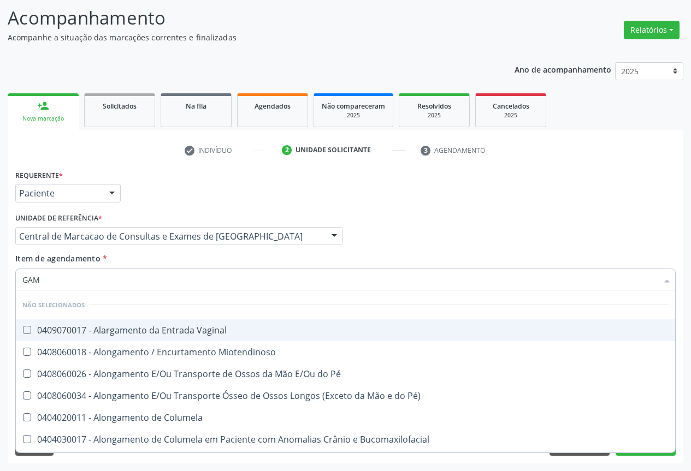
type input "GAMA"
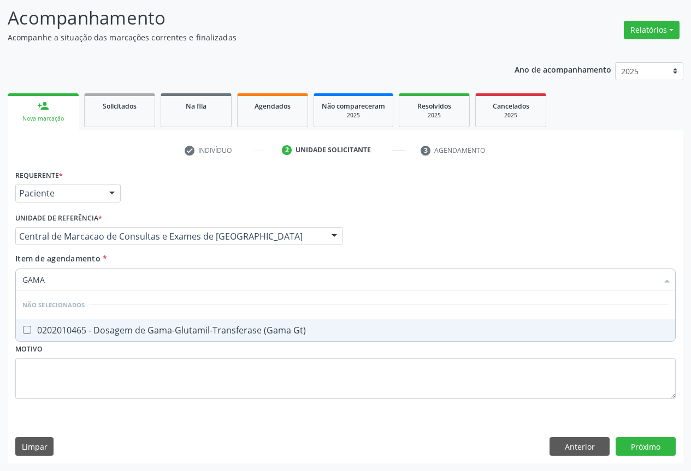
click at [237, 334] on div "0202010465 - Dosagem de Gama-Glutamil-Transferase (Gama Gt)" at bounding box center [345, 330] width 646 height 9
checkbox Gt\) "true"
click at [230, 265] on div "Item de agendamento * GAMA Desfazer seleção Não selecionados 0202010465 - Dosag…" at bounding box center [345, 270] width 660 height 34
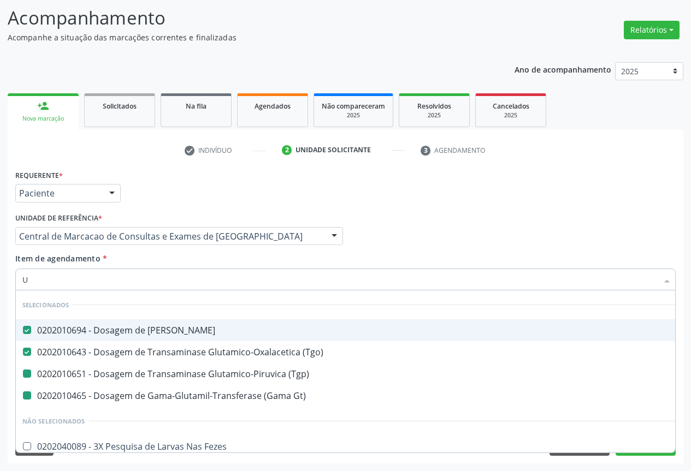
type input "UR"
checkbox \(Tgp\) "false"
checkbox Gt\) "false"
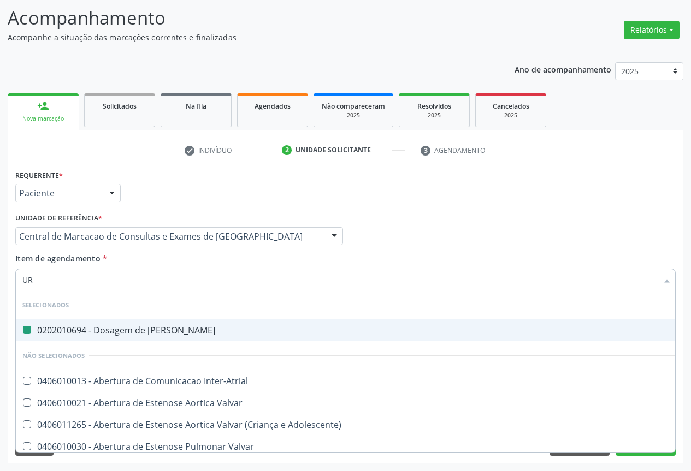
type input "URI"
checkbox Ureia "false"
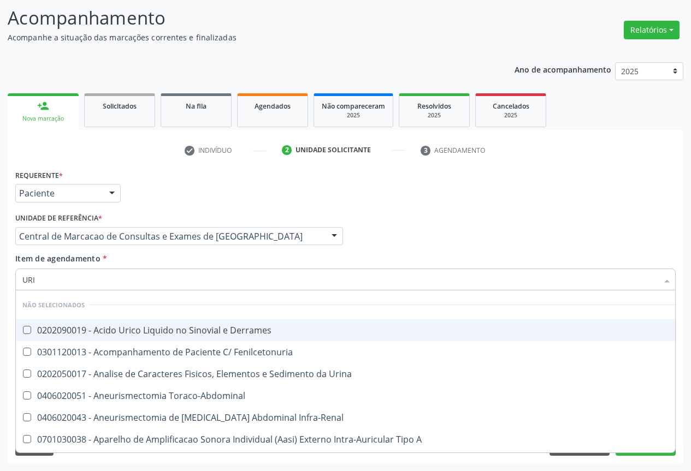
type input "URIN"
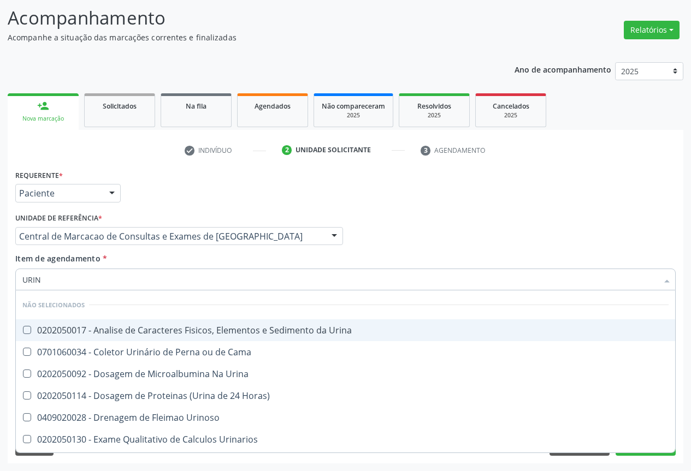
click at [192, 332] on div "0202050017 - Analise de Caracteres Fisicos, Elementos e Sedimento da Urina" at bounding box center [345, 330] width 646 height 9
checkbox Urina "true"
click at [184, 265] on div "Item de agendamento * URIN Desfazer seleção Não selecionados 0202050017 - Anali…" at bounding box center [345, 270] width 660 height 34
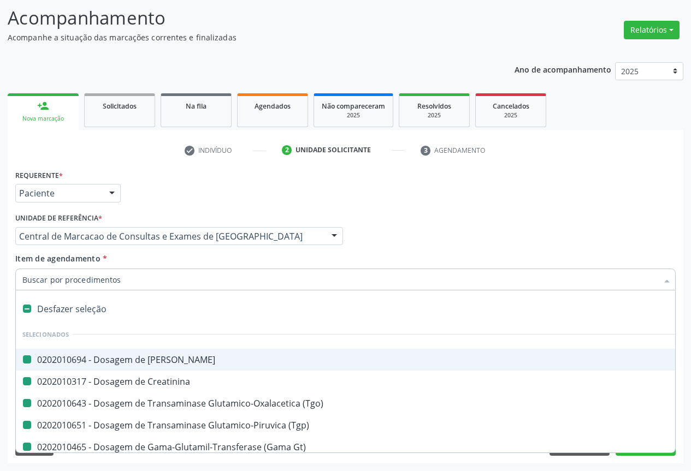
type input "H"
checkbox Ureia "false"
checkbox \(Tgo\) "false"
checkbox \(Tgp\) "false"
checkbox Urina "false"
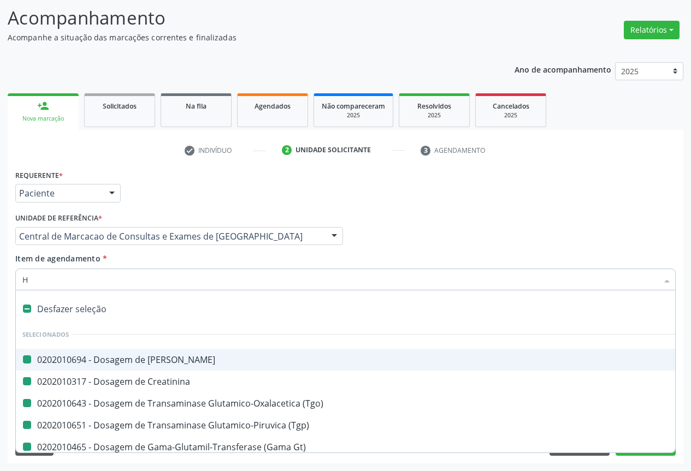
checkbox Gt\) "false"
checkbox Creatinina "false"
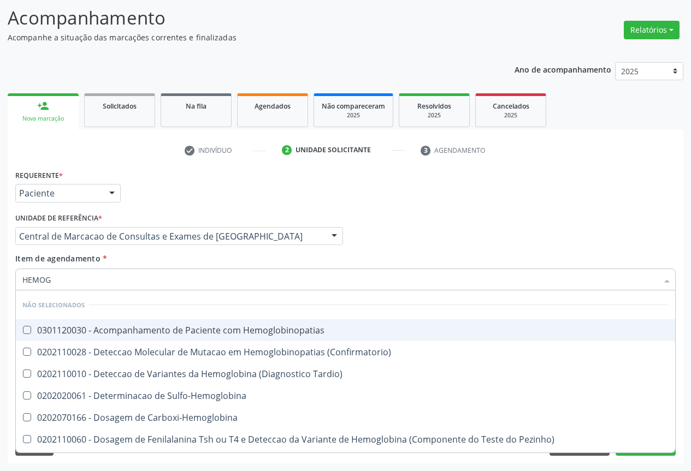
type input "HEMOGR"
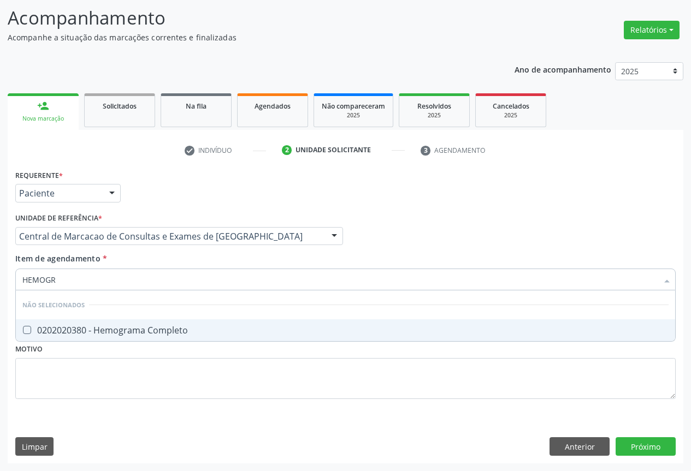
click at [179, 326] on div "0202020380 - Hemograma Completo" at bounding box center [345, 330] width 646 height 9
checkbox Completo "true"
click at [179, 261] on div "Item de agendamento * HEMOGR Desfazer seleção Não selecionados 0202020380 - Hem…" at bounding box center [345, 270] width 660 height 34
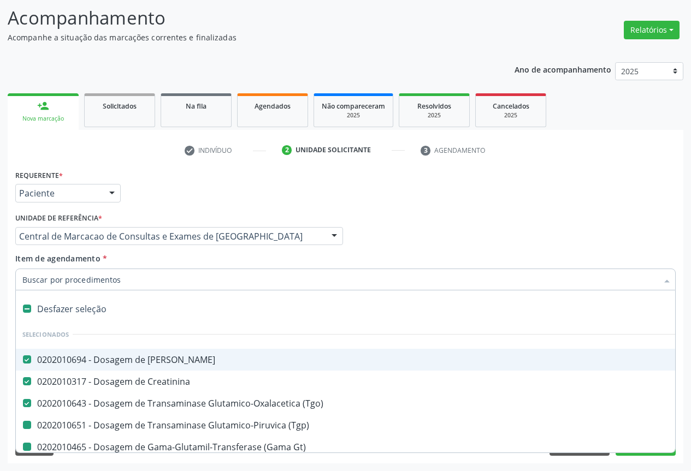
type input "P"
checkbox \(Tgp\) "false"
checkbox Gt\) "false"
checkbox Urina "false"
checkbox Completo "false"
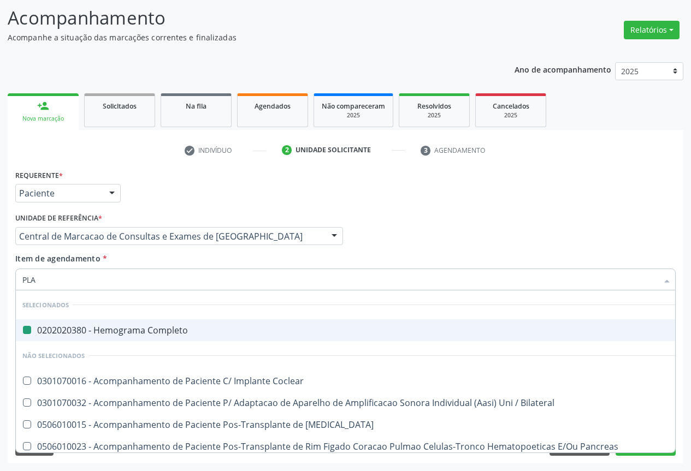
type input "PLAQ"
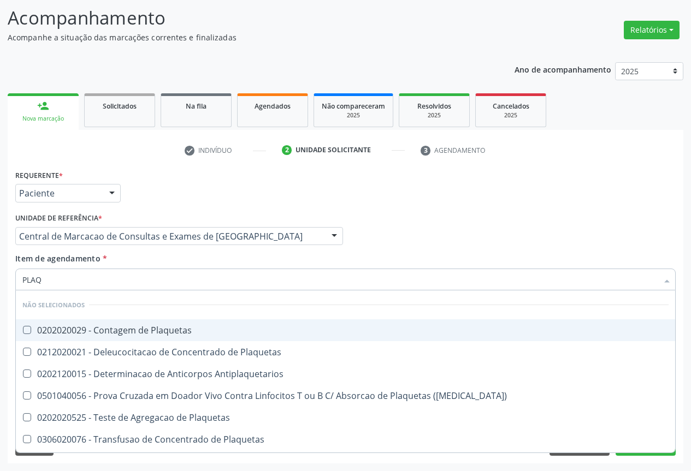
click at [175, 328] on div "0202020029 - Contagem de Plaquetas" at bounding box center [345, 330] width 646 height 9
checkbox Plaquetas "true"
click at [174, 265] on div "Item de agendamento * PLAQ Desfazer seleção Não selecionados 0202020029 - Conta…" at bounding box center [345, 270] width 660 height 34
checkbox Match\) "true"
checkbox Plaquetas "true"
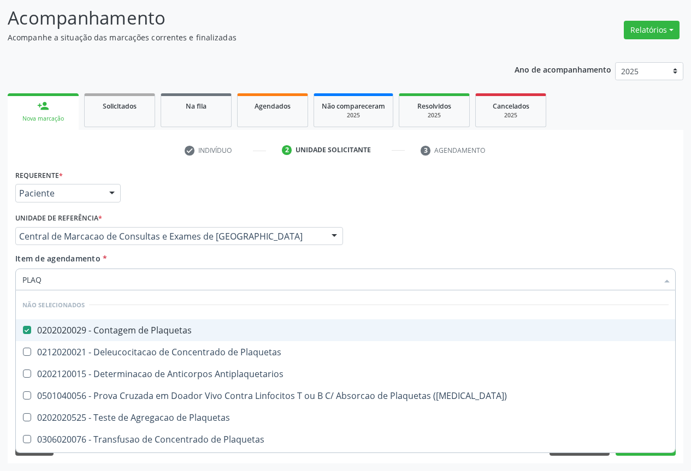
checkbox Plaquetas "true"
checkbox Aferese "true"
checkbox Antiplaquetarios "true"
checkbox Plaquetas "true"
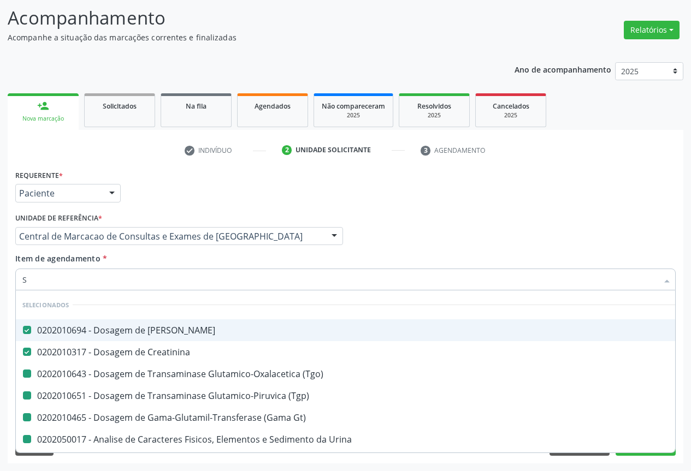
type input "SI"
checkbox \(Tgp\) "false"
checkbox Gt\) "false"
checkbox Urina "false"
checkbox Plaquetas "false"
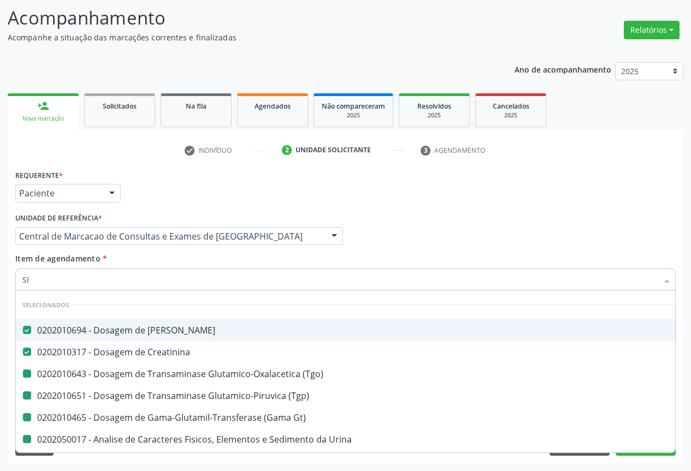
checkbox \(Tgo\) "false"
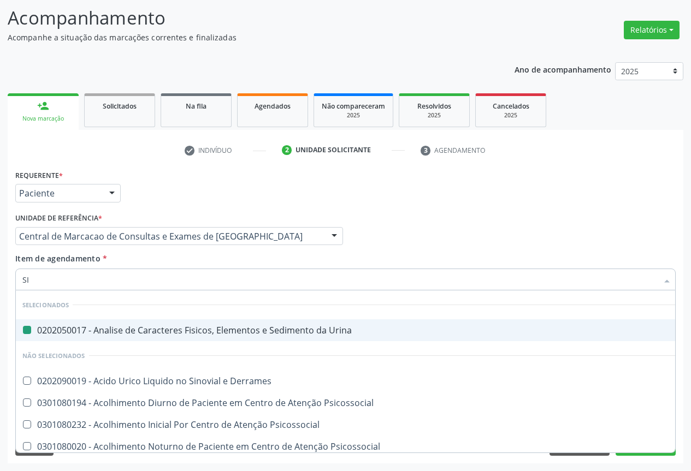
type input "SIF"
checkbox Urina "false"
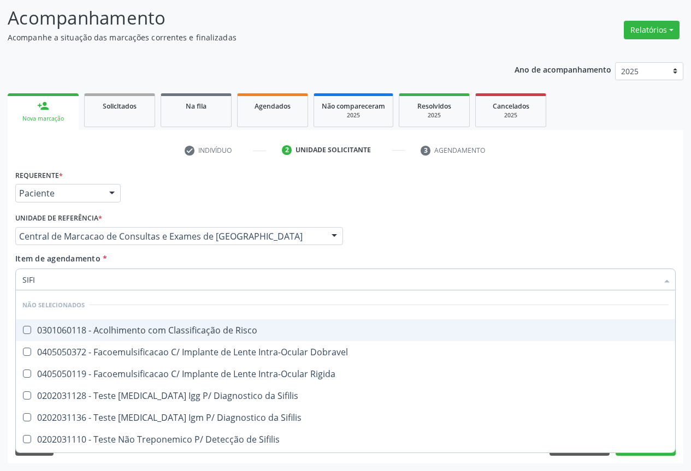
type input "SIFIL"
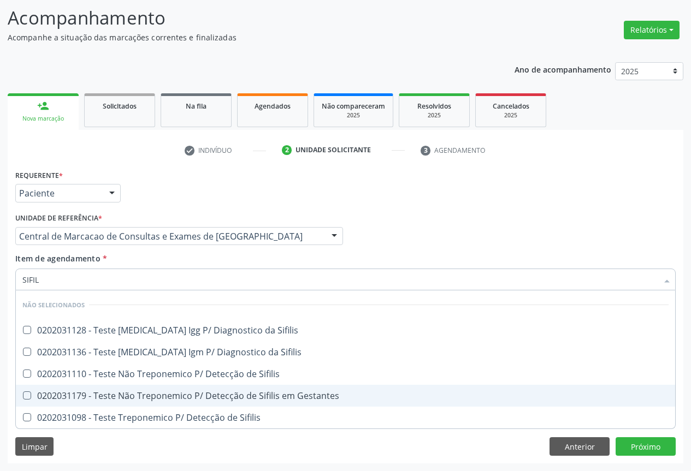
click at [188, 386] on span "0202031179 - Teste Não Treponemico P/ Detecção de Sifilis em Gestantes" at bounding box center [345, 396] width 659 height 22
checkbox Gestantes "true"
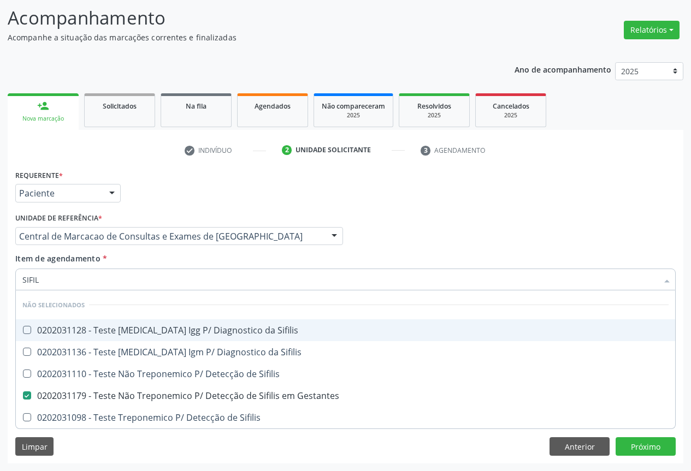
click at [192, 279] on input "SIFIL" at bounding box center [339, 280] width 635 height 22
click at [189, 266] on div "Item de agendamento * SIFIL Desfazer seleção Não selecionados 0202031128 - Test…" at bounding box center [345, 270] width 660 height 34
checkbox Sifilis "true"
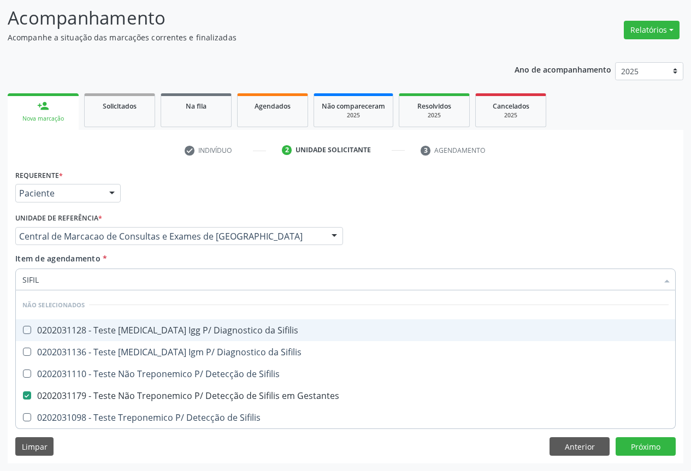
checkbox Sifilis "true"
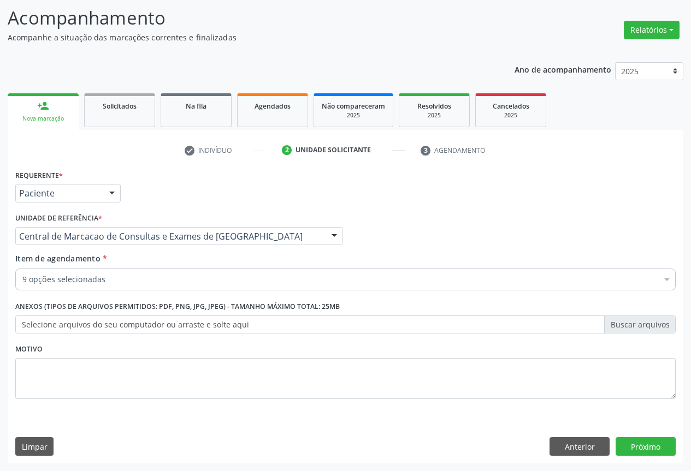
click at [182, 286] on div "9 opções selecionadas" at bounding box center [345, 280] width 660 height 22
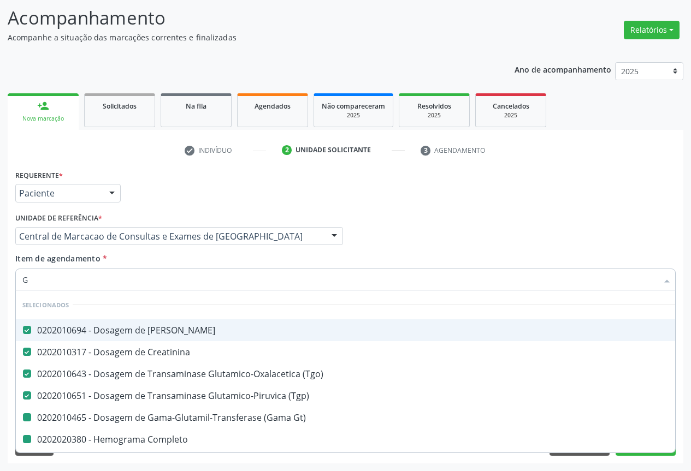
type input "GL"
checkbox Gt\) "false"
checkbox Completo "false"
checkbox Plaquetas "false"
checkbox Gestantes "false"
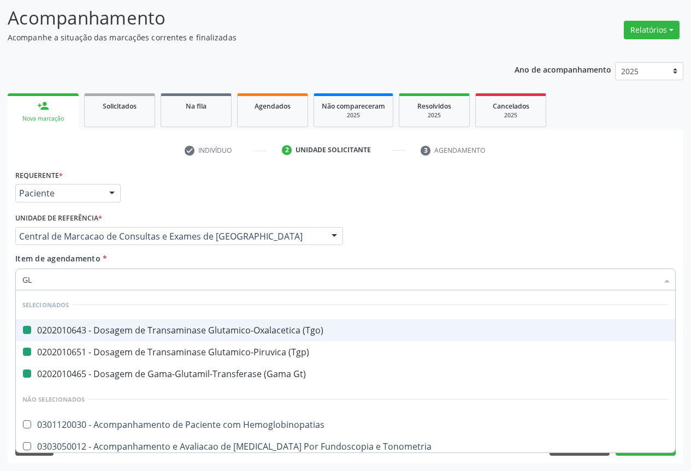
type input "GLI"
checkbox \(Tgo\) "false"
checkbox Gt\) "false"
checkbox \(Tgp\) "false"
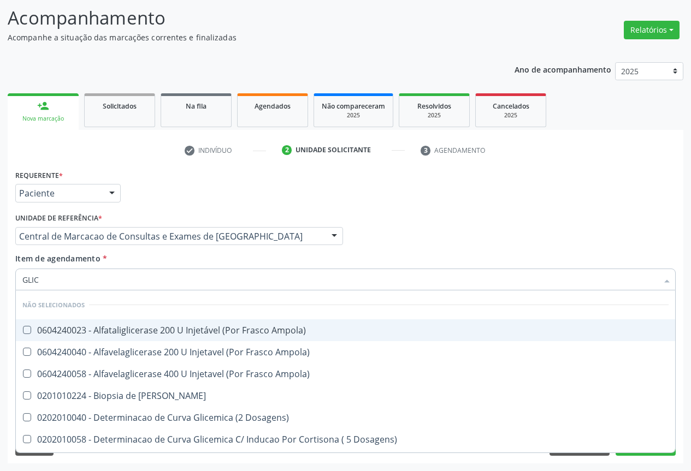
type input "GLICO"
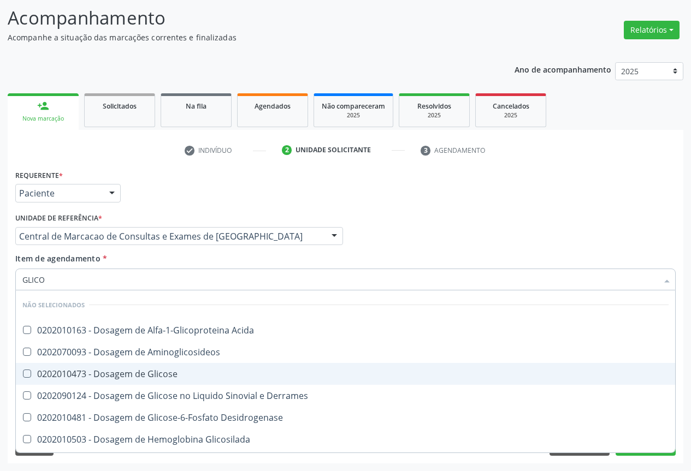
click at [181, 373] on div "0202010473 - Dosagem de Glicose" at bounding box center [345, 374] width 646 height 9
checkbox Glicose "true"
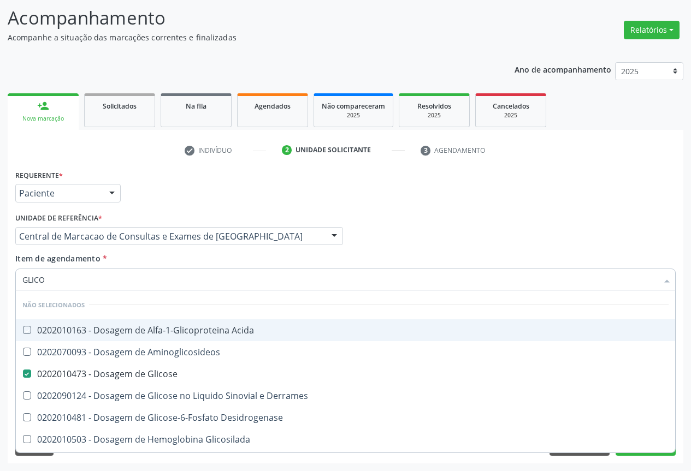
click at [461, 223] on div "Profissional Solicitante Por favor, selecione a Unidade de Atendimento primeiro…" at bounding box center [346, 231] width 666 height 43
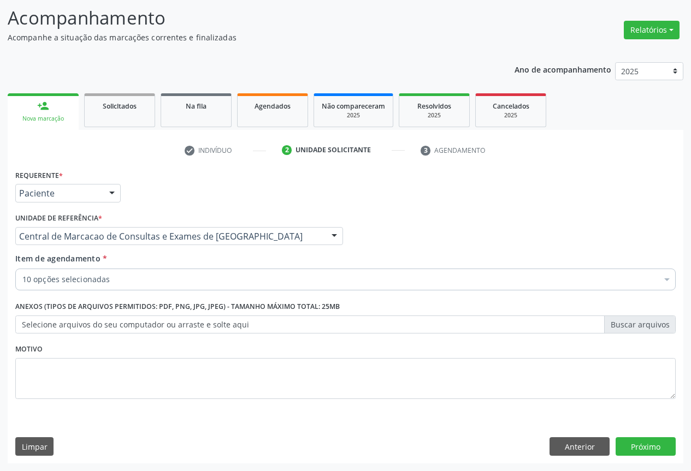
checkbox Ureia "true"
checkbox Gt\) "true"
checkbox Creatinina "true"
checkbox Urina "true"
checkbox Completo "true"
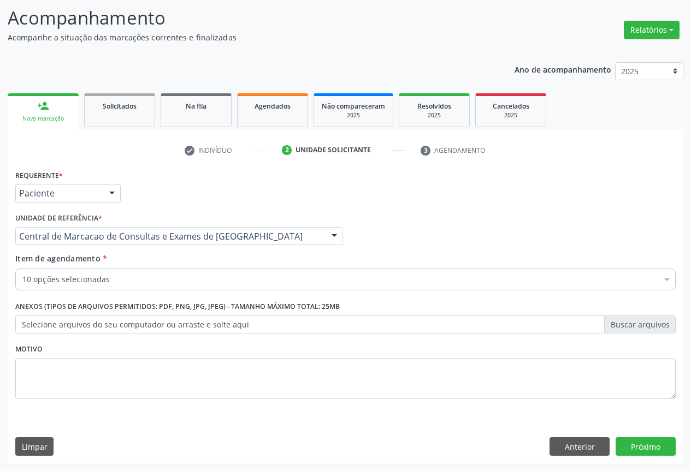
checkbox Plaquetas "true"
checkbox Gestantes "true"
checkbox \(Tgp\) "true"
click at [633, 443] on button "Próximo" at bounding box center [645, 446] width 60 height 19
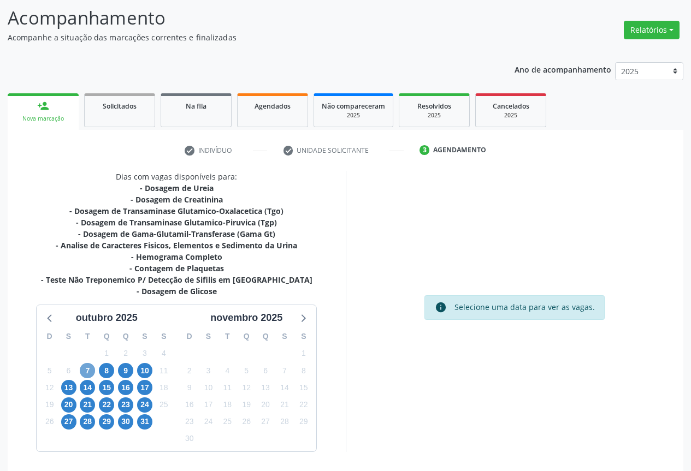
click at [90, 375] on span "7" at bounding box center [87, 370] width 15 height 15
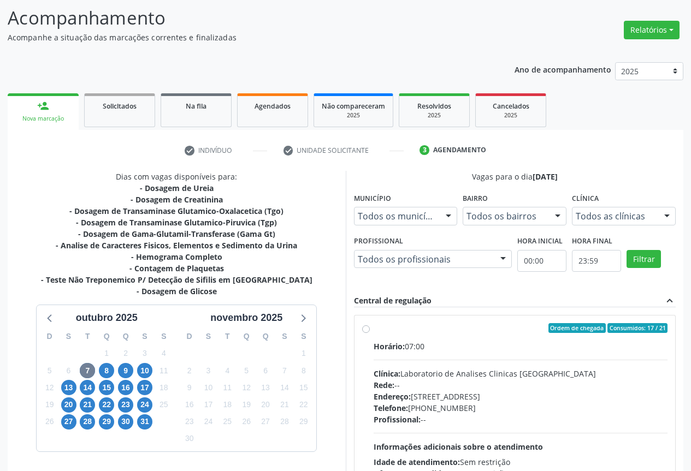
click at [531, 380] on div "Rede: --" at bounding box center [520, 384] width 294 height 11
click at [370, 333] on input "Ordem de chegada Consumidos: 17 / 21 Horário: 07:00 Clínica: Laboratorio de Ana…" at bounding box center [366, 328] width 8 height 10
radio input "true"
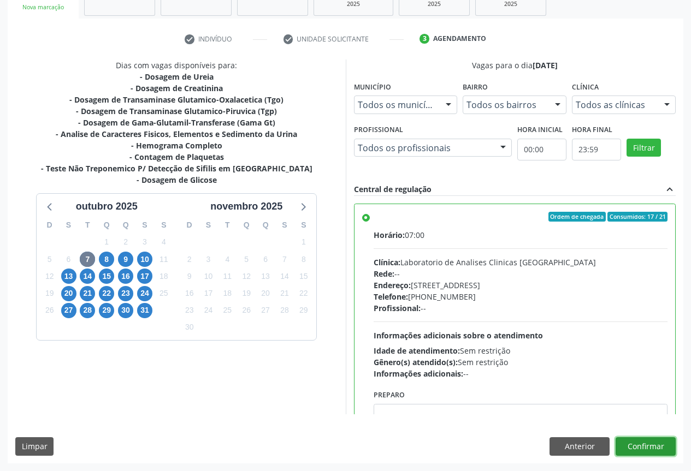
click at [634, 444] on button "Confirmar" at bounding box center [645, 446] width 60 height 19
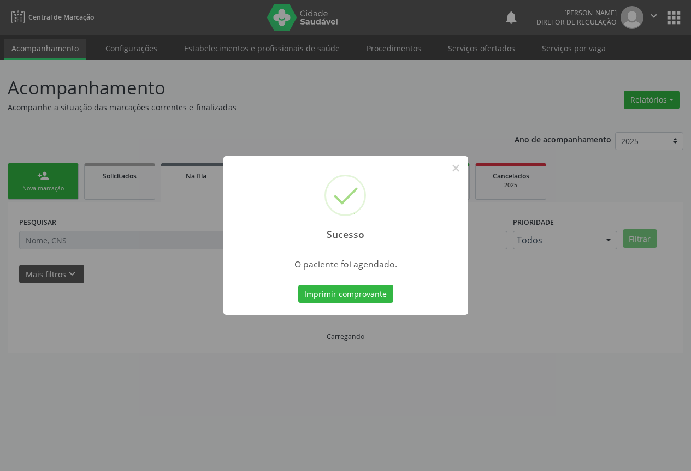
scroll to position [0, 0]
click at [302, 285] on button "Imprimir comprovante" at bounding box center [349, 294] width 95 height 19
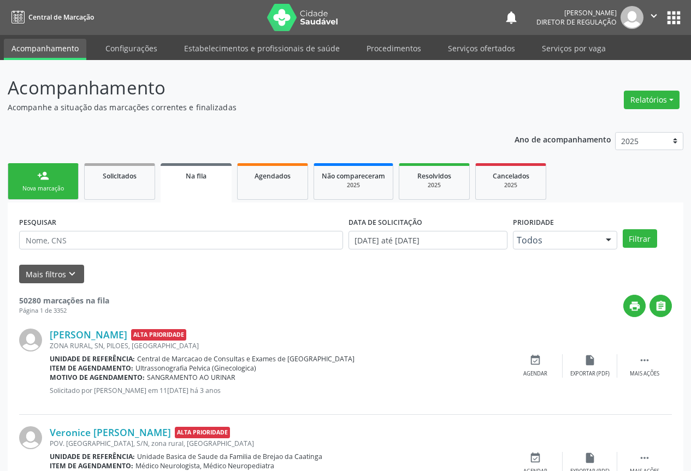
click at [56, 182] on link "person_add Nova marcação" at bounding box center [43, 181] width 71 height 37
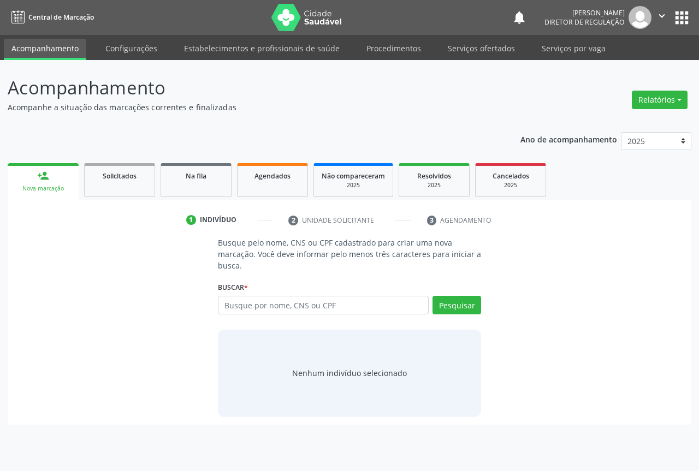
click at [277, 283] on div "Buscar * Busque por nome, CNS ou CPF Nenhum resultado encontrado para: " " Digi…" at bounding box center [349, 300] width 263 height 43
click at [277, 305] on input "text" at bounding box center [323, 305] width 211 height 19
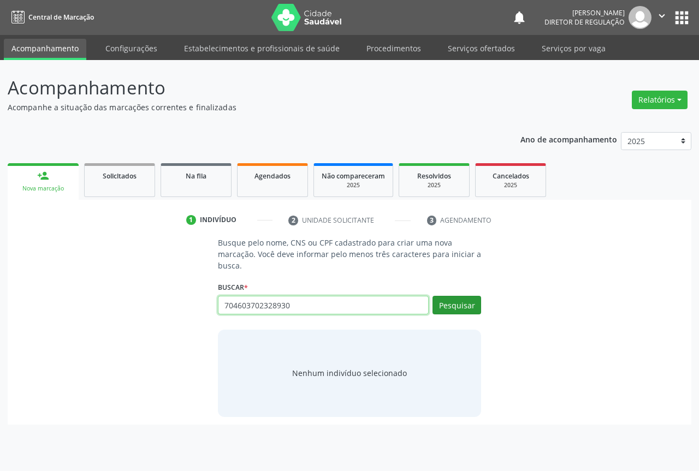
type input "704603702328930"
click at [452, 308] on button "Pesquisar" at bounding box center [456, 305] width 49 height 19
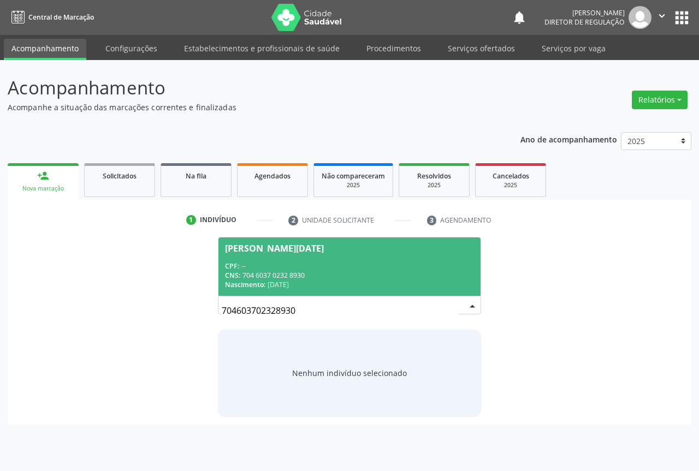
click at [317, 276] on div "CNS: 704 6037 0232 8930" at bounding box center [349, 275] width 249 height 9
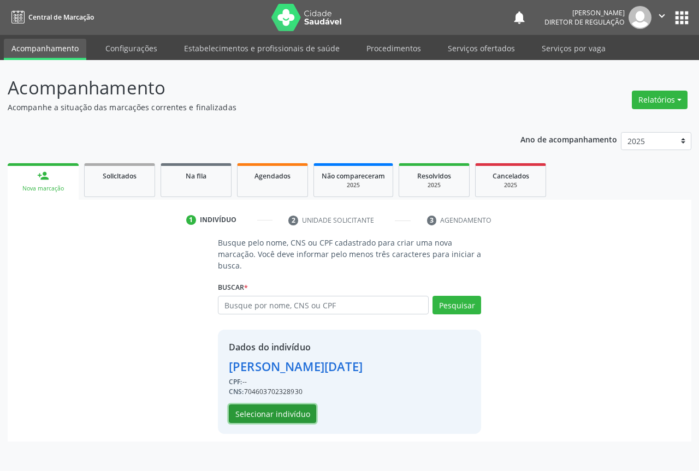
click at [283, 411] on button "Selecionar indivíduo" at bounding box center [272, 414] width 87 height 19
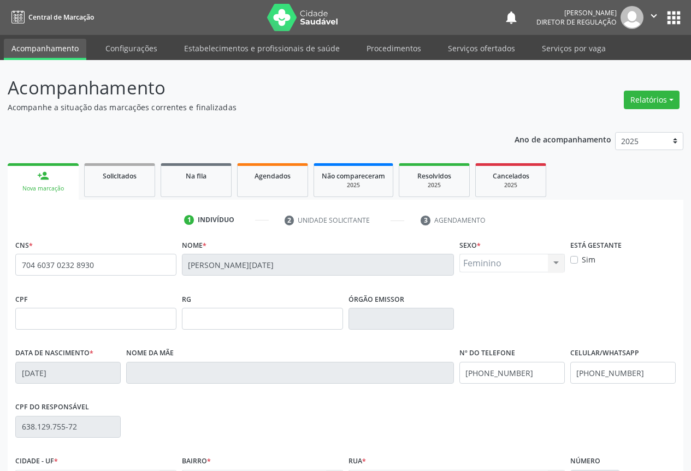
scroll to position [121, 0]
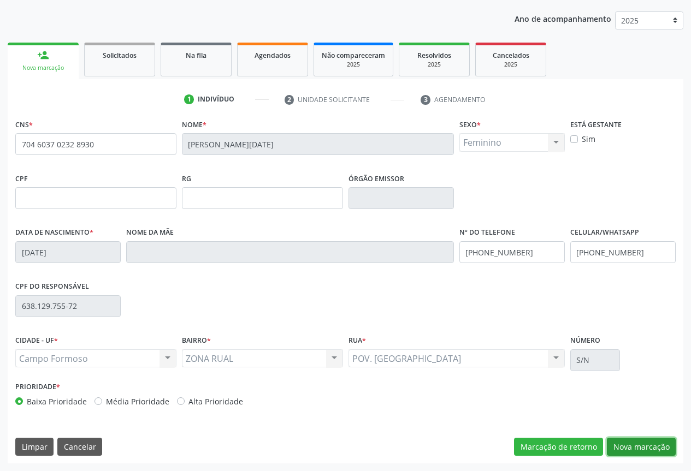
click at [631, 449] on button "Nova marcação" at bounding box center [641, 447] width 69 height 19
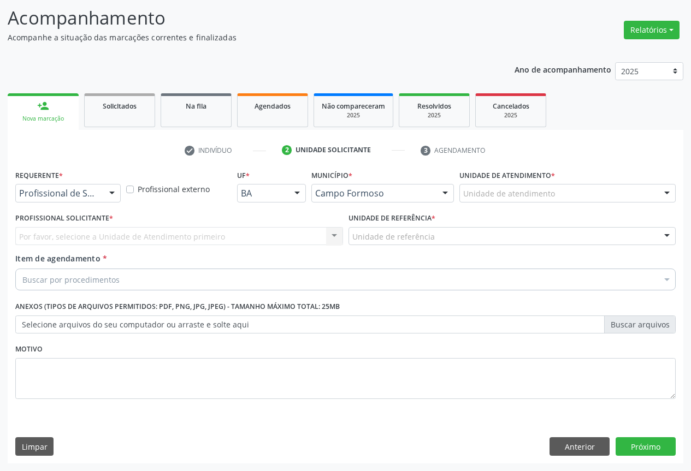
scroll to position [70, 0]
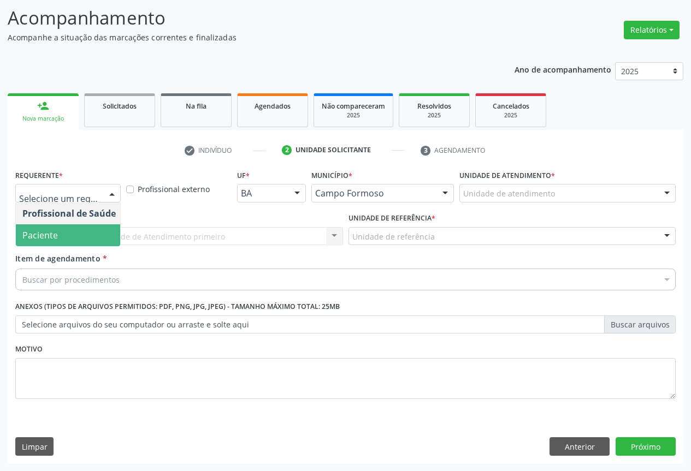
click at [82, 231] on span "Paciente" at bounding box center [69, 235] width 106 height 22
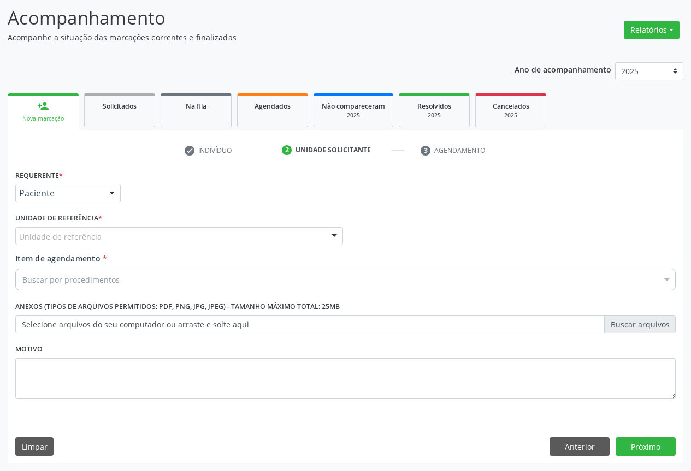
click at [284, 237] on div "Unidade de referência" at bounding box center [179, 236] width 328 height 19
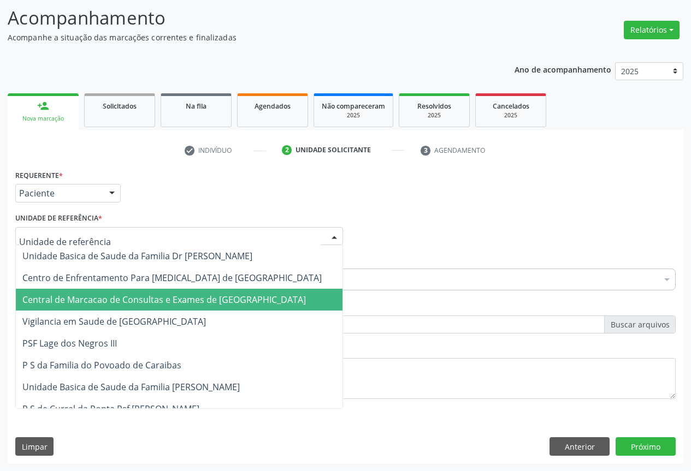
drag, startPoint x: 268, startPoint y: 285, endPoint x: 266, endPoint y: 296, distance: 11.6
click at [266, 296] on span "Central de Marcacao de Consultas e Exames de [GEOGRAPHIC_DATA]" at bounding box center [163, 300] width 283 height 12
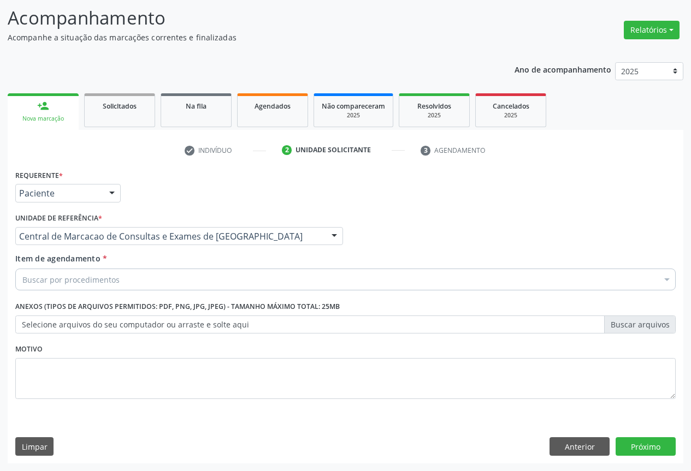
click at [259, 280] on div "Buscar por procedimentos" at bounding box center [345, 280] width 660 height 22
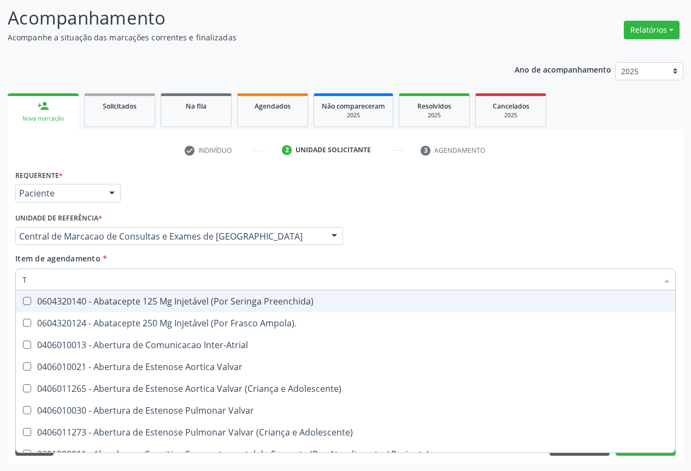
type input "TR"
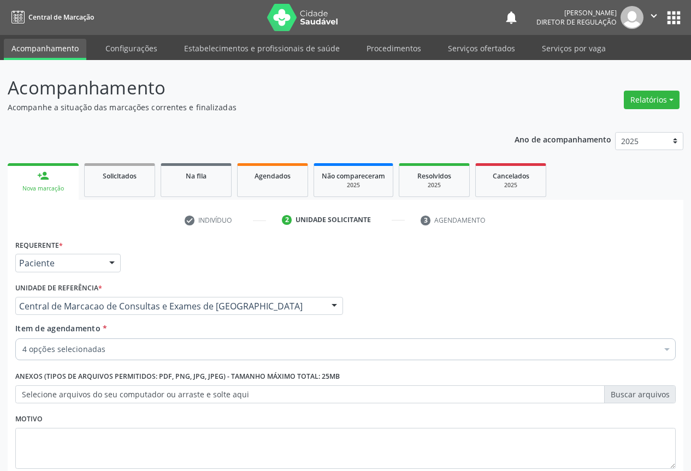
scroll to position [70, 0]
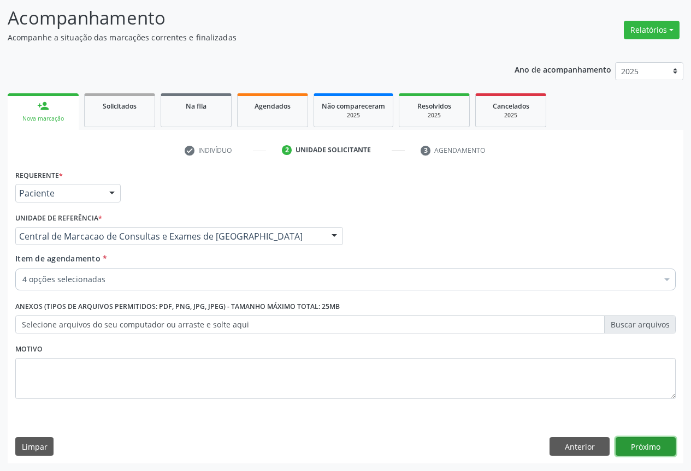
click at [658, 453] on button "Próximo" at bounding box center [645, 446] width 60 height 19
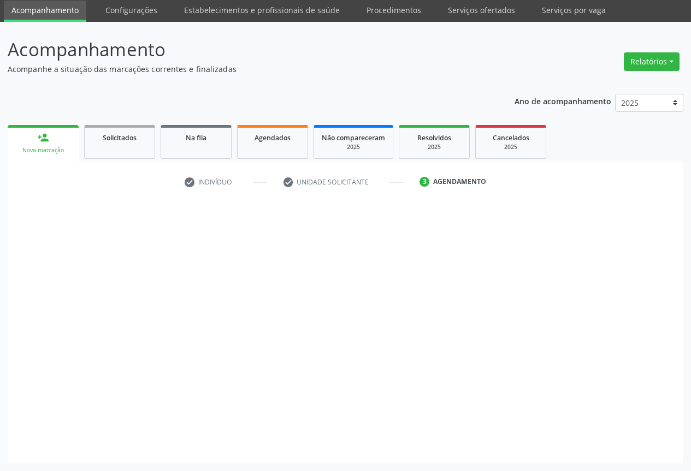
scroll to position [38, 0]
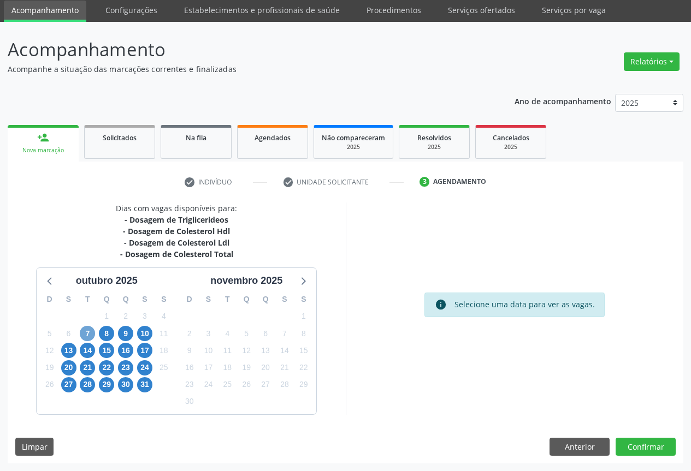
click at [84, 333] on span "7" at bounding box center [87, 333] width 15 height 15
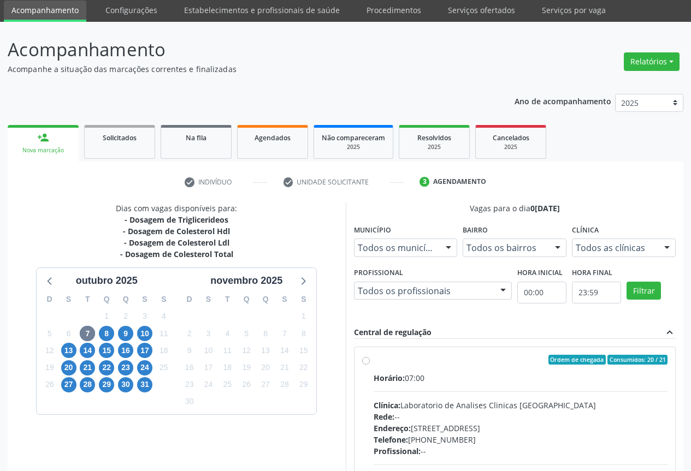
drag, startPoint x: 451, startPoint y: 382, endPoint x: 446, endPoint y: 369, distance: 14.7
click at [451, 380] on div "Horário: 07:00" at bounding box center [520, 377] width 294 height 11
click at [370, 365] on input "Ordem de chegada Consumidos: 20 / 21 Horário: 07:00 Clínica: Laboratorio de Ana…" at bounding box center [366, 360] width 8 height 10
radio input "true"
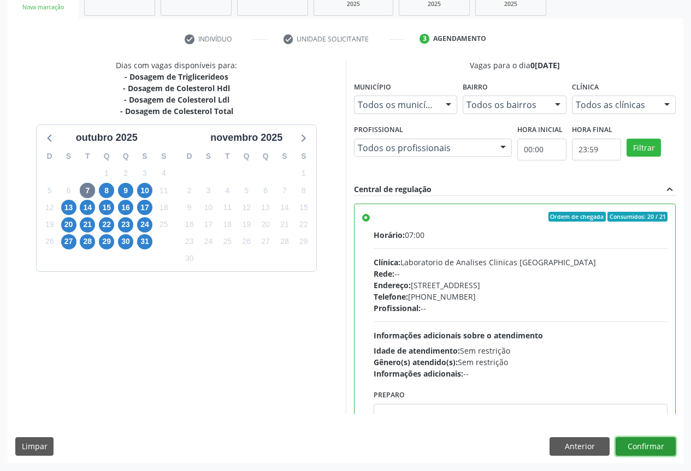
click at [643, 452] on button "Confirmar" at bounding box center [645, 446] width 60 height 19
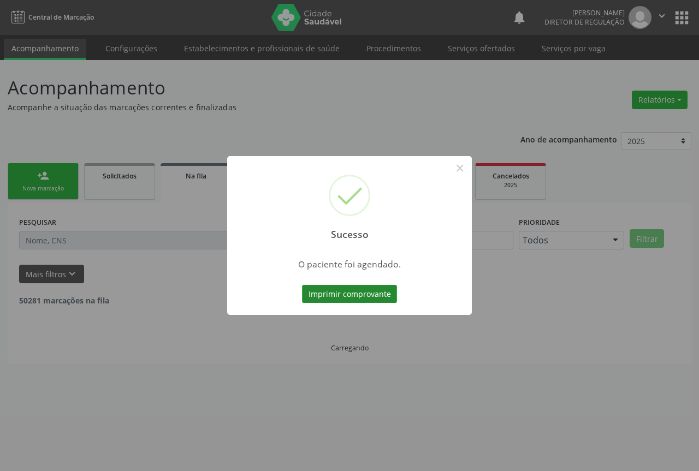
click at [359, 299] on button "Imprimir comprovante" at bounding box center [349, 294] width 95 height 19
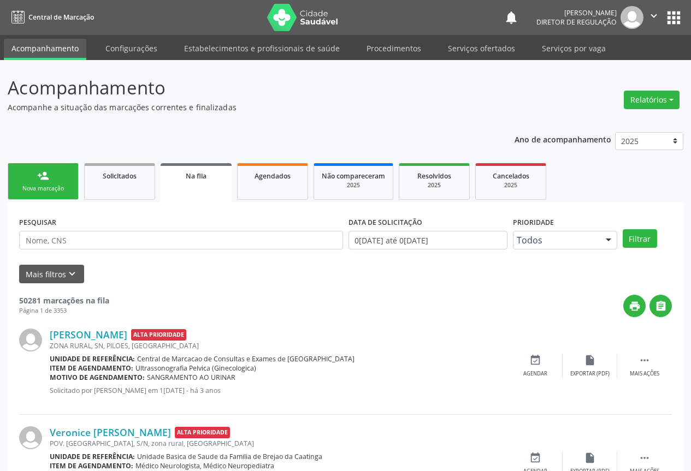
click at [37, 188] on div "Nova marcação" at bounding box center [43, 189] width 55 height 8
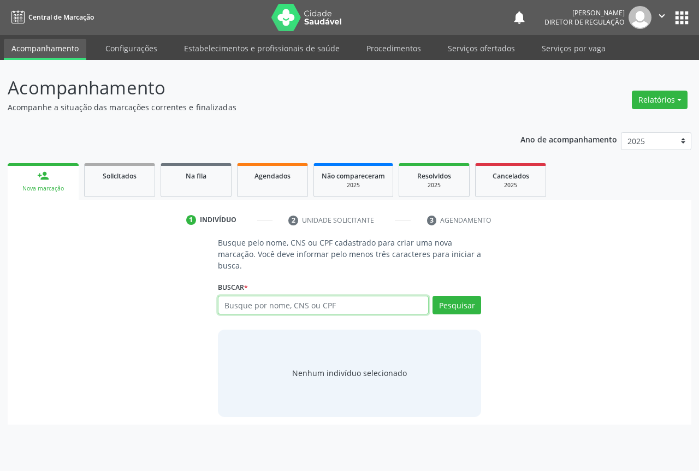
click at [280, 306] on input "text" at bounding box center [323, 305] width 211 height 19
paste input "704 6037 0232 8930"
type input "704 6037 0232 8930"
click at [456, 314] on div "Pesquisar" at bounding box center [455, 309] width 52 height 26
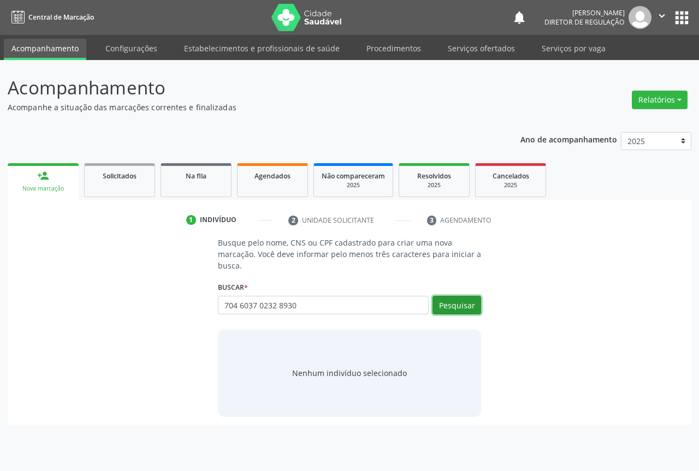
click at [451, 310] on button "Pesquisar" at bounding box center [456, 305] width 49 height 19
type input "704 6037 0232 8930"
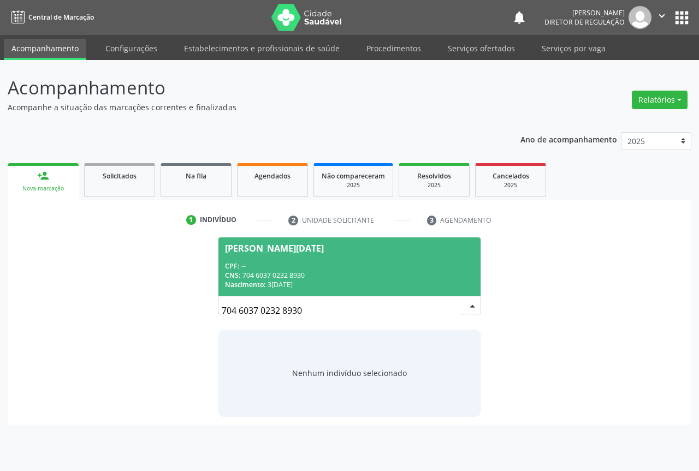
click at [234, 253] on span "[PERSON_NAME][DATE] CPF: -- CNS: 704 6037 0232 8930 Nascimento: 3[DATE]" at bounding box center [349, 266] width 262 height 58
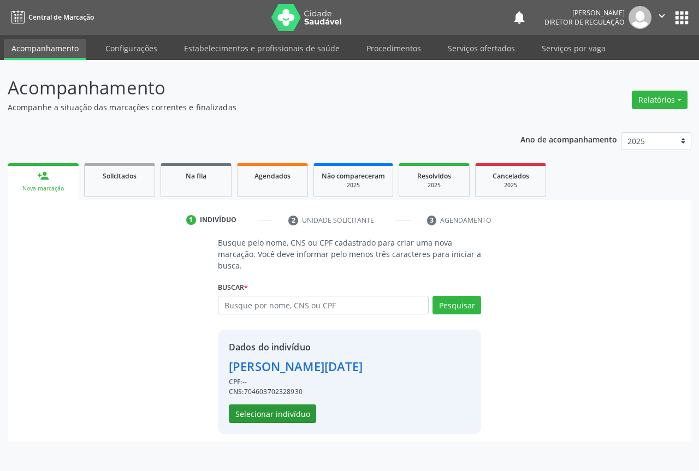
drag, startPoint x: 286, startPoint y: 399, endPoint x: 274, endPoint y: 412, distance: 18.1
click at [286, 399] on div "Dados do indivíduo [PERSON_NAME][DATE] CPF: -- CNS: 704603702328930 Selecionar …" at bounding box center [296, 382] width 134 height 82
click at [274, 412] on button "Selecionar indivíduo" at bounding box center [272, 414] width 87 height 19
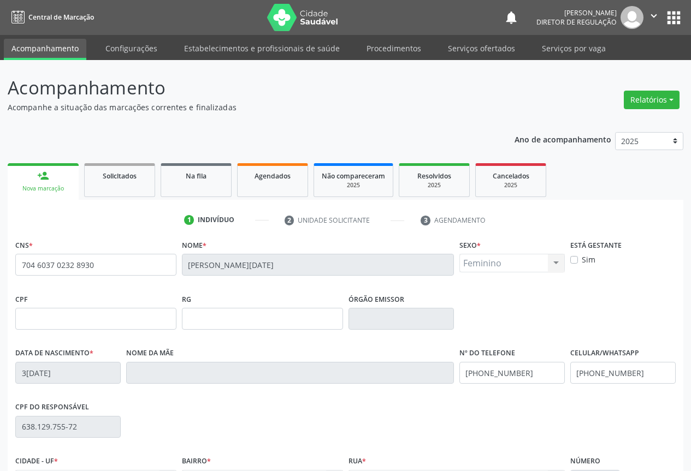
scroll to position [121, 0]
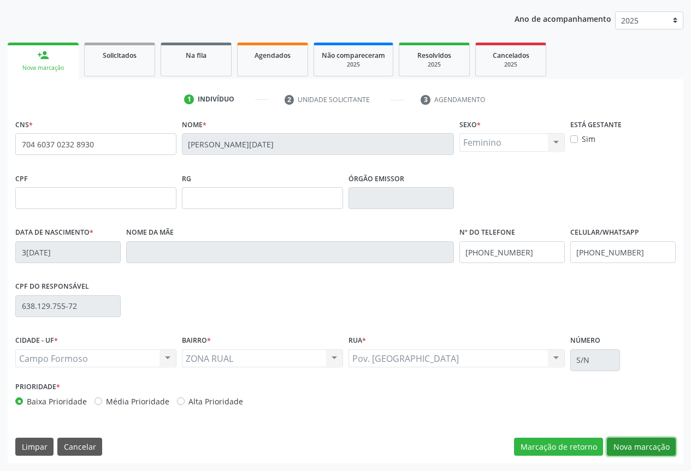
click at [634, 450] on button "Nova marcação" at bounding box center [641, 447] width 69 height 19
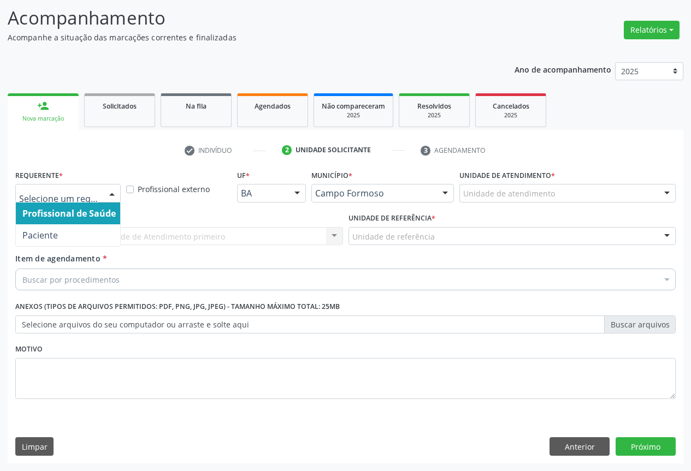
click at [98, 197] on div at bounding box center [67, 193] width 105 height 19
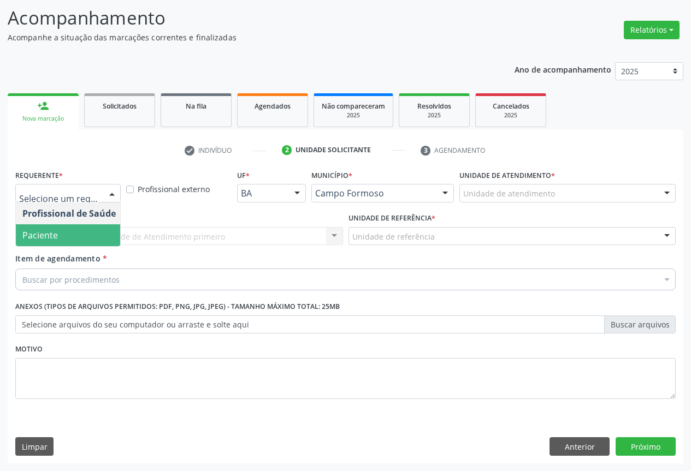
click at [93, 237] on span "Paciente" at bounding box center [69, 235] width 106 height 22
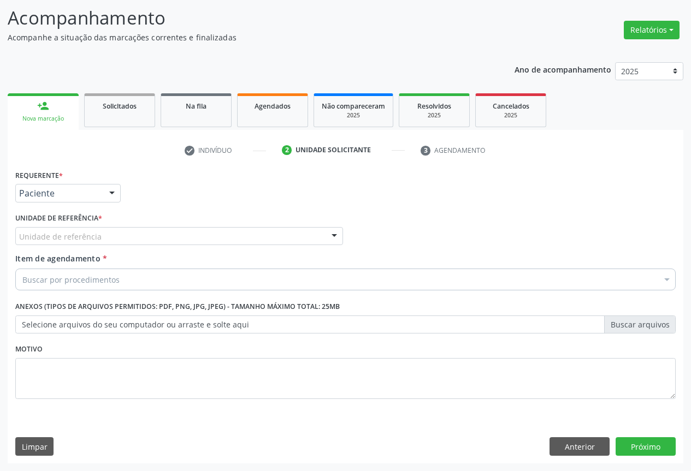
click at [172, 247] on div "Unidade de referência * Unidade de referência Unidade Basica de Saude da Famili…" at bounding box center [179, 231] width 333 height 43
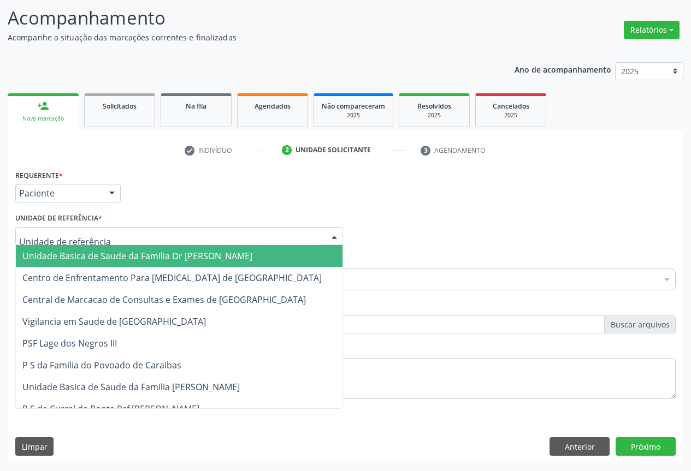
click at [192, 234] on div at bounding box center [179, 236] width 328 height 19
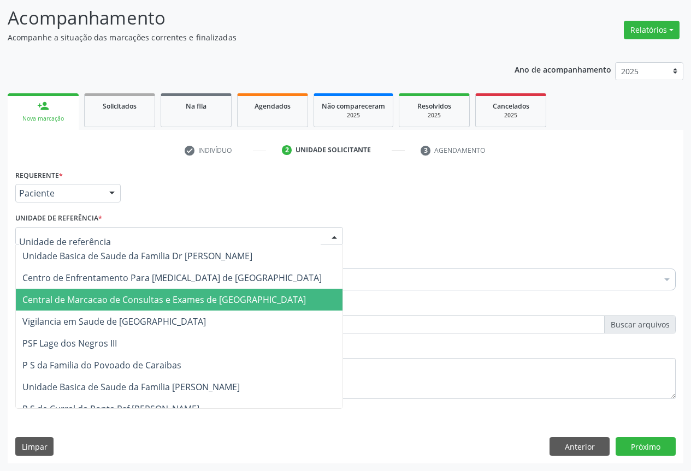
click at [183, 296] on span "Central de Marcacao de Consultas e Exames de [GEOGRAPHIC_DATA]" at bounding box center [163, 300] width 283 height 12
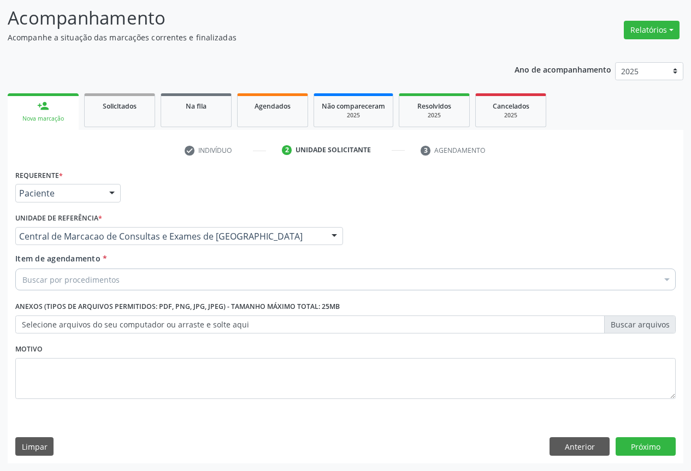
click at [213, 283] on div "Buscar por procedimentos" at bounding box center [345, 280] width 660 height 22
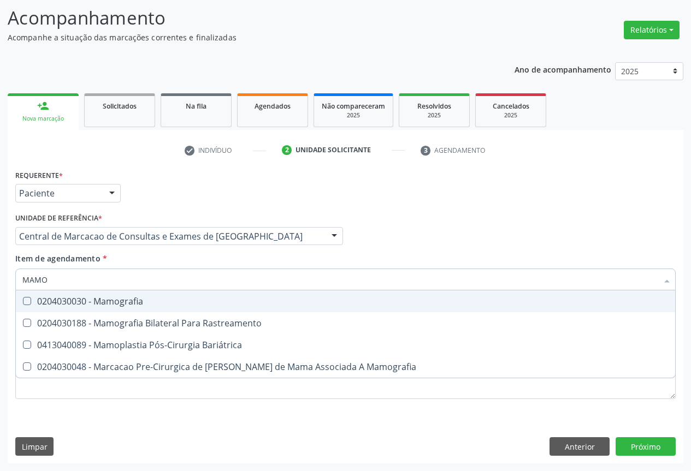
type input "MAMOG"
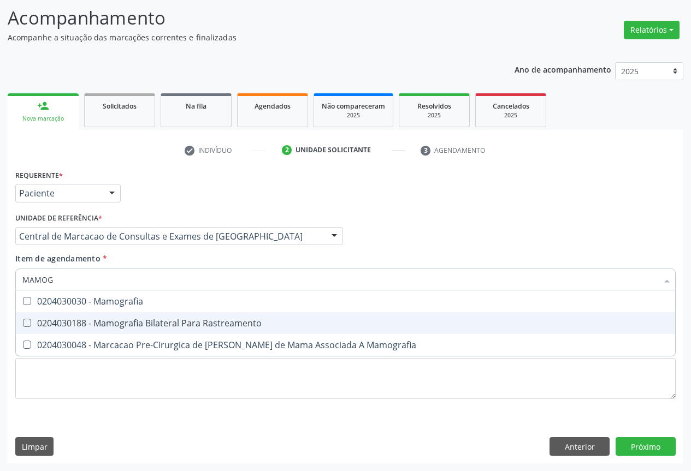
click at [211, 324] on div "0204030188 - Mamografia Bilateral Para Rastreamento" at bounding box center [345, 323] width 646 height 9
checkbox Rastreamento "true"
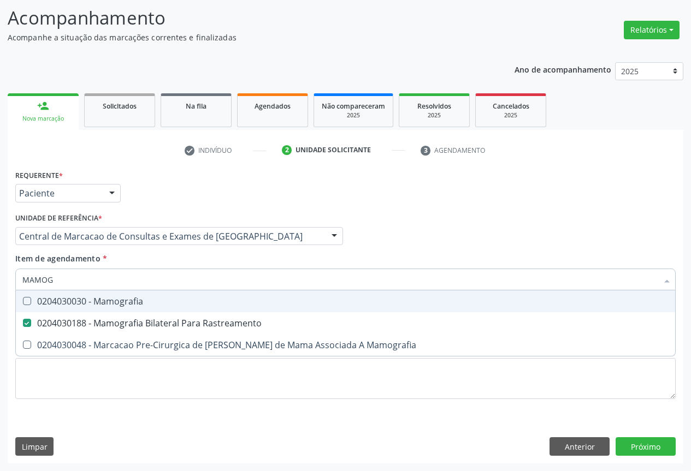
drag, startPoint x: 525, startPoint y: 247, endPoint x: 515, endPoint y: 242, distance: 11.3
click at [521, 246] on div "Profissional Solicitante Por favor, selecione a Unidade de Atendimento primeiro…" at bounding box center [346, 231] width 666 height 43
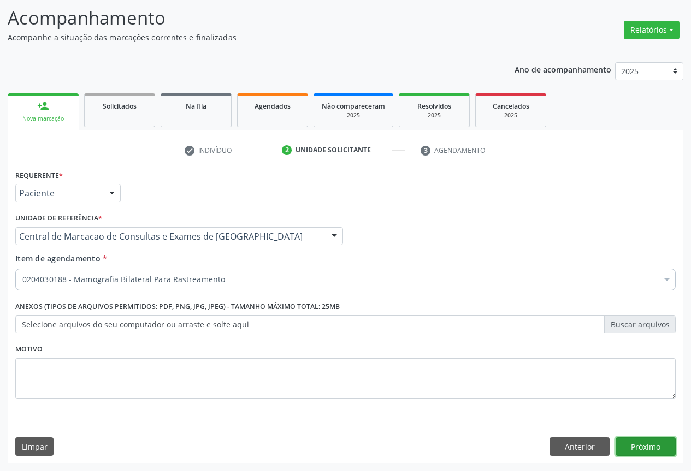
click at [656, 449] on button "Próximo" at bounding box center [645, 446] width 60 height 19
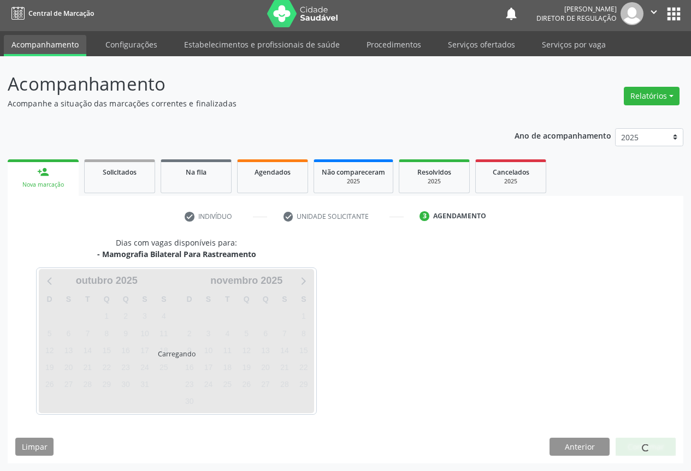
scroll to position [4, 0]
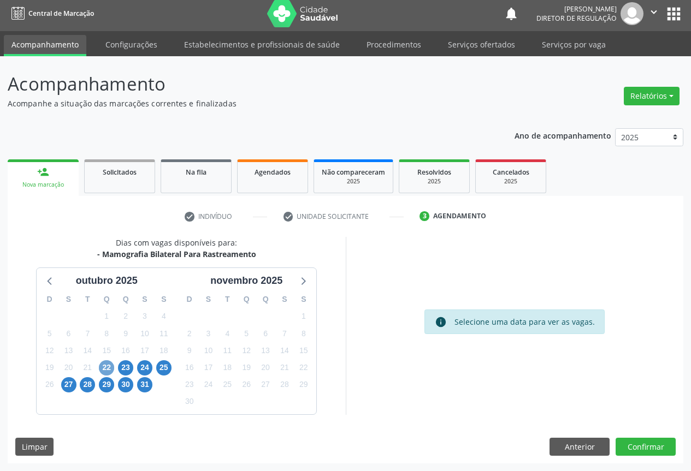
click at [106, 368] on span "22" at bounding box center [106, 367] width 15 height 15
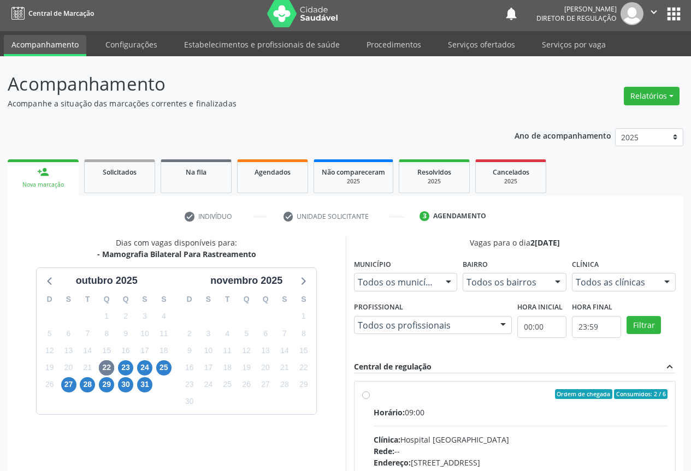
click at [450, 418] on div "Horário: 09:00" at bounding box center [520, 412] width 294 height 11
click at [370, 399] on input "Ordem de chegada Consumidos: 2 / 6 Horário: 09:00 Clínica: Hospital [GEOGRAPHIC…" at bounding box center [366, 394] width 8 height 10
radio input "true"
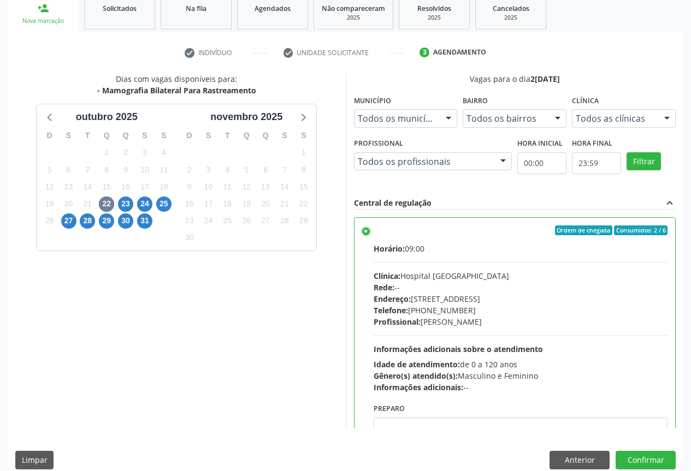
scroll to position [181, 0]
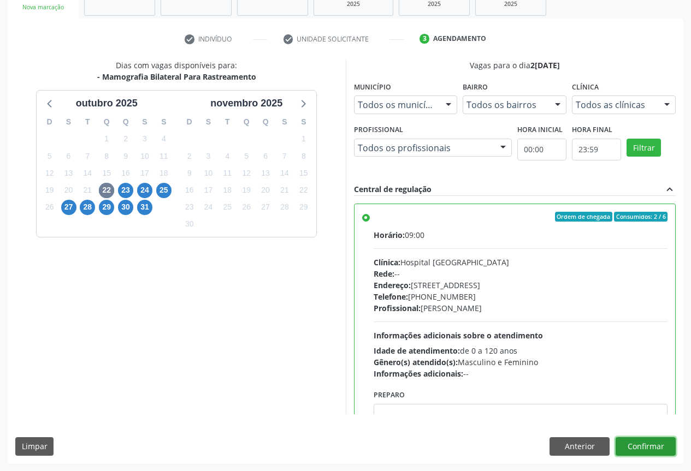
click at [626, 447] on button "Confirmar" at bounding box center [645, 446] width 60 height 19
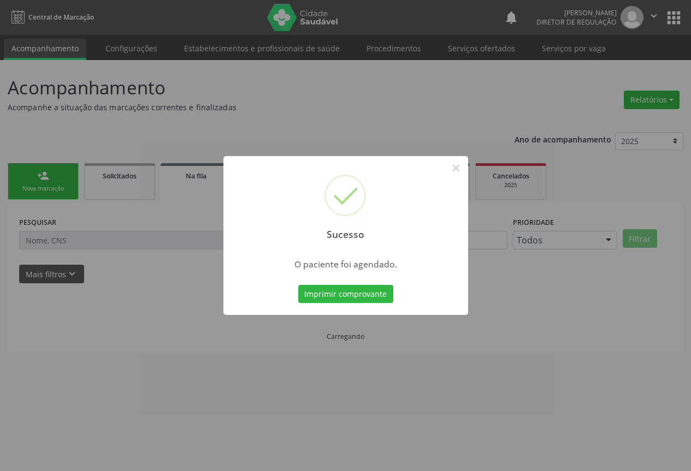
scroll to position [0, 0]
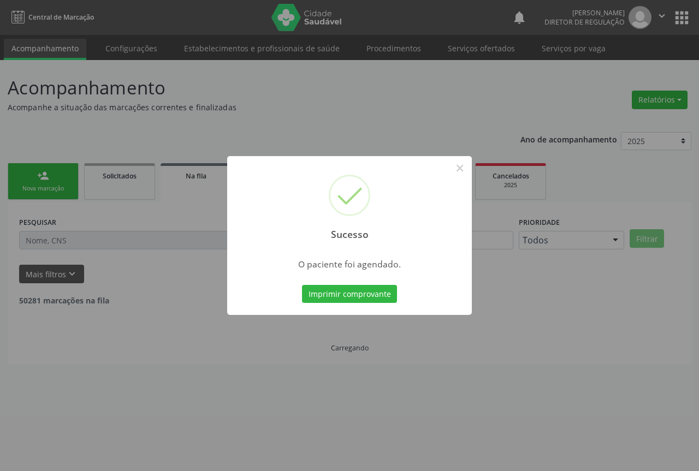
click at [302, 285] on button "Imprimir comprovante" at bounding box center [349, 294] width 95 height 19
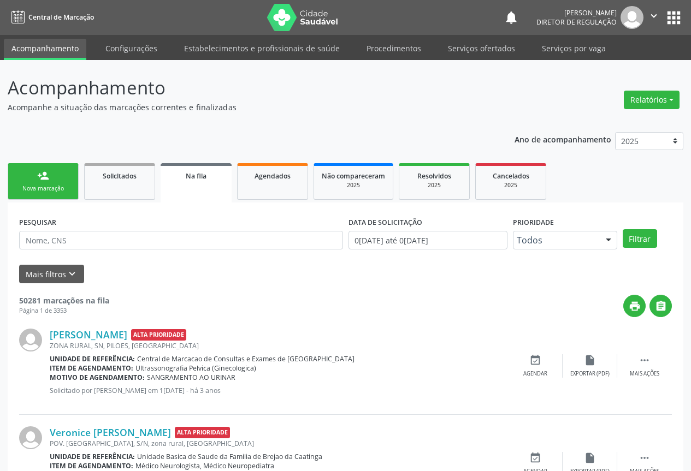
click at [41, 173] on div "person_add" at bounding box center [43, 176] width 12 height 12
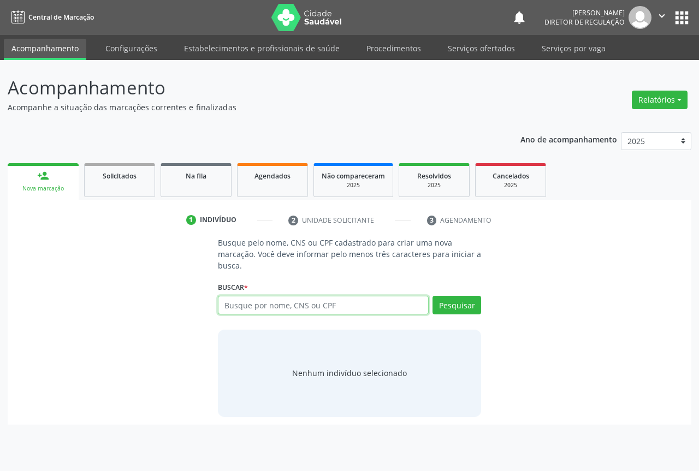
click at [237, 310] on input "text" at bounding box center [323, 305] width 211 height 19
type input "706000873955440"
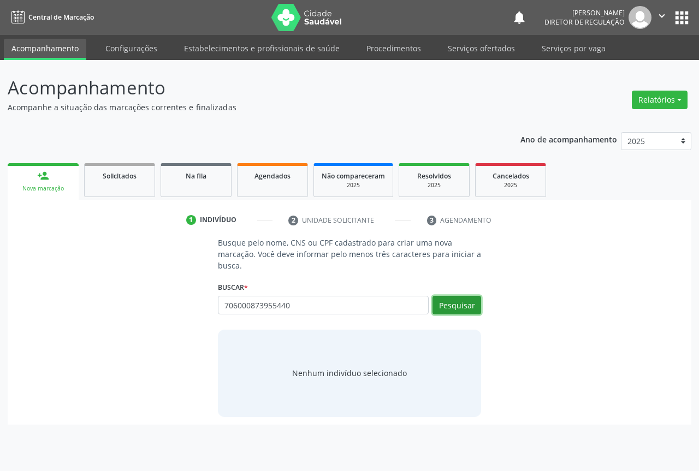
click at [455, 305] on button "Pesquisar" at bounding box center [456, 305] width 49 height 19
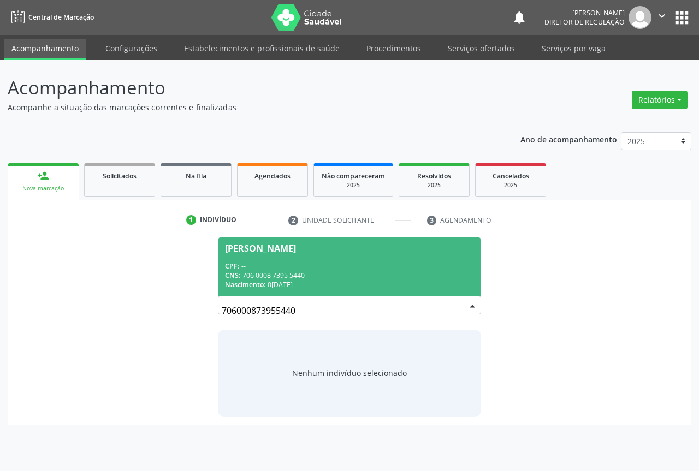
click at [319, 257] on span "[PERSON_NAME] CPF: -- CNS: 706 0008 7395 5440 Nascimento: [DATE]" at bounding box center [349, 266] width 262 height 58
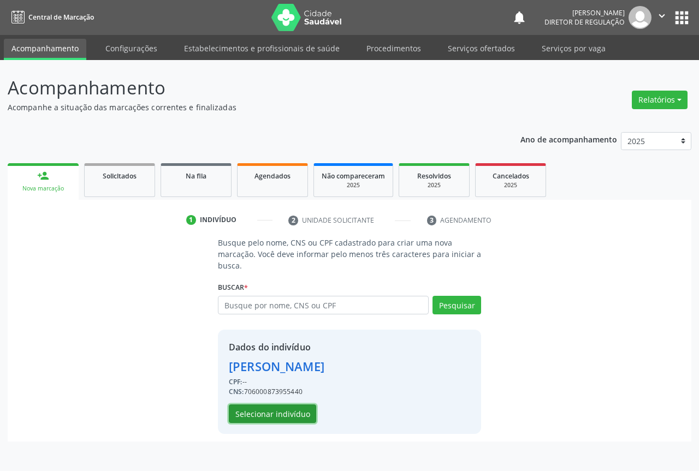
click at [288, 415] on button "Selecionar indivíduo" at bounding box center [272, 414] width 87 height 19
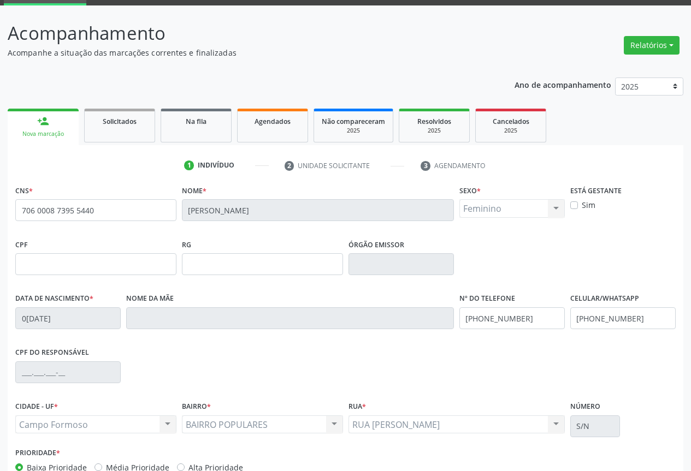
scroll to position [121, 0]
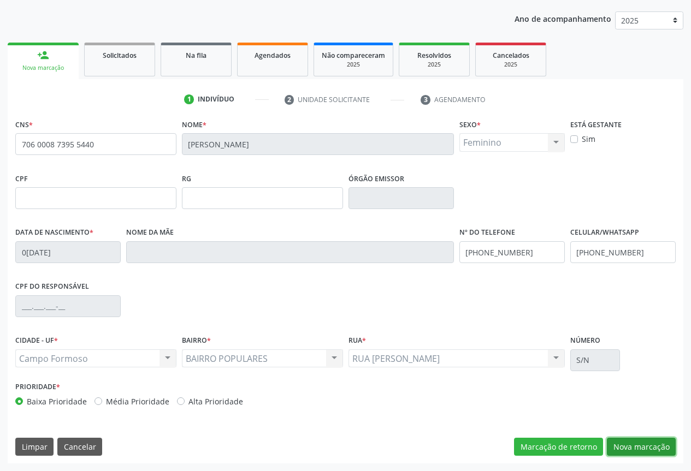
drag, startPoint x: 646, startPoint y: 452, endPoint x: 500, endPoint y: 409, distance: 152.9
click at [645, 451] on button "Nova marcação" at bounding box center [641, 447] width 69 height 19
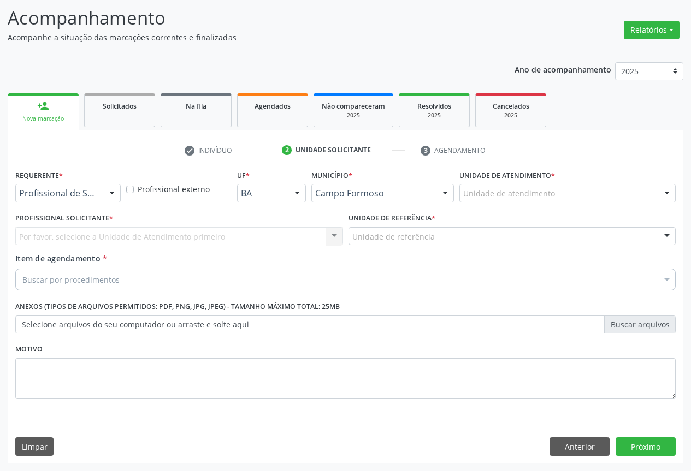
scroll to position [70, 0]
click at [103, 195] on div "Profissional de Saúde" at bounding box center [67, 193] width 105 height 19
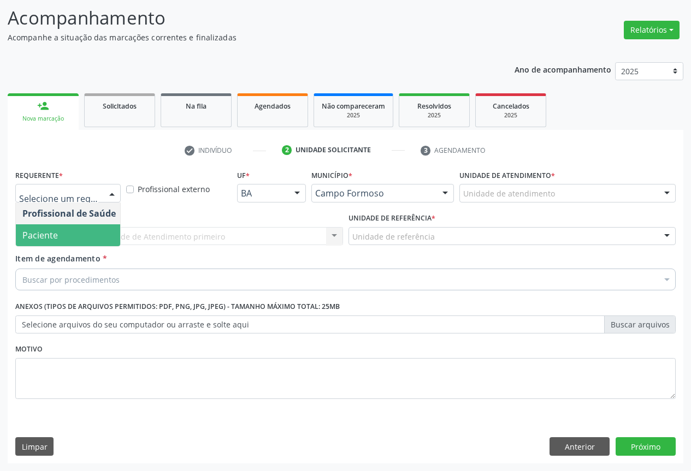
click at [91, 228] on span "Paciente" at bounding box center [69, 235] width 106 height 22
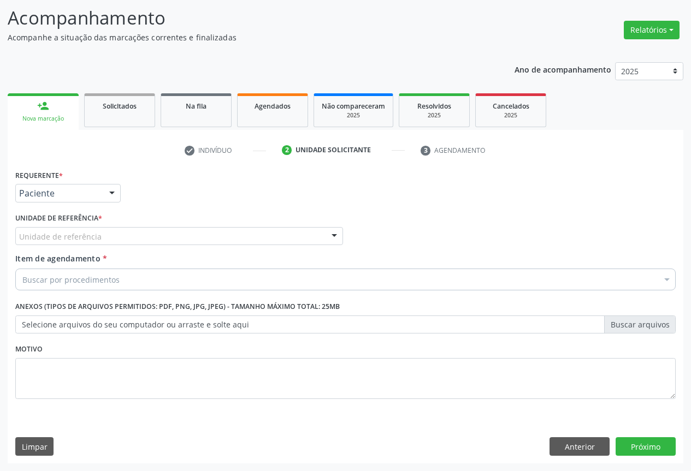
click at [171, 225] on div "Unidade de referência * Unidade de referência Unidade Basica de Saude da Famili…" at bounding box center [179, 227] width 328 height 35
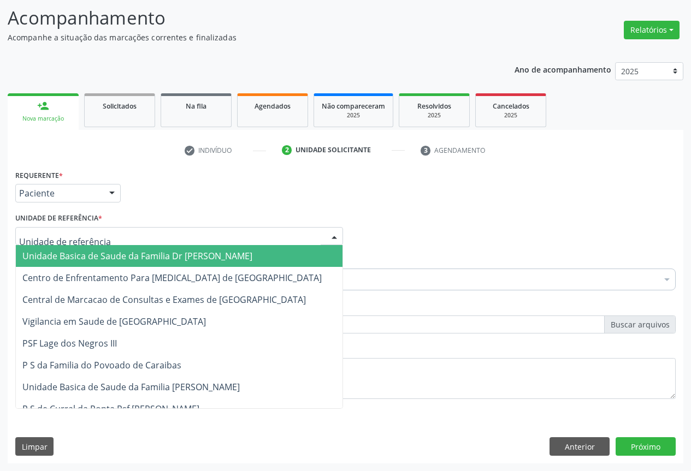
click at [171, 239] on div at bounding box center [179, 236] width 328 height 19
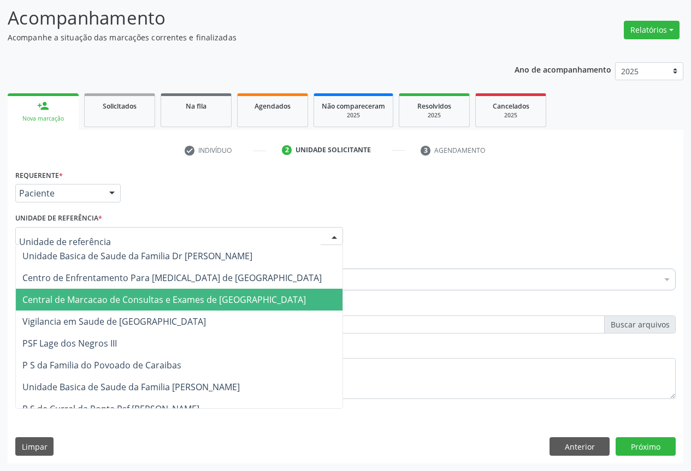
click at [171, 299] on span "Central de Marcacao de Consultas e Exames de [GEOGRAPHIC_DATA]" at bounding box center [163, 300] width 283 height 12
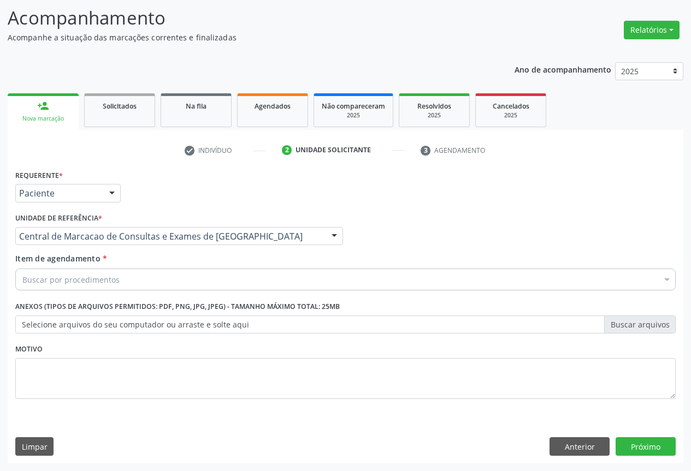
click at [201, 287] on div "Buscar por procedimentos Selecionar todos 0202040089 - 3X Pesquisa de Larvas Na…" at bounding box center [345, 278] width 660 height 19
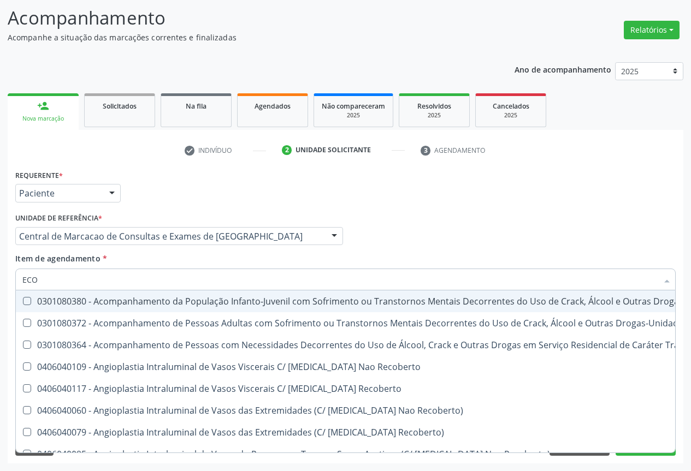
type input "ECOC"
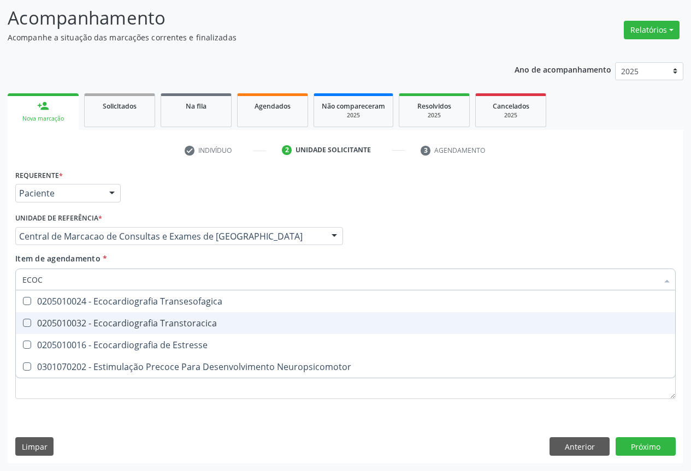
click at [202, 320] on div "0205010032 - Ecocardiografia Transtoracica" at bounding box center [345, 323] width 646 height 9
checkbox Transtoracica "true"
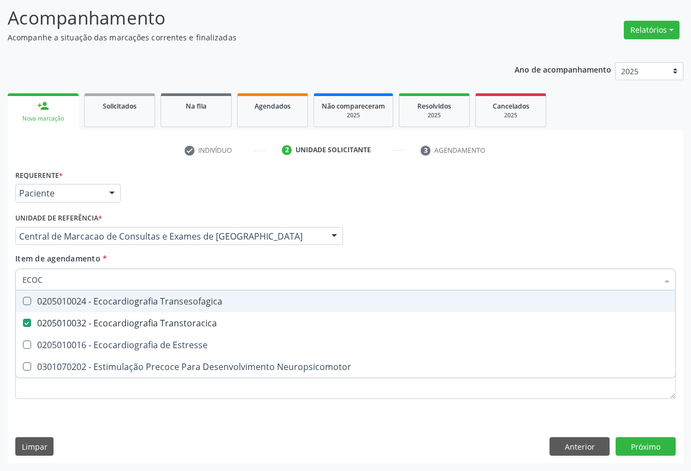
click at [538, 254] on div "Item de agendamento * ECOC Desfazer seleção 0205010024 - Ecocardiografia Transe…" at bounding box center [345, 270] width 660 height 34
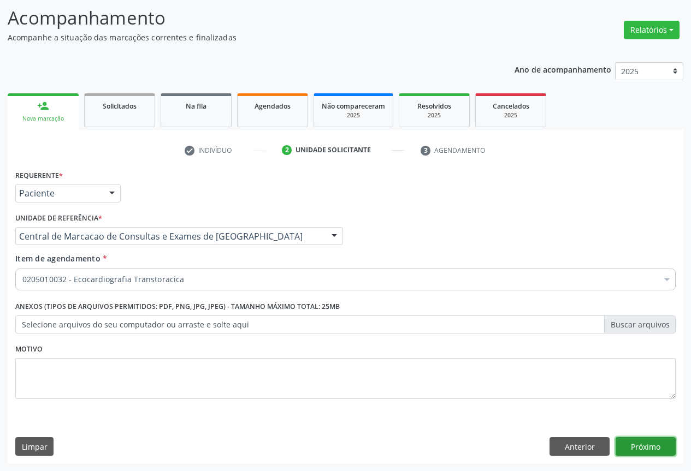
click at [639, 455] on button "Próximo" at bounding box center [645, 446] width 60 height 19
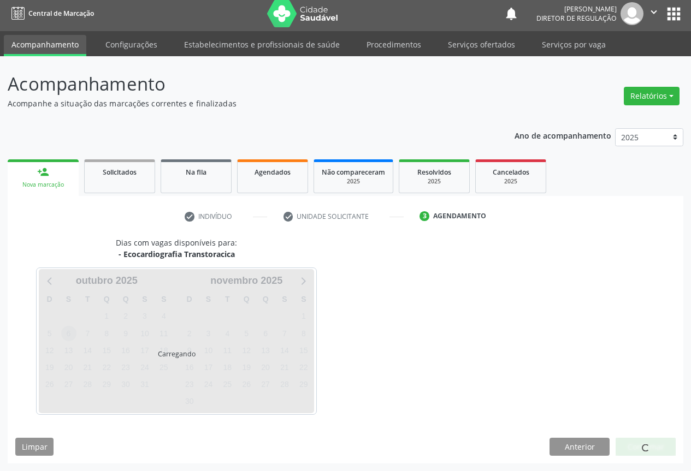
scroll to position [36, 0]
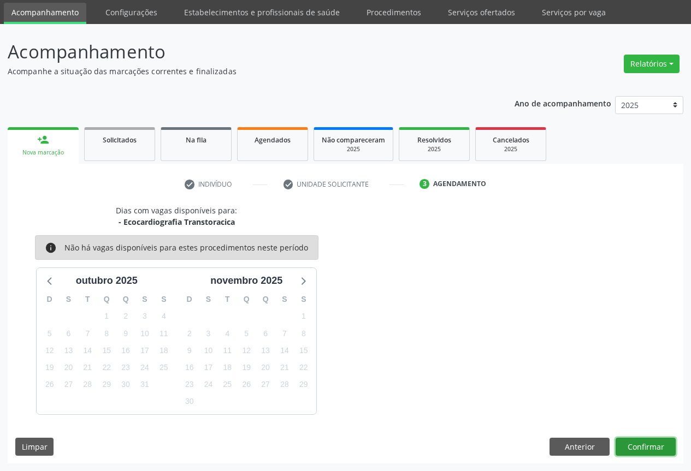
click at [632, 441] on button "Confirmar" at bounding box center [645, 447] width 60 height 19
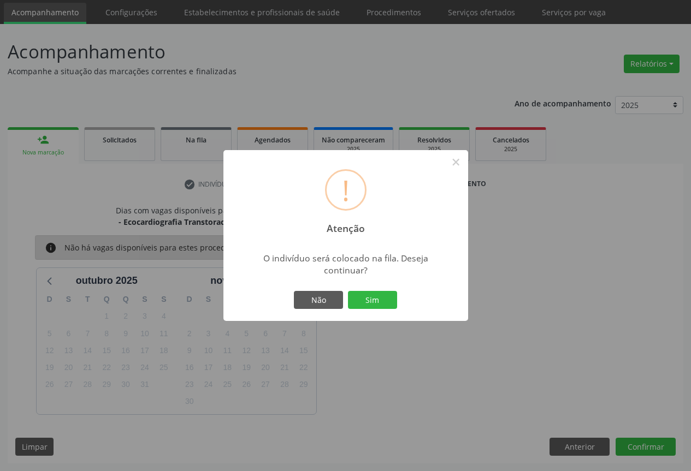
click at [348, 291] on button "Sim" at bounding box center [372, 300] width 49 height 19
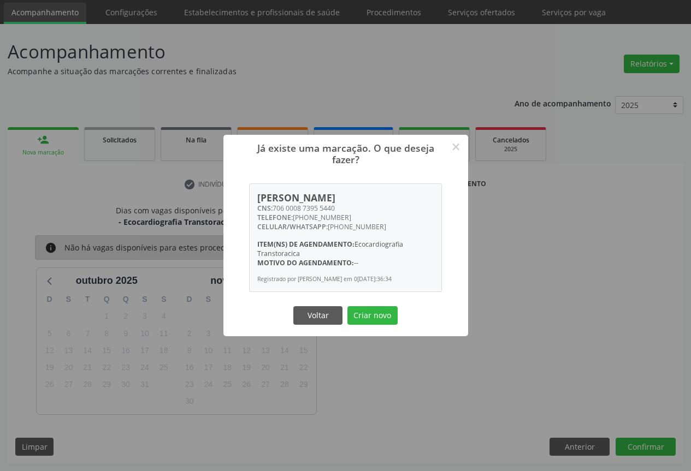
click at [347, 306] on button "Criar novo" at bounding box center [372, 315] width 50 height 19
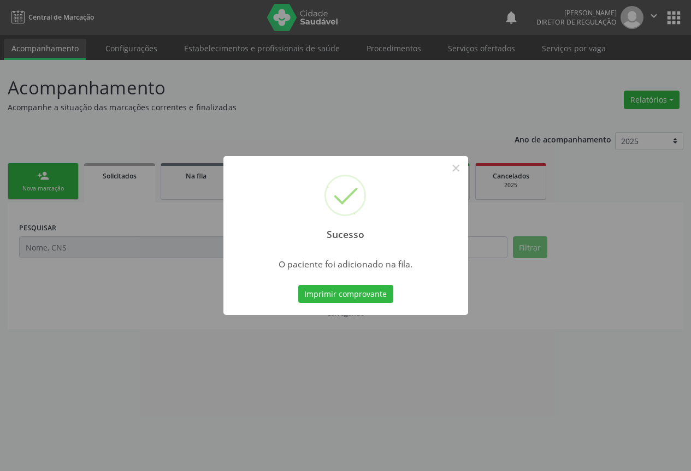
scroll to position [0, 0]
click at [302, 285] on button "Imprimir comprovante" at bounding box center [349, 294] width 95 height 19
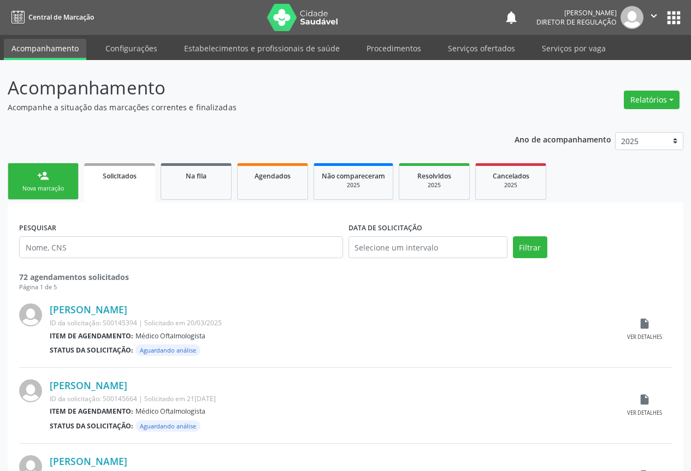
click at [36, 178] on link "person_add Nova marcação" at bounding box center [43, 181] width 71 height 37
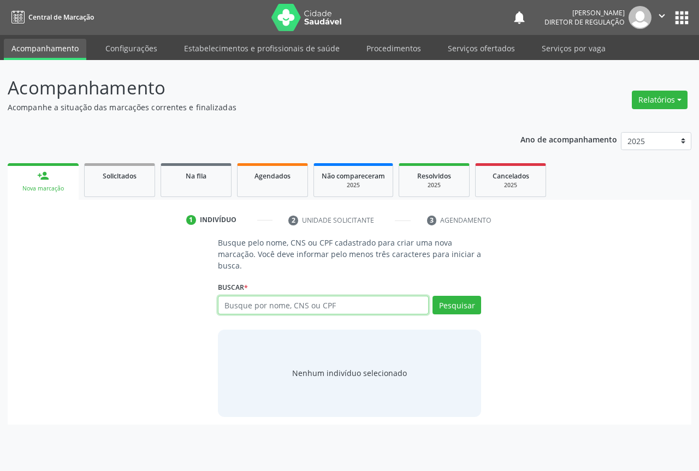
click at [331, 312] on input "text" at bounding box center [323, 305] width 211 height 19
type input "704204727423982"
click at [482, 298] on div "Busque pelo nome, CNS ou CPF cadastrado para criar uma nova marcação. Você deve…" at bounding box center [349, 327] width 278 height 180
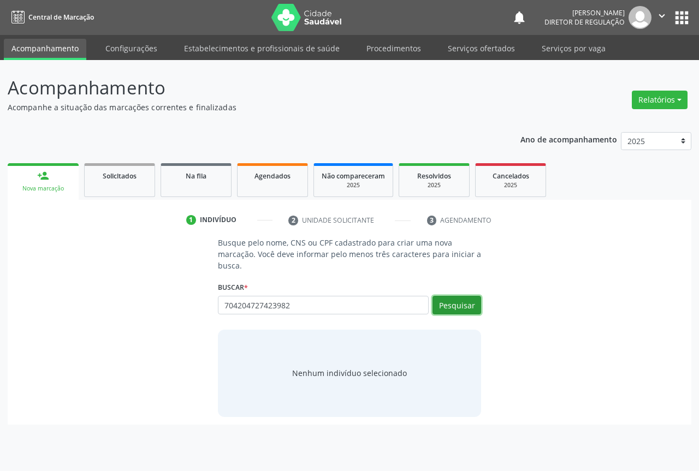
click at [452, 298] on button "Pesquisar" at bounding box center [456, 305] width 49 height 19
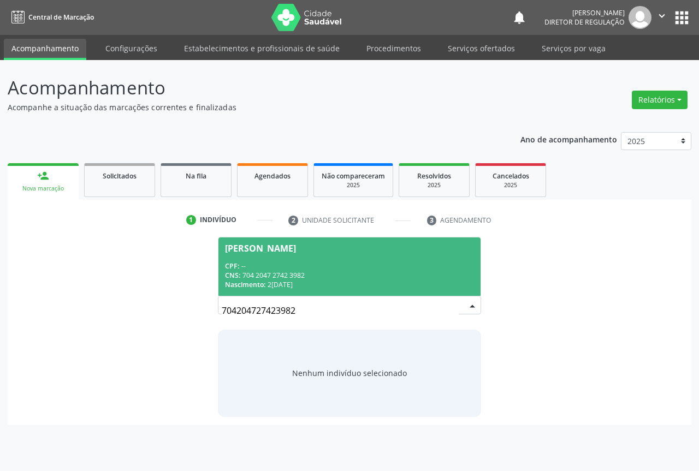
click at [281, 269] on div "CPF: --" at bounding box center [349, 266] width 249 height 9
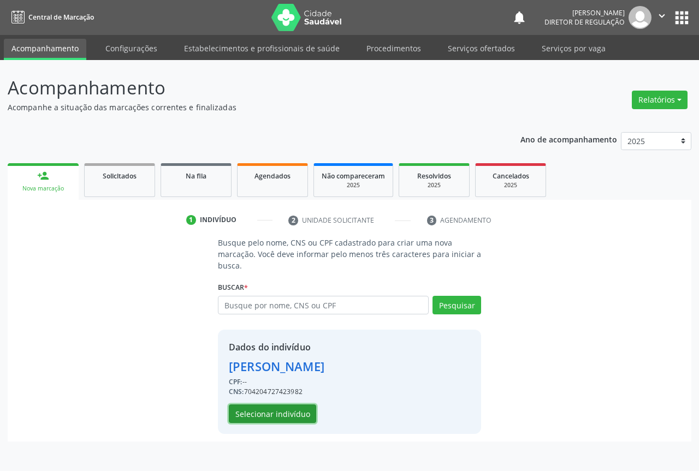
click at [277, 418] on button "Selecionar indivíduo" at bounding box center [272, 414] width 87 height 19
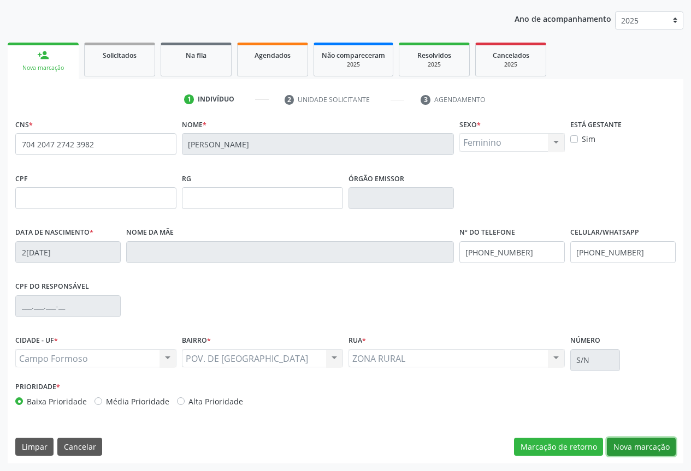
click at [650, 455] on button "Nova marcação" at bounding box center [641, 447] width 69 height 19
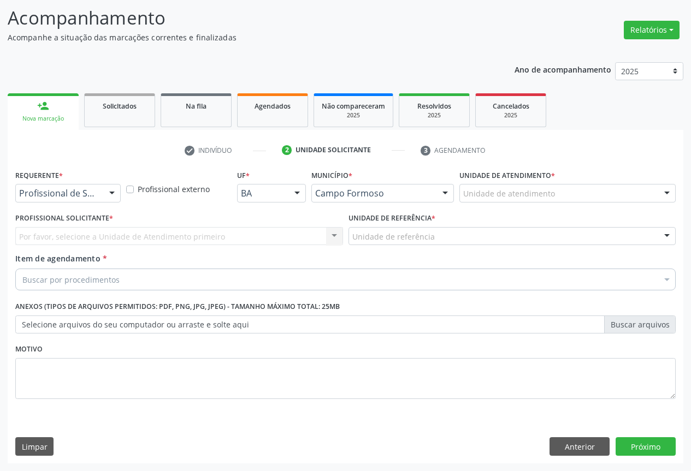
click at [73, 184] on div "Profissional de Saúde" at bounding box center [67, 193] width 105 height 19
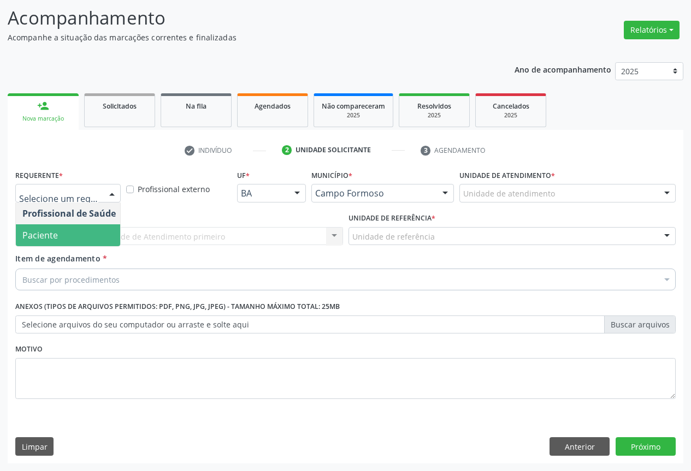
click at [96, 245] on span "Paciente" at bounding box center [69, 235] width 106 height 22
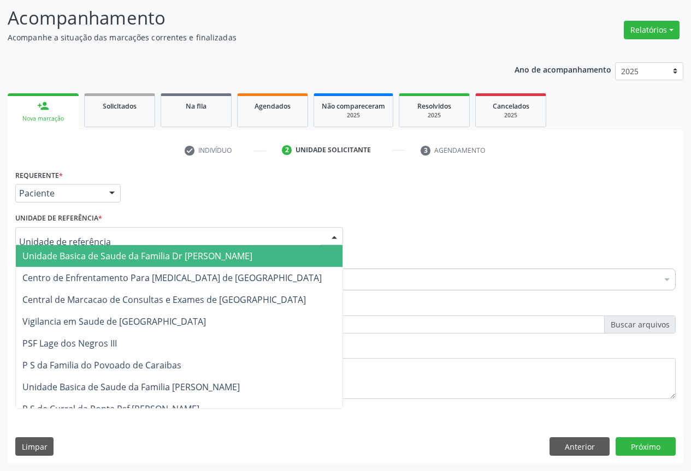
click at [193, 237] on div at bounding box center [179, 236] width 328 height 19
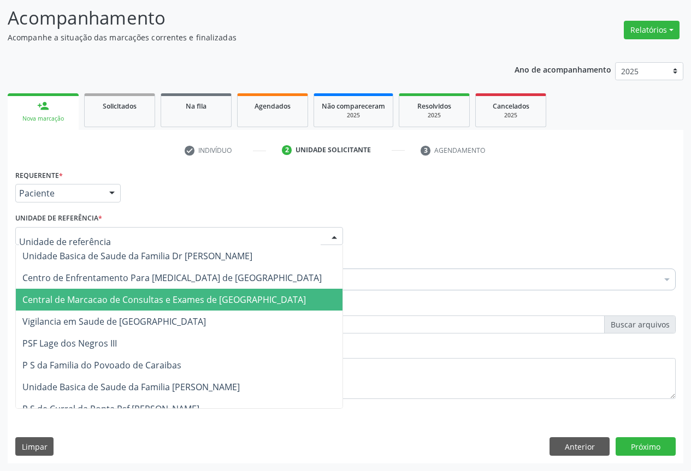
click at [184, 291] on span "Central de Marcacao de Consultas e Exames de [GEOGRAPHIC_DATA]" at bounding box center [179, 300] width 326 height 22
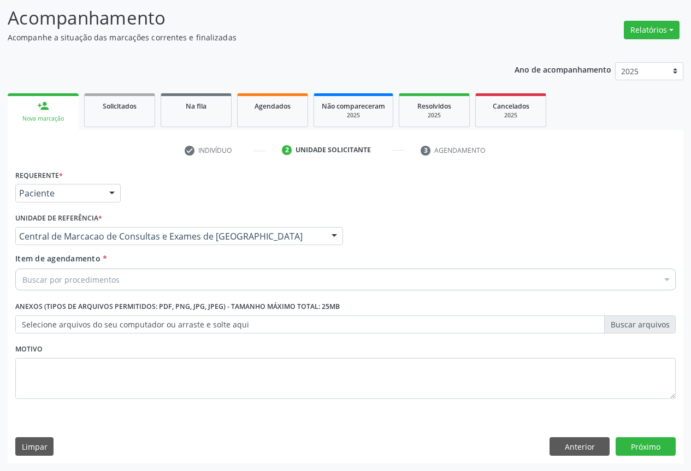
click at [221, 275] on div "Buscar por procedimentos" at bounding box center [345, 280] width 660 height 22
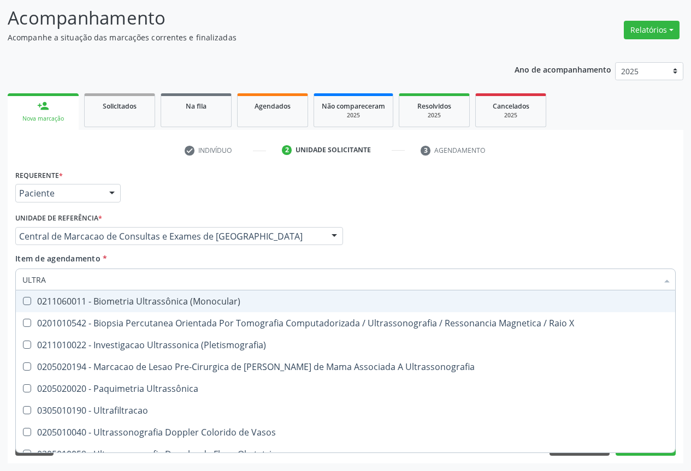
type input "ULTRAS"
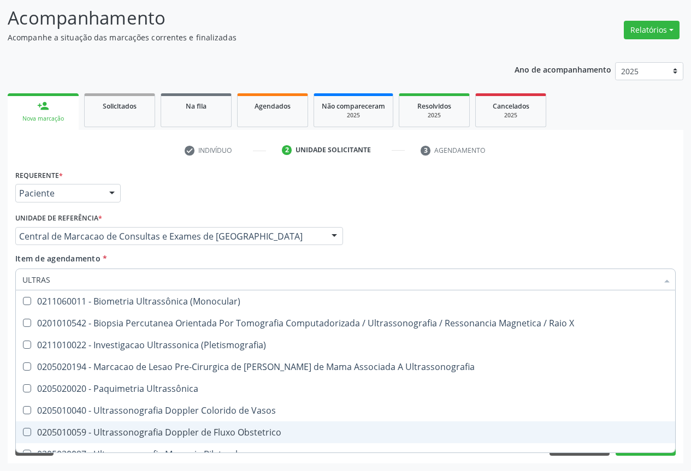
scroll to position [164, 0]
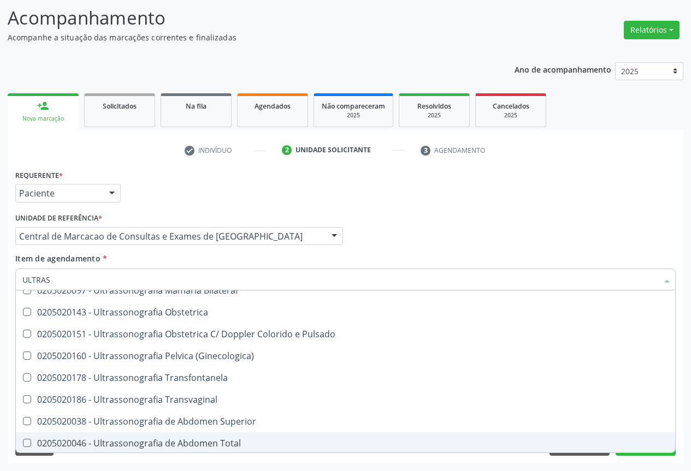
click at [243, 436] on span "0205020046 - Ultrassonografia de Abdomen Total" at bounding box center [345, 443] width 659 height 22
checkbox Total "true"
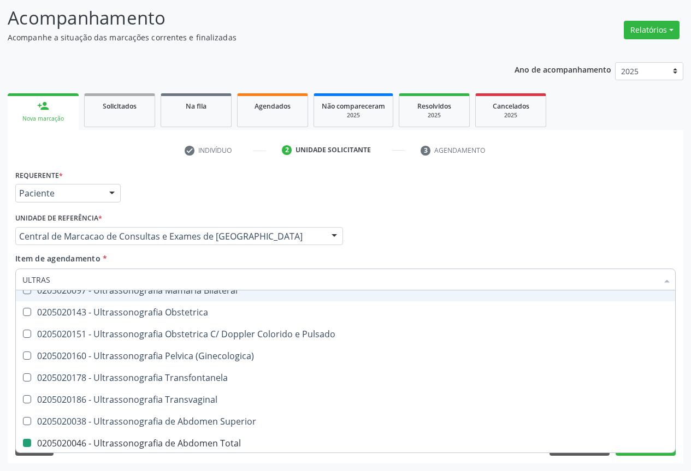
click at [470, 268] on div "Item de agendamento * ULTRAS Desfazer seleção 0211060011 - Biometria Ultrassôni…" at bounding box center [345, 270] width 660 height 34
checkbox X "true"
checkbox Total "false"
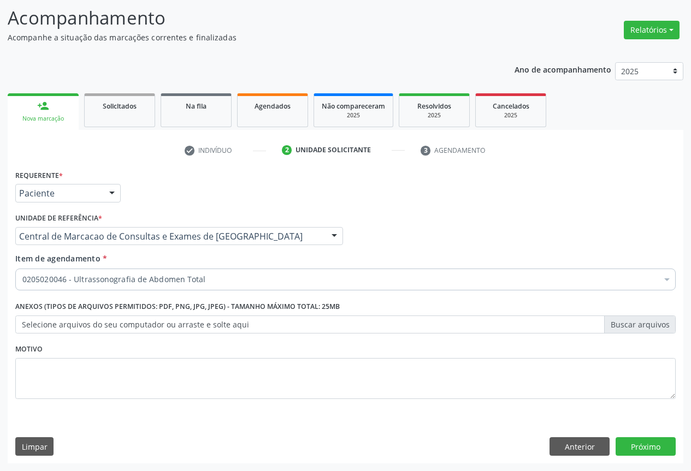
scroll to position [0, 0]
click at [476, 255] on div "Item de agendamento * 0205020046 - Ultrassonografia de Abdomen Total Desfazer s…" at bounding box center [345, 270] width 660 height 34
click at [646, 453] on button "Próximo" at bounding box center [645, 446] width 60 height 19
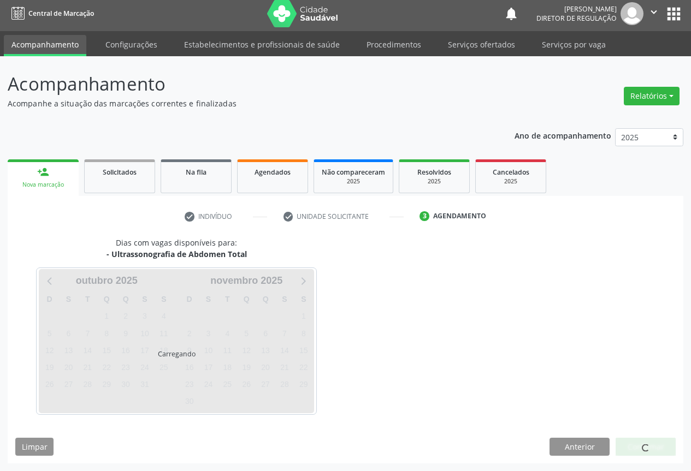
scroll to position [4, 0]
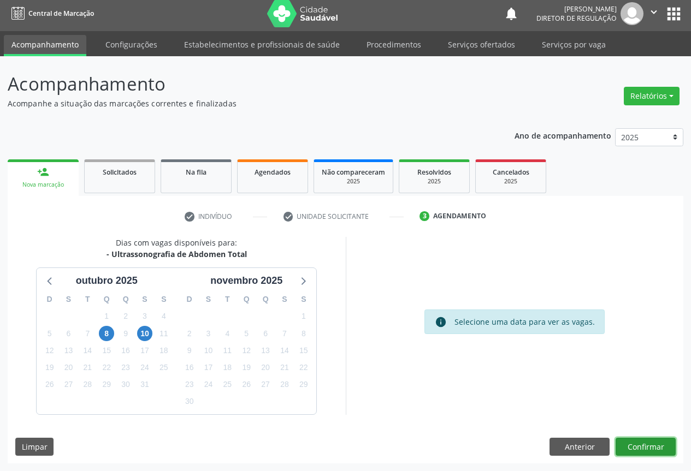
click at [637, 451] on button "Confirmar" at bounding box center [645, 447] width 60 height 19
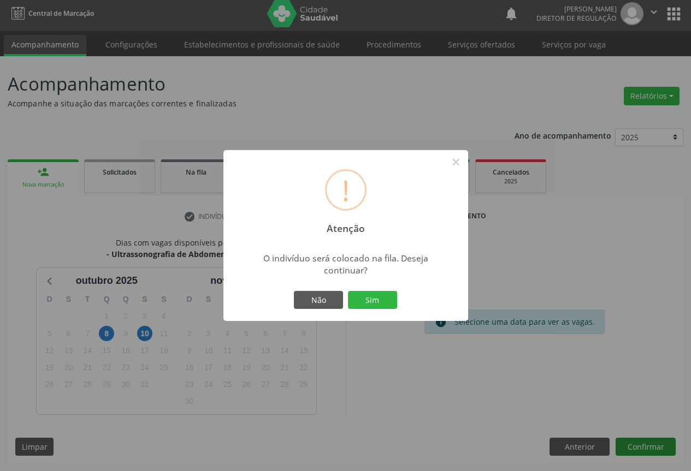
click at [348, 291] on button "Sim" at bounding box center [372, 300] width 49 height 19
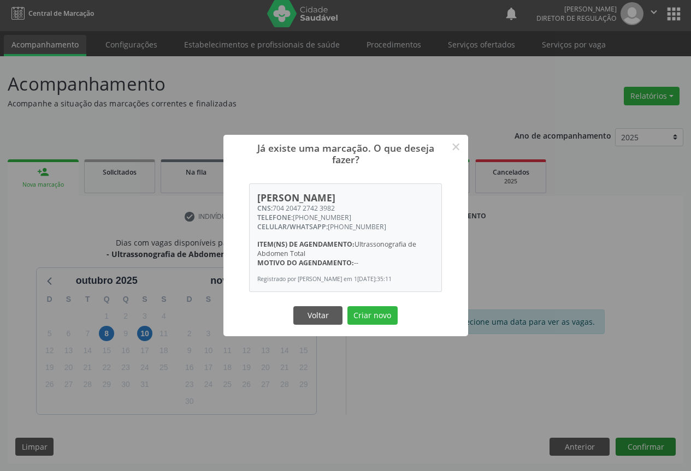
click at [347, 306] on button "Criar novo" at bounding box center [372, 315] width 50 height 19
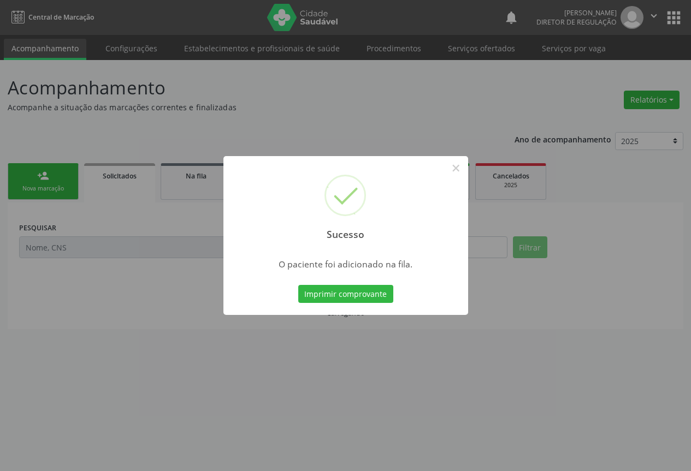
scroll to position [0, 0]
click at [302, 285] on button "Imprimir comprovante" at bounding box center [349, 294] width 95 height 19
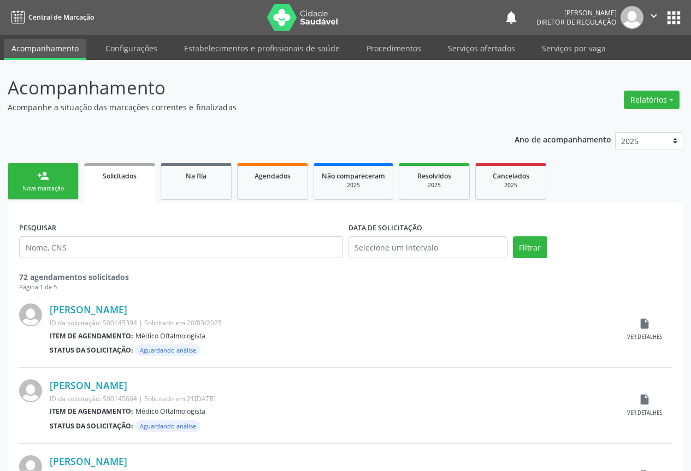
click at [55, 177] on link "person_add Nova marcação" at bounding box center [43, 181] width 71 height 37
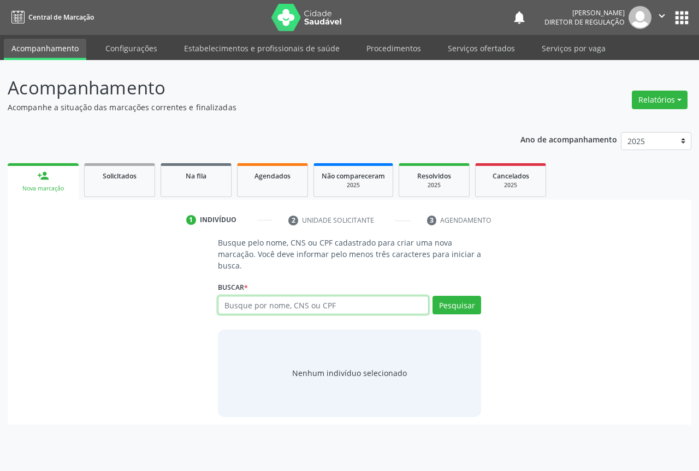
click at [241, 310] on input "text" at bounding box center [323, 305] width 211 height 19
drag, startPoint x: 415, startPoint y: 298, endPoint x: 420, endPoint y: 296, distance: 5.9
click at [420, 296] on input "706102884524730" at bounding box center [323, 305] width 211 height 19
type input "706102884524730"
click at [431, 295] on div "Buscar * Busque por nome, CNS ou CPF Nenhum resultado encontrado para: " " Não …" at bounding box center [349, 300] width 263 height 43
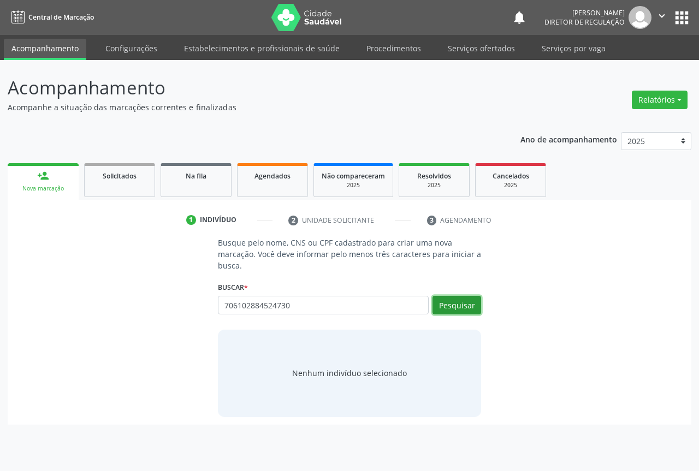
click at [442, 306] on button "Pesquisar" at bounding box center [456, 305] width 49 height 19
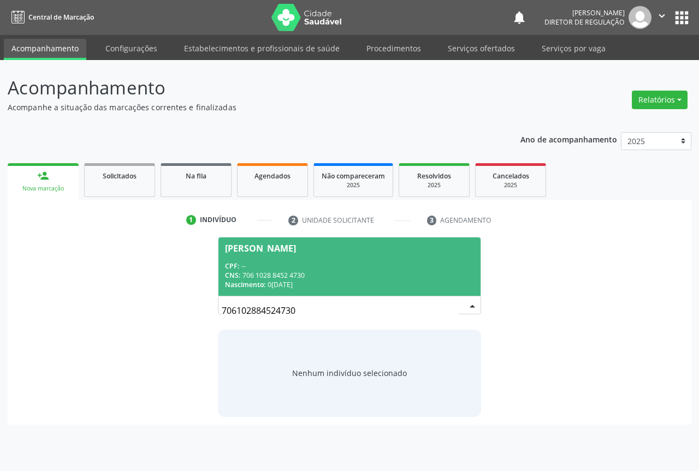
click at [265, 286] on span "Nascimento:" at bounding box center [245, 284] width 40 height 9
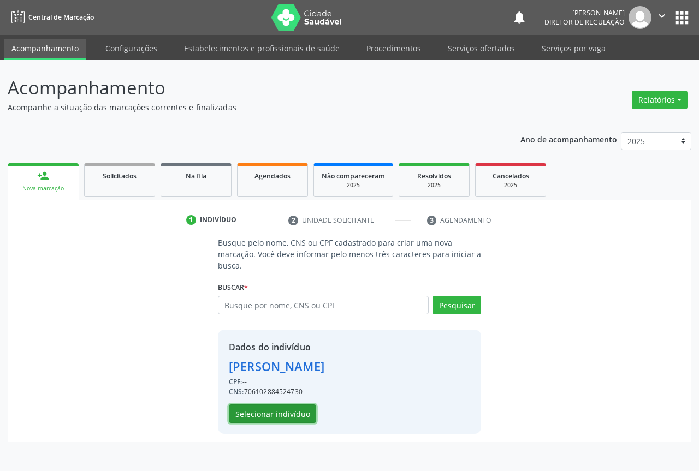
click at [258, 413] on button "Selecionar indivíduo" at bounding box center [272, 414] width 87 height 19
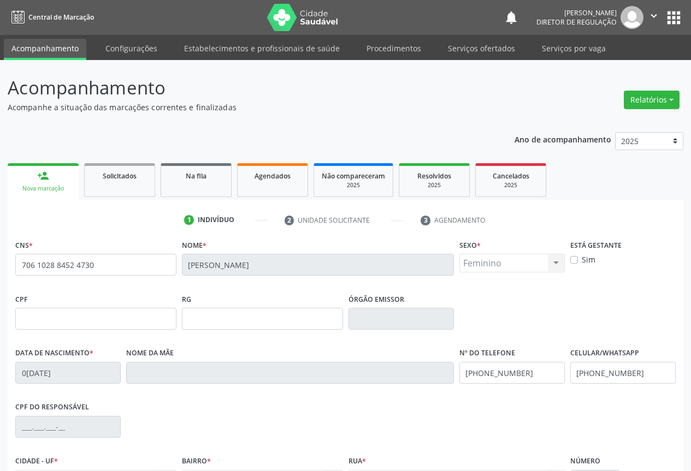
scroll to position [121, 0]
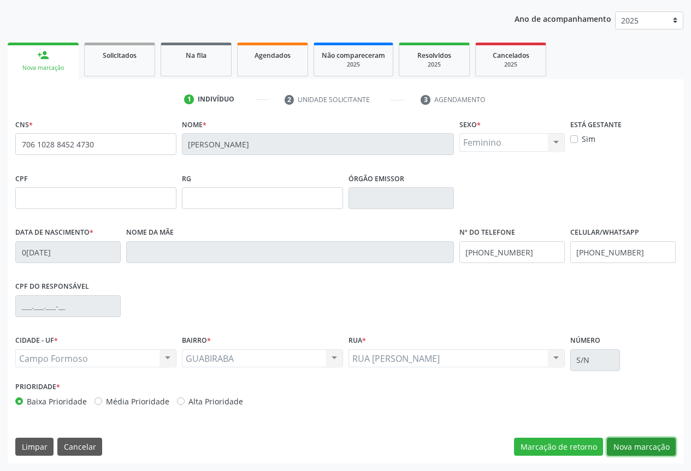
click at [630, 442] on button "Nova marcação" at bounding box center [641, 447] width 69 height 19
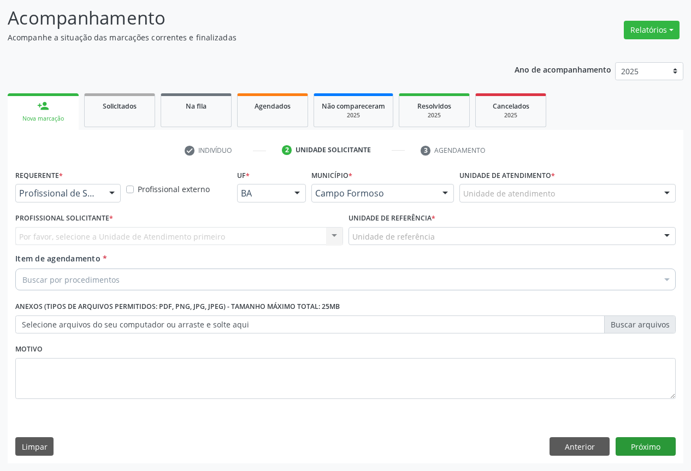
scroll to position [70, 0]
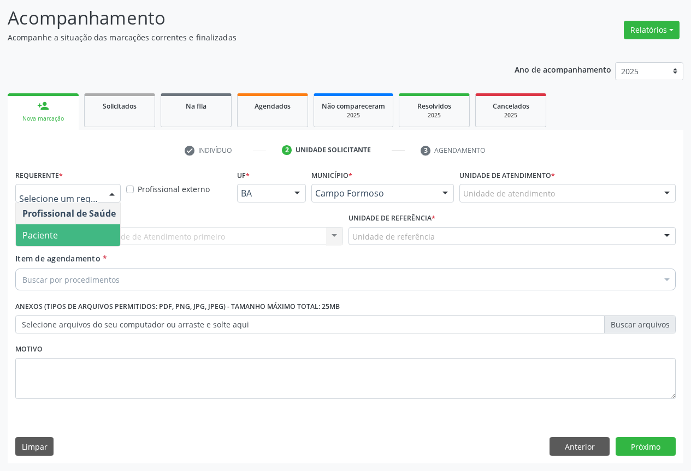
click at [98, 236] on span "Paciente" at bounding box center [69, 235] width 106 height 22
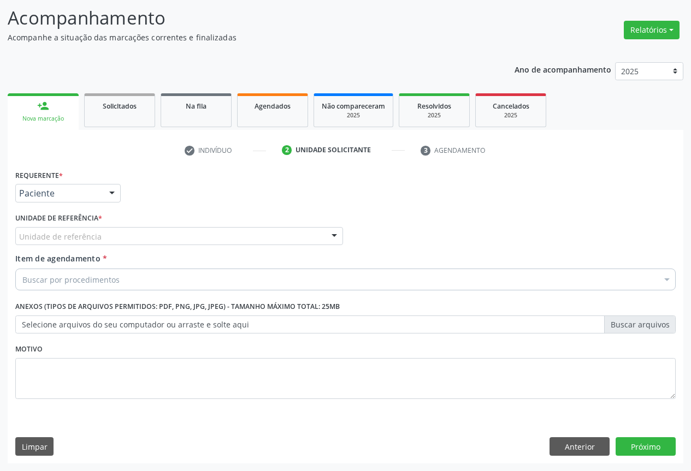
click at [259, 246] on div "Unidade de referência * Unidade de referência Unidade Basica de Saude da Famili…" at bounding box center [179, 231] width 333 height 43
click at [259, 239] on div "Unidade de referência" at bounding box center [179, 236] width 328 height 19
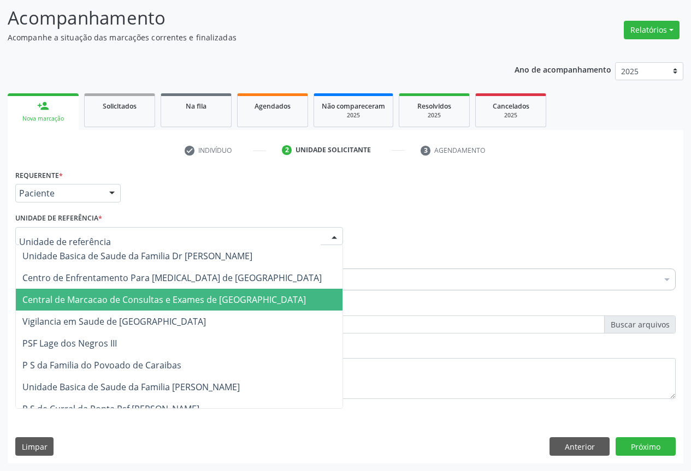
click at [248, 290] on span "Central de Marcacao de Consultas e Exames de [GEOGRAPHIC_DATA]" at bounding box center [179, 300] width 326 height 22
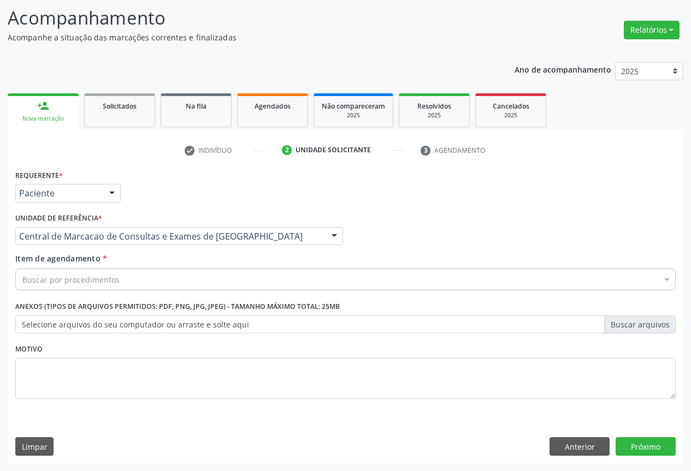
click at [271, 287] on div "Buscar por procedimentos" at bounding box center [345, 280] width 660 height 22
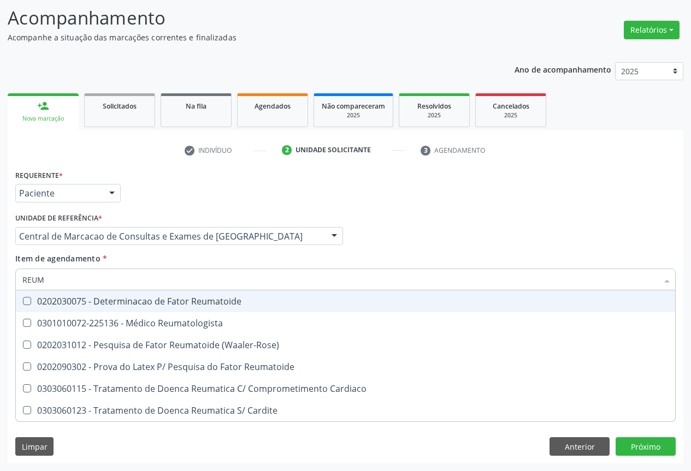
type input "REUMA"
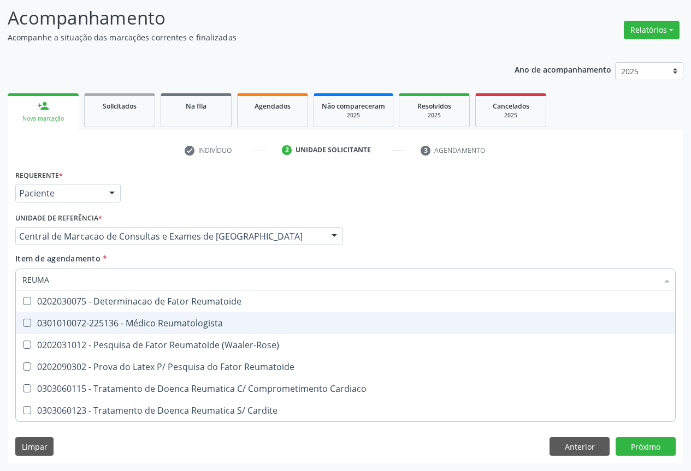
click at [271, 323] on div "0301010072-225136 - Médico Reumatologista" at bounding box center [345, 323] width 646 height 9
checkbox Reumatologista "true"
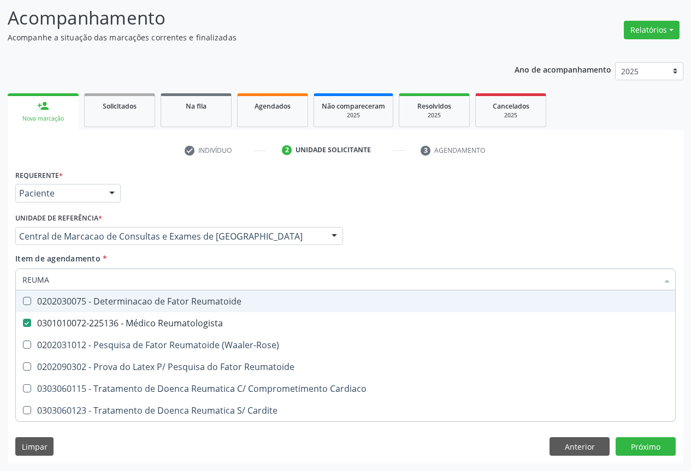
click at [455, 227] on div "Profissional Solicitante Por favor, selecione a Unidade de Atendimento primeiro…" at bounding box center [346, 231] width 666 height 43
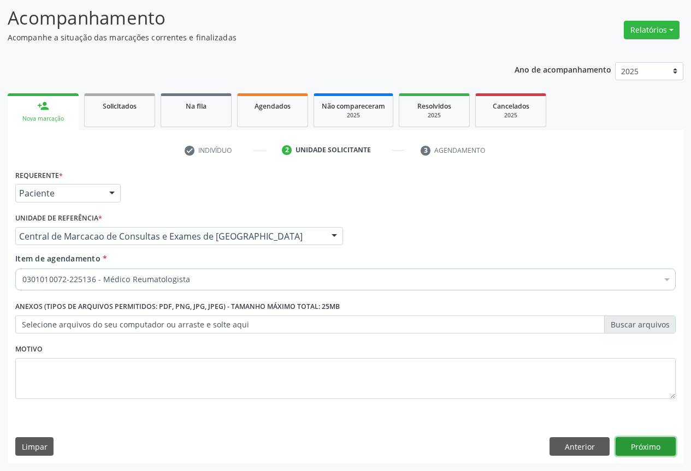
click at [645, 443] on button "Próximo" at bounding box center [645, 446] width 60 height 19
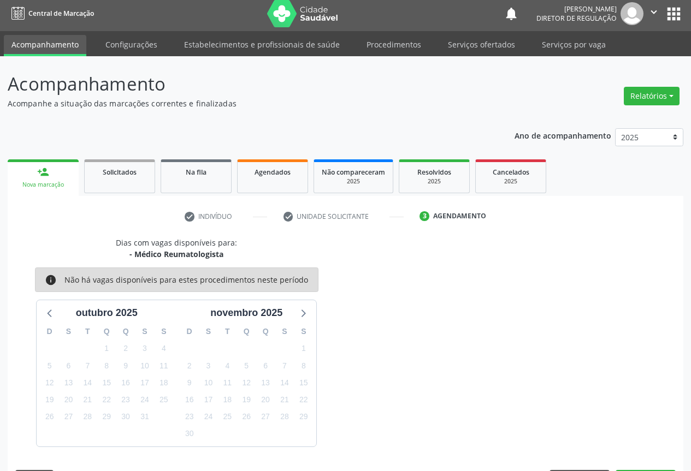
scroll to position [36, 0]
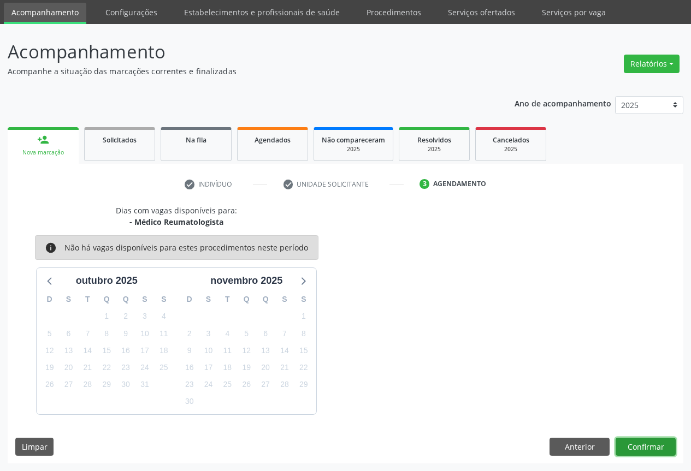
click at [636, 452] on button "Confirmar" at bounding box center [645, 447] width 60 height 19
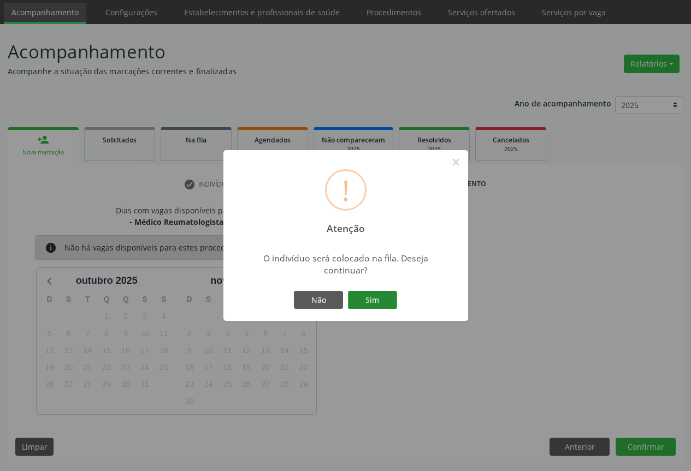
click at [370, 292] on button "Sim" at bounding box center [372, 300] width 49 height 19
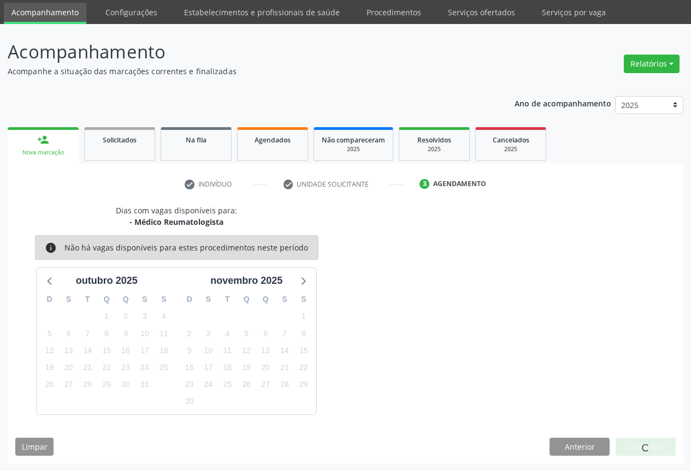
scroll to position [0, 0]
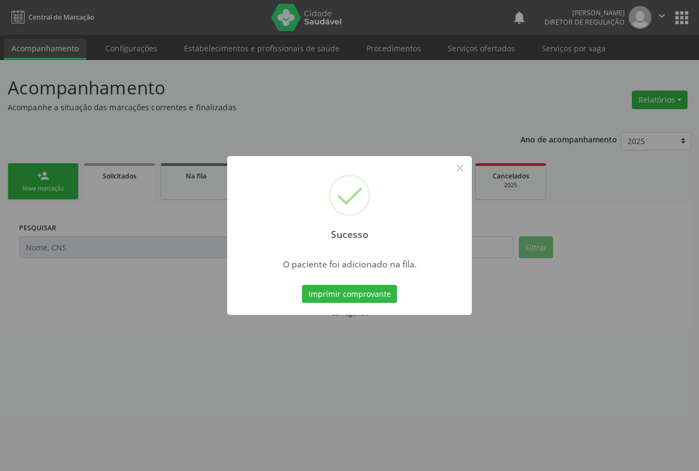
click at [302, 285] on button "Imprimir comprovante" at bounding box center [349, 294] width 95 height 19
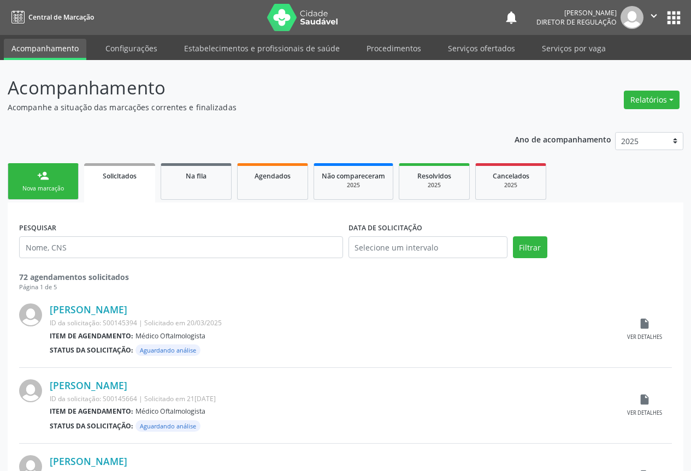
click at [646, 19] on button "" at bounding box center [653, 17] width 21 height 23
click at [608, 64] on link "Sair" at bounding box center [625, 66] width 75 height 15
